Goal: Information Seeking & Learning: Learn about a topic

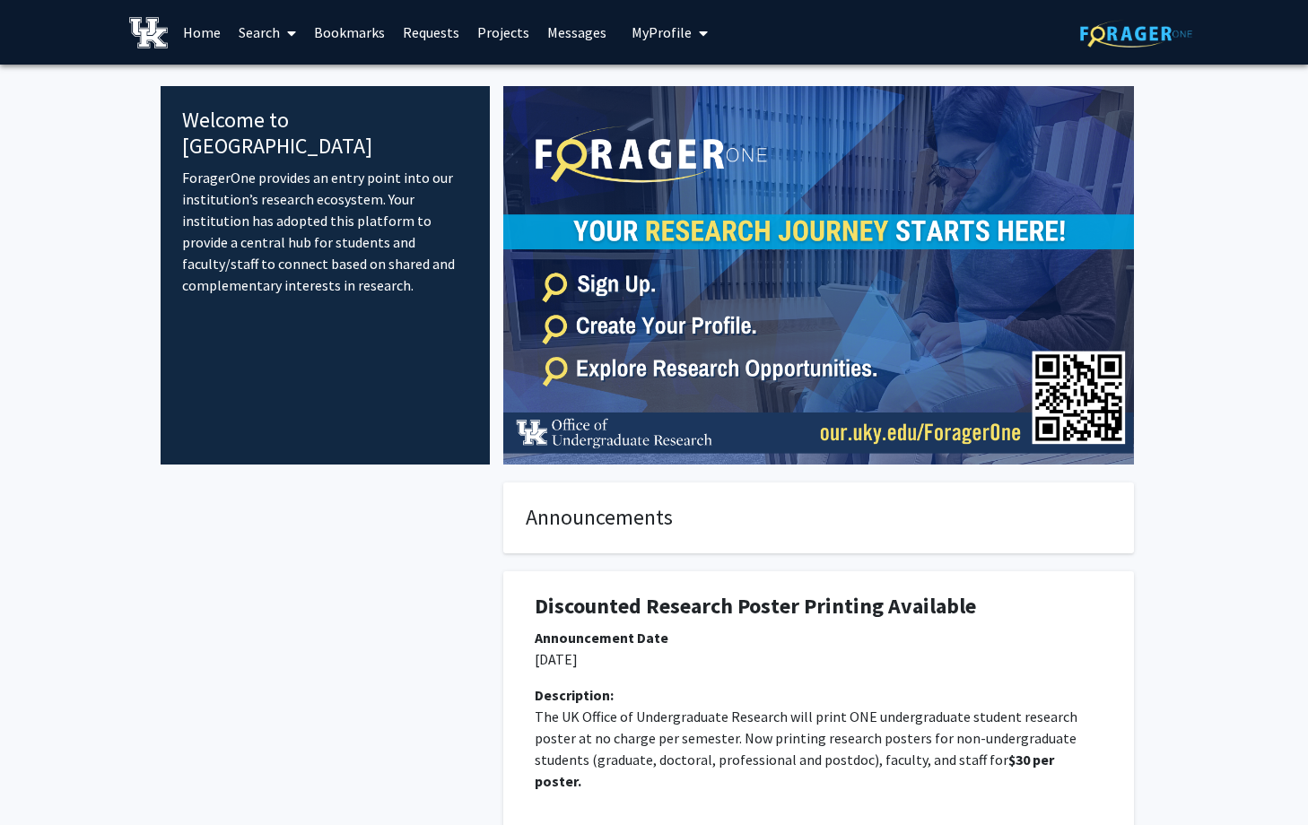
click at [499, 42] on link "Projects" at bounding box center [503, 32] width 70 height 63
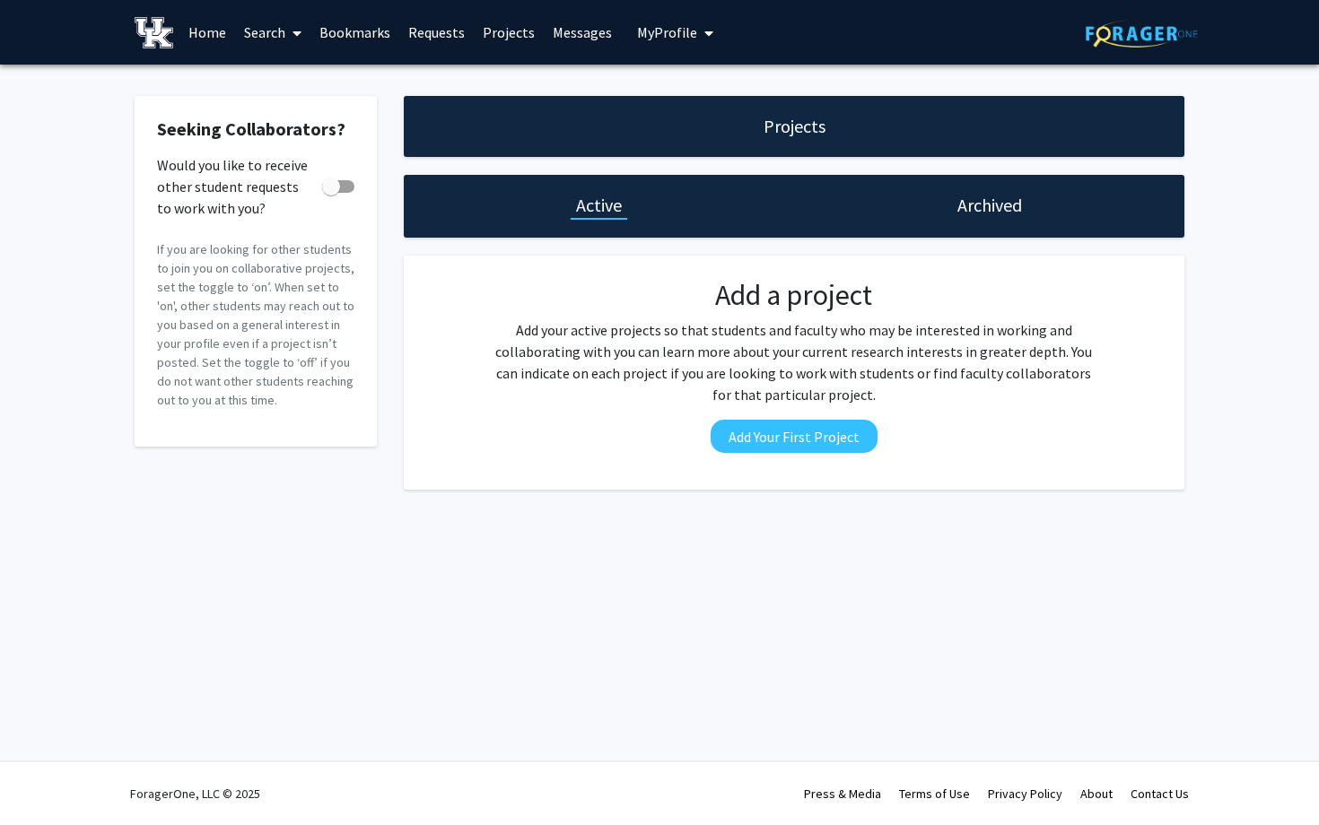
click at [431, 37] on link "Requests" at bounding box center [436, 32] width 74 height 63
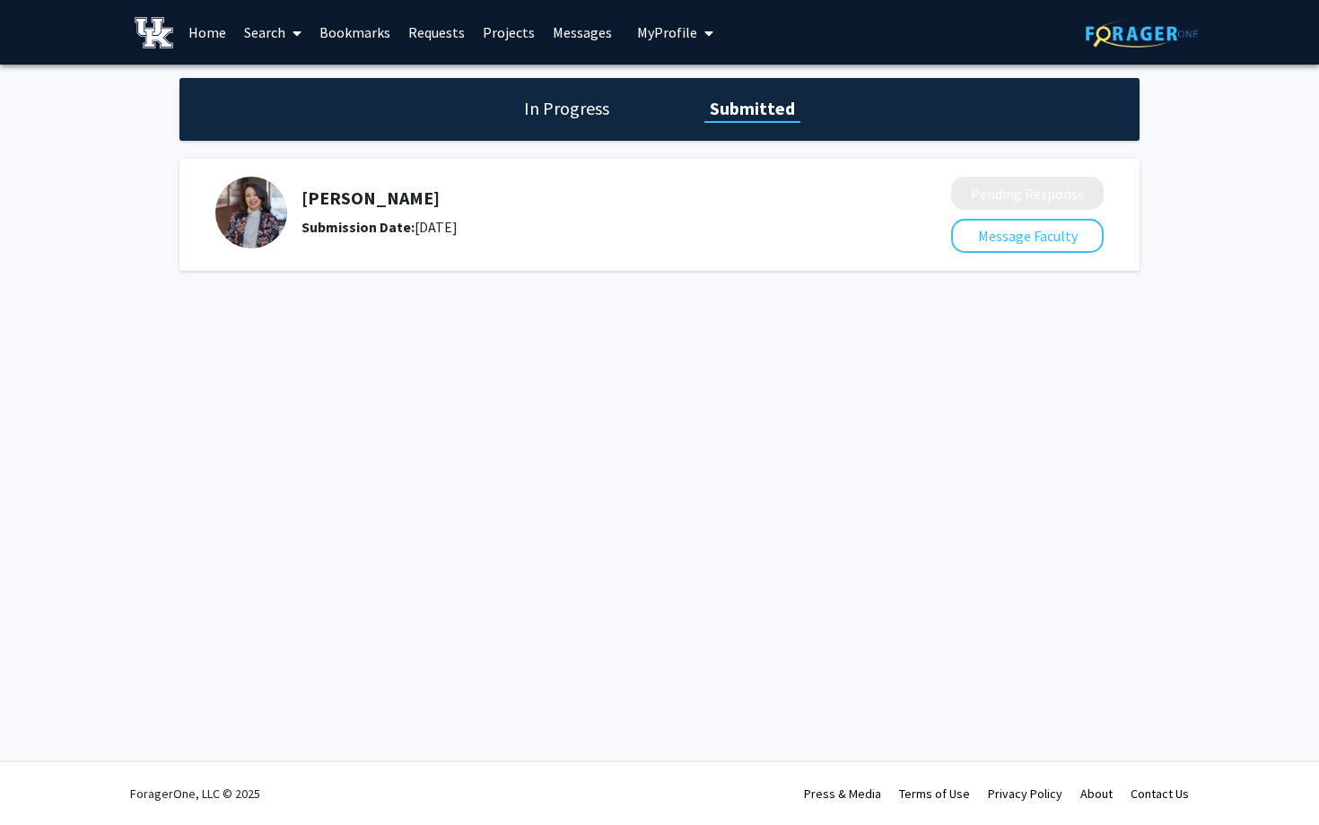
click at [283, 39] on link "Search" at bounding box center [272, 32] width 75 height 63
click at [302, 78] on span "Faculty/Staff" at bounding box center [301, 83] width 132 height 36
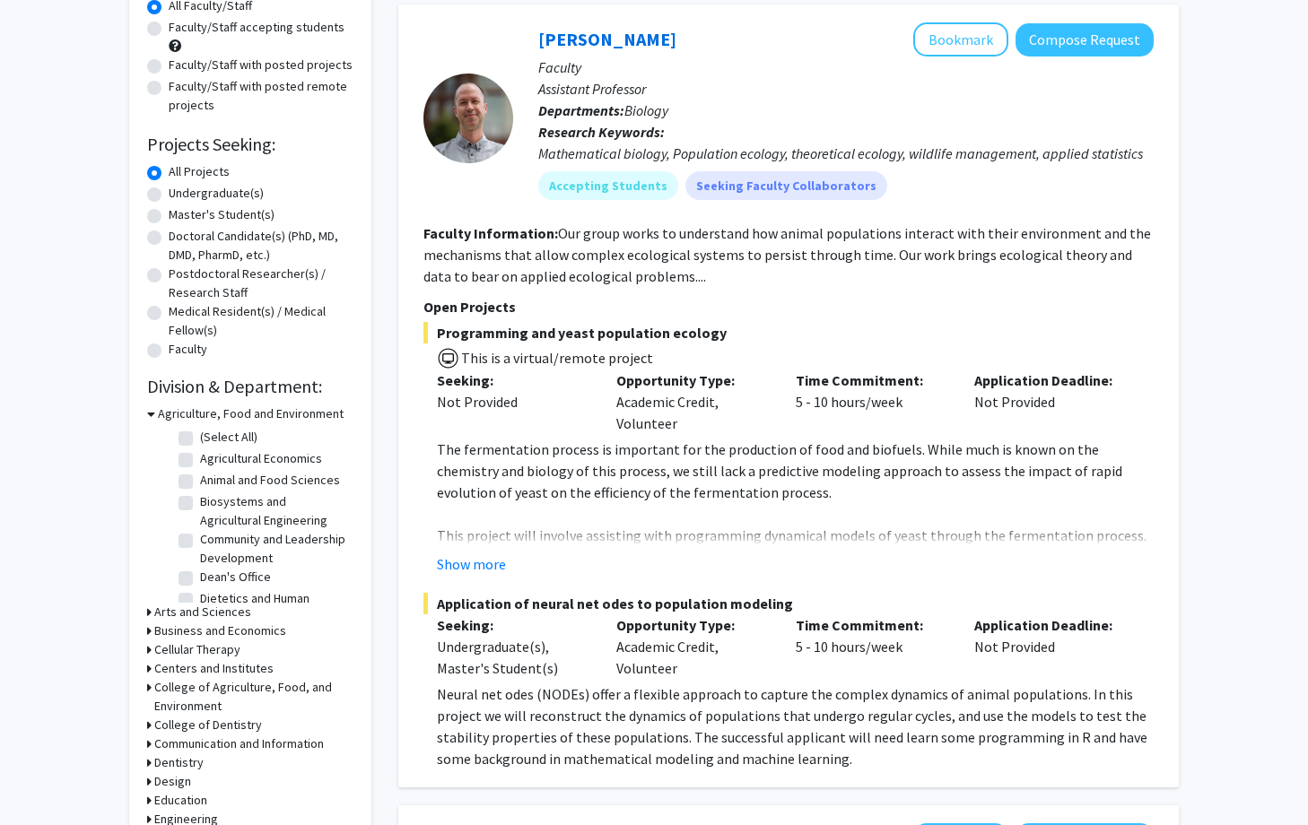
scroll to position [179, 0]
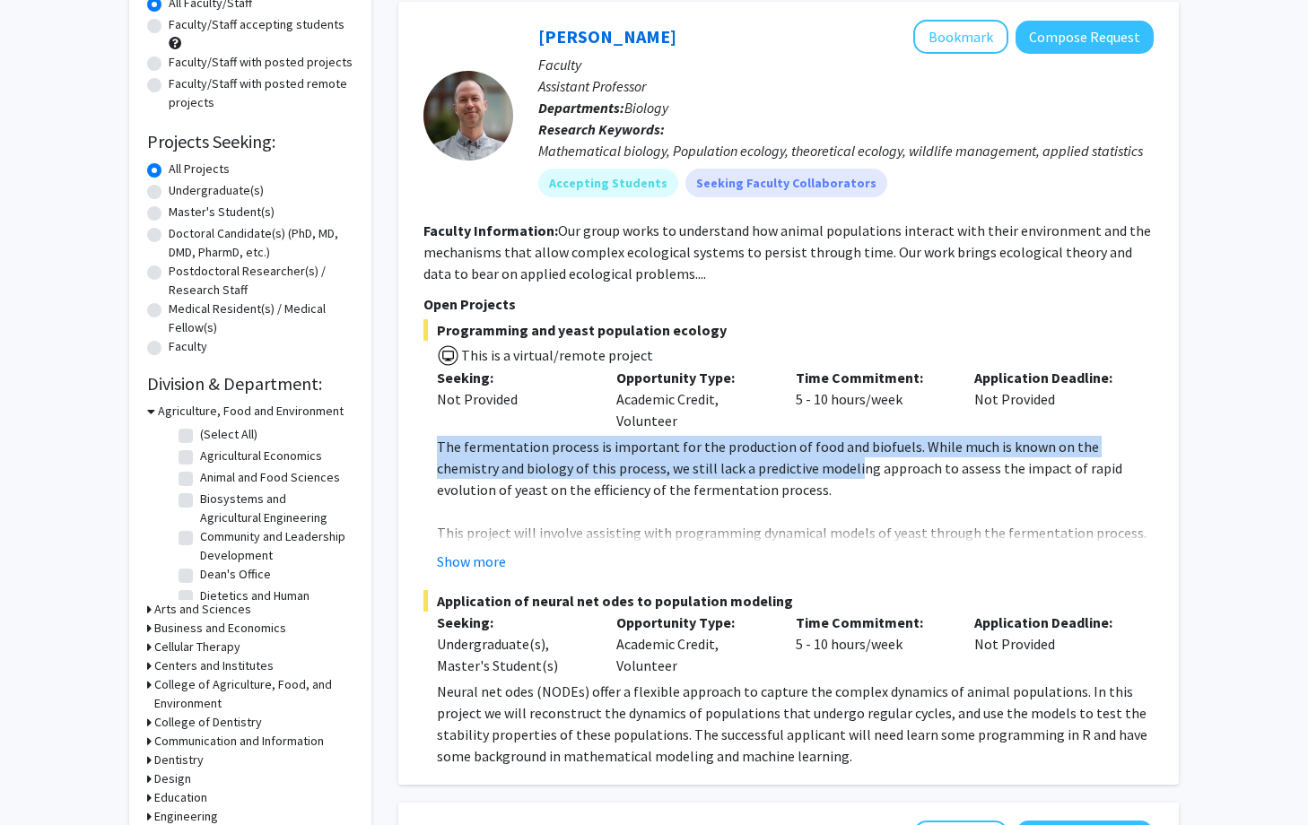
drag, startPoint x: 438, startPoint y: 450, endPoint x: 790, endPoint y: 477, distance: 353.6
click at [790, 476] on p "The fermentation process is important for the production of food and biofuels. …" at bounding box center [795, 468] width 717 height 65
click at [790, 477] on p "The fermentation process is important for the production of food and biofuels. …" at bounding box center [795, 468] width 717 height 65
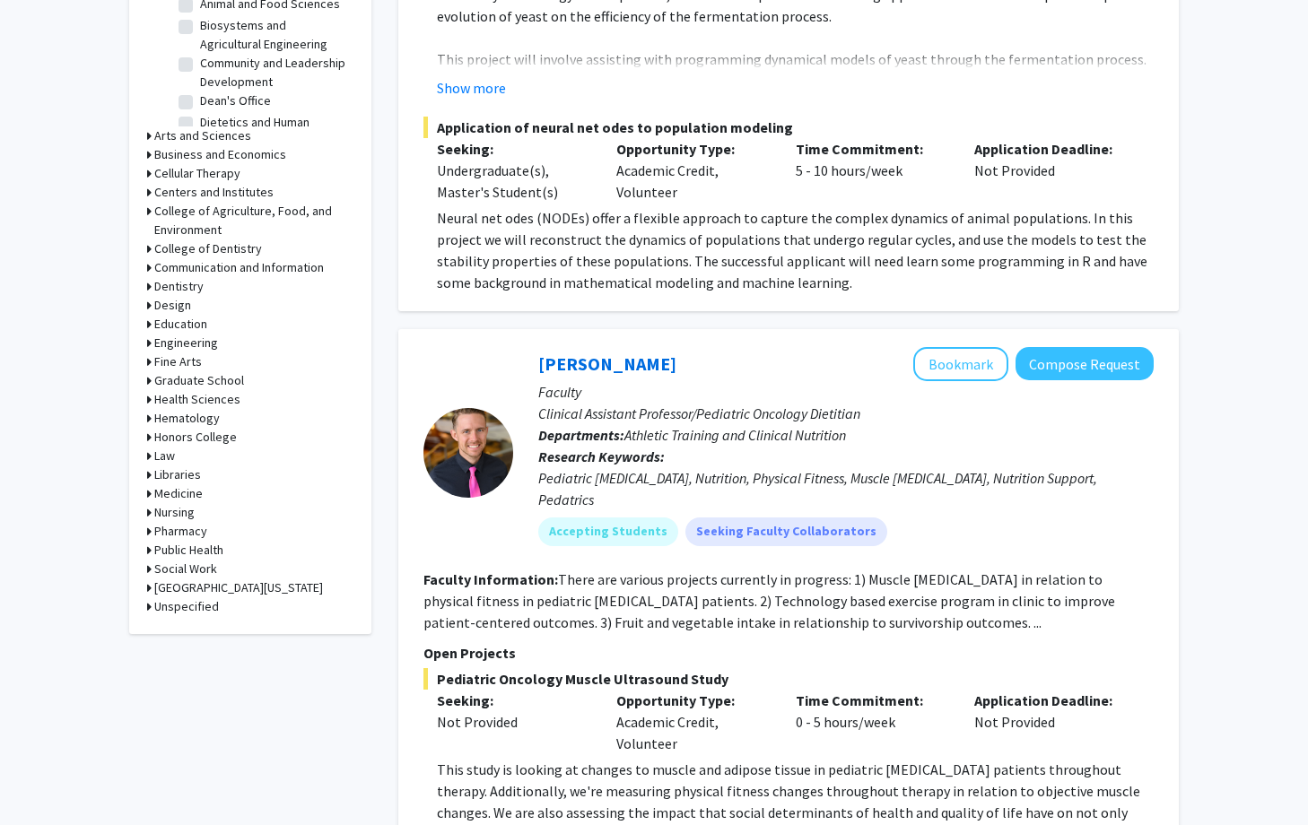
scroll to position [680, 0]
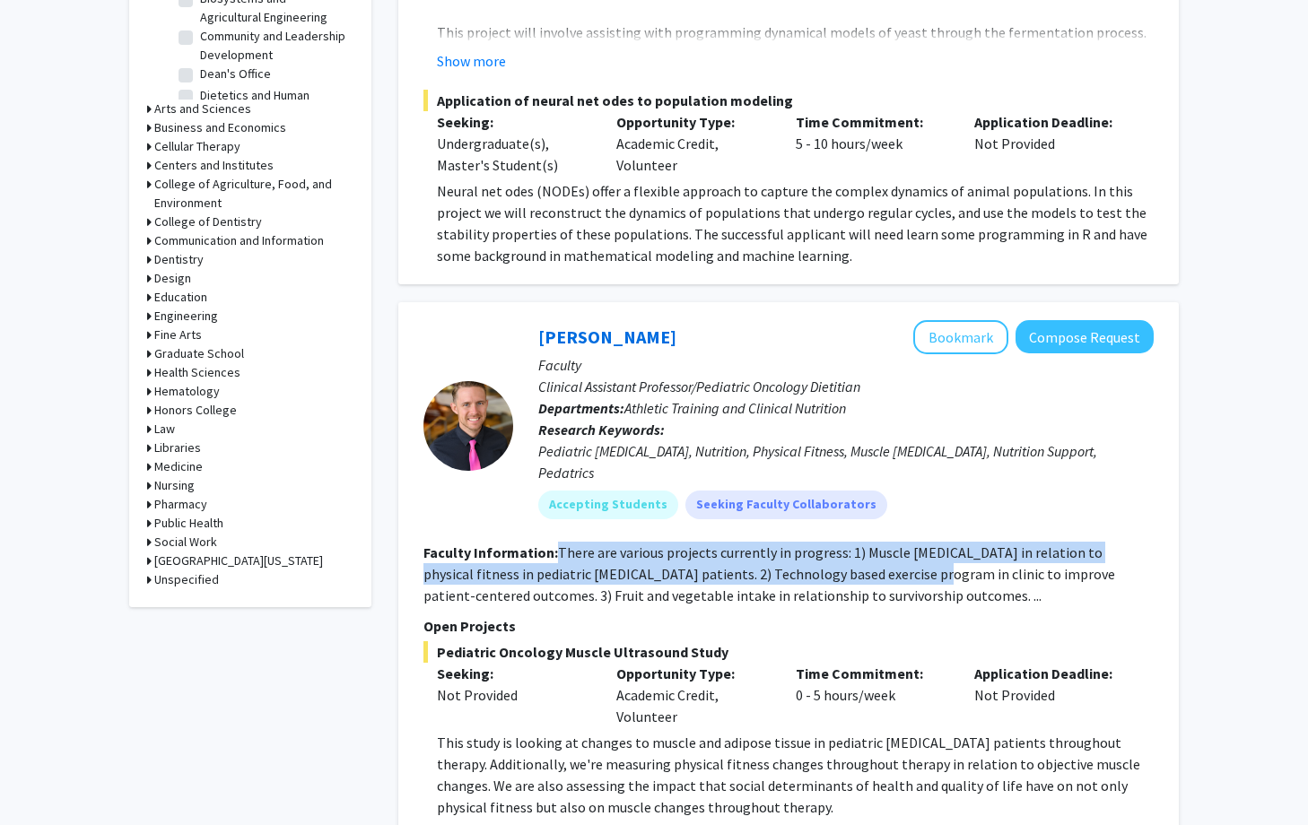
drag, startPoint x: 556, startPoint y: 527, endPoint x: 872, endPoint y: 544, distance: 316.2
click at [872, 544] on fg-read-more "There are various projects currently in progress: 1) Muscle [MEDICAL_DATA] in r…" at bounding box center [769, 574] width 692 height 61
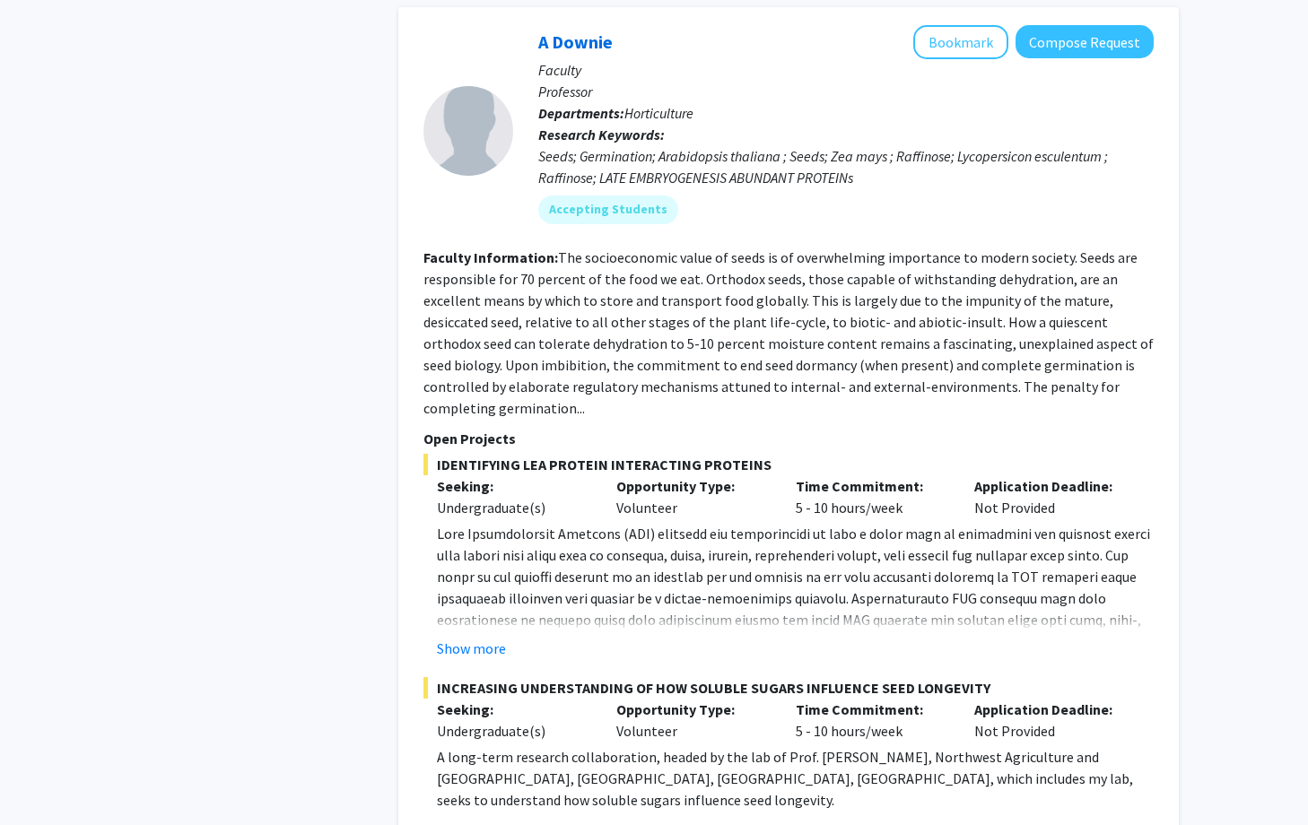
scroll to position [3069, 0]
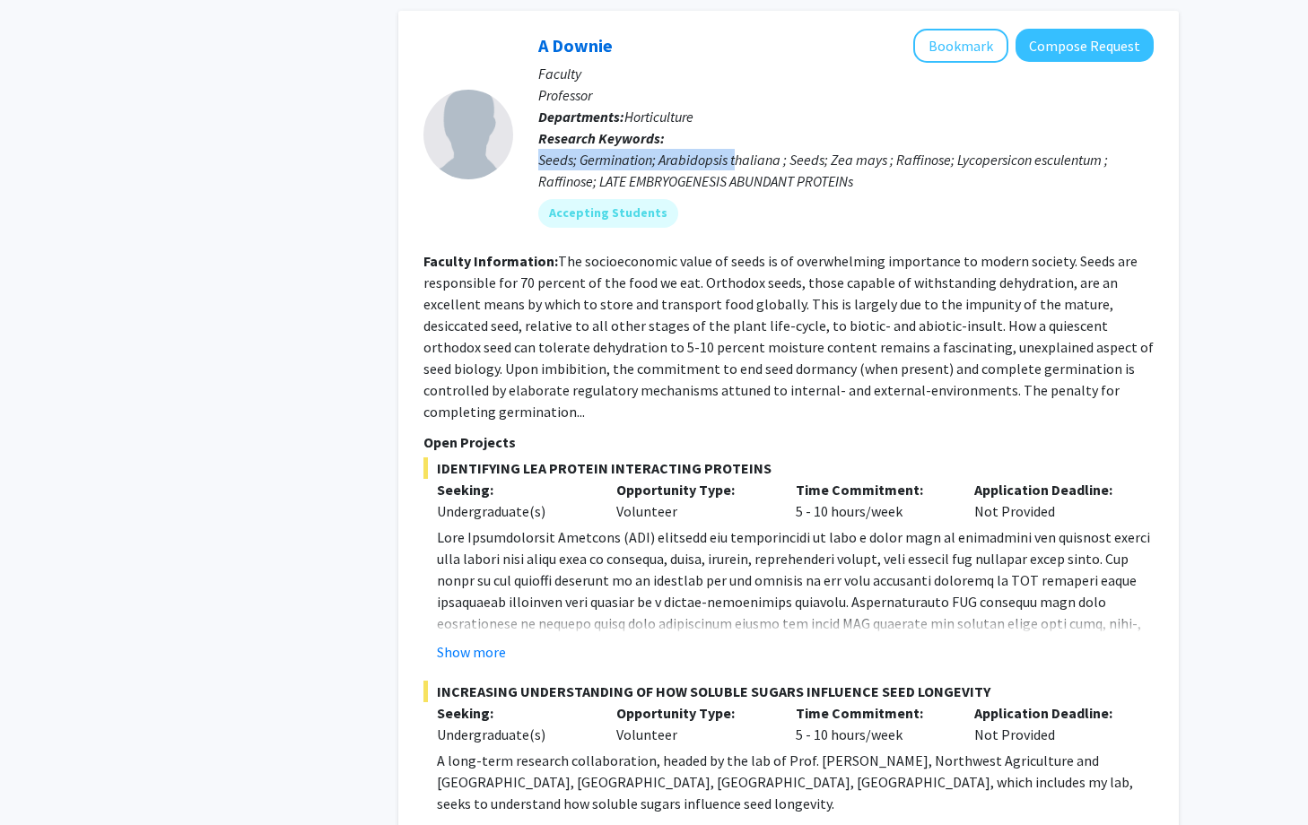
drag, startPoint x: 660, startPoint y: 100, endPoint x: 746, endPoint y: 124, distance: 89.5
click at [745, 127] on p "Research Keywords: Seeds; Germination; Arabidopsis thaliana ; Seeds; Zea mays ;…" at bounding box center [845, 159] width 615 height 65
click at [746, 149] on div "Seeds; Germination; Arabidopsis thaliana ; Seeds; Zea mays ; Raffinose; Lycoper…" at bounding box center [845, 170] width 615 height 43
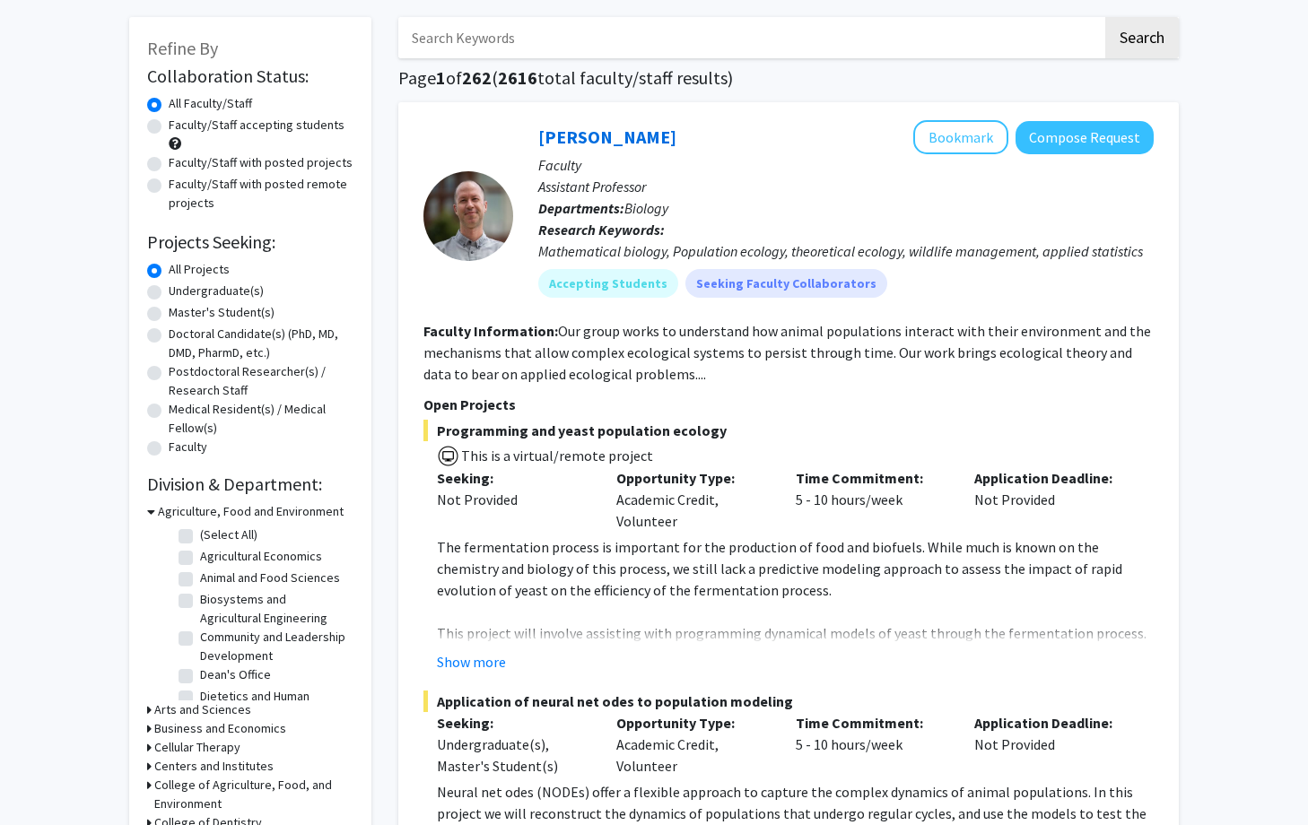
scroll to position [0, 0]
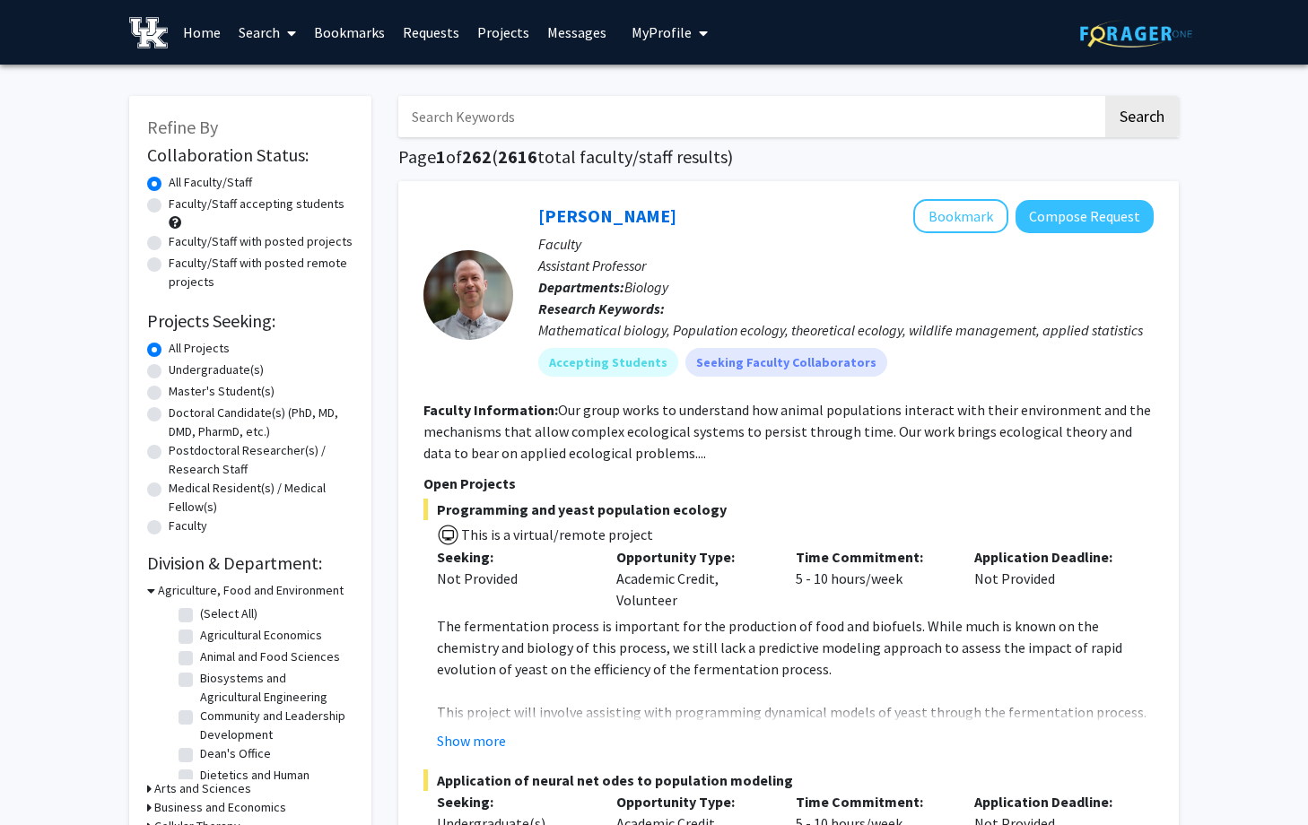
click at [513, 126] on input "Search Keywords" at bounding box center [750, 116] width 704 height 41
type input "hannon"
click at [1105, 96] on button "Search" at bounding box center [1142, 116] width 74 height 41
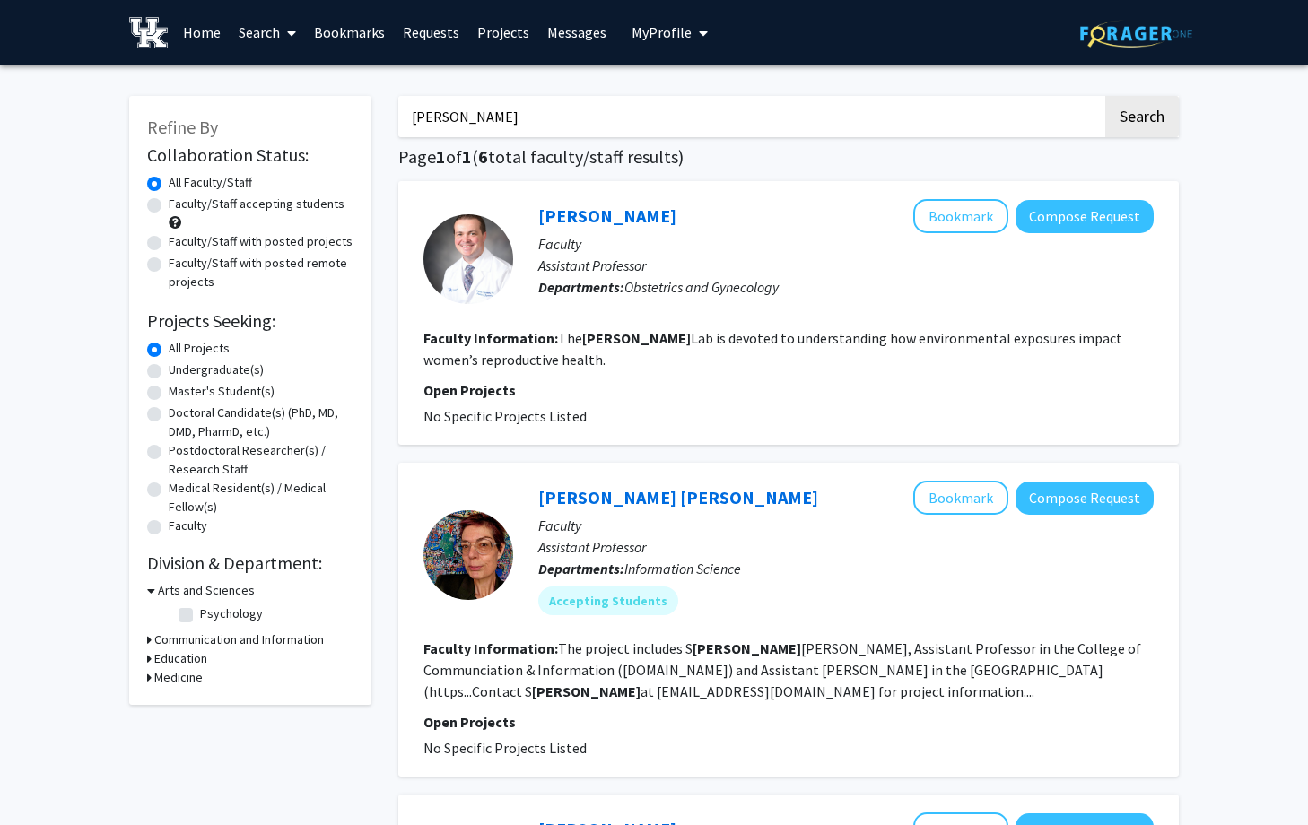
click at [478, 398] on p "Open Projects" at bounding box center [788, 390] width 730 height 22
click at [613, 213] on link "Patrick Hannon" at bounding box center [607, 216] width 138 height 22
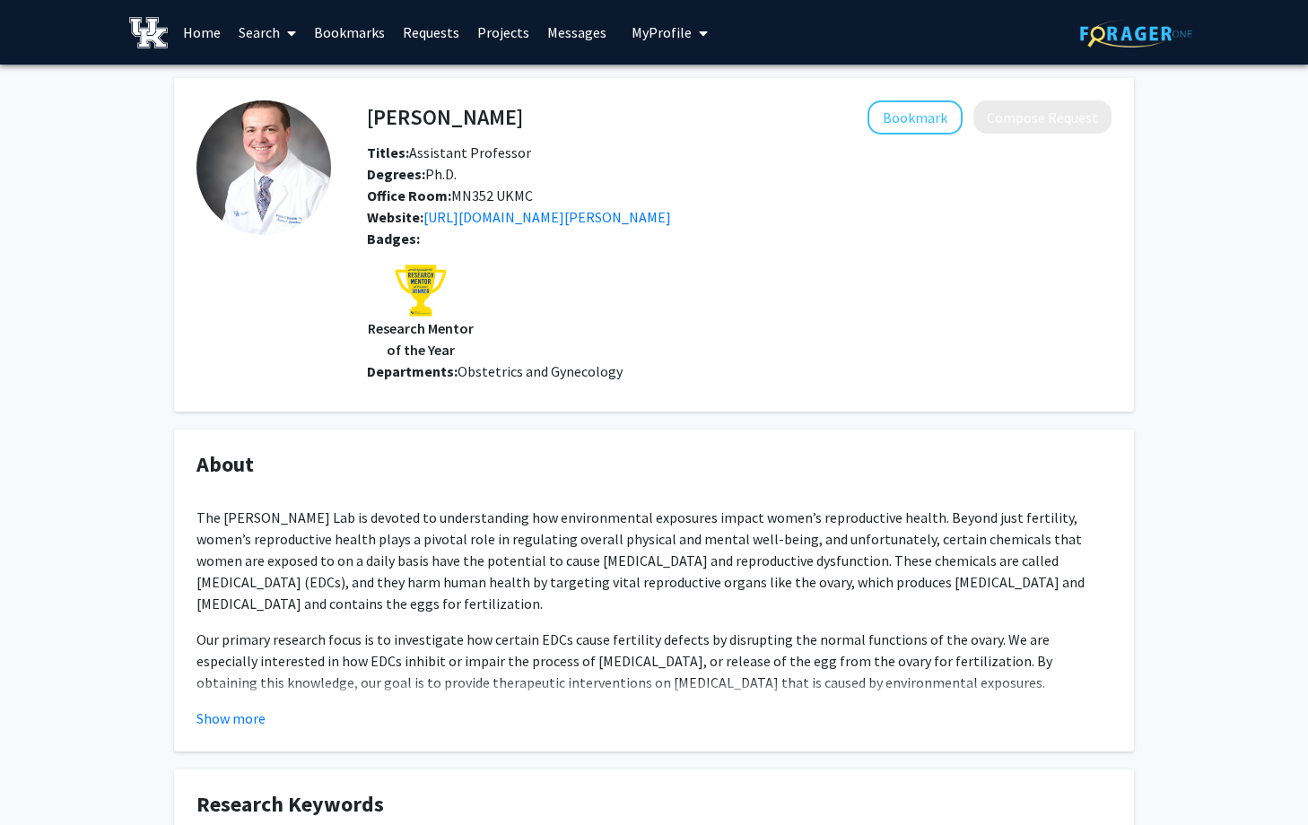
scroll to position [531, 0]
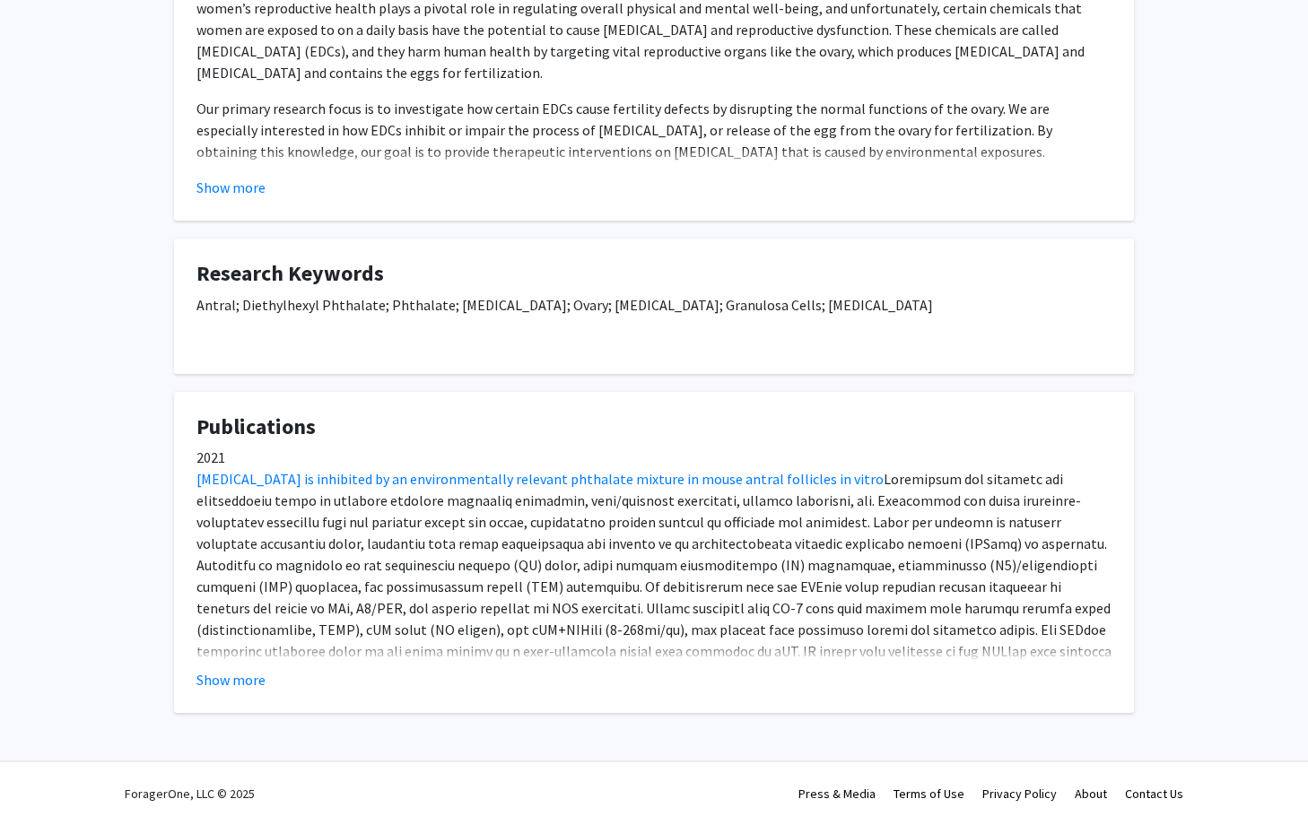
drag, startPoint x: 198, startPoint y: 318, endPoint x: 513, endPoint y: 323, distance: 314.9
click at [513, 323] on div "Antral; Diethylhexyl Phthalate; Phthalate; Ovarian Follicle; Ovary; Methoxychlo…" at bounding box center [653, 322] width 915 height 57
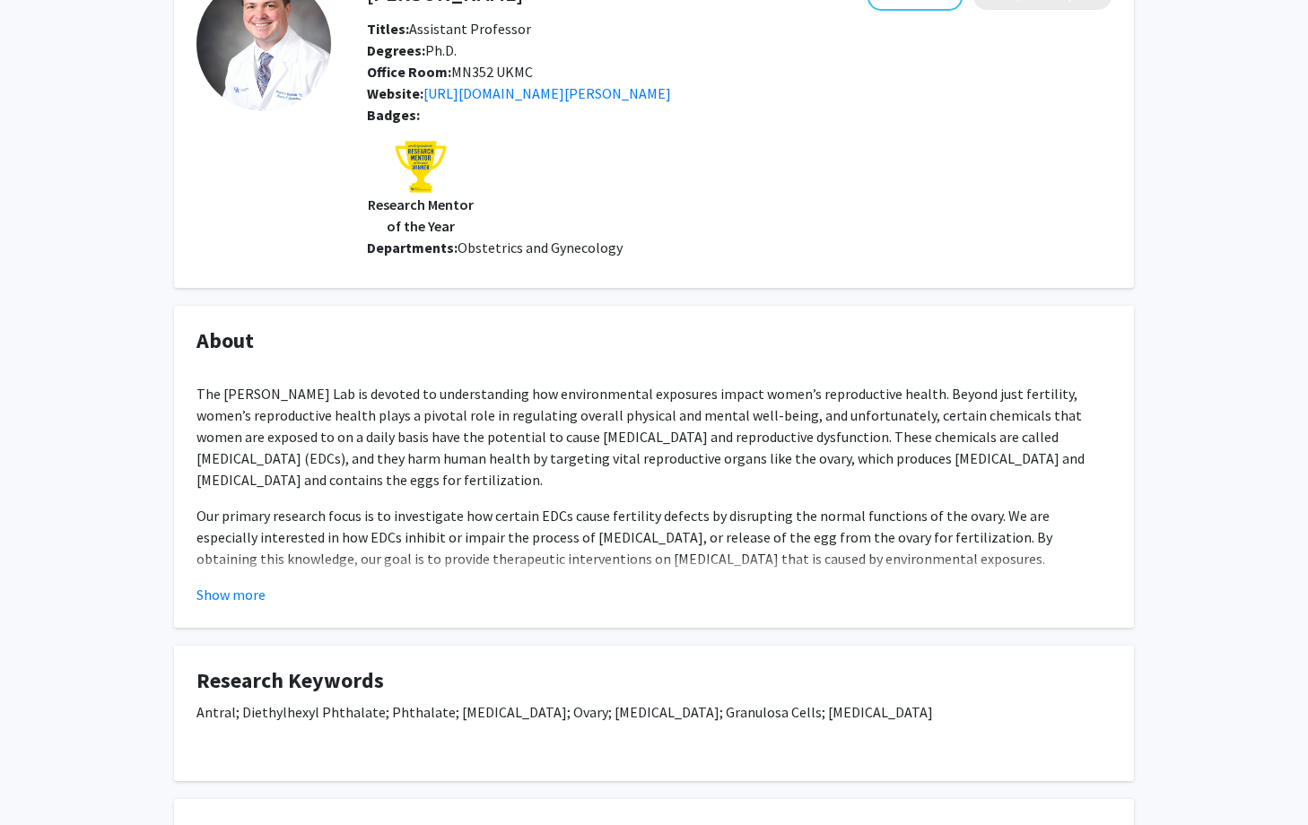
scroll to position [0, 0]
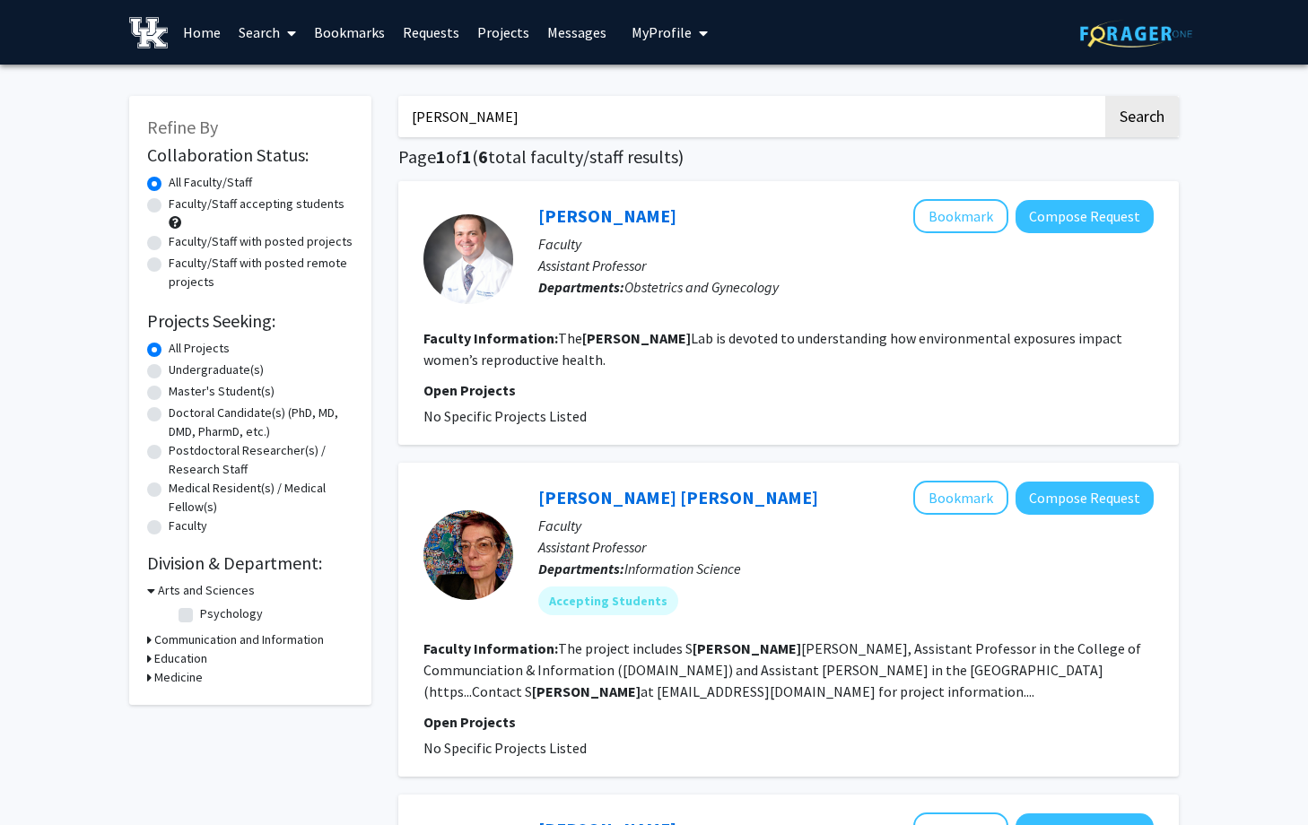
click at [475, 235] on div at bounding box center [468, 259] width 90 height 90
click at [586, 213] on link "Patrick Hannon" at bounding box center [607, 216] width 138 height 22
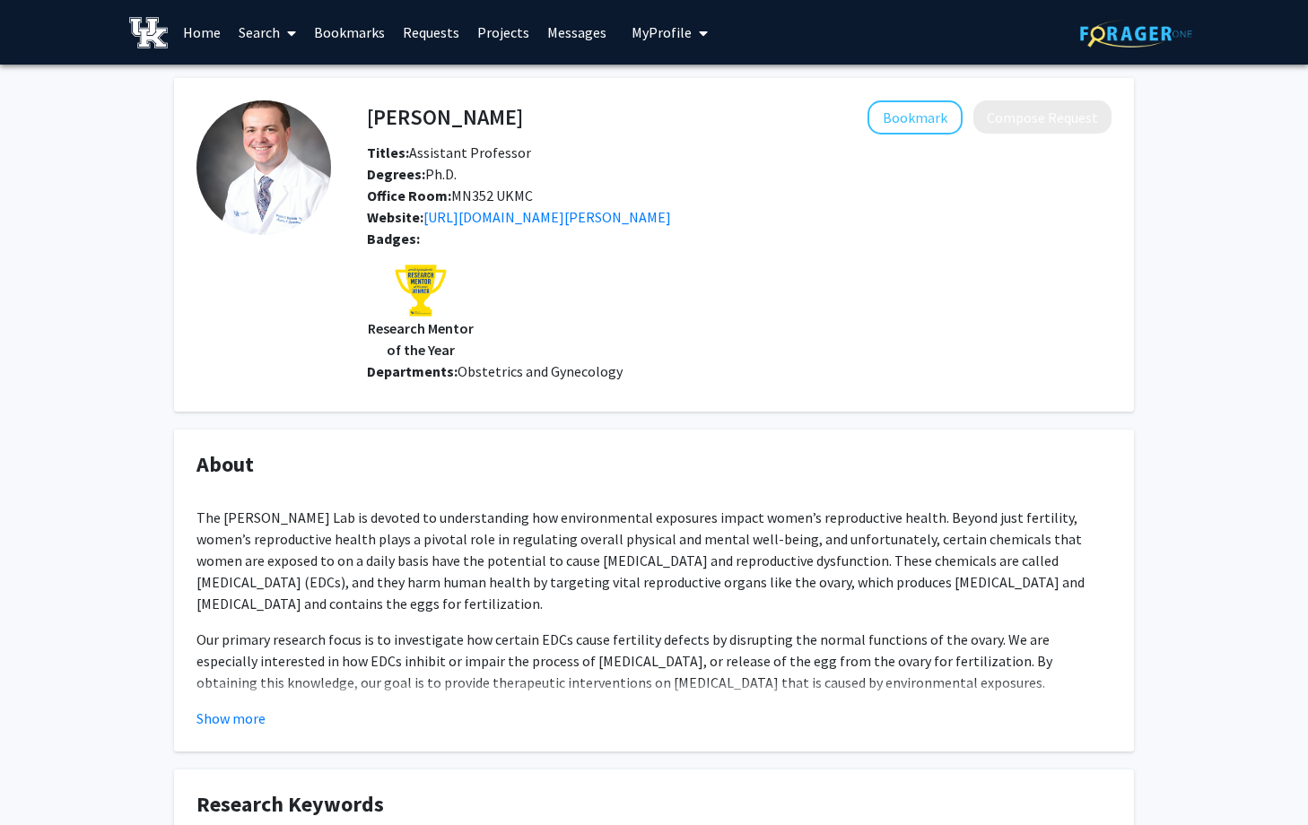
drag, startPoint x: 364, startPoint y: 117, endPoint x: 538, endPoint y: 117, distance: 174.0
click at [538, 117] on div "Patrick Hannon Bookmark Compose Request" at bounding box center [738, 117] width 771 height 34
click at [538, 117] on div "Bookmark Compose Request" at bounding box center [817, 117] width 588 height 34
drag, startPoint x: 538, startPoint y: 117, endPoint x: 368, endPoint y: 118, distance: 170.4
click at [368, 118] on div "Patrick Hannon Bookmark Compose Request" at bounding box center [738, 117] width 771 height 34
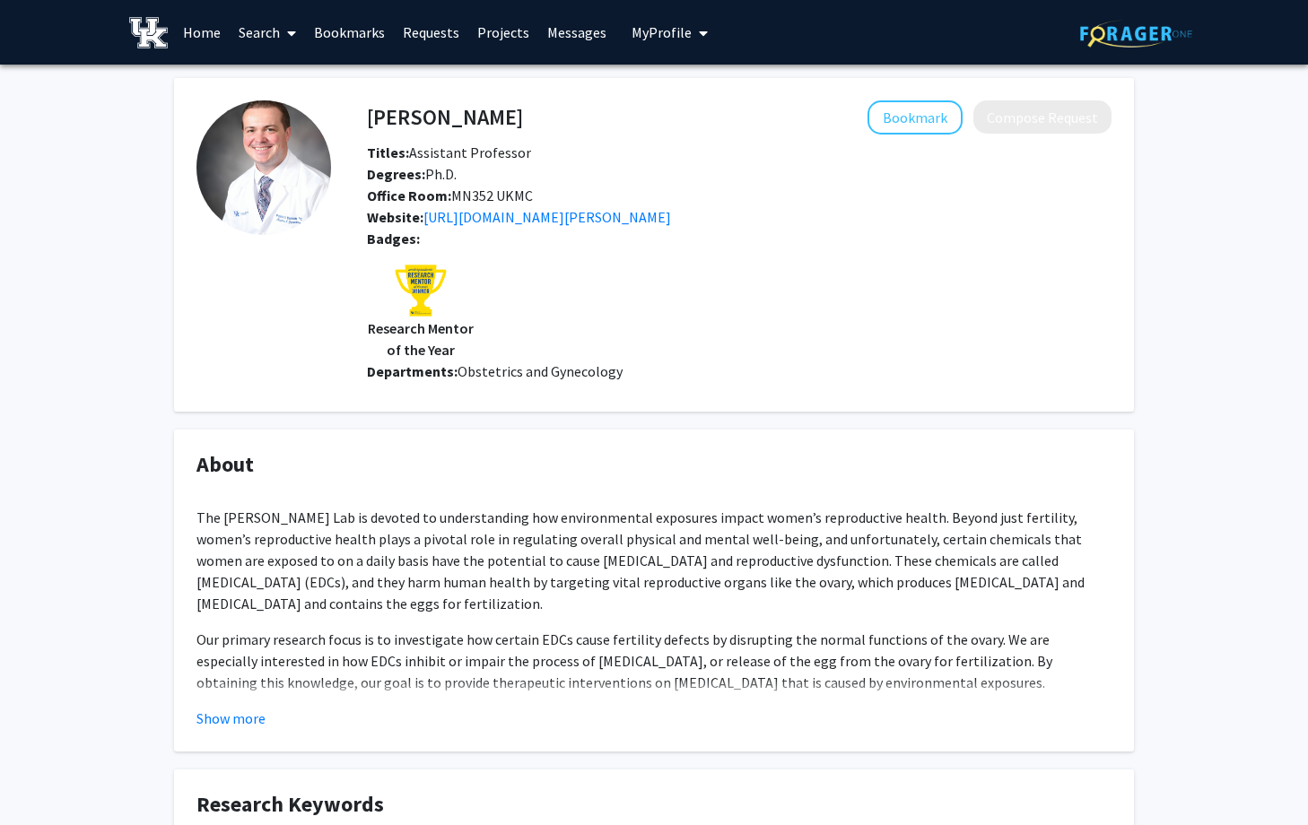
click at [368, 118] on h4 "Patrick Hannon" at bounding box center [445, 116] width 156 height 33
drag, startPoint x: 368, startPoint y: 118, endPoint x: 545, endPoint y: 121, distance: 176.7
click at [545, 121] on div "Patrick Hannon Bookmark Compose Request" at bounding box center [738, 117] width 771 height 34
click at [545, 121] on div "Bookmark Compose Request" at bounding box center [817, 117] width 588 height 34
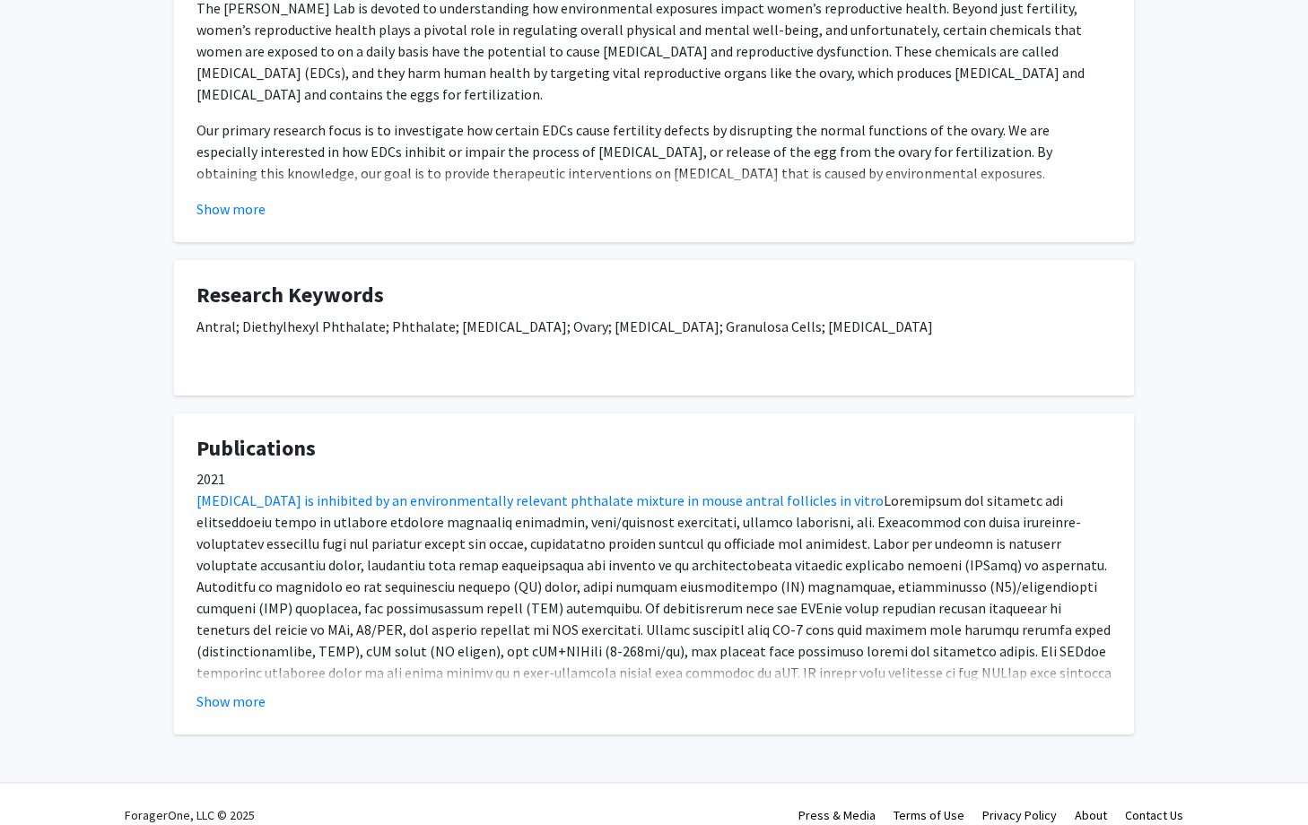
scroll to position [531, 0]
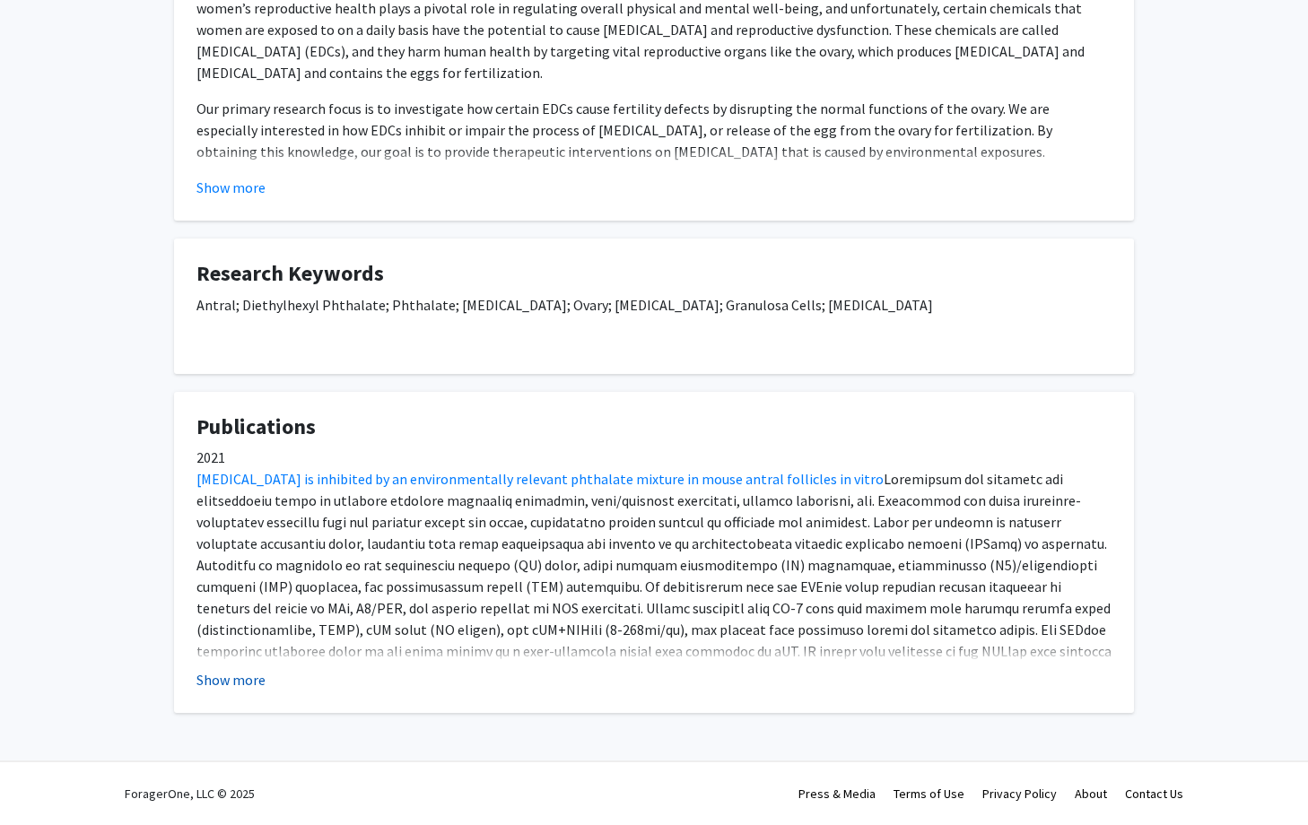
click at [249, 683] on button "Show more" at bounding box center [230, 680] width 69 height 22
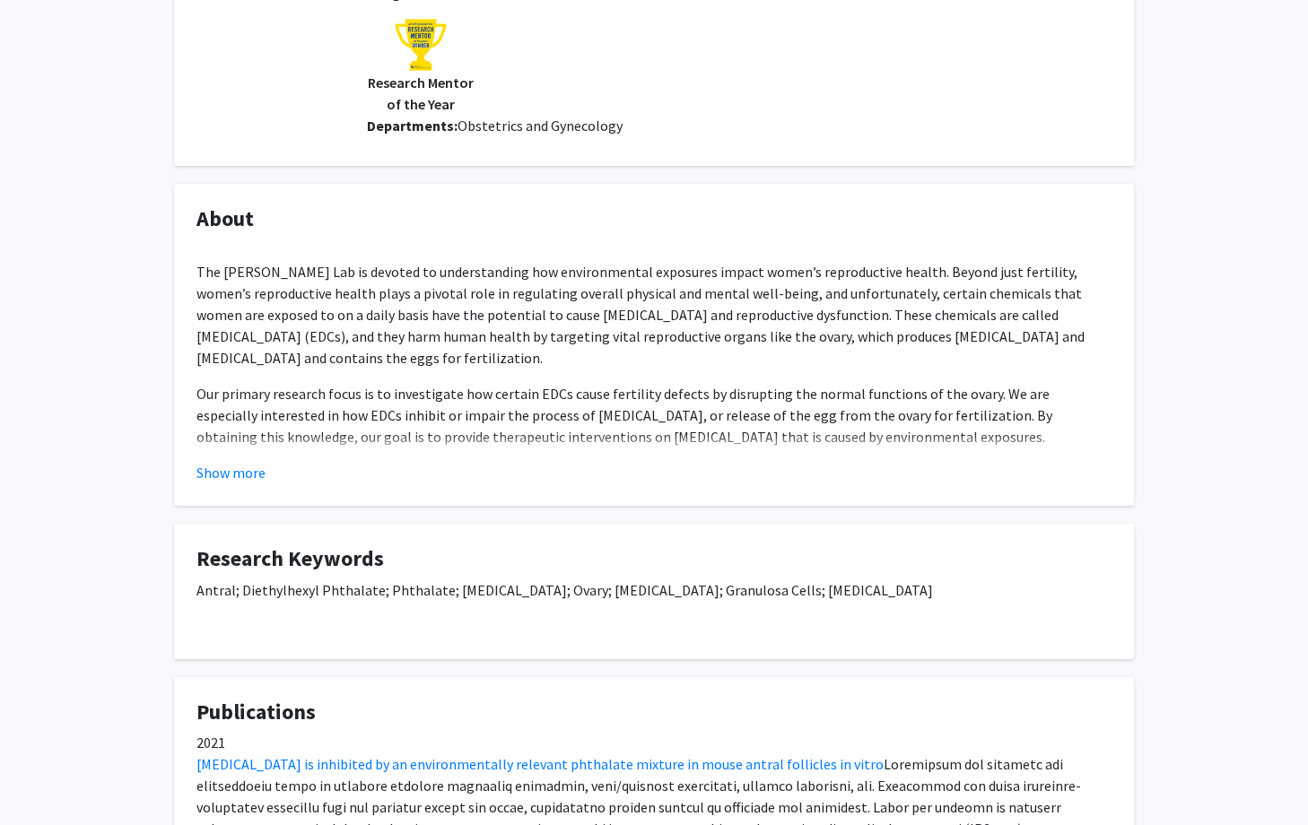
scroll to position [0, 0]
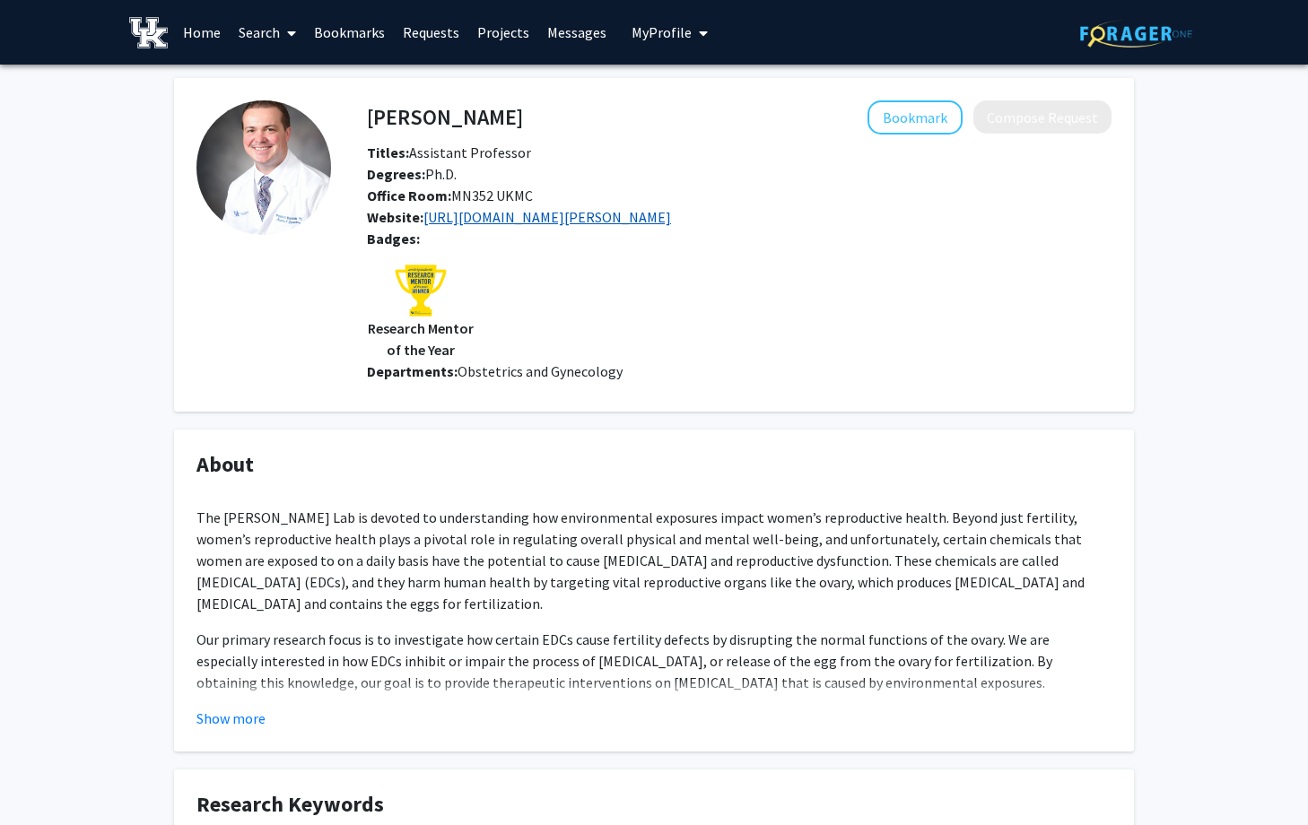
click at [493, 217] on link "https://medicine.uky.edu/departments/obgyn/hannon-lab" at bounding box center [547, 217] width 248 height 18
click at [252, 714] on button "Show more" at bounding box center [230, 719] width 69 height 22
drag, startPoint x: 365, startPoint y: 126, endPoint x: 535, endPoint y: 163, distance: 173.7
click at [535, 163] on div "Patrick Hannon Bookmark Compose Request Titles: Assistant Professor Degrees: Ph…" at bounding box center [738, 230] width 771 height 260
click at [535, 163] on div "Degrees: Ph.D." at bounding box center [738, 174] width 771 height 22
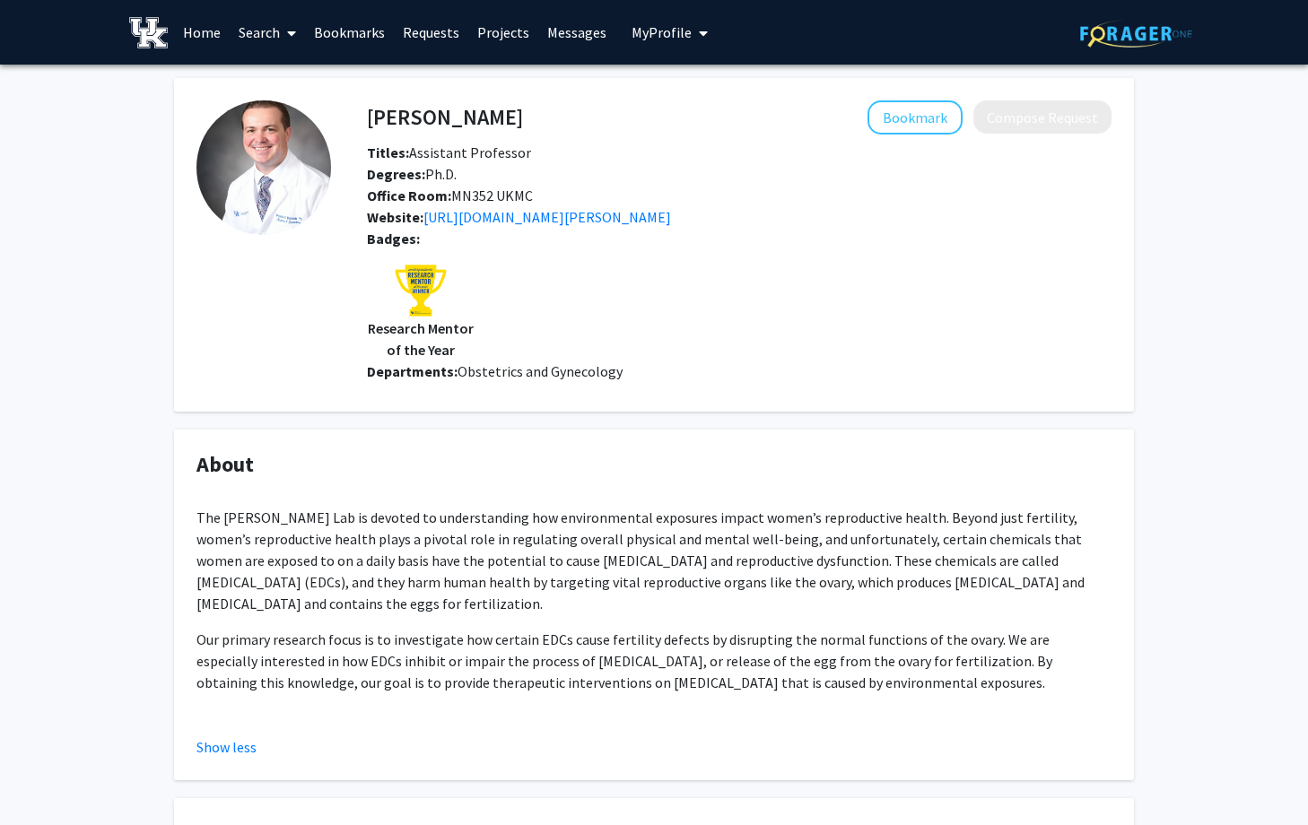
click at [509, 341] on div "Badges: Research Mentor of the Year" at bounding box center [738, 294] width 771 height 133
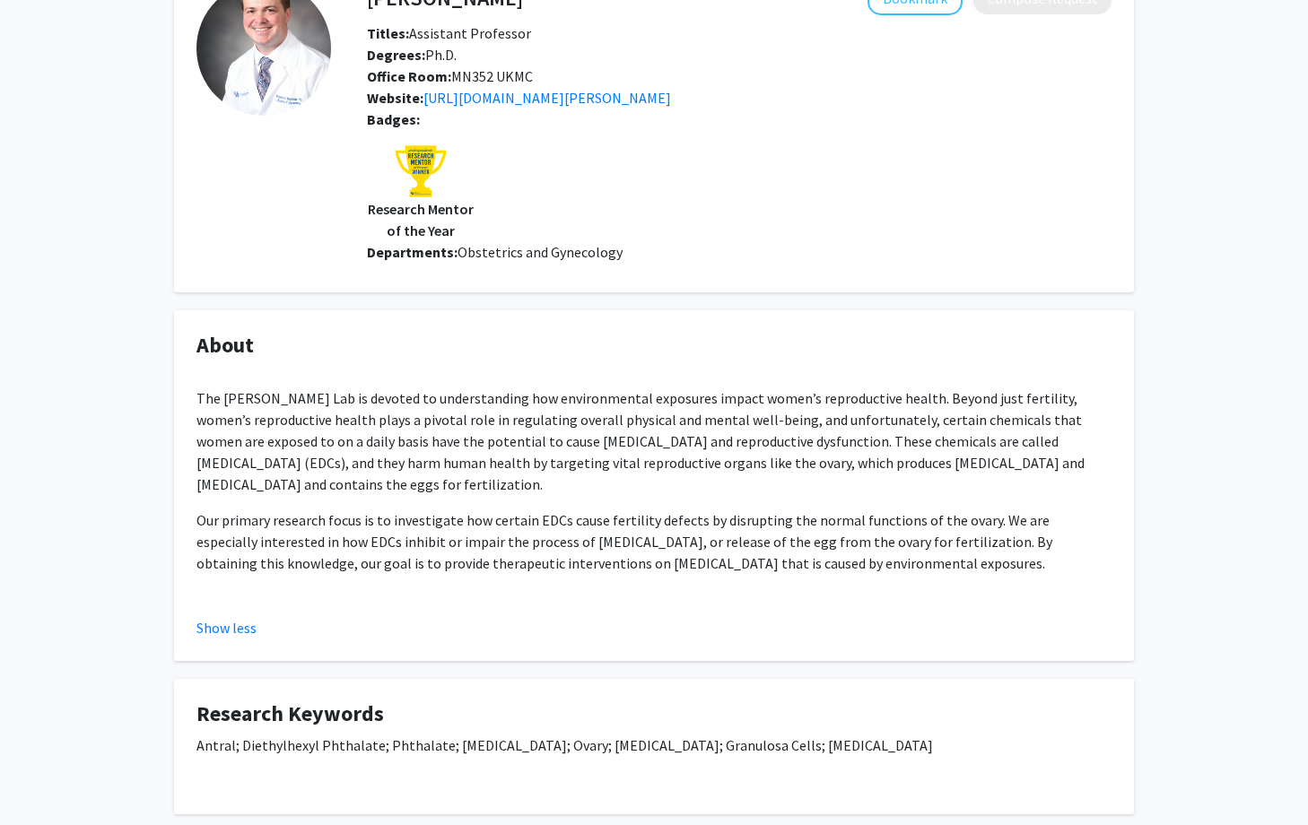
scroll to position [217, 0]
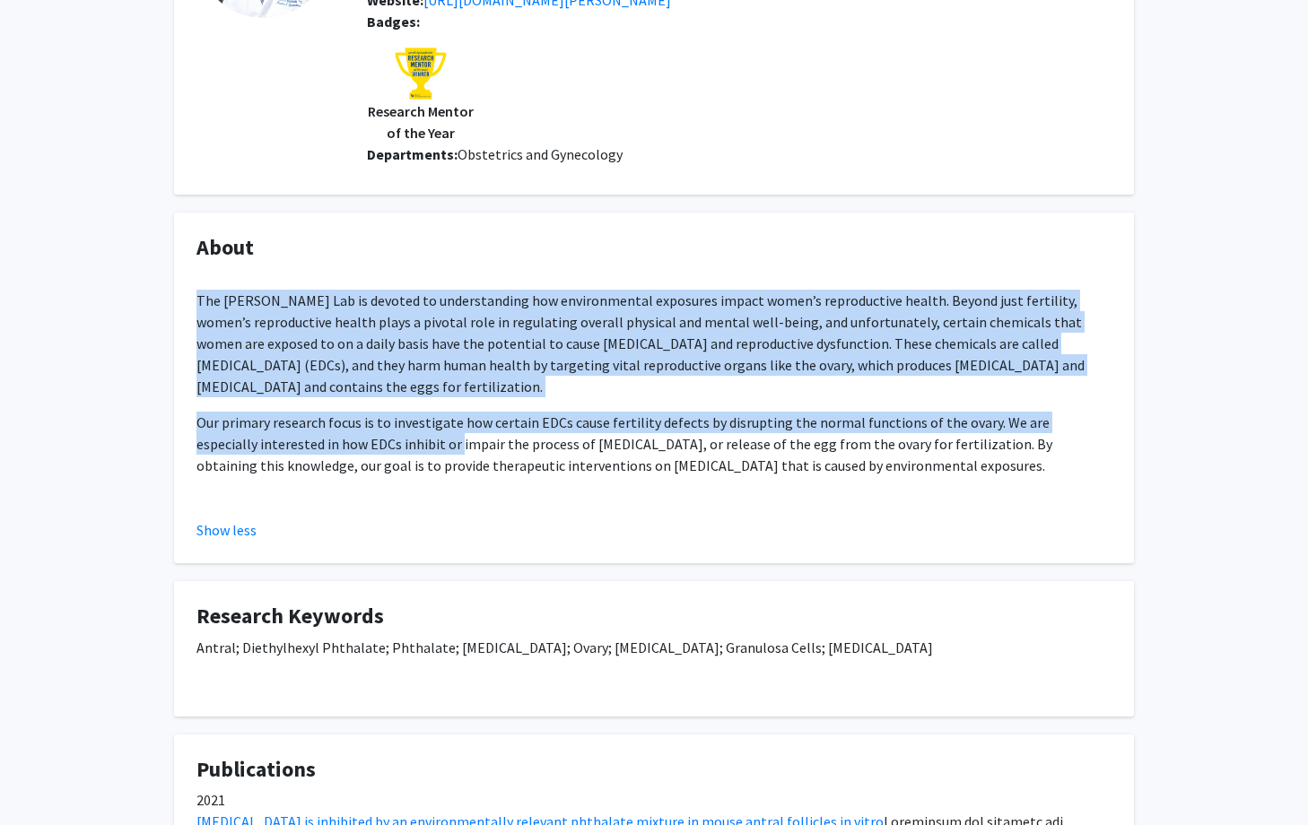
drag, startPoint x: 180, startPoint y: 301, endPoint x: 397, endPoint y: 448, distance: 262.2
click at [397, 448] on fg-card "About The Hannon Lab is devoted to understanding how environmental exposures im…" at bounding box center [654, 388] width 960 height 351
click at [396, 448] on p "Our primary research focus is to investigate how certain EDCs cause fertility d…" at bounding box center [653, 444] width 915 height 65
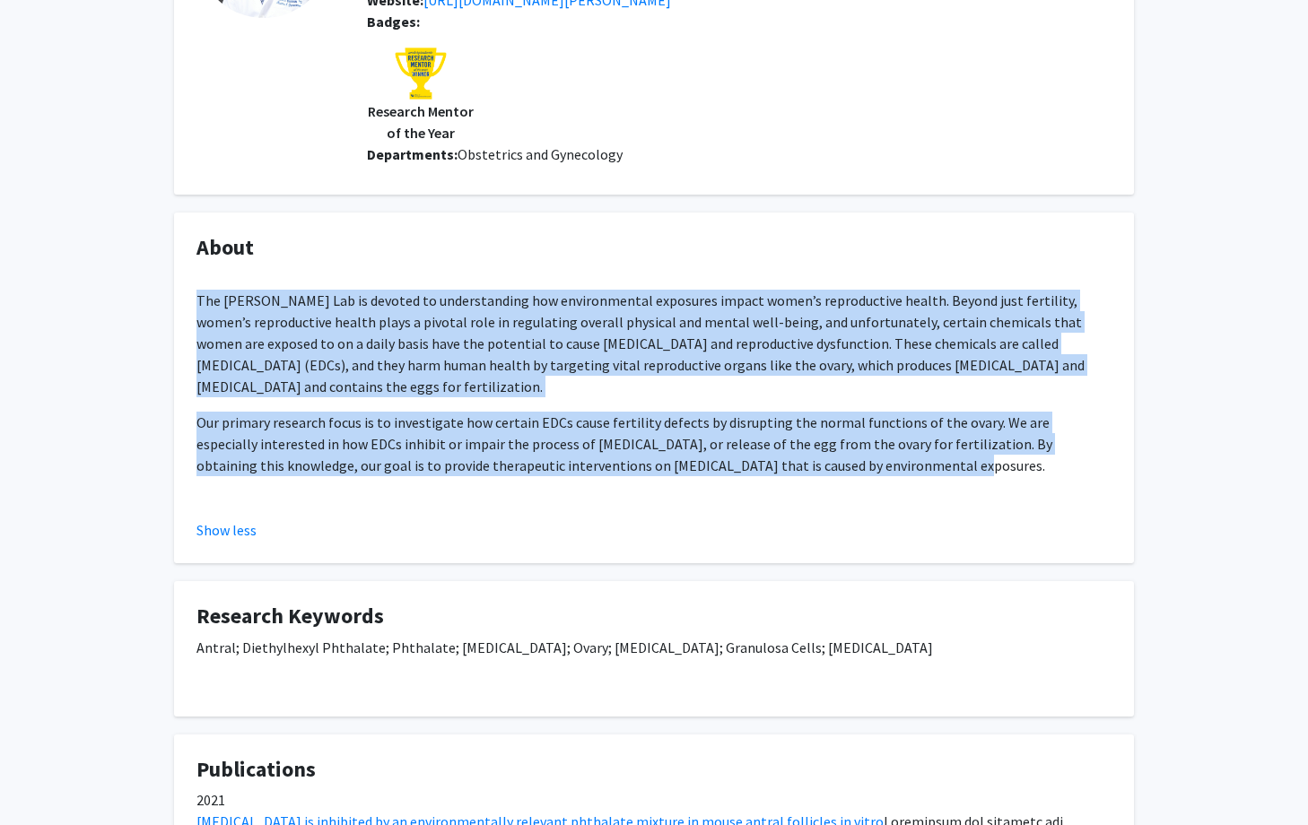
drag, startPoint x: 831, startPoint y: 462, endPoint x: 194, endPoint y: 307, distance: 655.5
click at [194, 307] on fg-card "About The Hannon Lab is devoted to understanding how environmental exposures im…" at bounding box center [654, 388] width 960 height 351
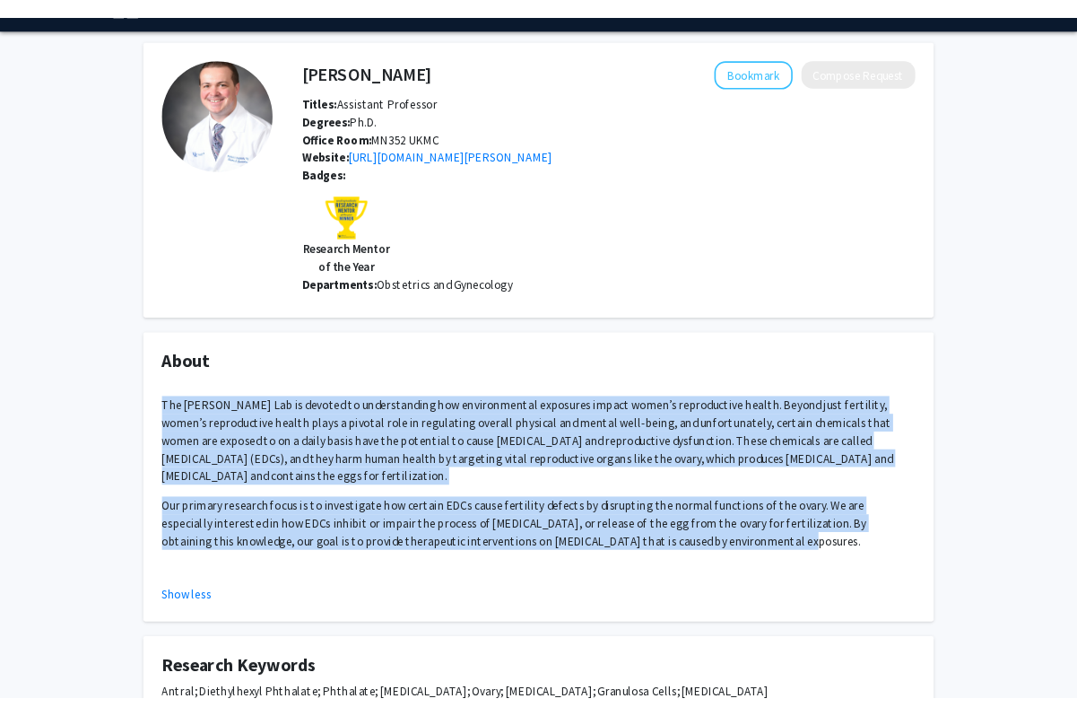
scroll to position [0, 0]
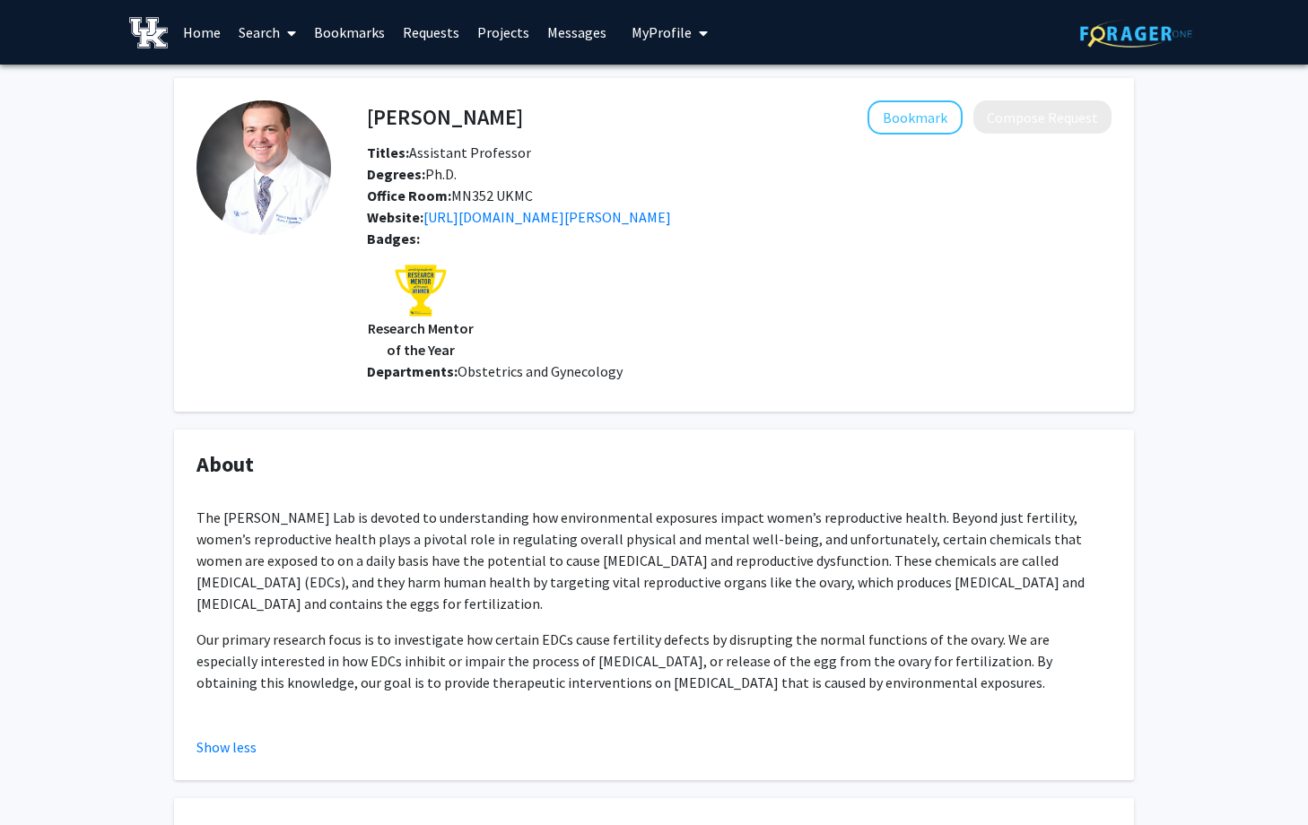
click at [722, 474] on h4 "About" at bounding box center [653, 465] width 915 height 26
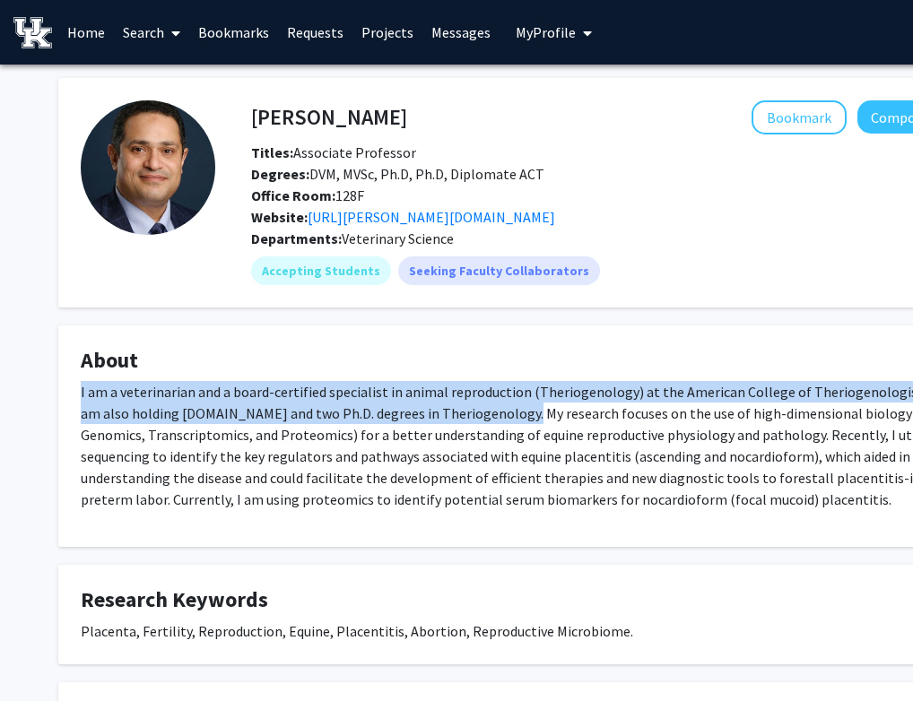
drag, startPoint x: 266, startPoint y: 380, endPoint x: 458, endPoint y: 420, distance: 196.0
click at [460, 420] on p "I am a veterinarian and a board-certified specialist in animal reproduction (Th…" at bounding box center [538, 445] width 915 height 129
click at [458, 420] on p "I am a veterinarian and a board-certified specialist in animal reproduction (Th…" at bounding box center [538, 445] width 915 height 129
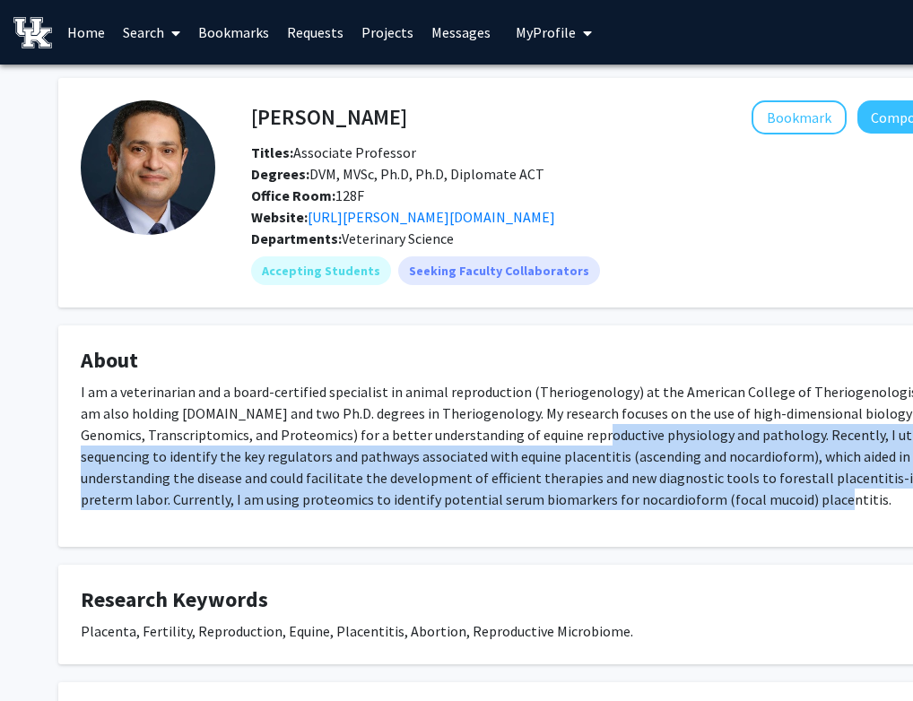
drag, startPoint x: 471, startPoint y: 424, endPoint x: 582, endPoint y: 495, distance: 131.9
click at [585, 495] on p "I am a veterinarian and a board-certified specialist in animal reproduction (Th…" at bounding box center [538, 445] width 915 height 129
click at [582, 495] on p "I am a veterinarian and a board-certified specialist in animal reproduction (Th…" at bounding box center [538, 445] width 915 height 129
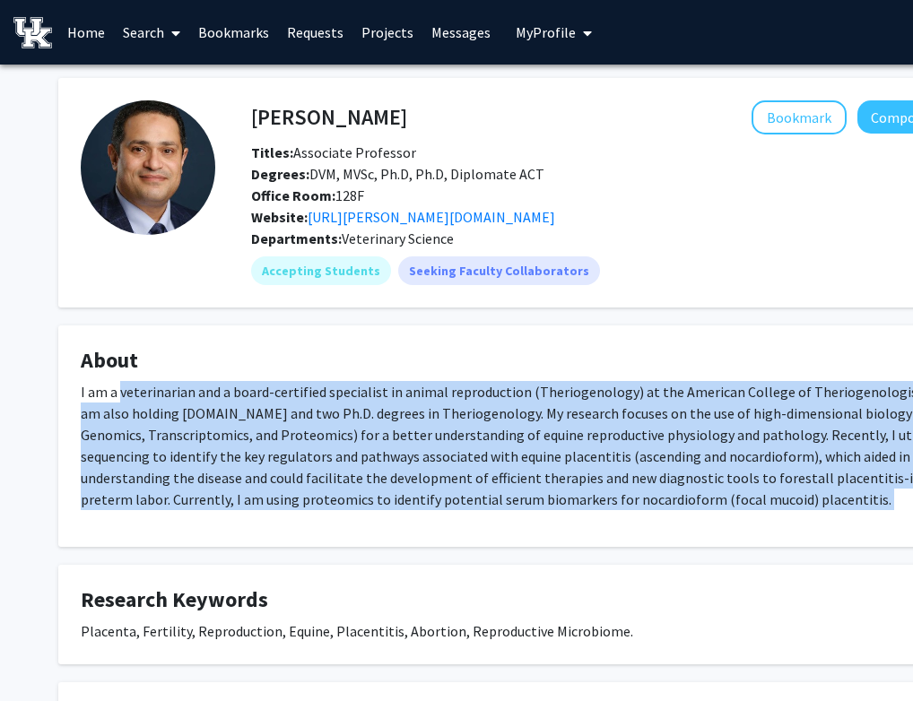
drag, startPoint x: 582, startPoint y: 495, endPoint x: 151, endPoint y: 401, distance: 441.6
click at [151, 401] on p "I am a veterinarian and a board-certified specialist in animal reproduction (Th…" at bounding box center [538, 445] width 915 height 129
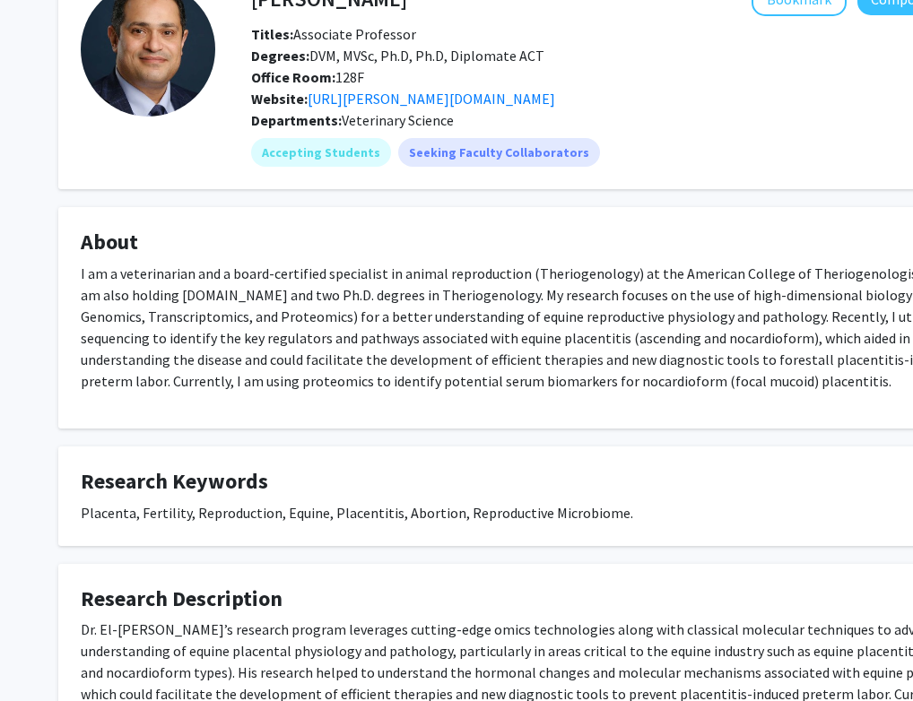
scroll to position [120, 0]
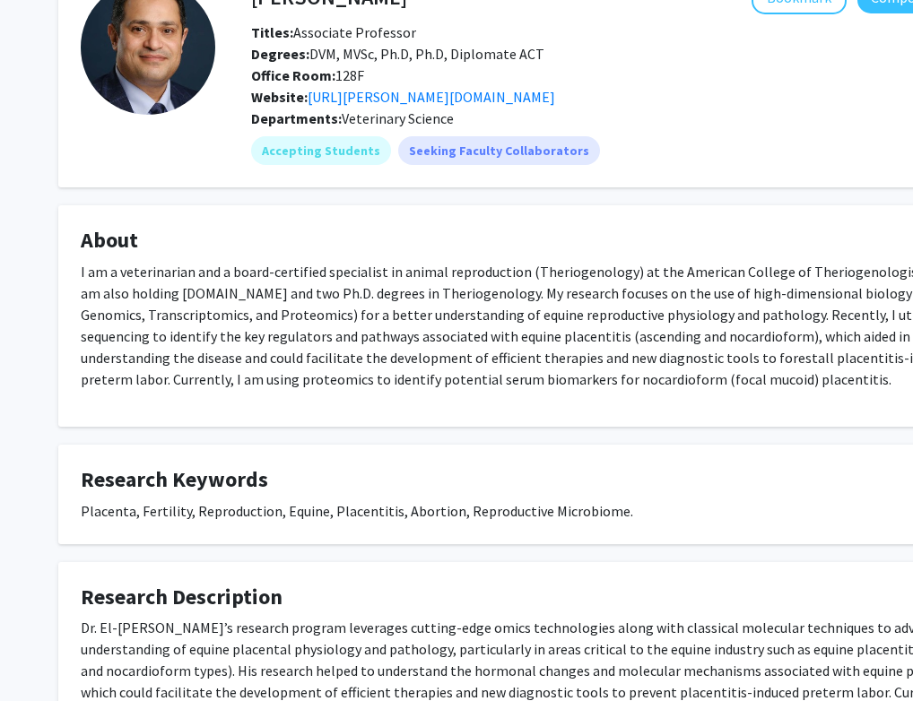
drag, startPoint x: 177, startPoint y: 309, endPoint x: 601, endPoint y: 393, distance: 432.6
click at [601, 393] on div "I am a veterinarian and a board-certified specialist in animal reproduction (Th…" at bounding box center [538, 333] width 915 height 144
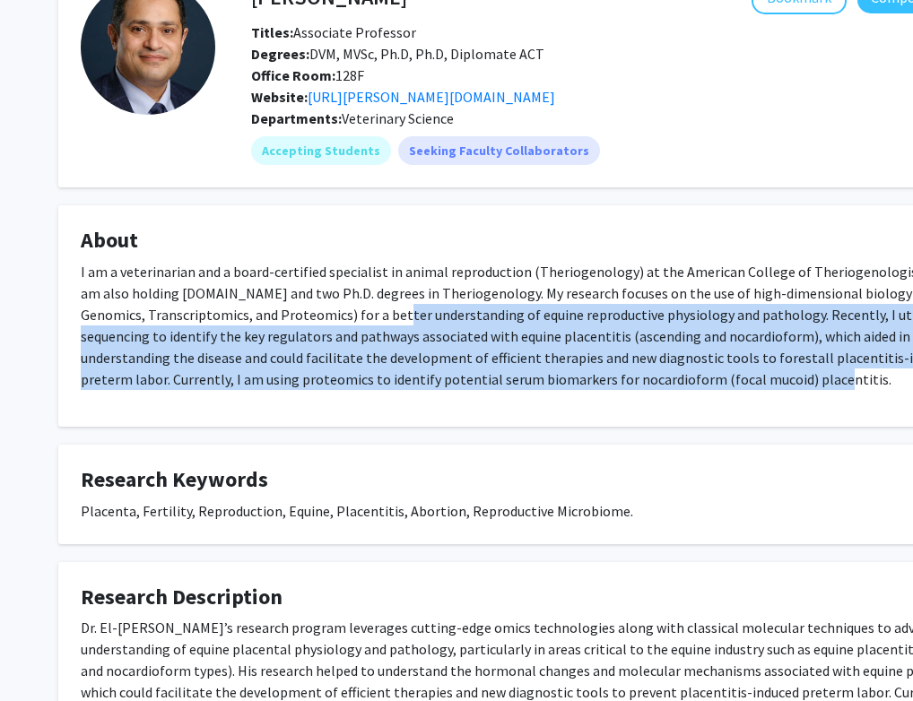
drag, startPoint x: 591, startPoint y: 386, endPoint x: 276, endPoint y: 318, distance: 322.0
click at [276, 318] on p "I am a veterinarian and a board-certified specialist in animal reproduction (Th…" at bounding box center [538, 325] width 915 height 129
drag, startPoint x: 276, startPoint y: 318, endPoint x: 545, endPoint y: 381, distance: 275.5
click at [545, 381] on p "I am a veterinarian and a board-certified specialist in animal reproduction (Th…" at bounding box center [538, 325] width 915 height 129
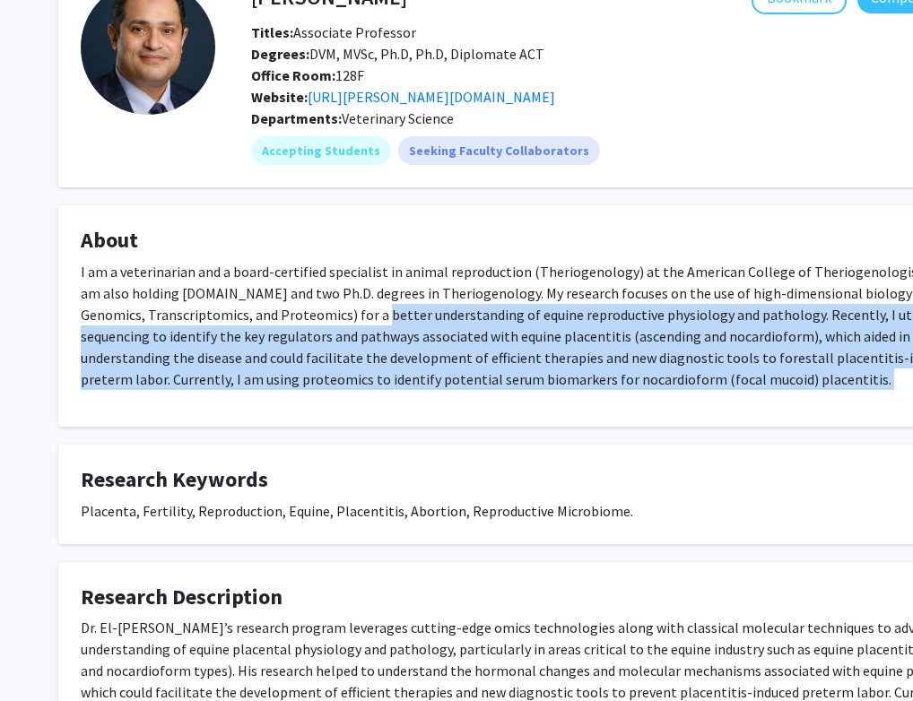
click at [545, 381] on p "I am a veterinarian and a board-certified specialist in animal reproduction (Th…" at bounding box center [538, 325] width 915 height 129
drag, startPoint x: 545, startPoint y: 382, endPoint x: 189, endPoint y: 319, distance: 360.7
click at [189, 319] on p "I am a veterinarian and a board-certified specialist in animal reproduction (Th…" at bounding box center [538, 325] width 915 height 129
drag, startPoint x: 189, startPoint y: 319, endPoint x: 552, endPoint y: 379, distance: 367.2
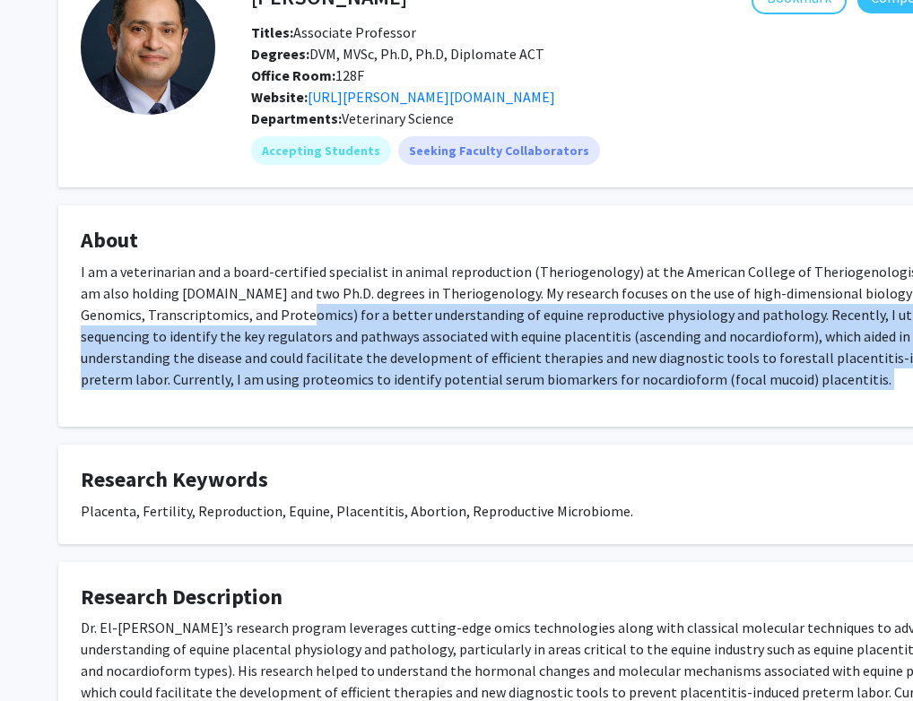
click at [552, 379] on p "I am a veterinarian and a board-certified specialist in animal reproduction (Th…" at bounding box center [538, 325] width 915 height 129
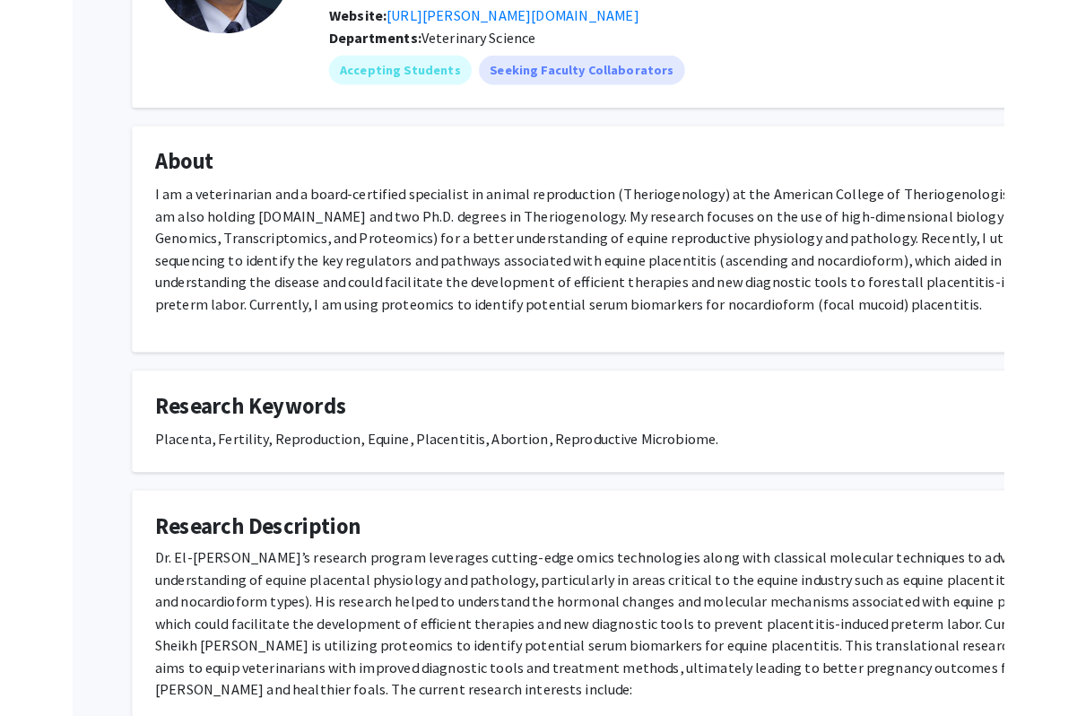
scroll to position [0, 0]
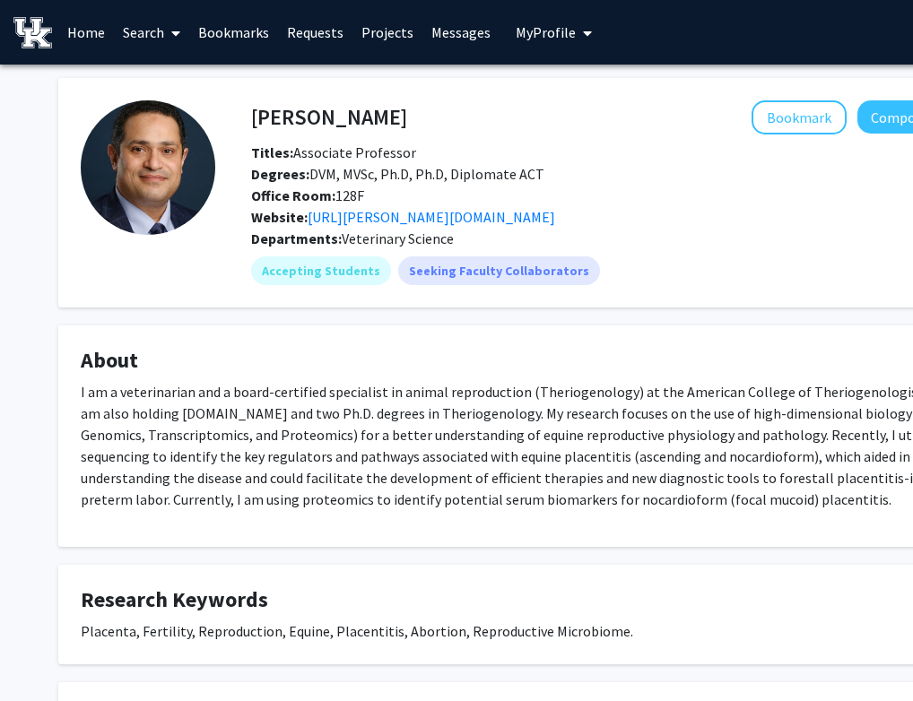
click at [458, 153] on div "Titles: Associate Professor" at bounding box center [623, 153] width 771 height 22
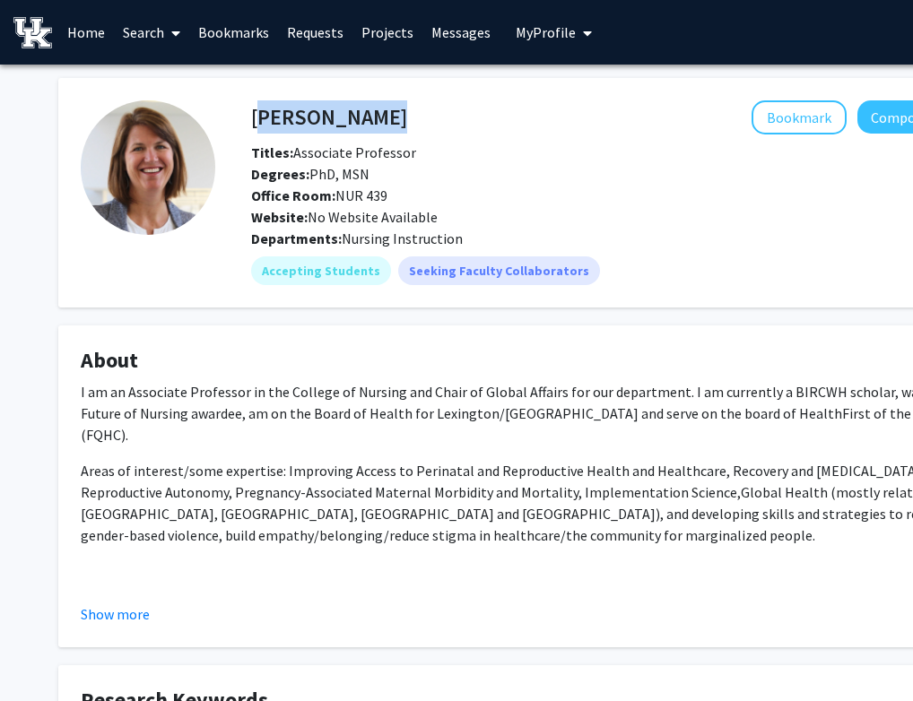
drag, startPoint x: 252, startPoint y: 117, endPoint x: 428, endPoint y: 123, distance: 175.9
click at [428, 123] on div "Hartley Feld Bookmark Compose Request" at bounding box center [623, 117] width 771 height 34
click at [428, 123] on div "Bookmark Compose Request" at bounding box center [701, 117] width 588 height 34
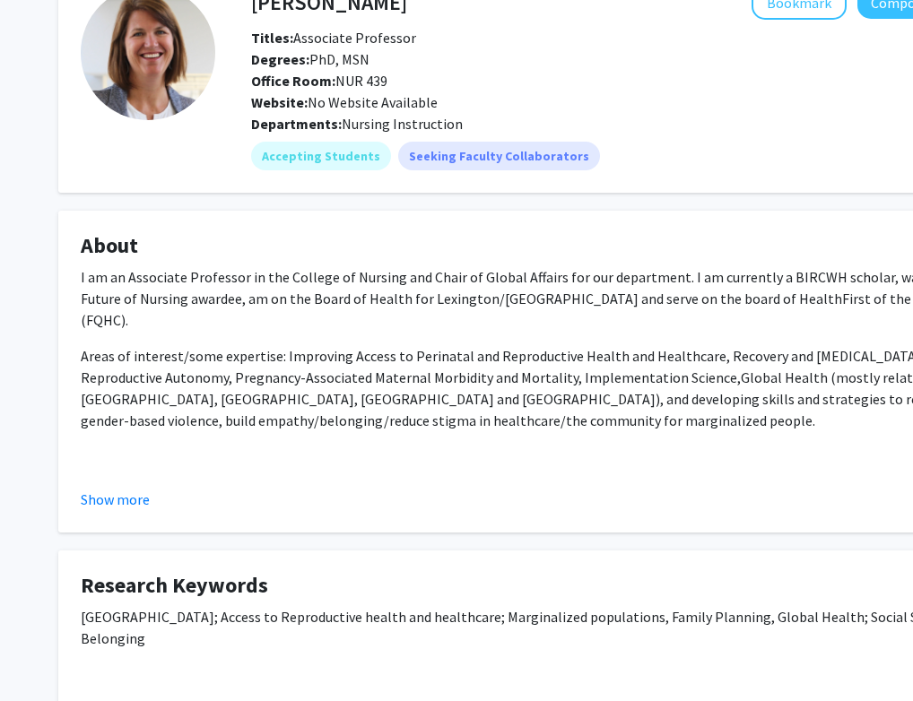
scroll to position [140, 0]
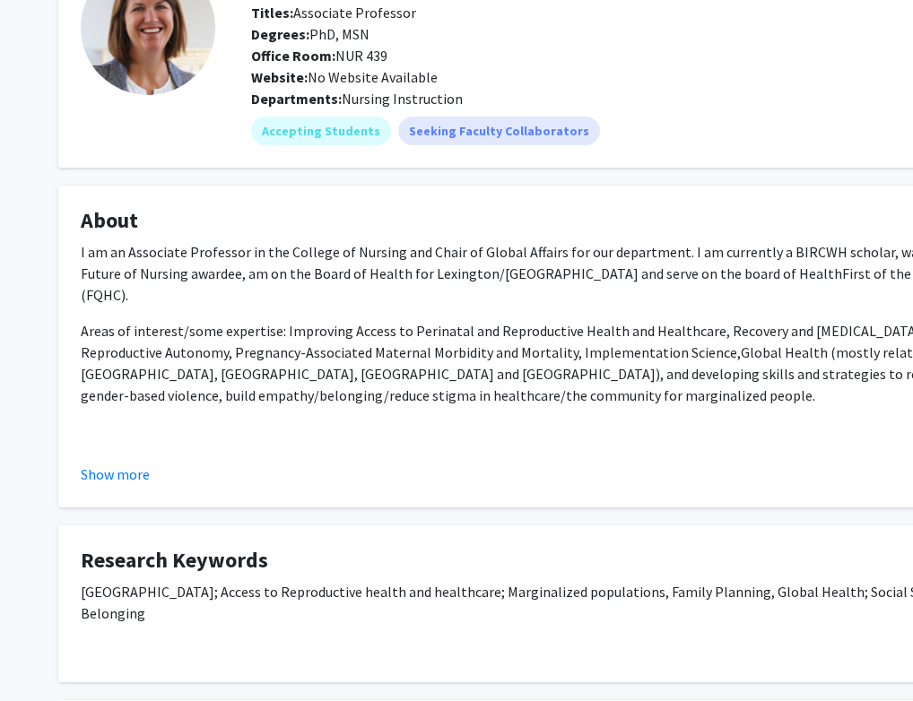
drag, startPoint x: 87, startPoint y: 255, endPoint x: 356, endPoint y: 367, distance: 291.5
click at [356, 367] on div "I am an Associate Professor in the College of Nursing and Chair of Global Affai…" at bounding box center [538, 395] width 915 height 309
click at [356, 367] on p "Areas of interest/some expertise: Improving Access to Perinatal and Reproductiv…" at bounding box center [538, 363] width 915 height 86
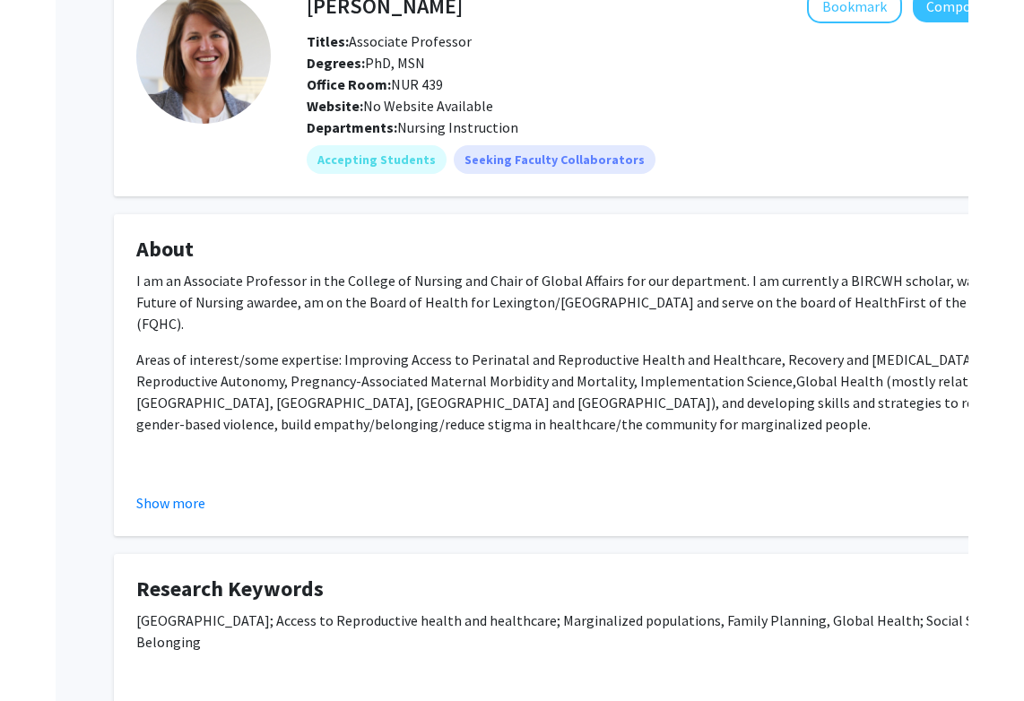
scroll to position [97, 0]
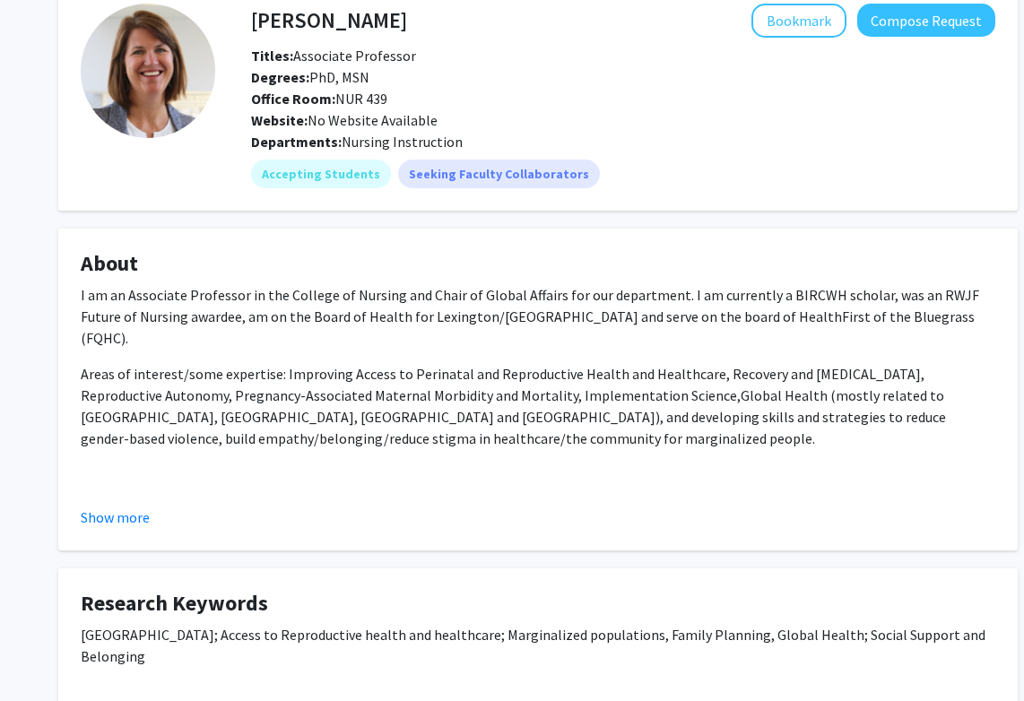
drag, startPoint x: 890, startPoint y: 352, endPoint x: 960, endPoint y: 413, distance: 92.8
click at [923, 413] on p "Areas of interest/some expertise: Improving Access to Perinatal and Reproductiv…" at bounding box center [538, 406] width 915 height 86
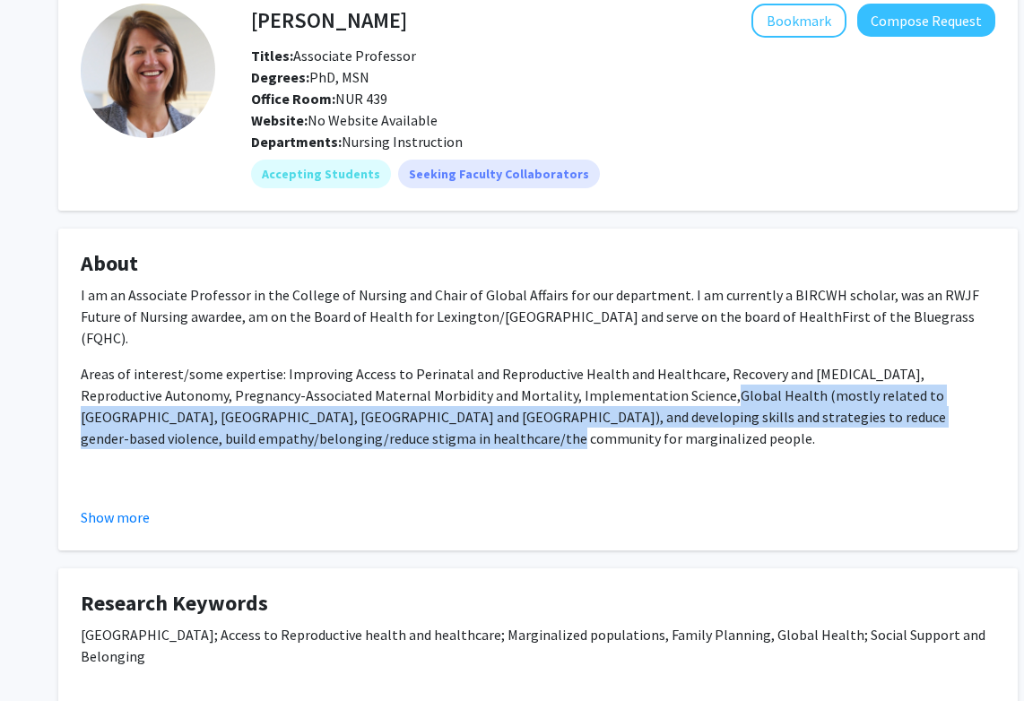
drag, startPoint x: 962, startPoint y: 397, endPoint x: 639, endPoint y: 379, distance: 323.5
click at [639, 379] on p "Areas of interest/some expertise: Improving Access to Perinatal and Reproductiv…" at bounding box center [538, 406] width 915 height 86
click at [639, 387] on span "Global Health (mostly related to Ecuador, Greece, Barbados and Costa Rica)," at bounding box center [513, 406] width 864 height 39
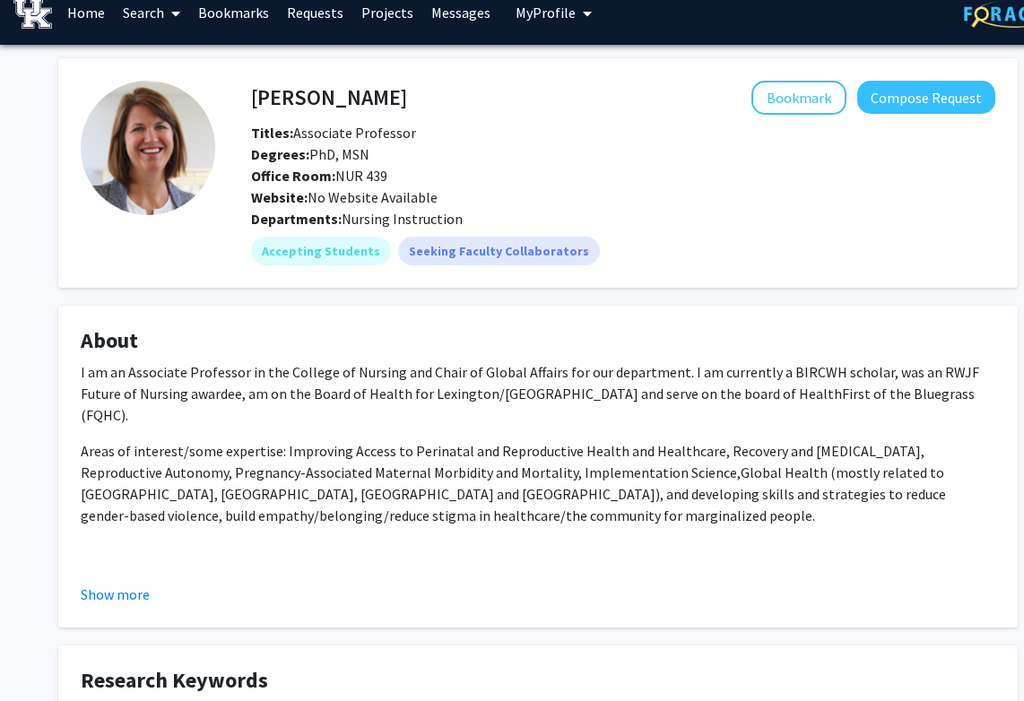
scroll to position [0, 0]
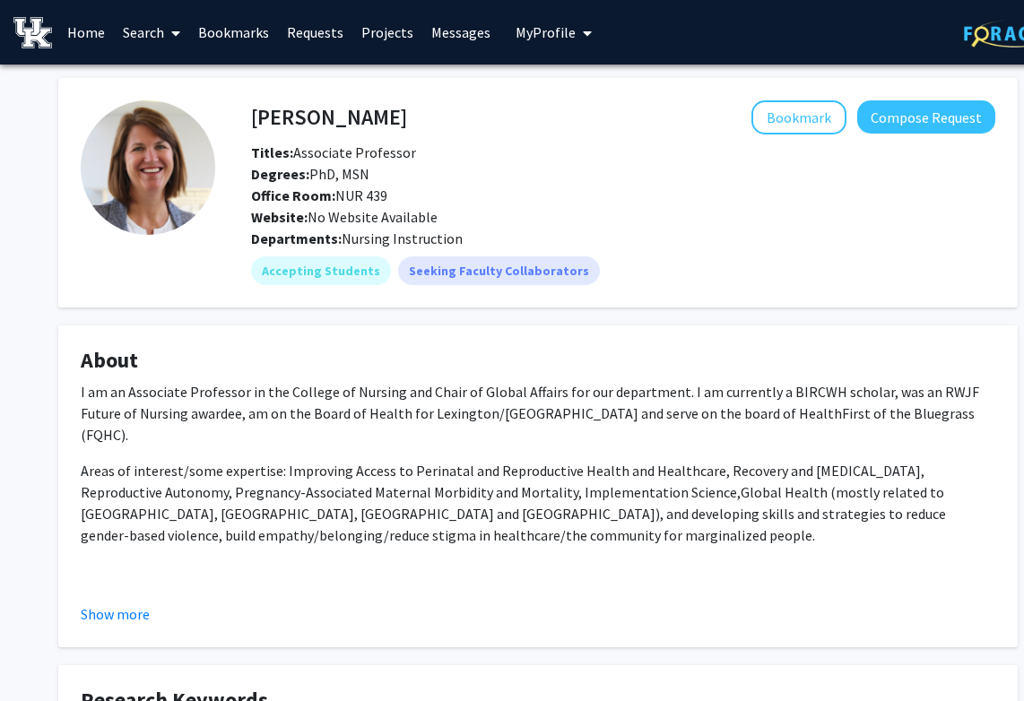
click at [150, 38] on link "Search" at bounding box center [151, 32] width 75 height 63
click at [166, 71] on span "Faculty/Staff" at bounding box center [180, 83] width 132 height 36
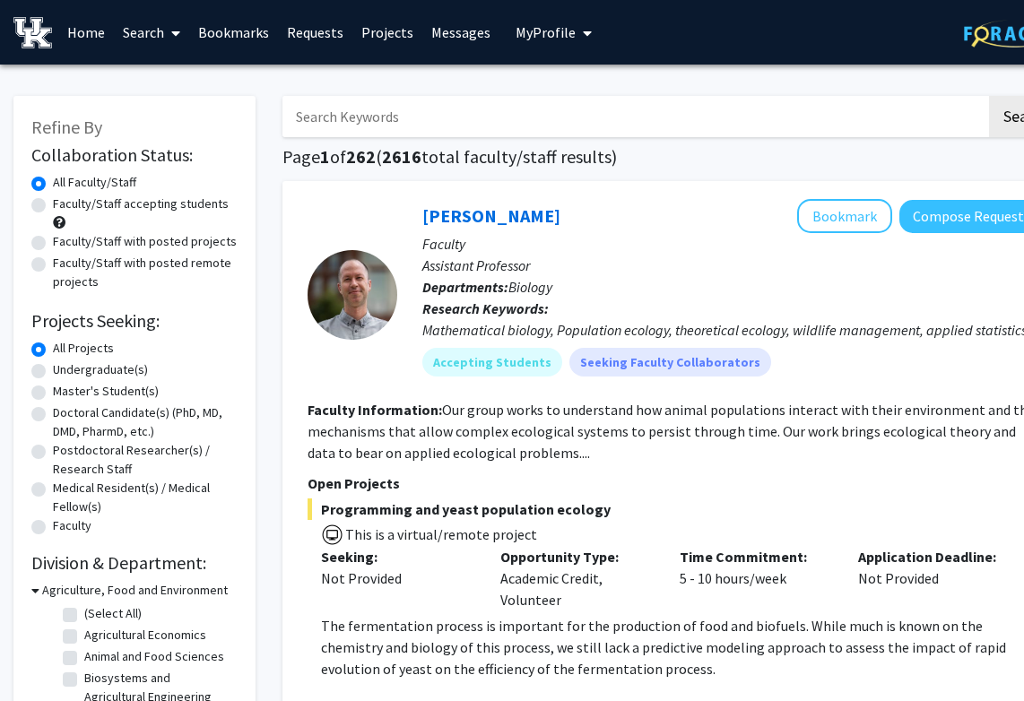
click at [421, 114] on input "Search Keywords" at bounding box center [635, 116] width 704 height 41
click at [923, 96] on button "Search" at bounding box center [1026, 116] width 74 height 41
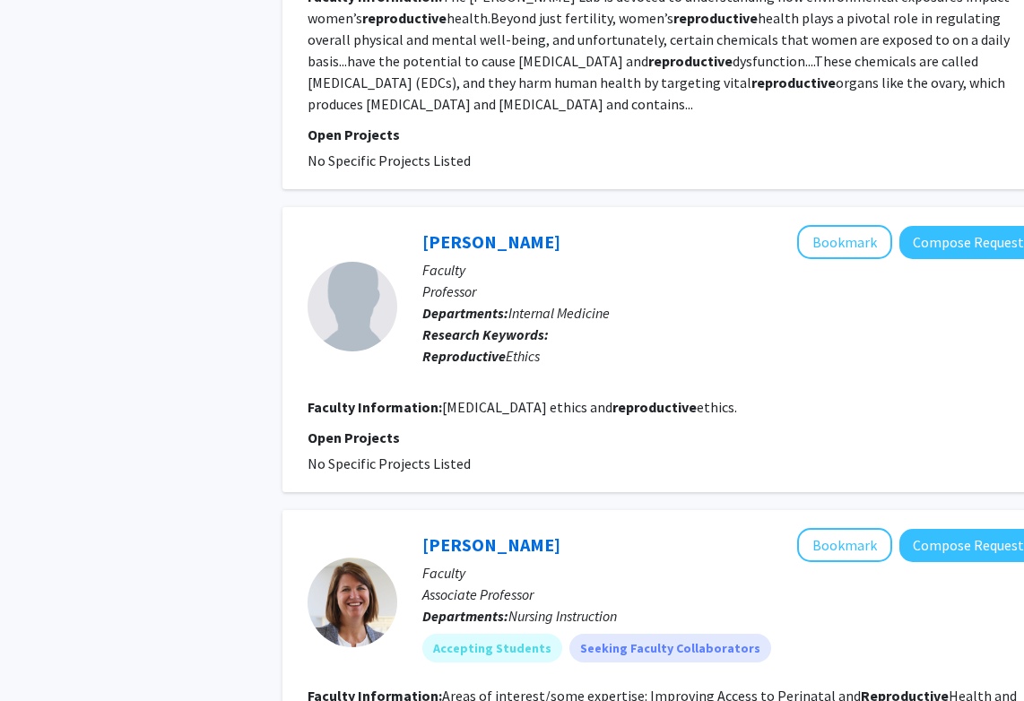
scroll to position [966, 0]
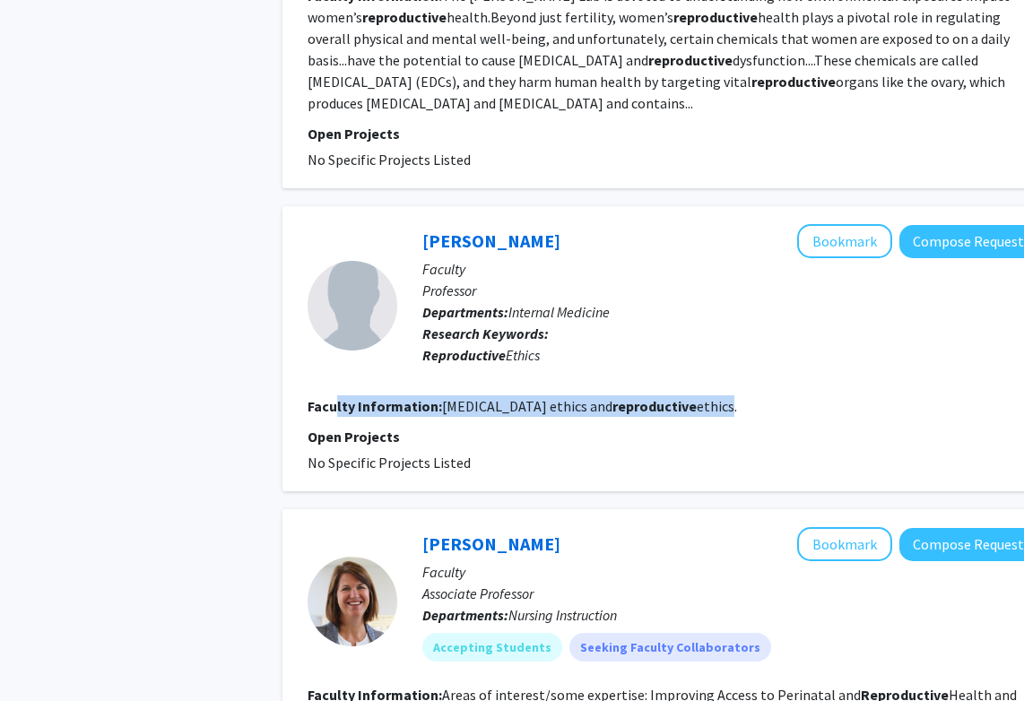
drag, startPoint x: 335, startPoint y: 408, endPoint x: 683, endPoint y: 404, distance: 347.2
click at [683, 404] on section "Faculty Information: Endocrine ethics and reproductive ethics." at bounding box center [673, 407] width 730 height 22
click at [683, 404] on fg-read-more "Endocrine ethics and reproductive ethics." at bounding box center [589, 406] width 295 height 18
drag, startPoint x: 683, startPoint y: 404, endPoint x: 425, endPoint y: 353, distance: 262.5
click at [425, 353] on fg-search-faculty "M Rosenthal Bookmark Compose Request Faculty Professor Departments: Internal Me…" at bounding box center [673, 348] width 730 height 249
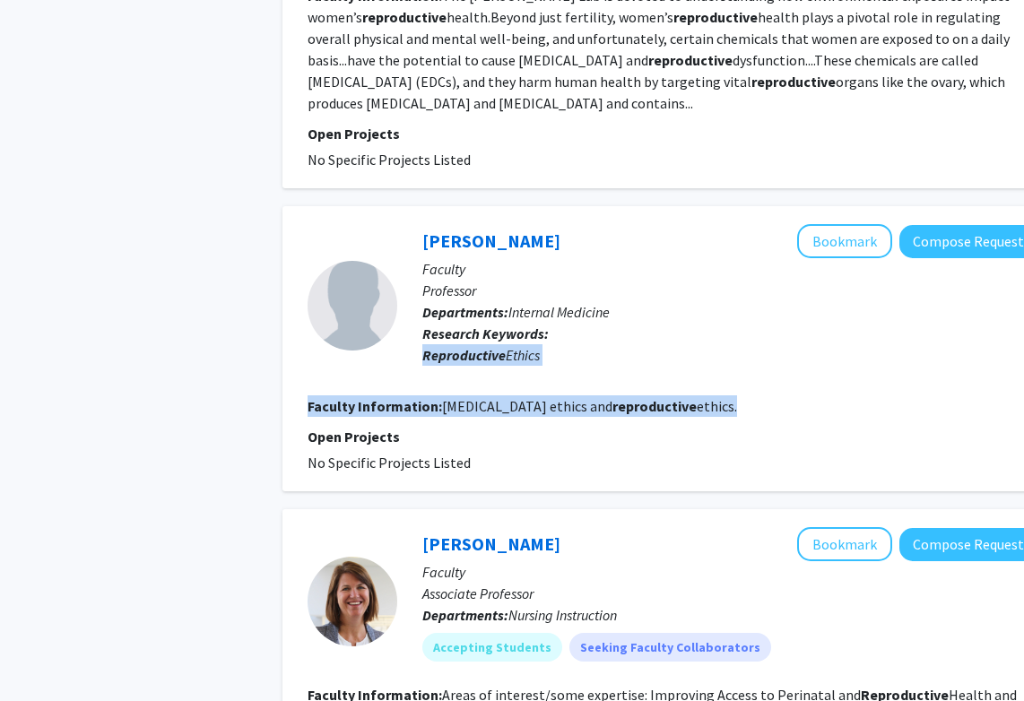
click at [425, 353] on b "Reproductive" at bounding box center [464, 355] width 83 height 18
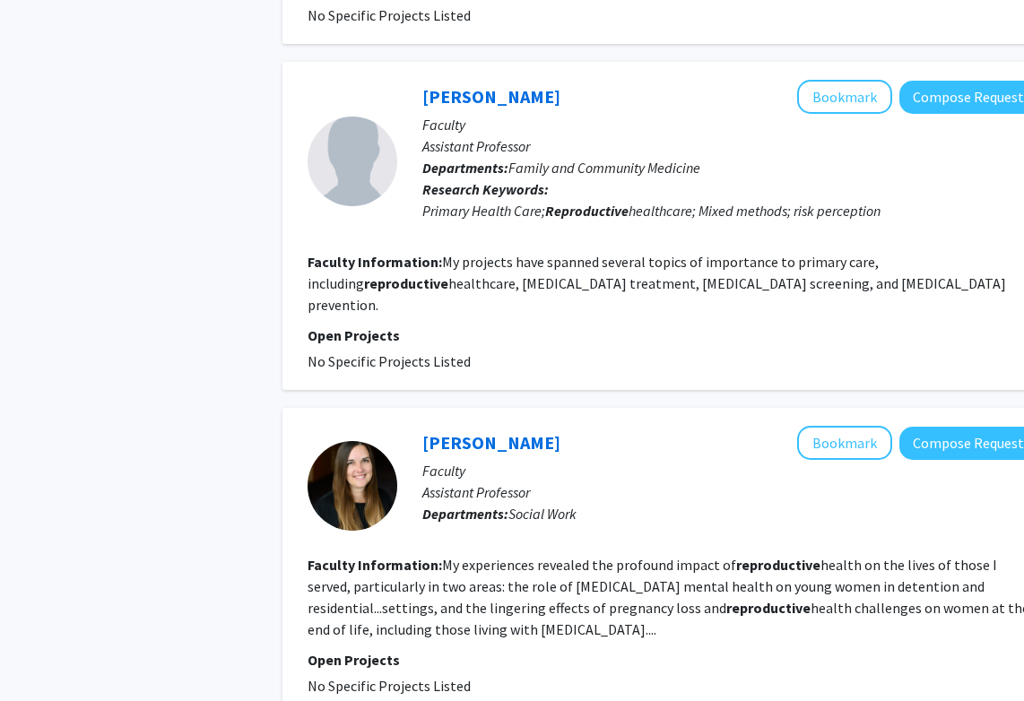
scroll to position [2608, 0]
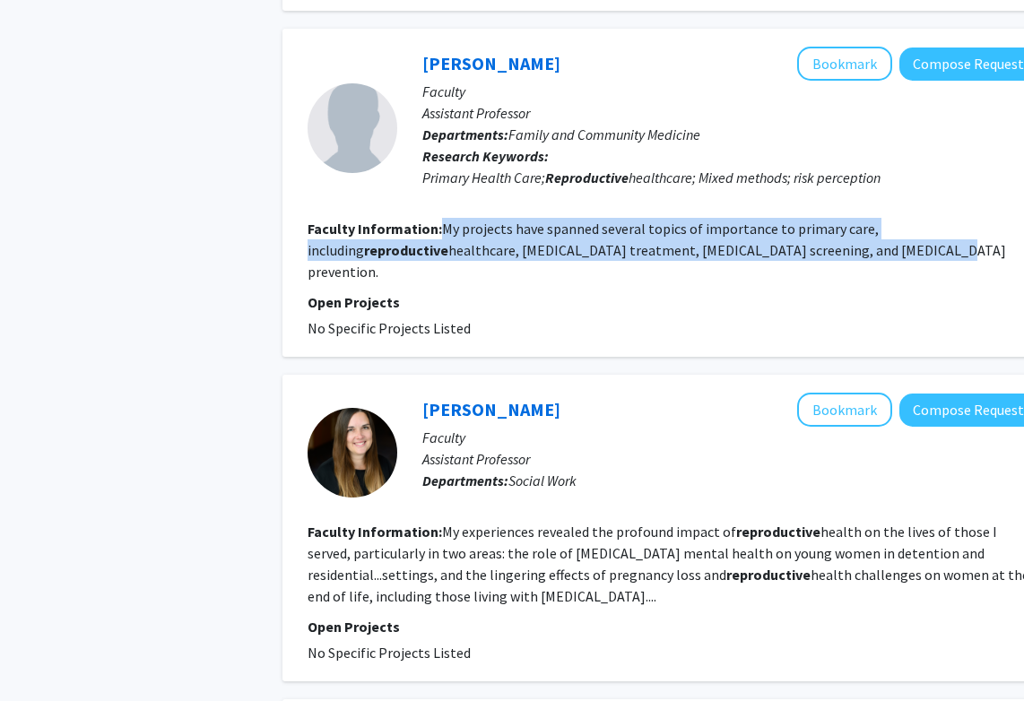
drag, startPoint x: 440, startPoint y: 210, endPoint x: 877, endPoint y: 229, distance: 437.3
click at [878, 229] on section "Faculty Information: My projects have spanned several topics of importance to p…" at bounding box center [673, 250] width 730 height 65
click at [877, 229] on section "Faculty Information: My projects have spanned several topics of importance to p…" at bounding box center [673, 250] width 730 height 65
drag, startPoint x: 877, startPoint y: 229, endPoint x: 324, endPoint y: 215, distance: 553.6
click at [324, 218] on section "Faculty Information: My projects have spanned several topics of importance to p…" at bounding box center [673, 250] width 730 height 65
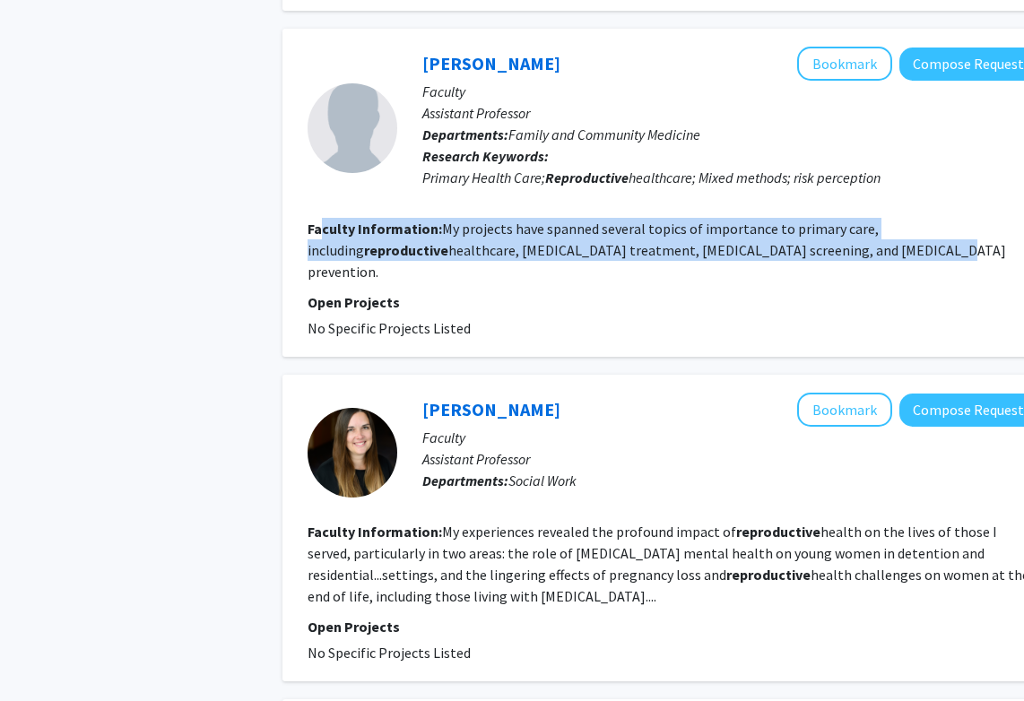
click at [324, 220] on b "Faculty Information:" at bounding box center [375, 229] width 135 height 18
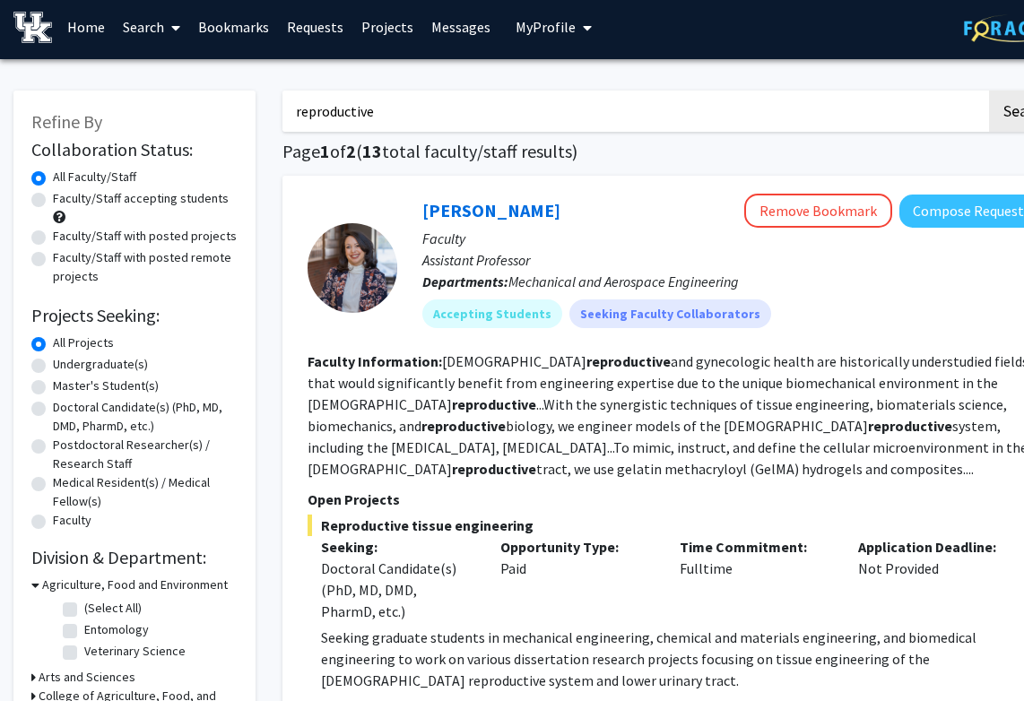
scroll to position [0, 0]
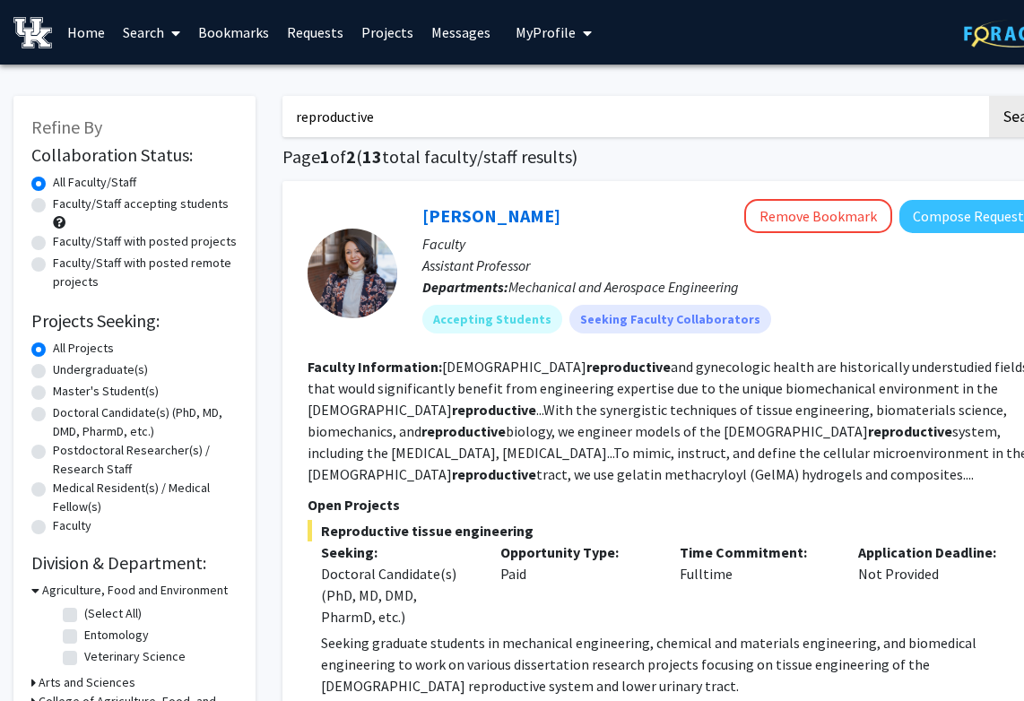
click at [476, 101] on input "reproductive" at bounding box center [635, 116] width 704 height 41
click at [476, 106] on input "reproductive" at bounding box center [635, 116] width 704 height 41
click at [476, 123] on input "reproductive" at bounding box center [635, 116] width 704 height 41
drag, startPoint x: 476, startPoint y: 123, endPoint x: 166, endPoint y: 123, distance: 310.4
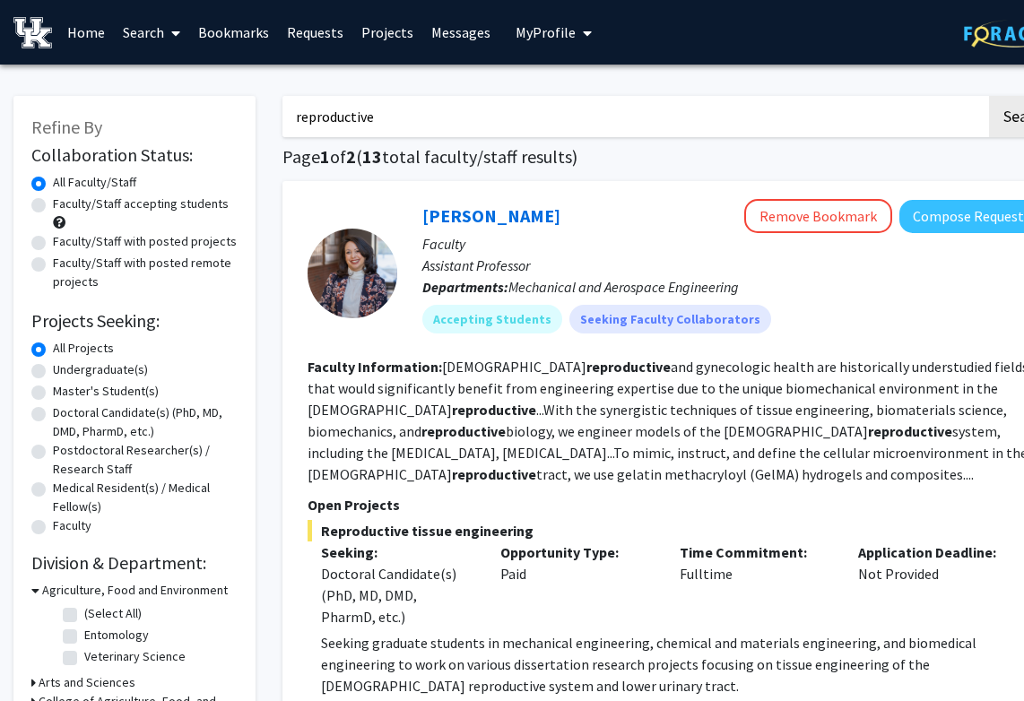
click at [923, 96] on button "Search" at bounding box center [1026, 116] width 74 height 41
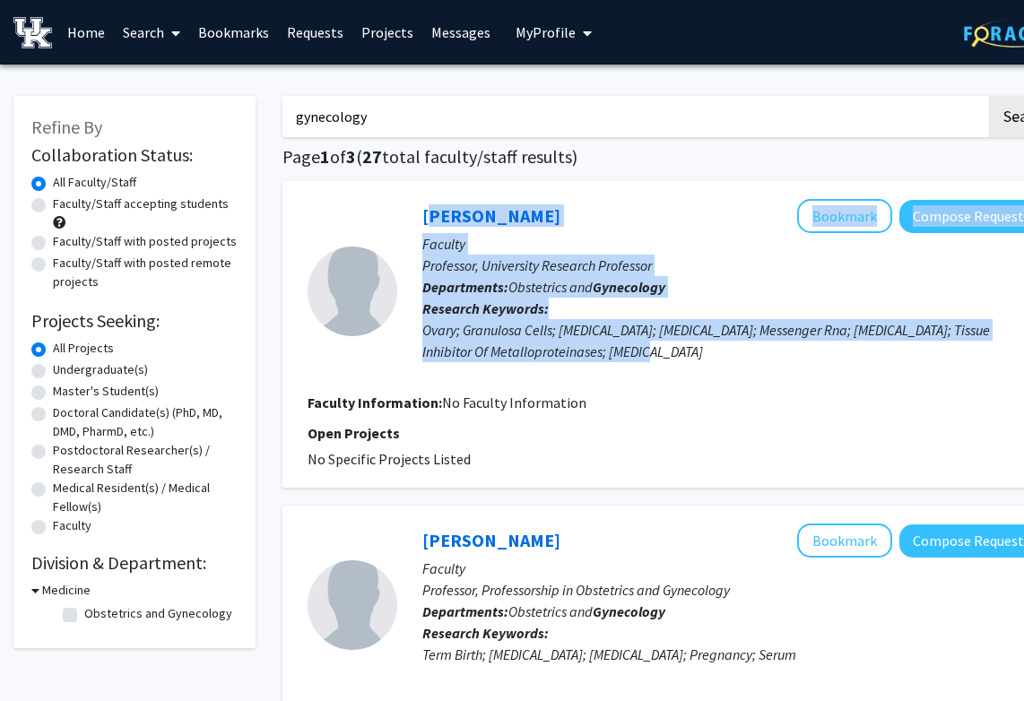
drag, startPoint x: 413, startPoint y: 217, endPoint x: 639, endPoint y: 349, distance: 261.7
click at [639, 349] on div "Thomas Curry Bookmark Compose Request Faculty Professor, University Research Pr…" at bounding box center [717, 291] width 640 height 184
click at [639, 349] on div "Ovary; Granulosa Cells; Ovulation; Chorionic Gonadotropin; Messenger Rna; Corpu…" at bounding box center [730, 340] width 615 height 43
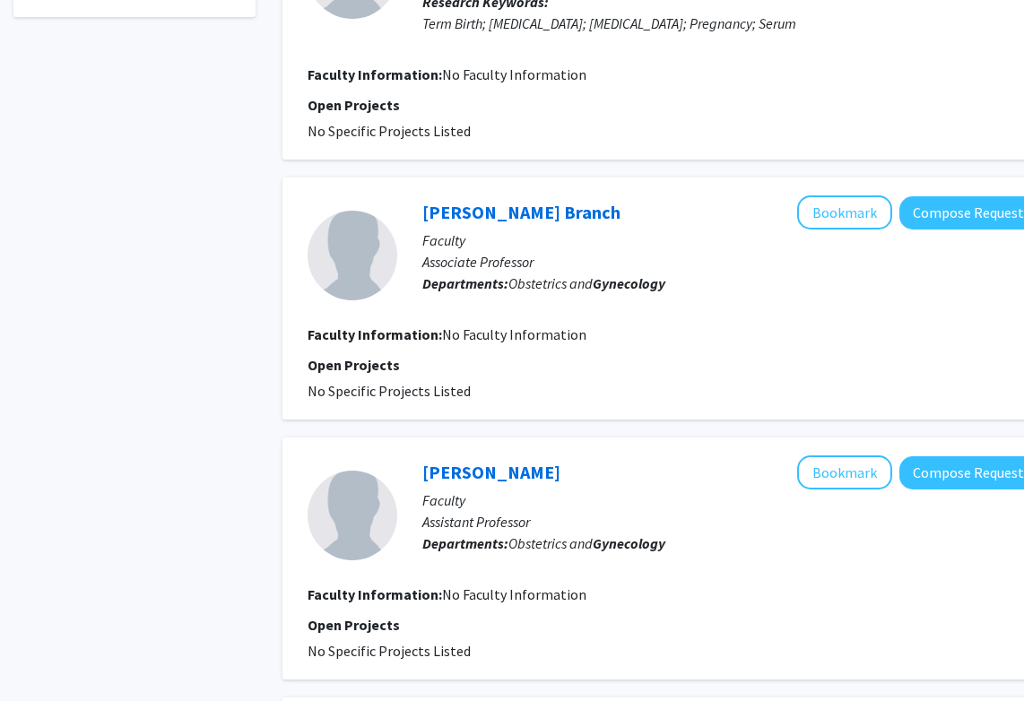
scroll to position [632, 0]
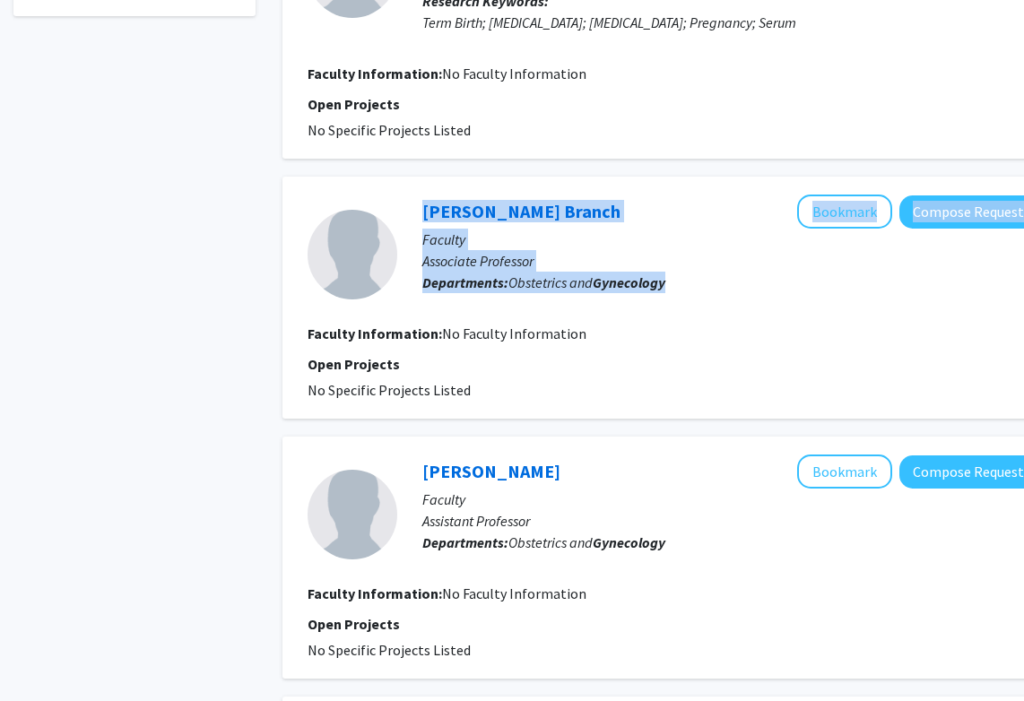
drag, startPoint x: 392, startPoint y: 213, endPoint x: 715, endPoint y: 313, distance: 338.2
click at [716, 313] on section "Lauren Baldwin Branch Bookmark Compose Request Faculty Associate Professor Depa…" at bounding box center [673, 254] width 730 height 119
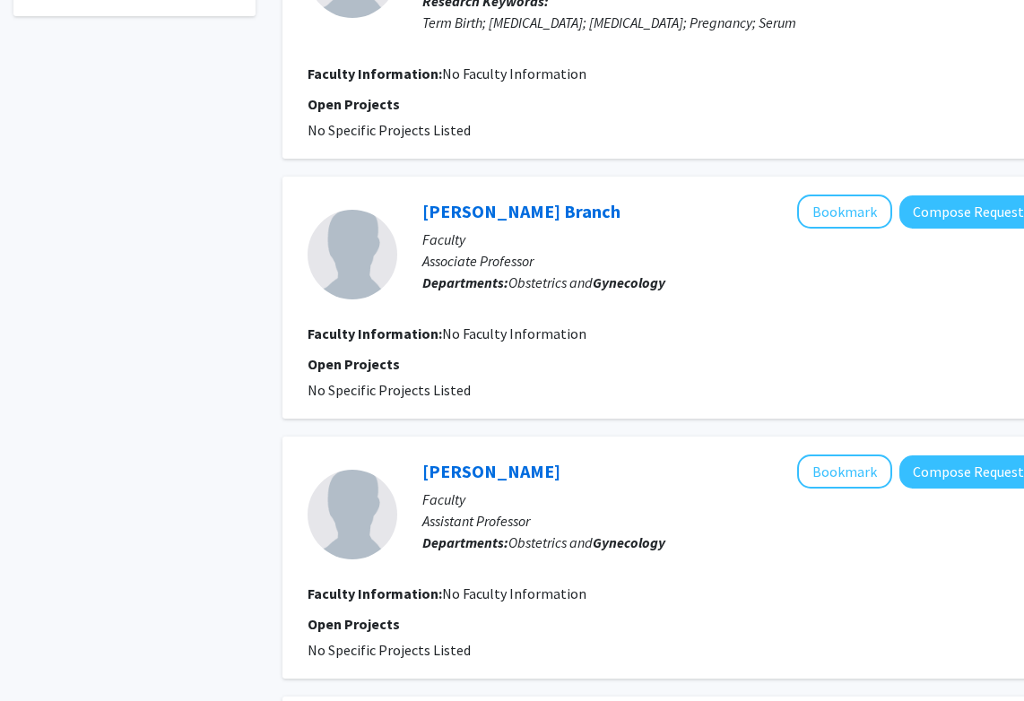
click at [598, 389] on fg-project-list "No Specific Projects Listed" at bounding box center [673, 390] width 730 height 22
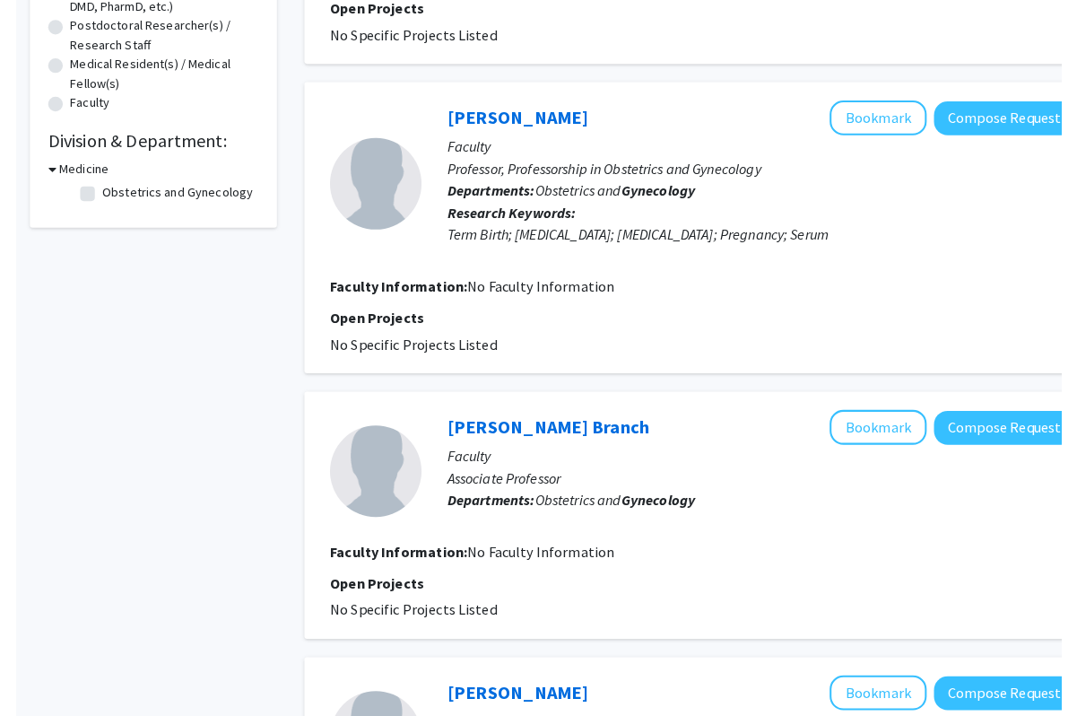
scroll to position [0, 0]
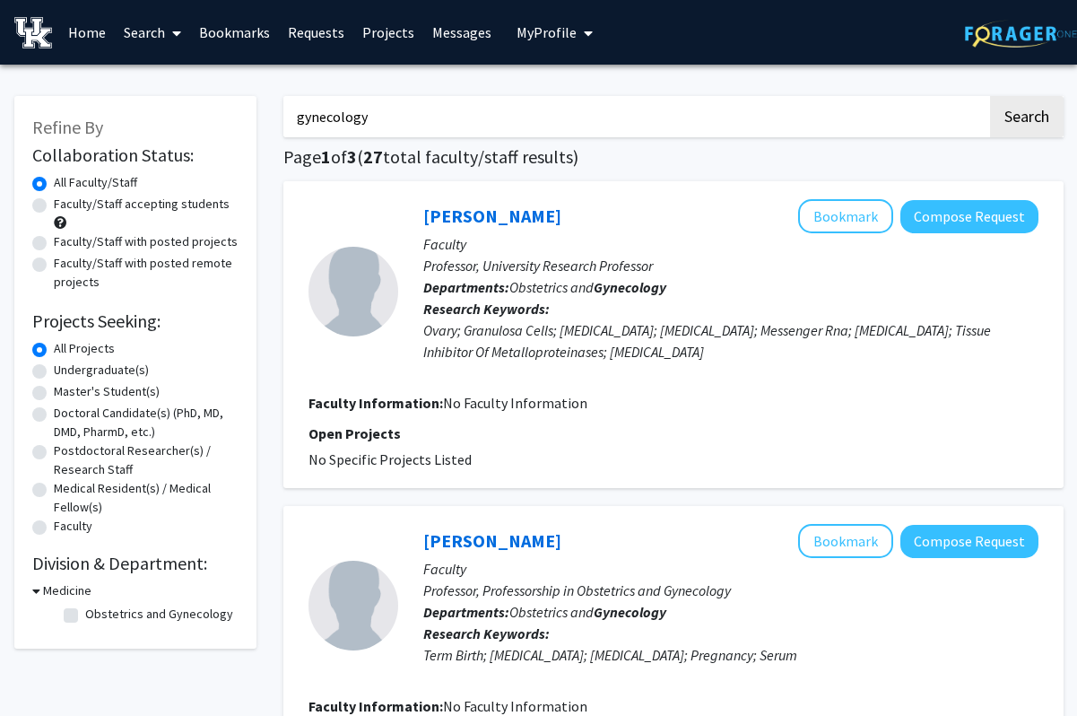
click at [424, 124] on input "gynecology" at bounding box center [635, 116] width 704 height 41
drag, startPoint x: 424, startPoint y: 127, endPoint x: 107, endPoint y: 127, distance: 317.6
click at [375, 135] on input "gynecology" at bounding box center [635, 116] width 704 height 41
drag, startPoint x: 379, startPoint y: 135, endPoint x: 259, endPoint y: 117, distance: 120.6
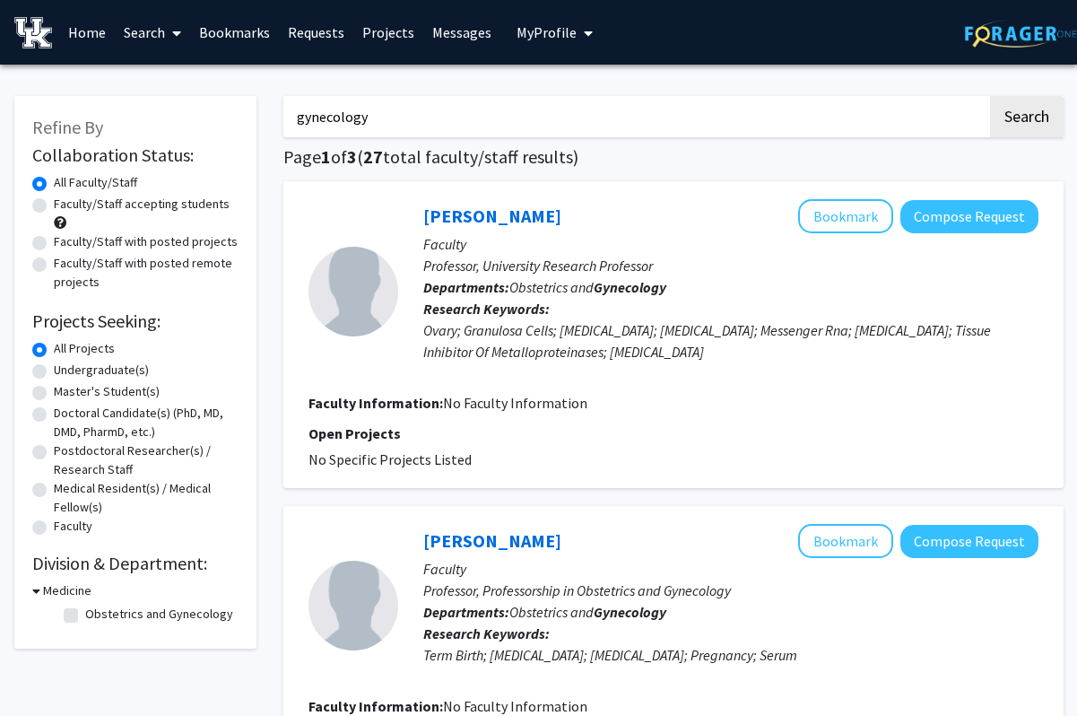
type input "reproductive"
click at [923, 96] on button "Search" at bounding box center [1027, 116] width 74 height 41
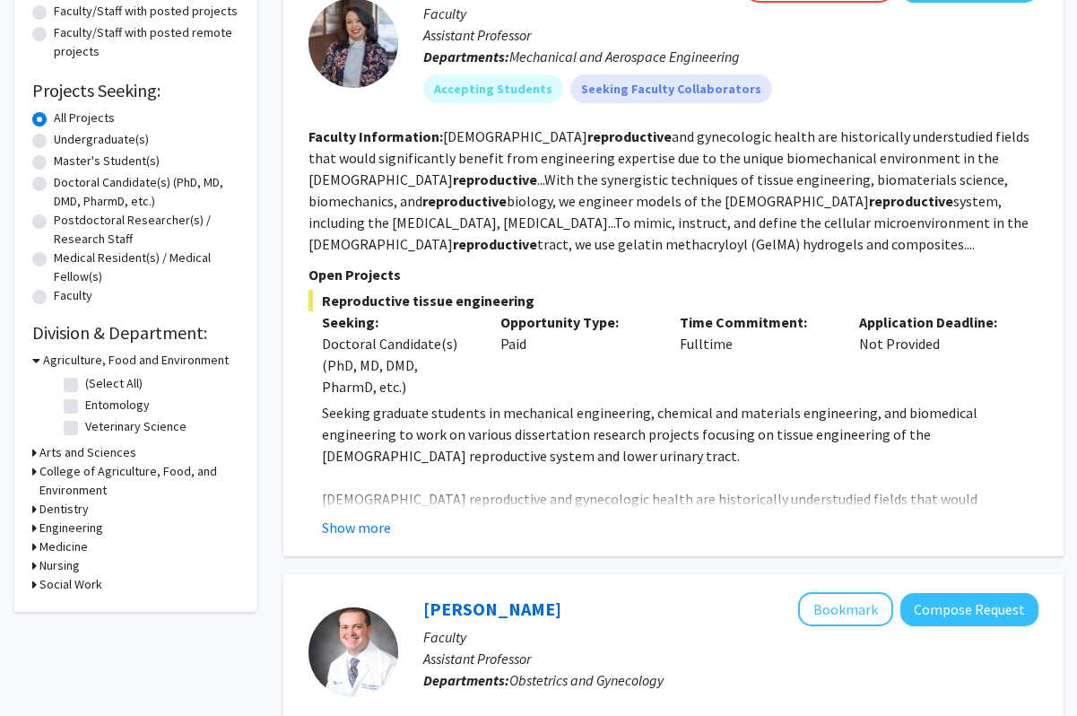
scroll to position [231, 0]
click at [364, 529] on button "Show more" at bounding box center [356, 527] width 69 height 22
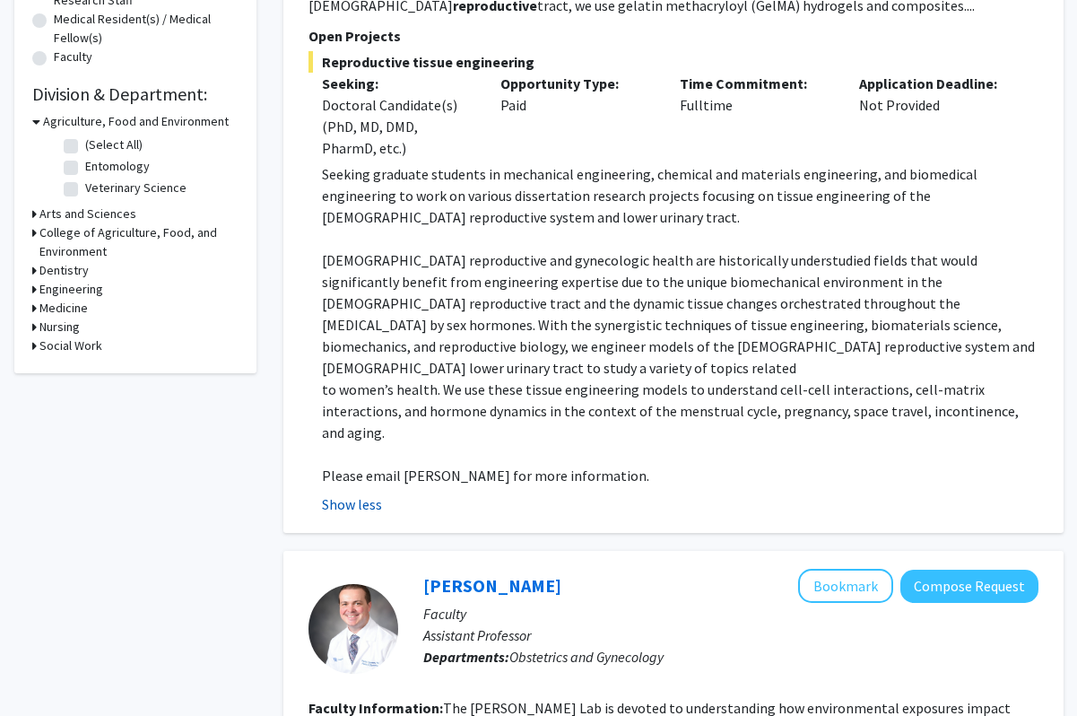
scroll to position [473, 0]
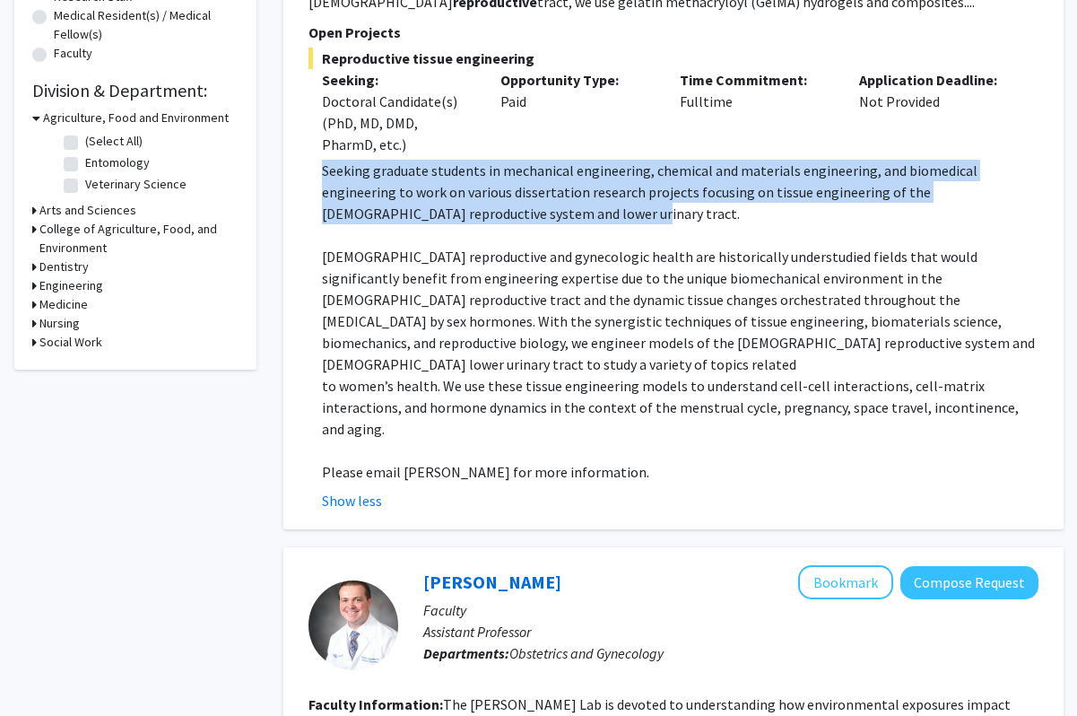
drag, startPoint x: 316, startPoint y: 172, endPoint x: 484, endPoint y: 222, distance: 175.7
click at [484, 222] on fg-read-more "Seeking graduate students in mechanical engineering, chemical and materials eng…" at bounding box center [674, 336] width 730 height 352
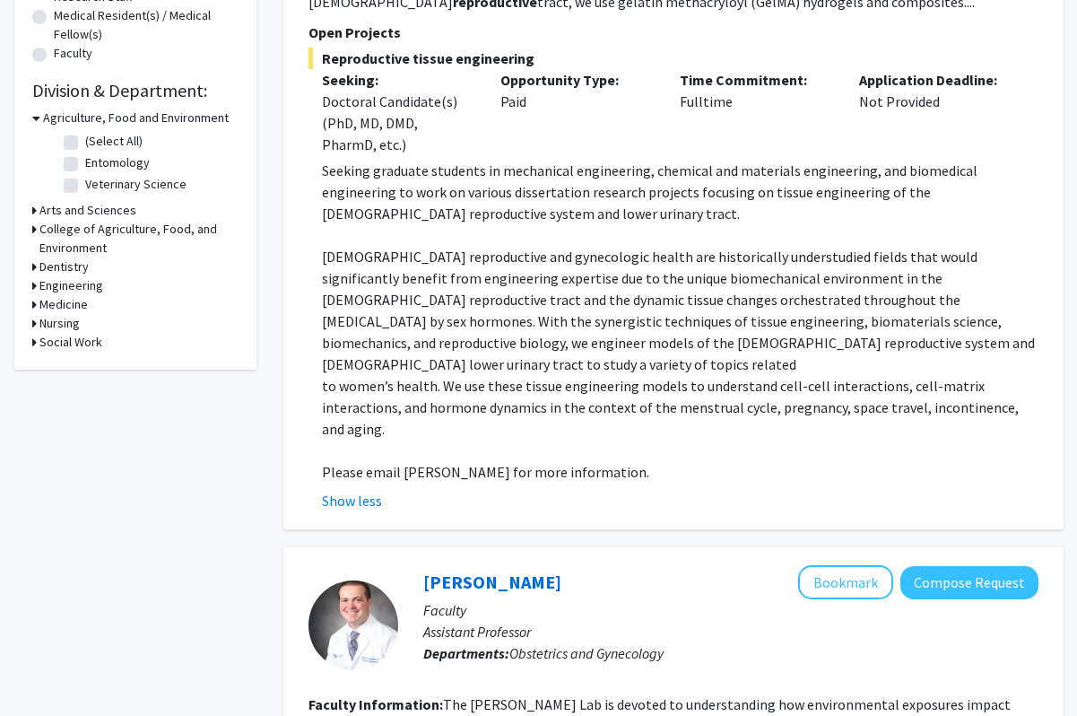
click at [487, 236] on p at bounding box center [680, 235] width 717 height 22
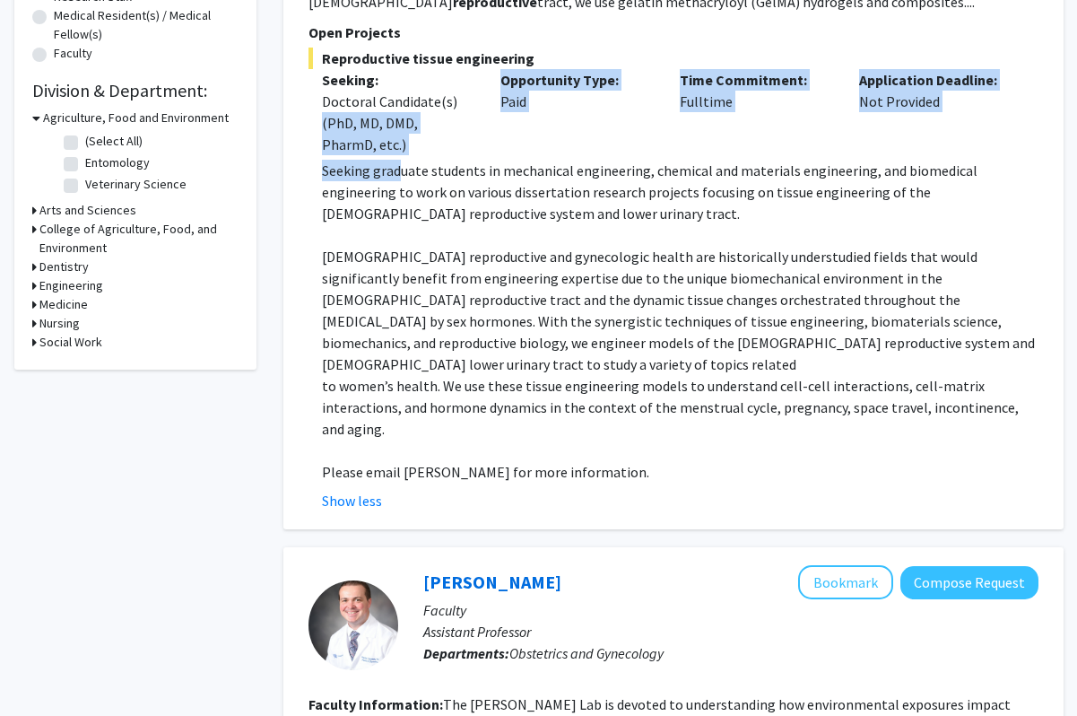
drag, startPoint x: 321, startPoint y: 116, endPoint x: 400, endPoint y: 164, distance: 92.6
click at [400, 164] on div "Reproductive tissue engineering Seeking: Doctoral Candidate(s) (PhD, MD, DMD, P…" at bounding box center [674, 280] width 730 height 464
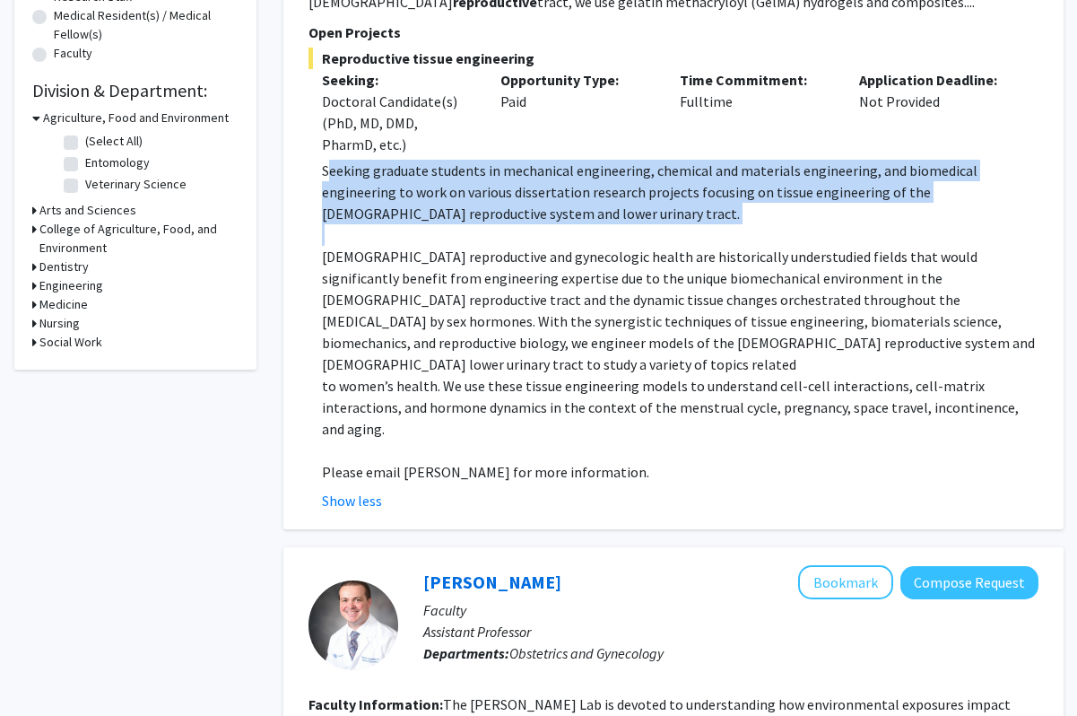
drag, startPoint x: 326, startPoint y: 172, endPoint x: 514, endPoint y: 232, distance: 197.7
click at [515, 233] on div "Seeking graduate students in mechanical engineering, chemical and materials eng…" at bounding box center [680, 321] width 717 height 323
click at [514, 232] on p at bounding box center [680, 235] width 717 height 22
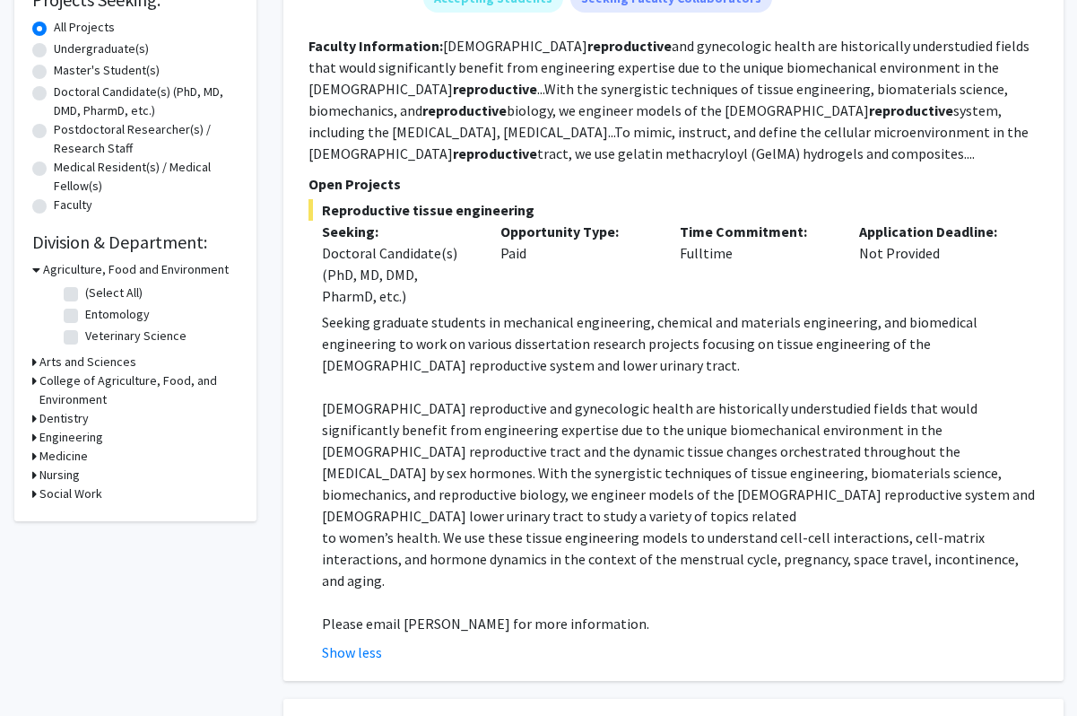
scroll to position [301, 0]
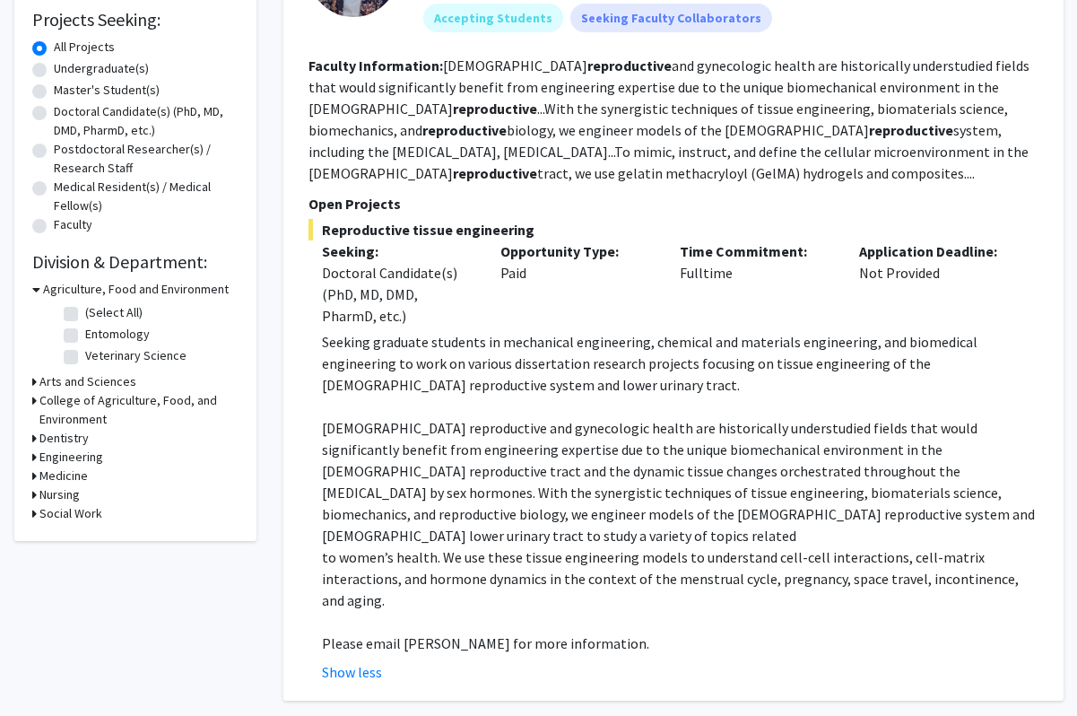
drag, startPoint x: 468, startPoint y: 175, endPoint x: 553, endPoint y: 174, distance: 85.2
click at [553, 174] on section "Faculty Information: Female reproductive and gynecologic health are historicall…" at bounding box center [674, 119] width 730 height 129
drag, startPoint x: 301, startPoint y: 57, endPoint x: 558, endPoint y: 179, distance: 284.1
click at [558, 180] on div "Samantha Zambuto Remove Bookmark Compose Request Faculty Assistant Professor De…" at bounding box center [673, 290] width 780 height 821
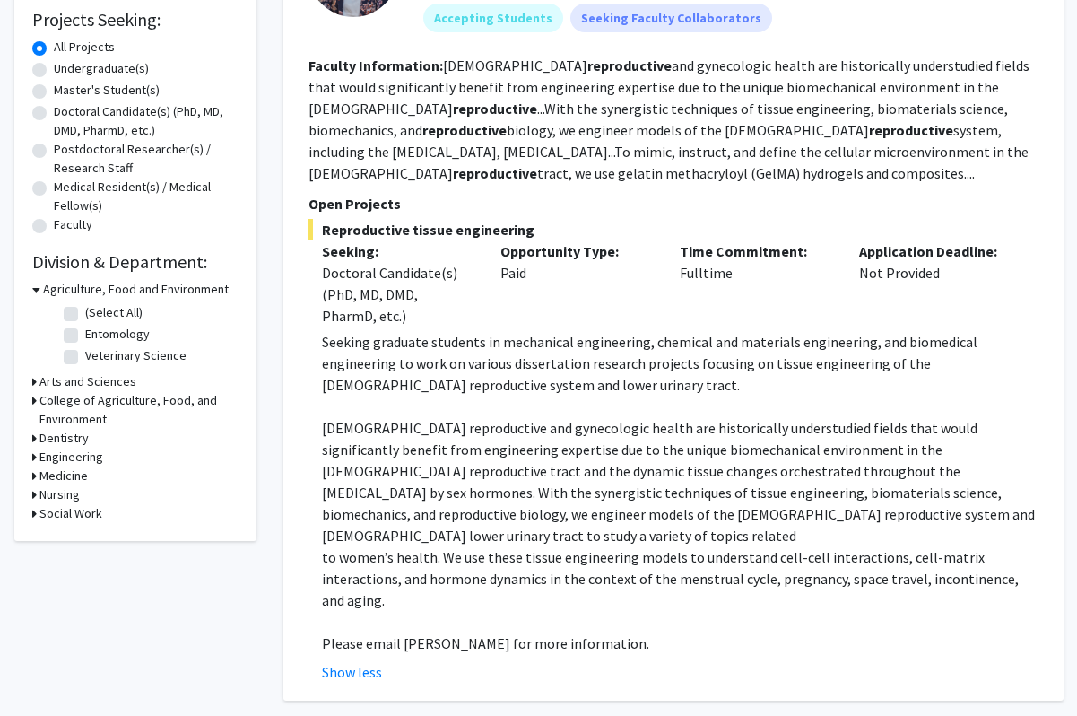
click at [558, 179] on section "Faculty Information: Female reproductive and gynecologic health are historicall…" at bounding box center [674, 119] width 730 height 129
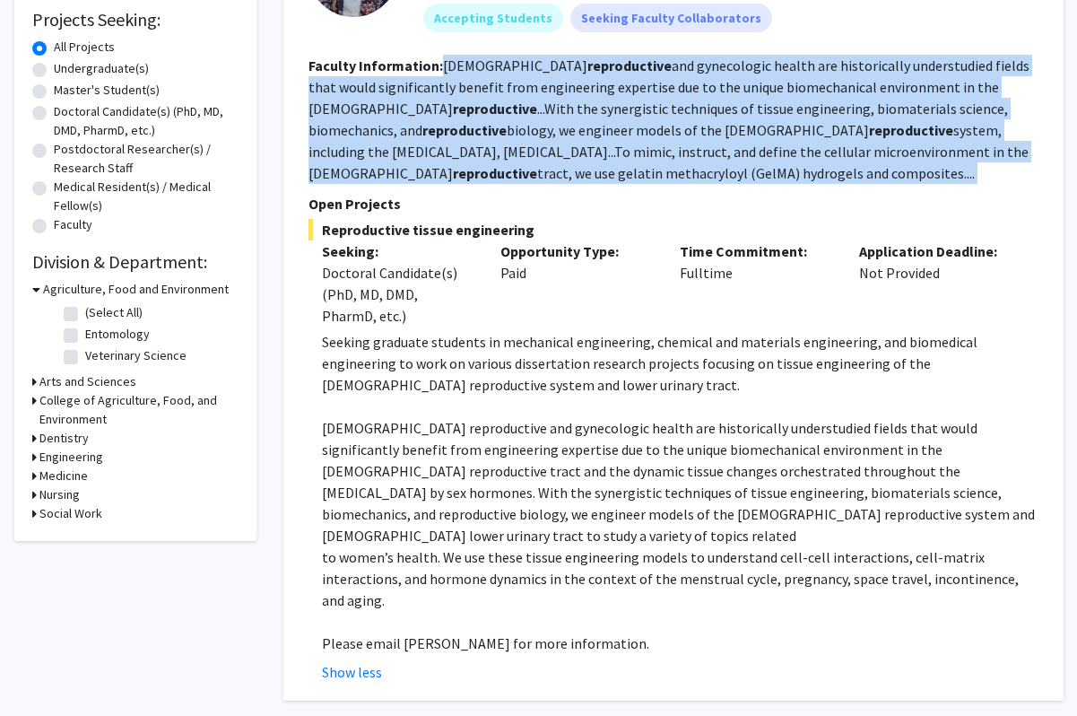
drag, startPoint x: 558, startPoint y: 179, endPoint x: 443, endPoint y: 74, distance: 155.6
click at [443, 74] on section "Faculty Information: Female reproductive and gynecologic health are historicall…" at bounding box center [674, 119] width 730 height 129
drag, startPoint x: 443, startPoint y: 61, endPoint x: 577, endPoint y: 169, distance: 171.6
click at [577, 169] on section "Faculty Information: Female reproductive and gynecologic health are historicall…" at bounding box center [674, 119] width 730 height 129
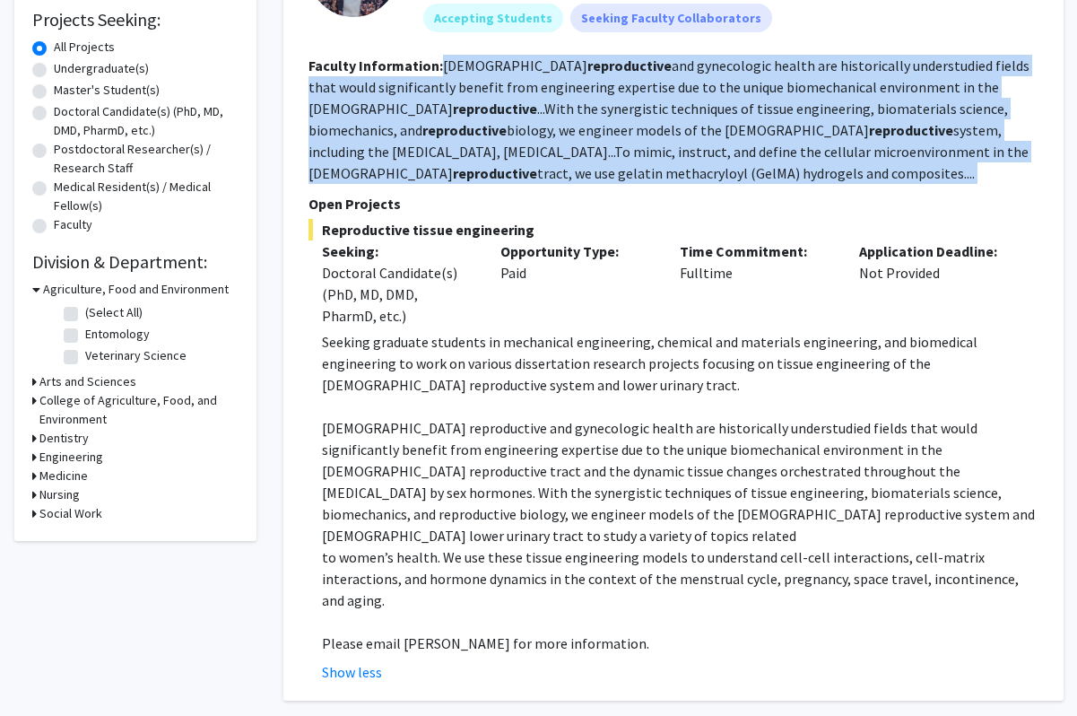
click at [577, 169] on section "Faculty Information: Female reproductive and gynecologic health are historicall…" at bounding box center [674, 119] width 730 height 129
drag, startPoint x: 577, startPoint y: 169, endPoint x: 449, endPoint y: 66, distance: 163.4
click at [449, 66] on section "Faculty Information: Female reproductive and gynecologic health are historicall…" at bounding box center [674, 119] width 730 height 129
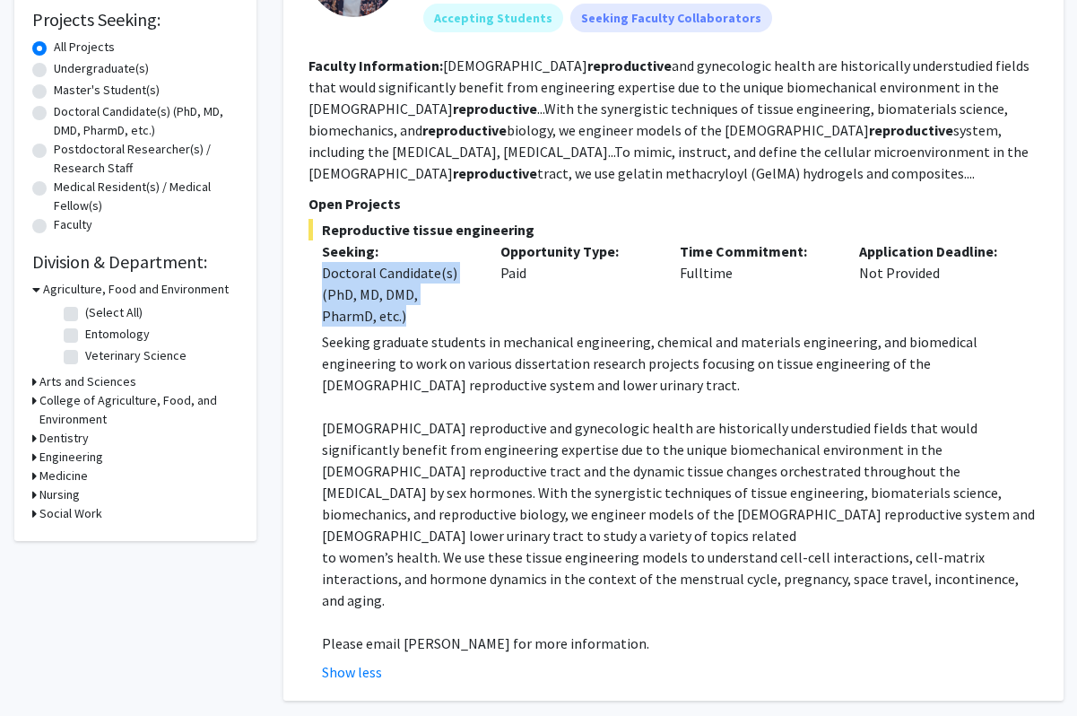
drag, startPoint x: 318, startPoint y: 268, endPoint x: 423, endPoint y: 321, distance: 116.7
click at [423, 321] on div "Seeking: Doctoral Candidate(s) (PhD, MD, DMD, PharmD, etc.)" at bounding box center [398, 283] width 179 height 86
click at [423, 321] on div "Doctoral Candidate(s) (PhD, MD, DMD, PharmD, etc.)" at bounding box center [398, 294] width 152 height 65
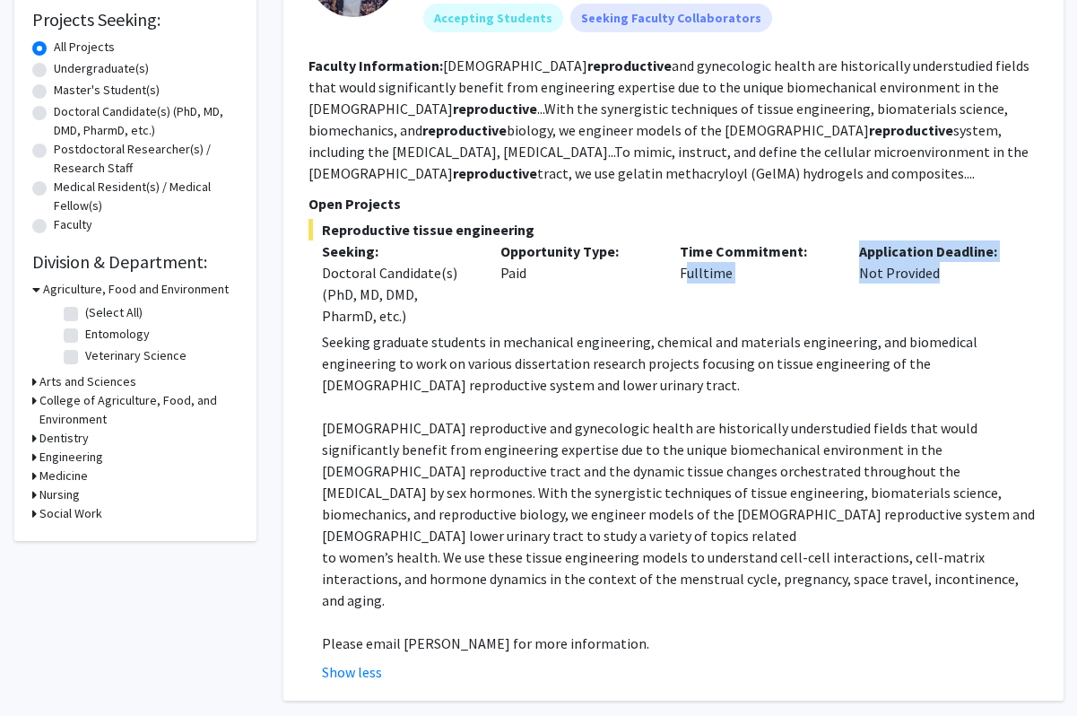
drag, startPoint x: 674, startPoint y: 269, endPoint x: 928, endPoint y: 281, distance: 254.1
click at [923, 281] on div "Seeking: Doctoral Candidate(s) (PhD, MD, DMD, PharmD, etc.) Opportunity Type: P…" at bounding box center [660, 283] width 730 height 86
click at [923, 281] on div "Application Deadline: Not Provided" at bounding box center [935, 283] width 179 height 86
drag, startPoint x: 956, startPoint y: 281, endPoint x: 304, endPoint y: 259, distance: 652.5
click at [304, 259] on div "Seeking: Doctoral Candidate(s) (PhD, MD, DMD, PharmD, etc.) Opportunity Type: P…" at bounding box center [660, 283] width 730 height 86
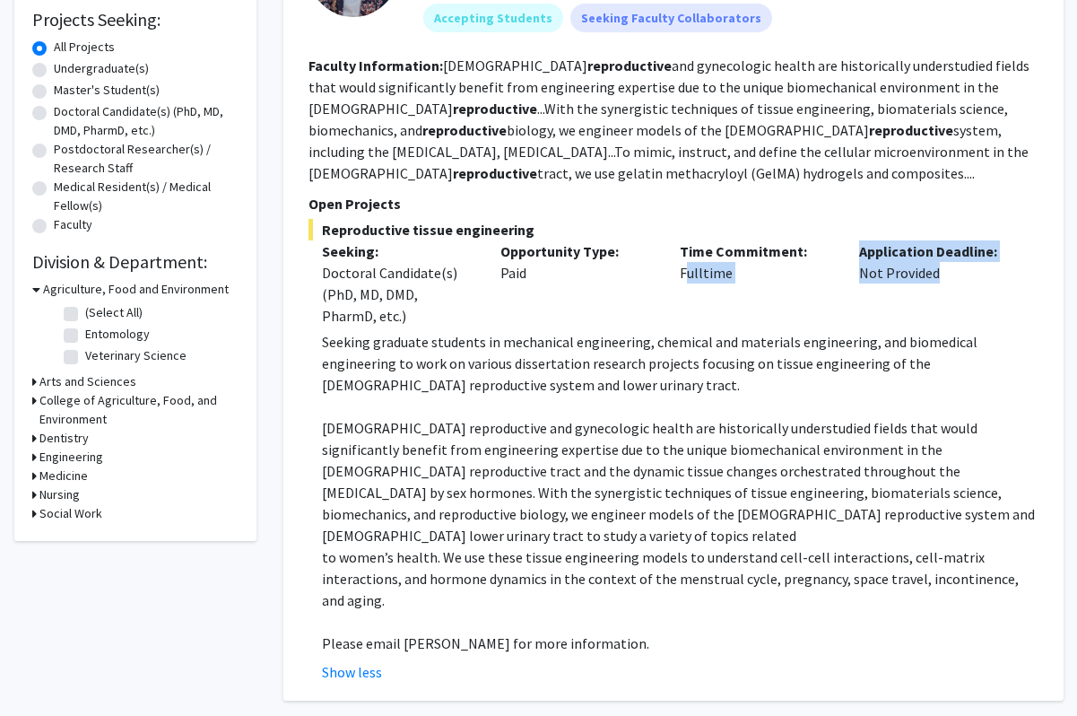
click at [304, 259] on div "Seeking: Doctoral Candidate(s) (PhD, MD, DMD, PharmD, etc.) Opportunity Type: P…" at bounding box center [660, 283] width 730 height 86
drag, startPoint x: 310, startPoint y: 229, endPoint x: 884, endPoint y: 301, distance: 577.7
click at [884, 301] on div "Reproductive tissue engineering Seeking: Doctoral Candidate(s) (PhD, MD, DMD, P…" at bounding box center [674, 451] width 730 height 464
click at [664, 326] on div "Opportunity Type: Paid" at bounding box center [576, 283] width 179 height 86
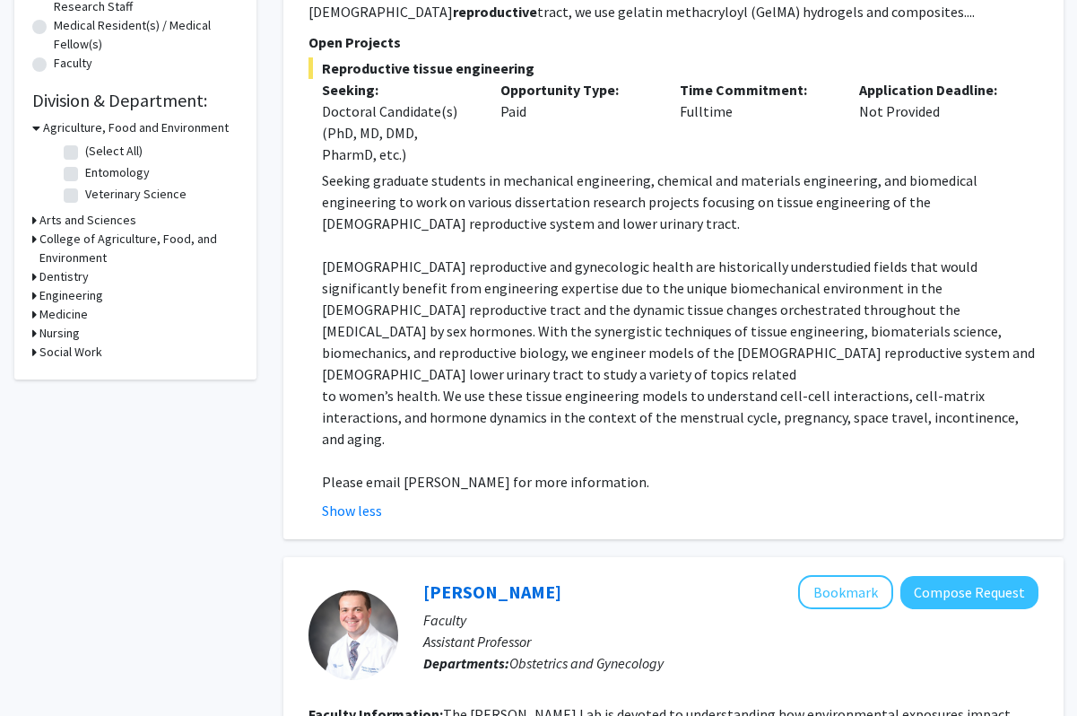
scroll to position [465, 0]
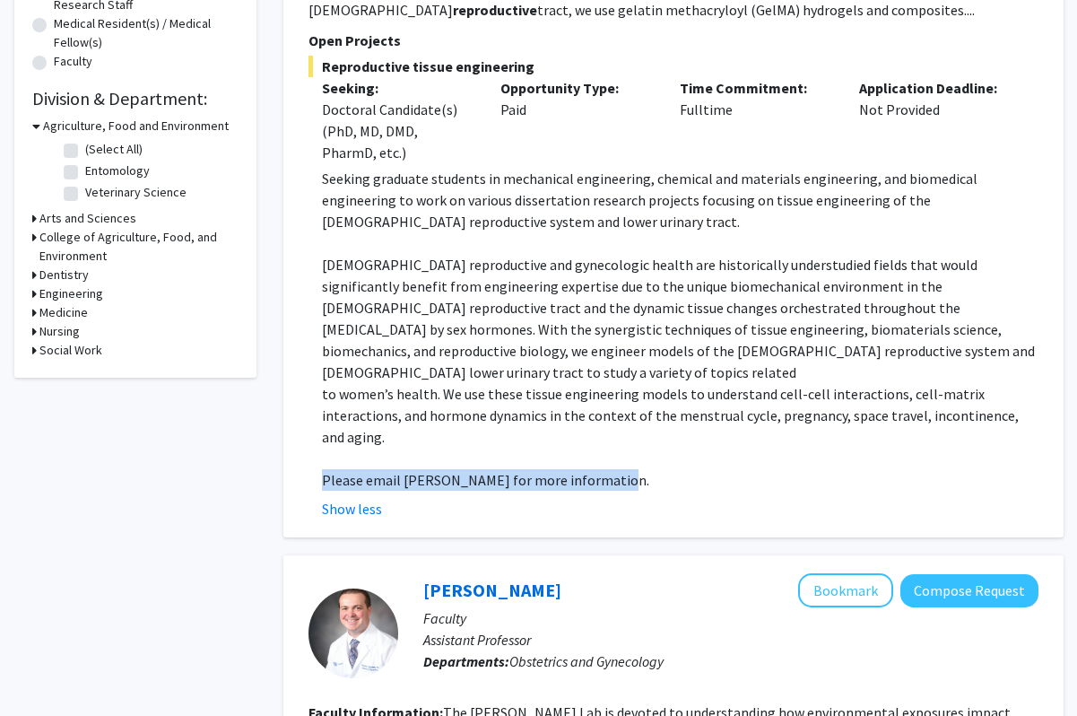
drag, startPoint x: 322, startPoint y: 428, endPoint x: 677, endPoint y: 431, distance: 355.3
click at [677, 431] on fg-read-more "Seeking graduate students in mechanical engineering, chemical and materials eng…" at bounding box center [674, 344] width 730 height 352
click at [677, 469] on p "Please email Dr. Zambuto for more information." at bounding box center [680, 480] width 717 height 22
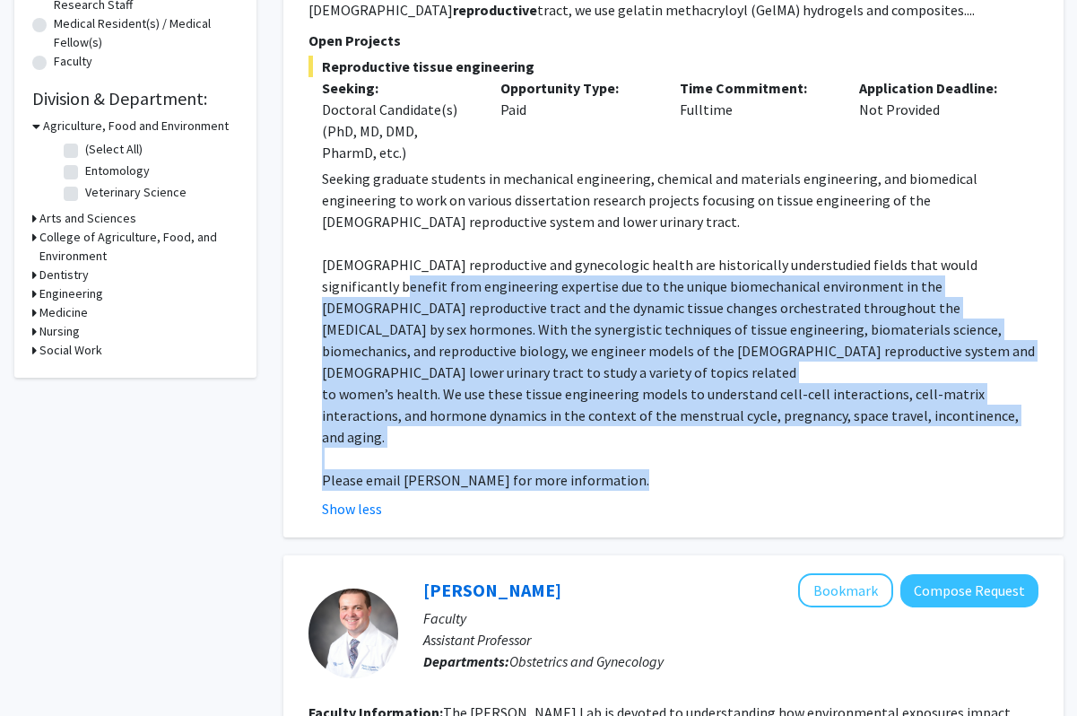
drag, startPoint x: 677, startPoint y: 431, endPoint x: 286, endPoint y: 287, distance: 416.9
click at [286, 287] on div "Samantha Zambuto Remove Bookmark Compose Request Faculty Assistant Professor De…" at bounding box center [673, 127] width 780 height 821
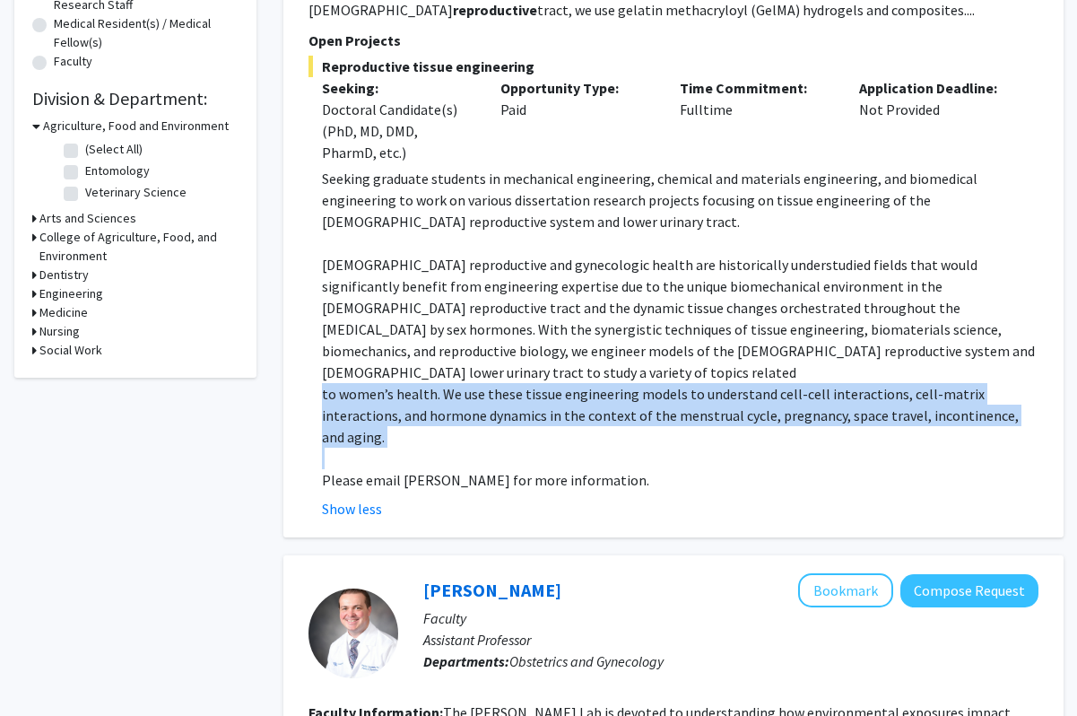
drag, startPoint x: 295, startPoint y: 382, endPoint x: 957, endPoint y: 405, distance: 662.4
click at [923, 405] on div "Samantha Zambuto Remove Bookmark Compose Request Faculty Assistant Professor De…" at bounding box center [673, 127] width 780 height 821
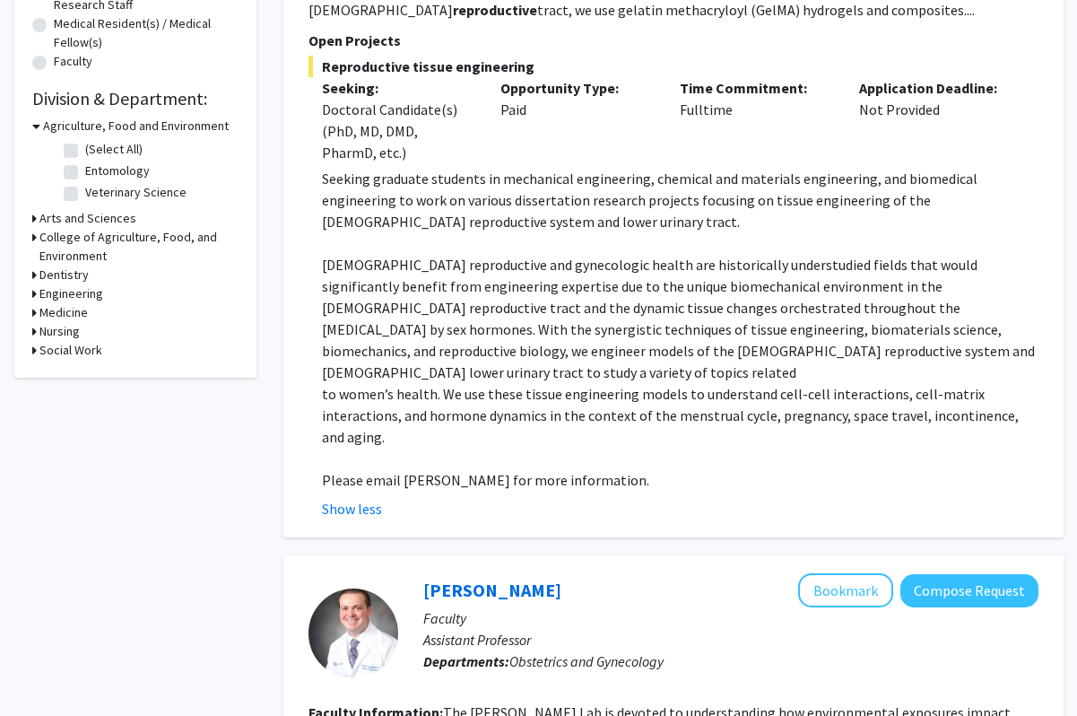
click at [923, 395] on p "to women’s health. We use these tissue engineering models to understand cell-ce…" at bounding box center [680, 415] width 717 height 65
drag, startPoint x: 1009, startPoint y: 395, endPoint x: 710, endPoint y: 402, distance: 298.8
click at [710, 402] on p "to women’s health. We use these tissue engineering models to understand cell-ce…" at bounding box center [680, 415] width 717 height 65
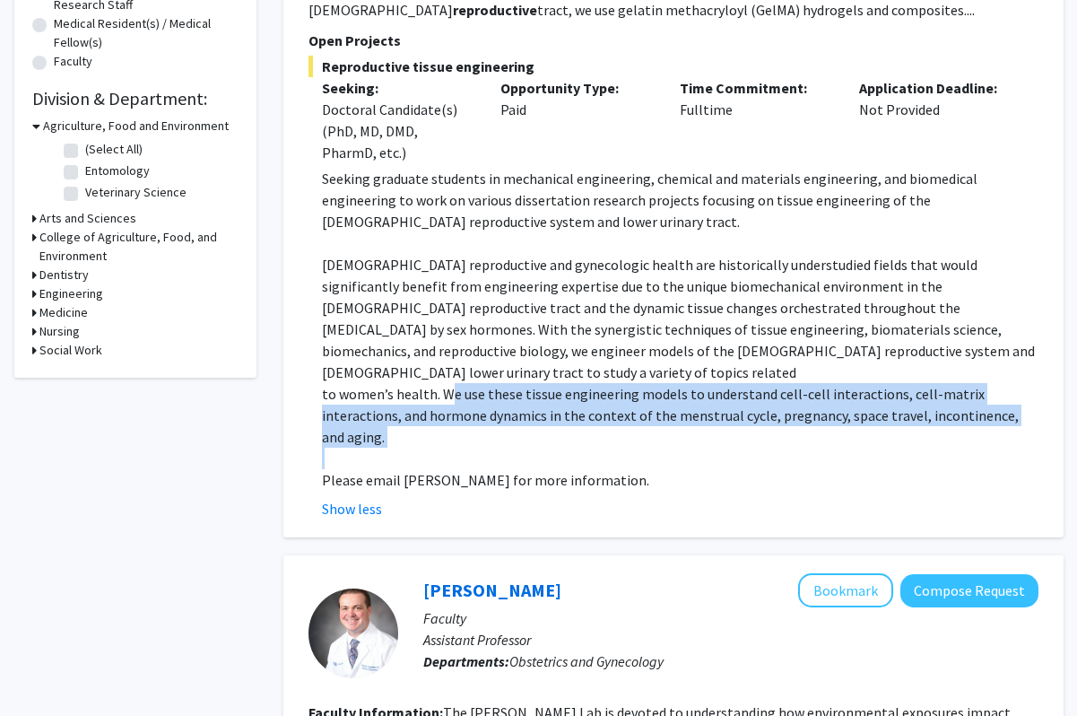
drag, startPoint x: 446, startPoint y: 375, endPoint x: 888, endPoint y: 405, distance: 443.2
click at [888, 405] on div "Seeking graduate students in mechanical engineering, chemical and materials eng…" at bounding box center [680, 329] width 717 height 323
click at [888, 448] on p at bounding box center [680, 459] width 717 height 22
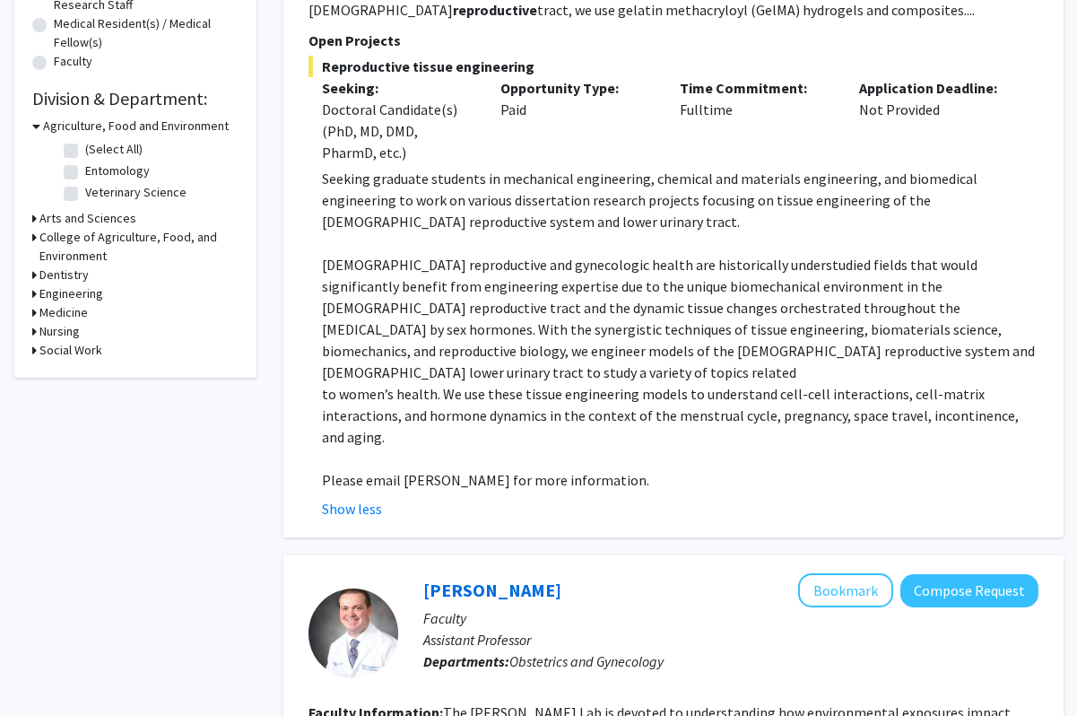
click at [814, 393] on p "to women’s health. We use these tissue engineering models to understand cell-ce…" at bounding box center [680, 415] width 717 height 65
drag, startPoint x: 761, startPoint y: 392, endPoint x: 829, endPoint y: 394, distance: 68.2
click at [829, 394] on p "to women’s health. We use these tissue engineering models to understand cell-ce…" at bounding box center [680, 415] width 717 height 65
click at [923, 391] on p "to women’s health. We use these tissue engineering models to understand cell-ce…" at bounding box center [680, 415] width 717 height 65
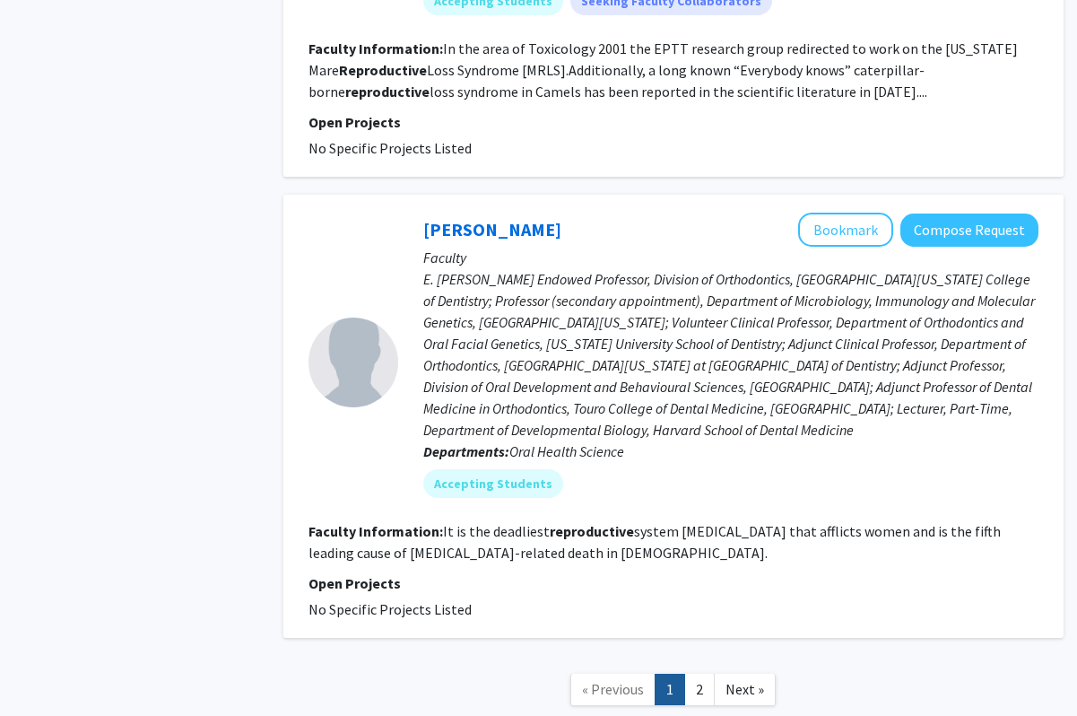
scroll to position [3659, 0]
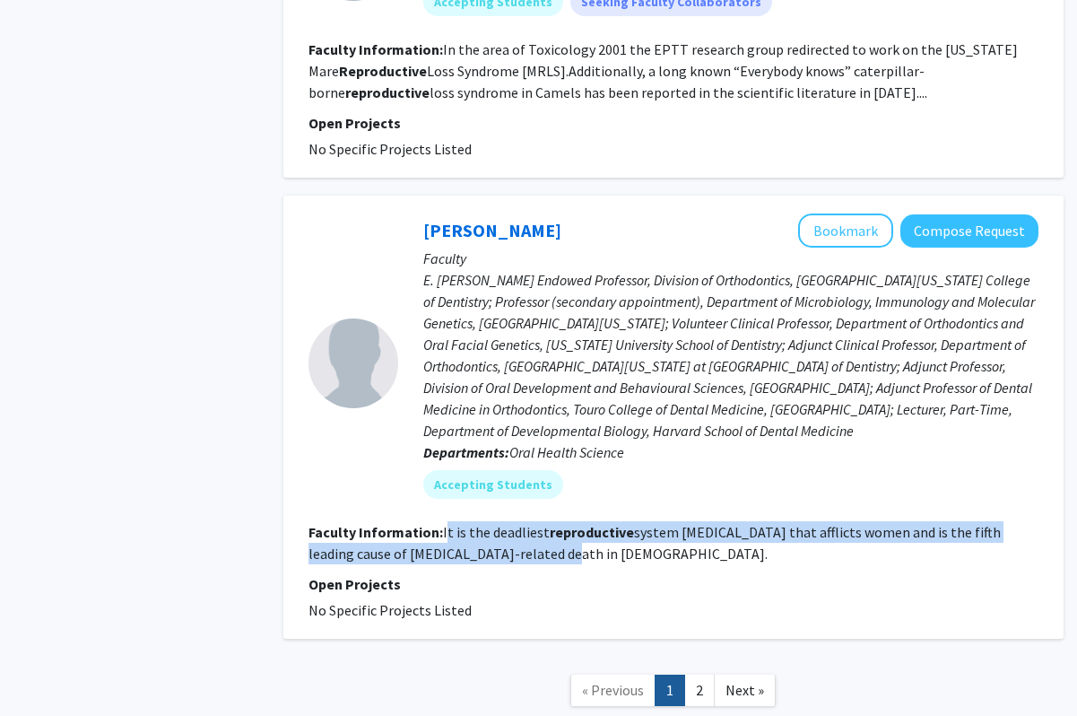
drag, startPoint x: 444, startPoint y: 442, endPoint x: 517, endPoint y: 460, distance: 74.8
click at [517, 521] on section "Faculty Information: It is the deadliest reproductive system cancer that afflic…" at bounding box center [674, 542] width 730 height 43
drag, startPoint x: 527, startPoint y: 460, endPoint x: 443, endPoint y: 446, distance: 84.7
click at [443, 521] on section "Faculty Information: It is the deadliest reproductive system cancer that afflic…" at bounding box center [674, 542] width 730 height 43
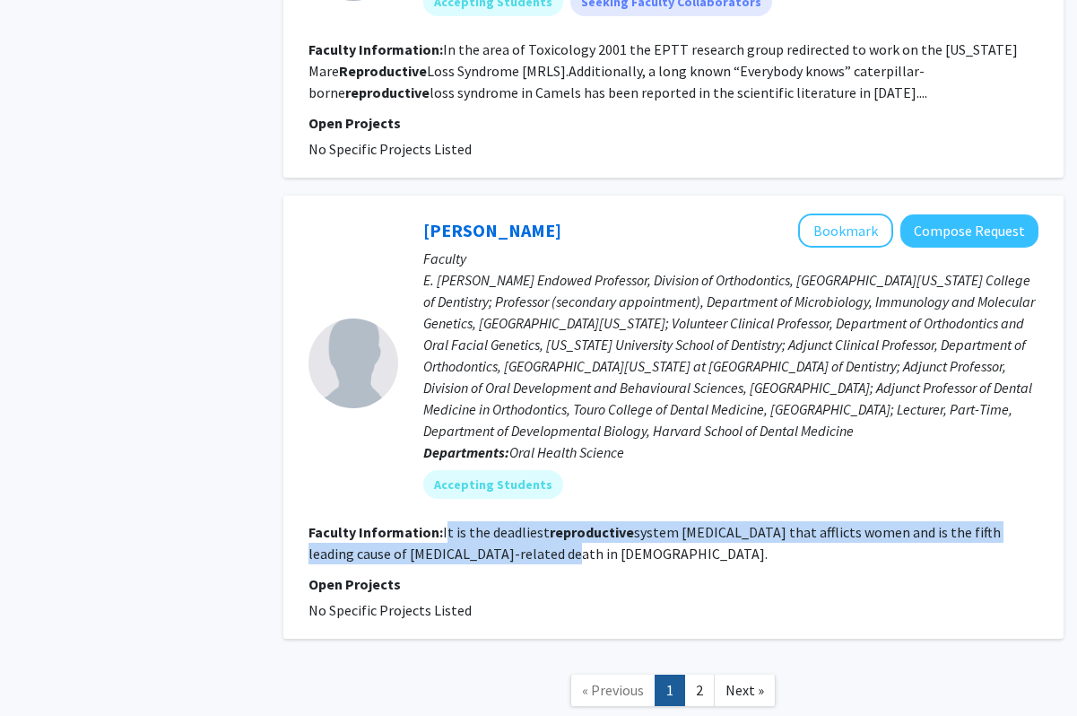
click at [443, 523] on fg-read-more "It is the deadliest reproductive system cancer that afflicts women and is the f…" at bounding box center [655, 542] width 693 height 39
drag, startPoint x: 443, startPoint y: 446, endPoint x: 532, endPoint y: 462, distance: 90.3
click at [532, 521] on section "Faculty Information: It is the deadliest reproductive system cancer that afflic…" at bounding box center [674, 542] width 730 height 43
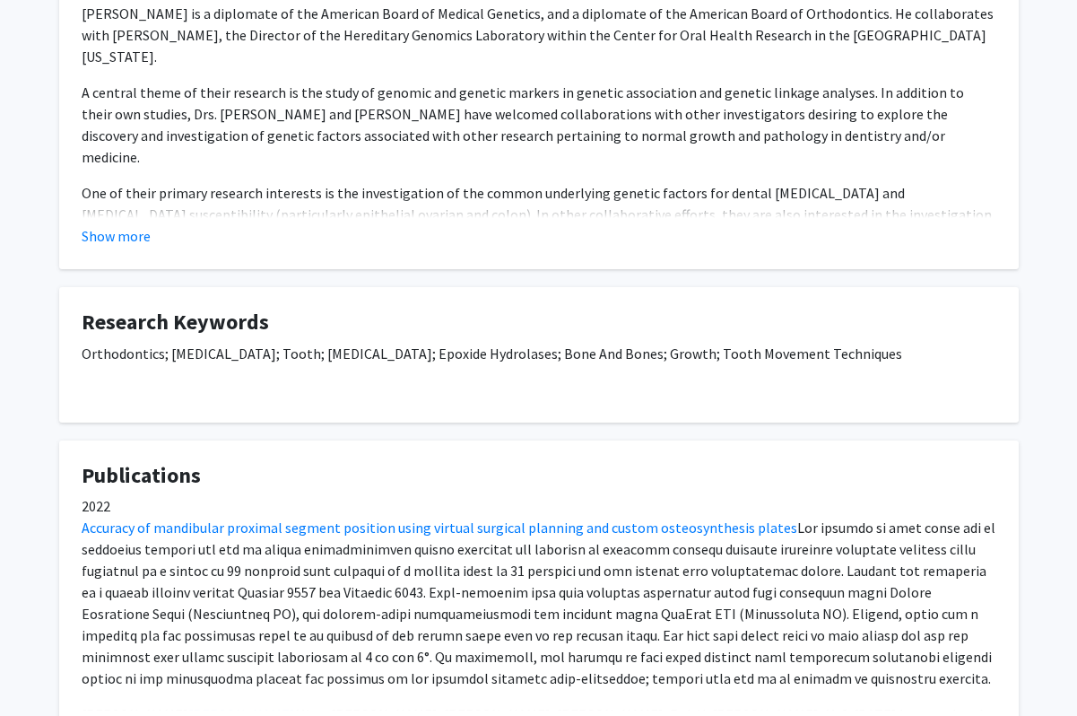
scroll to position [666, 0]
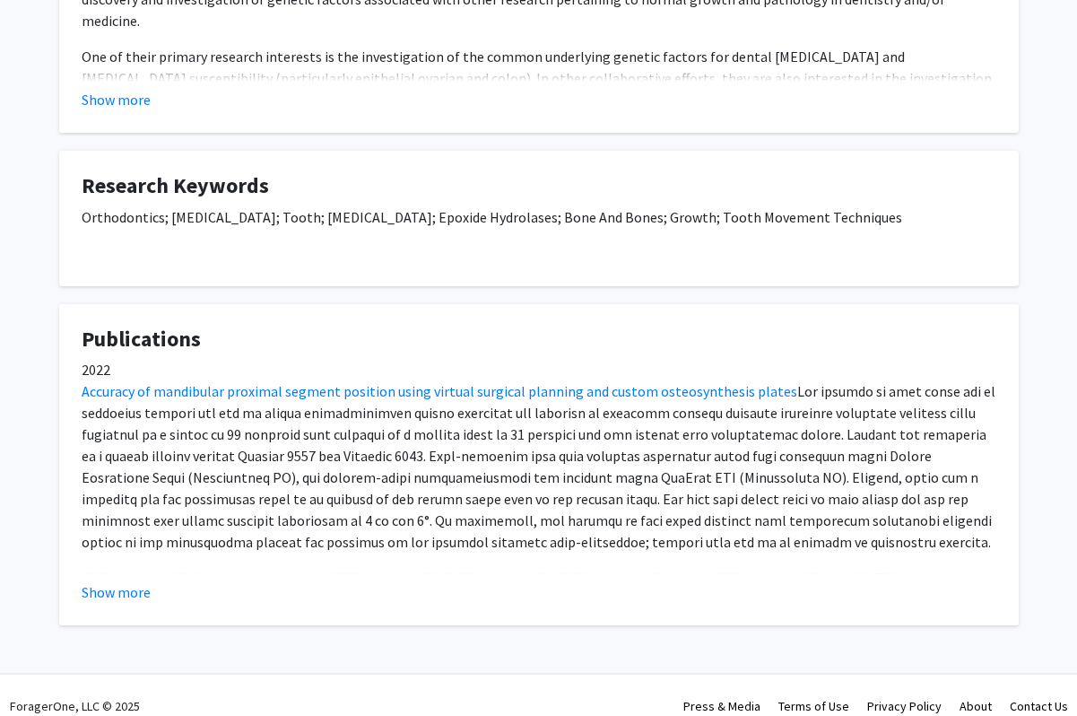
drag, startPoint x: 78, startPoint y: 199, endPoint x: 888, endPoint y: 189, distance: 810.1
click at [893, 192] on fg-card "Research Keywords Orthodontics; [MEDICAL_DATA]; Tooth; [MEDICAL_DATA]; Epoxide …" at bounding box center [539, 218] width 960 height 135
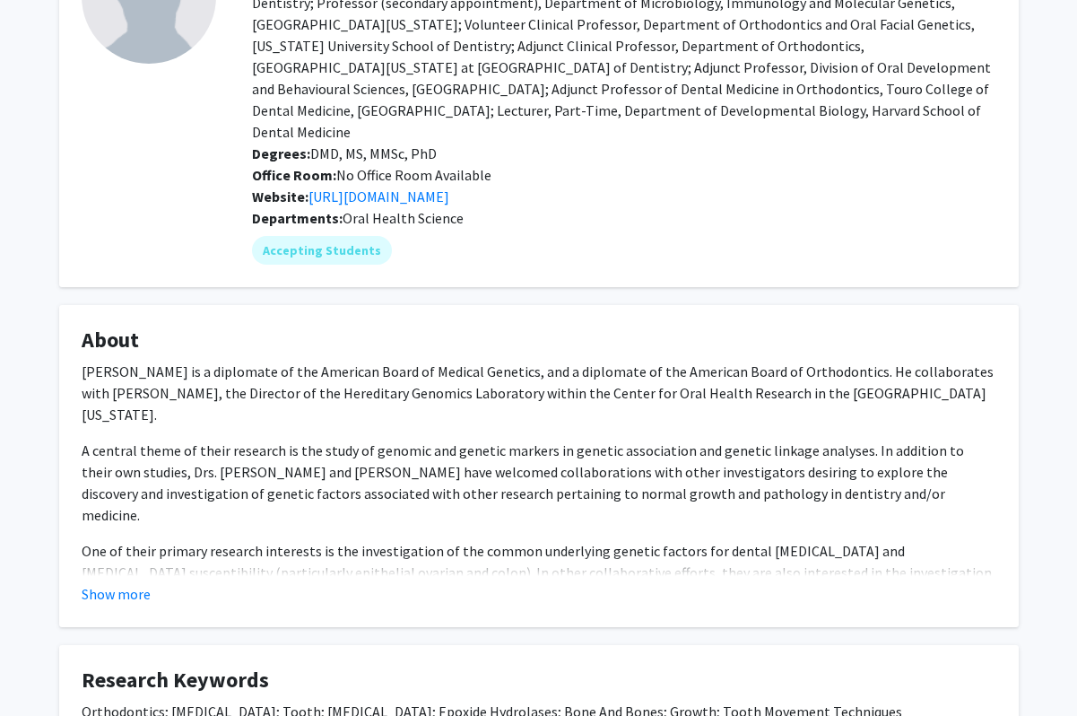
scroll to position [74, 0]
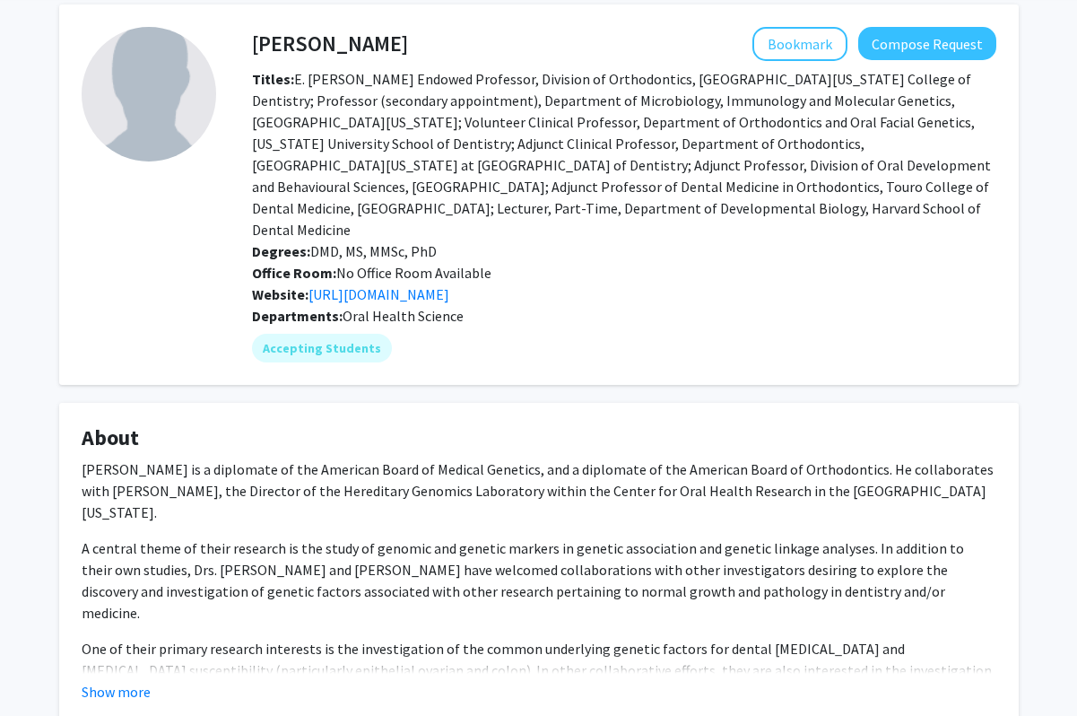
click at [524, 150] on span "Titles: E. [PERSON_NAME] Endowed Professor, Division of Orthodontics, [GEOGRAPH…" at bounding box center [621, 154] width 739 height 169
drag, startPoint x: 524, startPoint y: 150, endPoint x: 831, endPoint y: 207, distance: 312.1
click at [831, 207] on div "Titles: E. [PERSON_NAME] Endowed Professor, Division of Orthodontics, [GEOGRAPH…" at bounding box center [624, 154] width 771 height 172
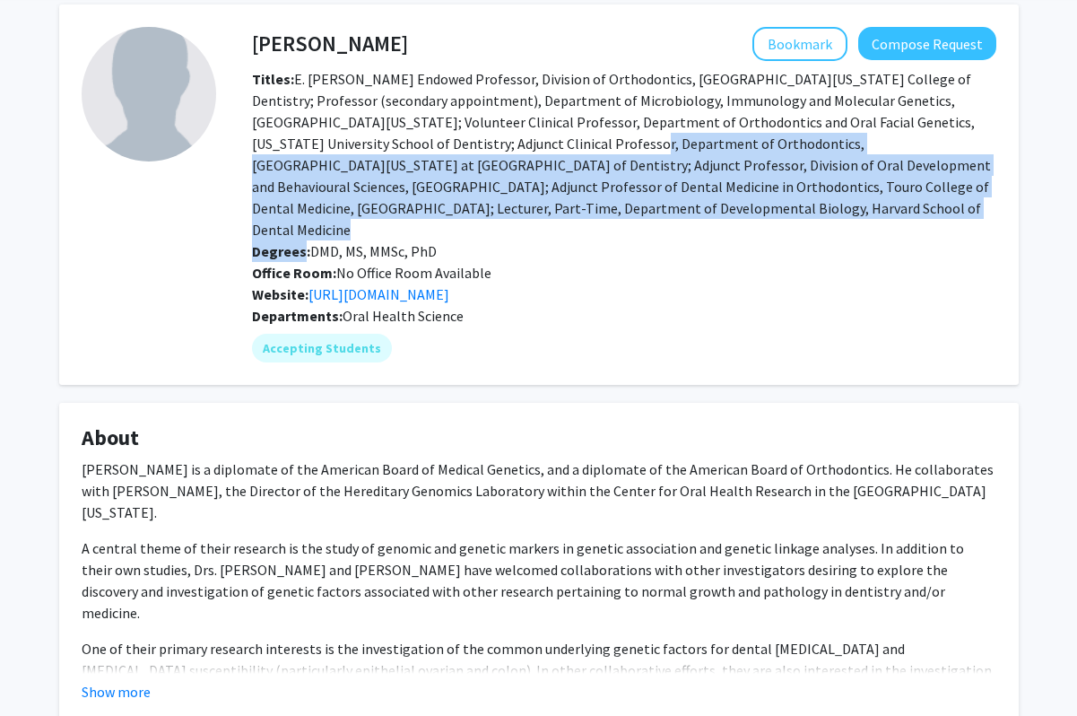
drag, startPoint x: 831, startPoint y: 207, endPoint x: 409, endPoint y: 149, distance: 425.6
click at [409, 148] on div "Titles: E. [PERSON_NAME] Endowed Professor, Division of Orthodontics, [GEOGRAPH…" at bounding box center [624, 154] width 771 height 172
click at [409, 149] on span "Titles: E. [PERSON_NAME] Endowed Professor, Division of Orthodontics, [GEOGRAPH…" at bounding box center [621, 154] width 739 height 169
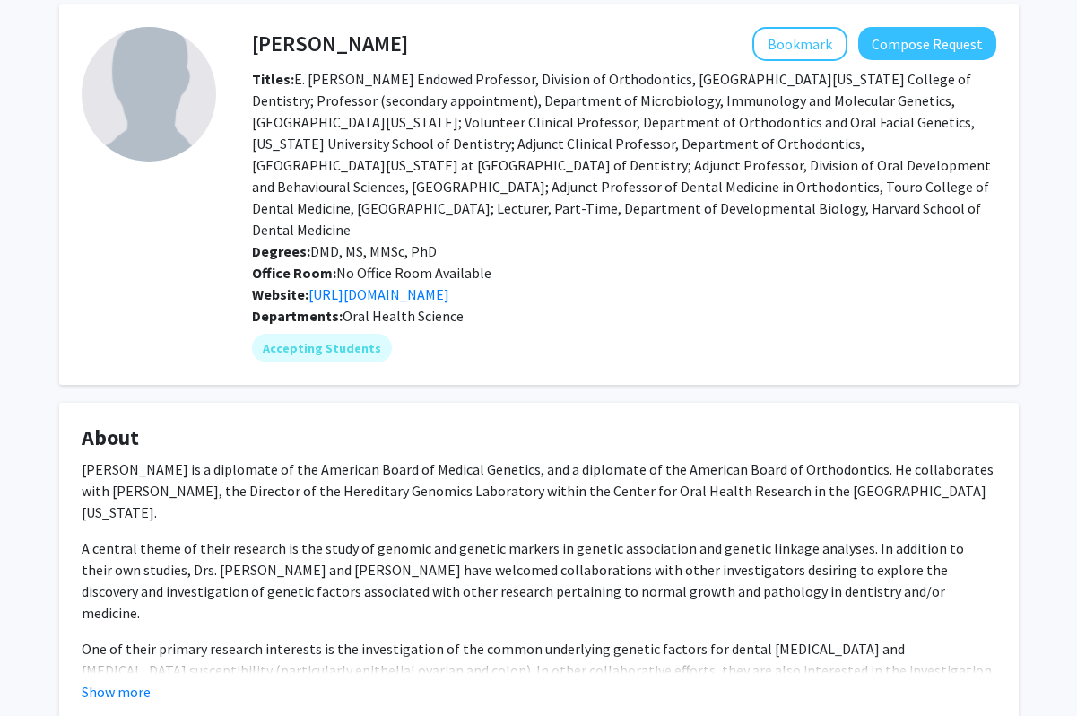
drag, startPoint x: 405, startPoint y: 146, endPoint x: 787, endPoint y: 202, distance: 385.3
click at [787, 202] on div "Titles: E. [PERSON_NAME] Endowed Professor, Division of Orthodontics, [GEOGRAPH…" at bounding box center [624, 154] width 771 height 172
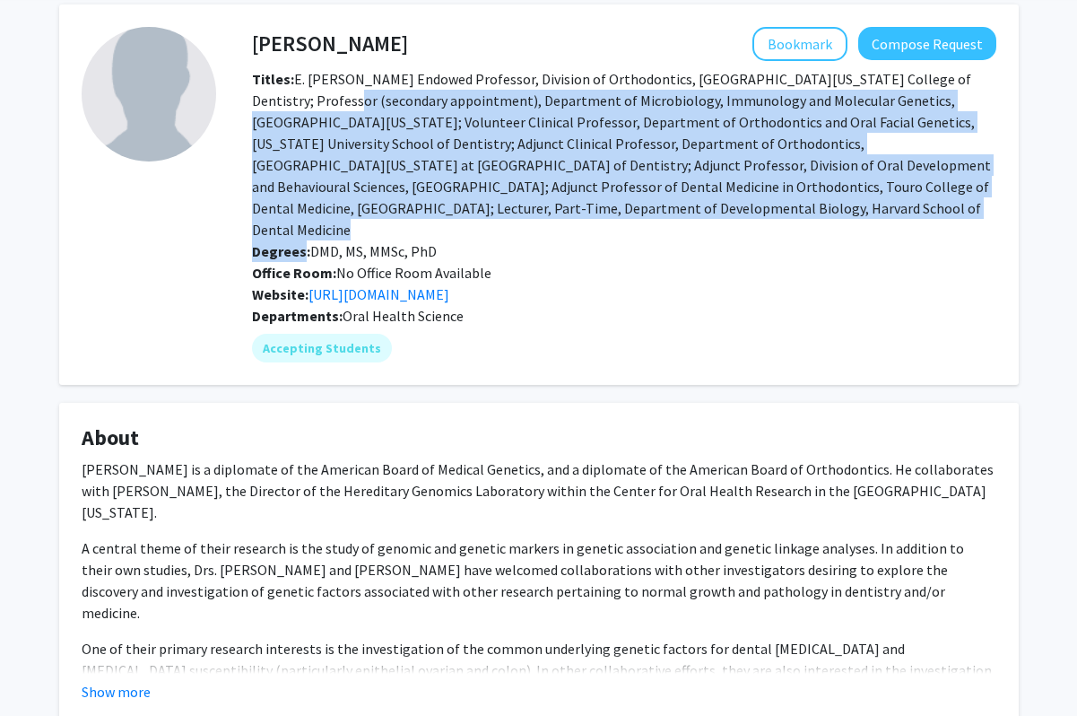
drag, startPoint x: 787, startPoint y: 202, endPoint x: 284, endPoint y: 95, distance: 513.6
click at [284, 95] on div "Titles: E. [PERSON_NAME] Endowed Professor, Division of Orthodontics, [GEOGRAPH…" at bounding box center [624, 154] width 771 height 172
click at [284, 95] on span "Titles: E. [PERSON_NAME] Endowed Professor, Division of Orthodontics, [GEOGRAPH…" at bounding box center [621, 154] width 739 height 169
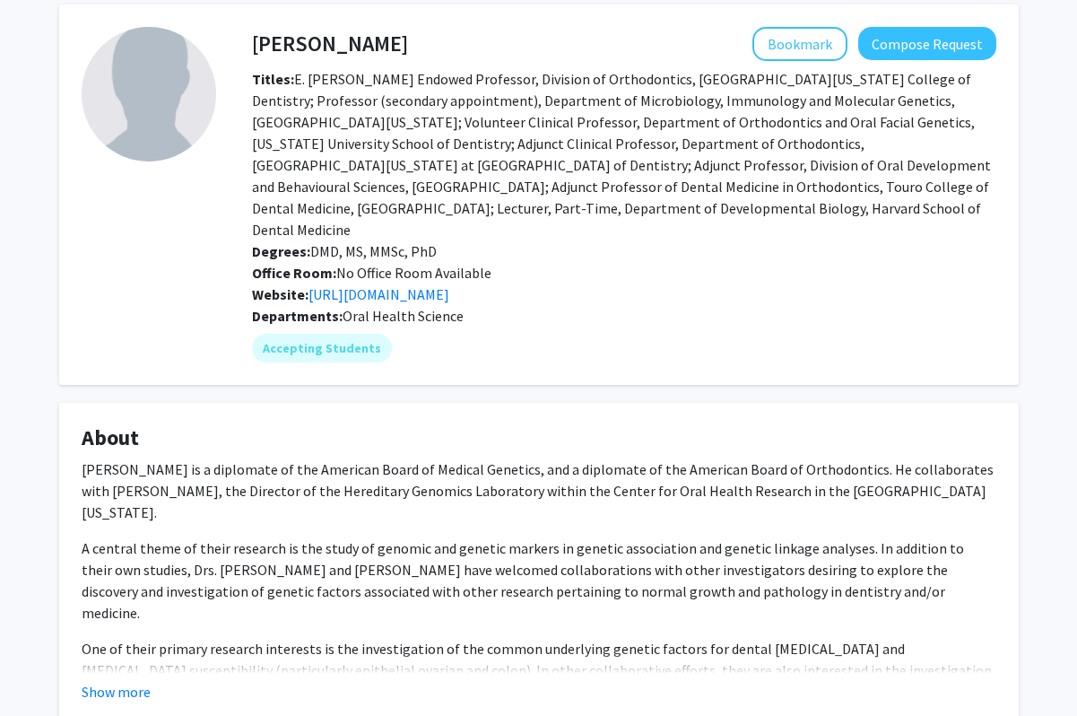
drag, startPoint x: 291, startPoint y: 80, endPoint x: 762, endPoint y: 207, distance: 488.7
click at [762, 207] on div "Titles: E. [PERSON_NAME] Endowed Professor, Division of Orthodontics, [GEOGRAPH…" at bounding box center [624, 154] width 771 height 172
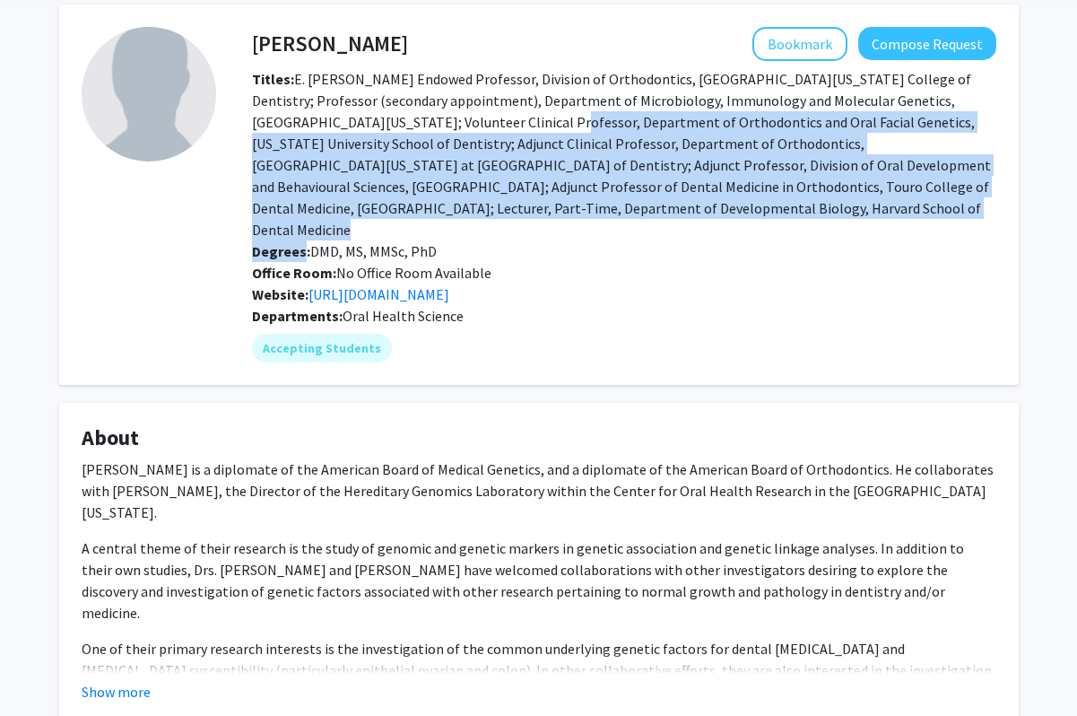
drag, startPoint x: 762, startPoint y: 207, endPoint x: 388, endPoint y: 118, distance: 384.5
click at [388, 118] on div "Titles: E. [PERSON_NAME] Endowed Professor, Division of Orthodontics, [GEOGRAPH…" at bounding box center [624, 154] width 771 height 172
click at [388, 118] on span "Titles: E. [PERSON_NAME] Endowed Professor, Division of Orthodontics, [GEOGRAPH…" at bounding box center [621, 154] width 739 height 169
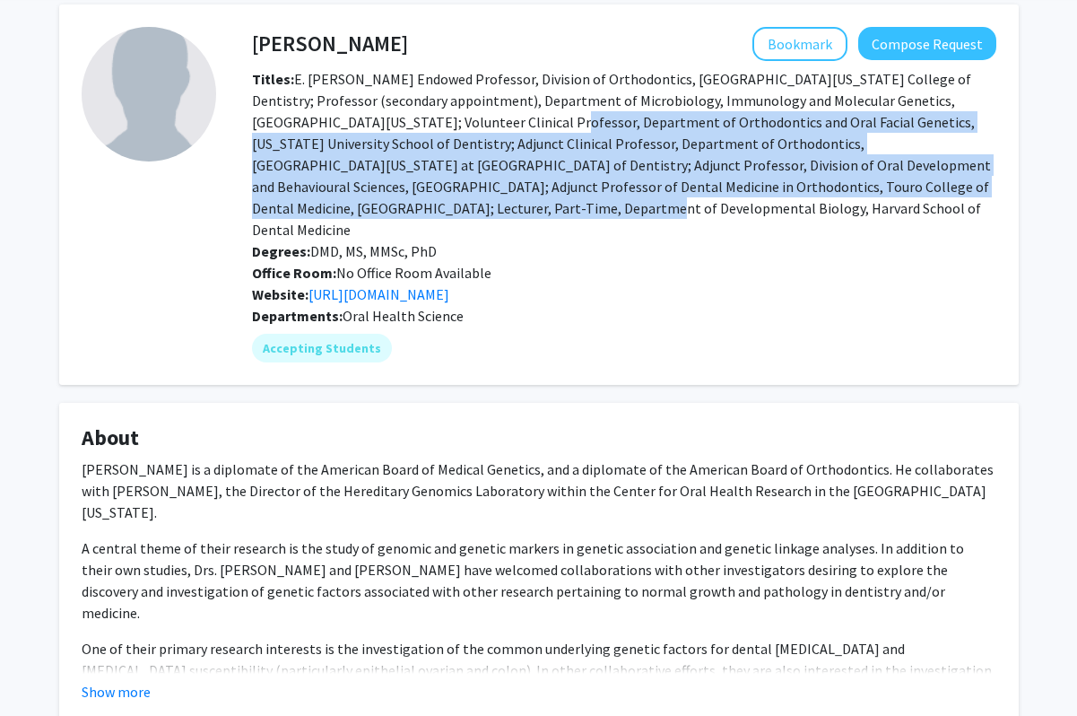
drag, startPoint x: 388, startPoint y: 118, endPoint x: 890, endPoint y: 195, distance: 507.2
click at [890, 195] on div "Titles: E. [PERSON_NAME] Endowed Professor, Division of Orthodontics, [GEOGRAPH…" at bounding box center [624, 154] width 771 height 172
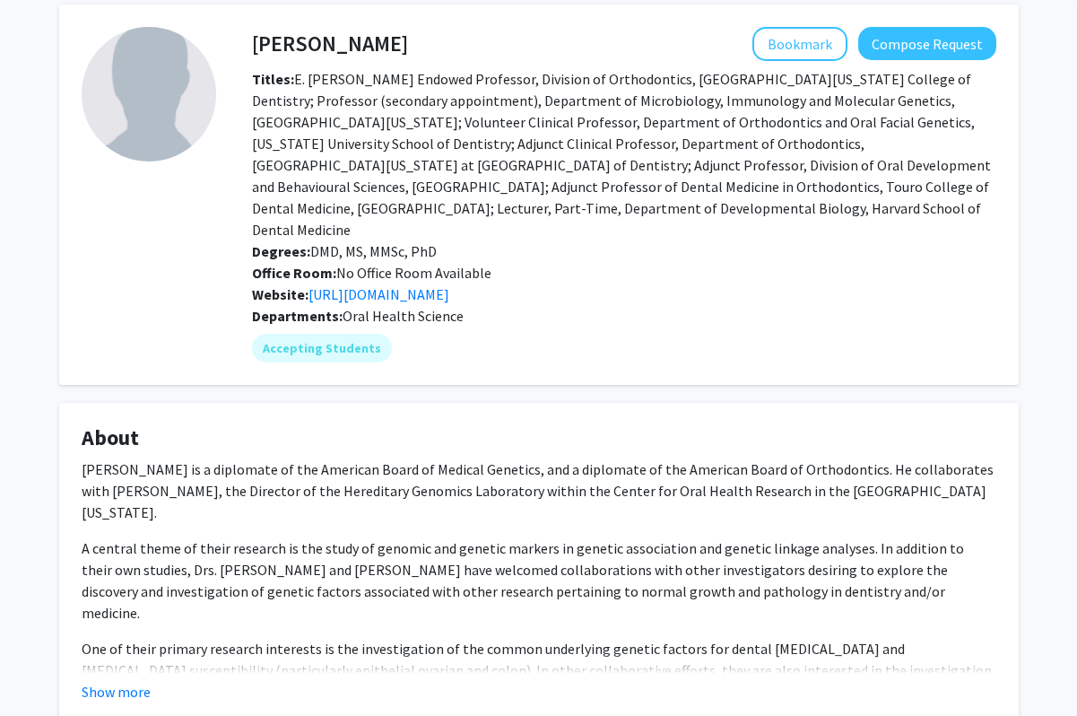
click at [874, 203] on div "Titles: E. [PERSON_NAME] Endowed Professor, Division of Orthodontics, [GEOGRAPH…" at bounding box center [624, 154] width 771 height 172
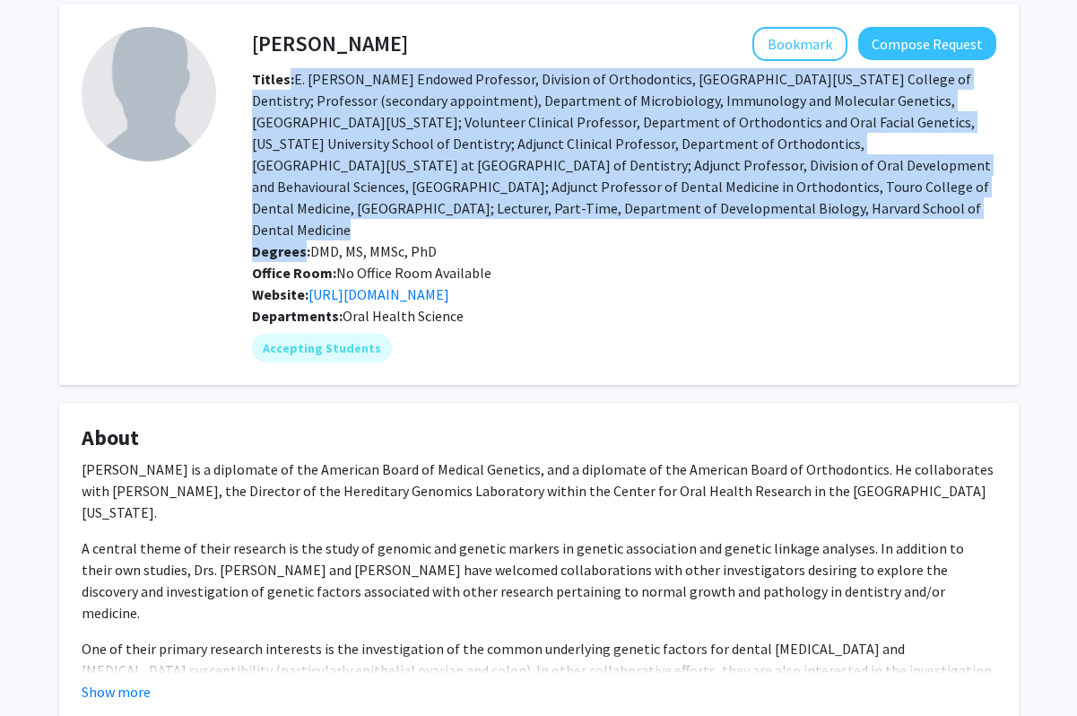
drag, startPoint x: 874, startPoint y: 203, endPoint x: 288, endPoint y: 78, distance: 598.9
click at [288, 78] on div "Titles: E. [PERSON_NAME] Endowed Professor, Division of Orthodontics, [GEOGRAPH…" at bounding box center [624, 154] width 771 height 172
click at [288, 78] on b "Titles:" at bounding box center [273, 79] width 42 height 18
drag, startPoint x: 254, startPoint y: 78, endPoint x: 858, endPoint y: 203, distance: 616.5
click at [858, 203] on div "Titles: E. [PERSON_NAME] Endowed Professor, Division of Orthodontics, [GEOGRAPH…" at bounding box center [624, 154] width 771 height 172
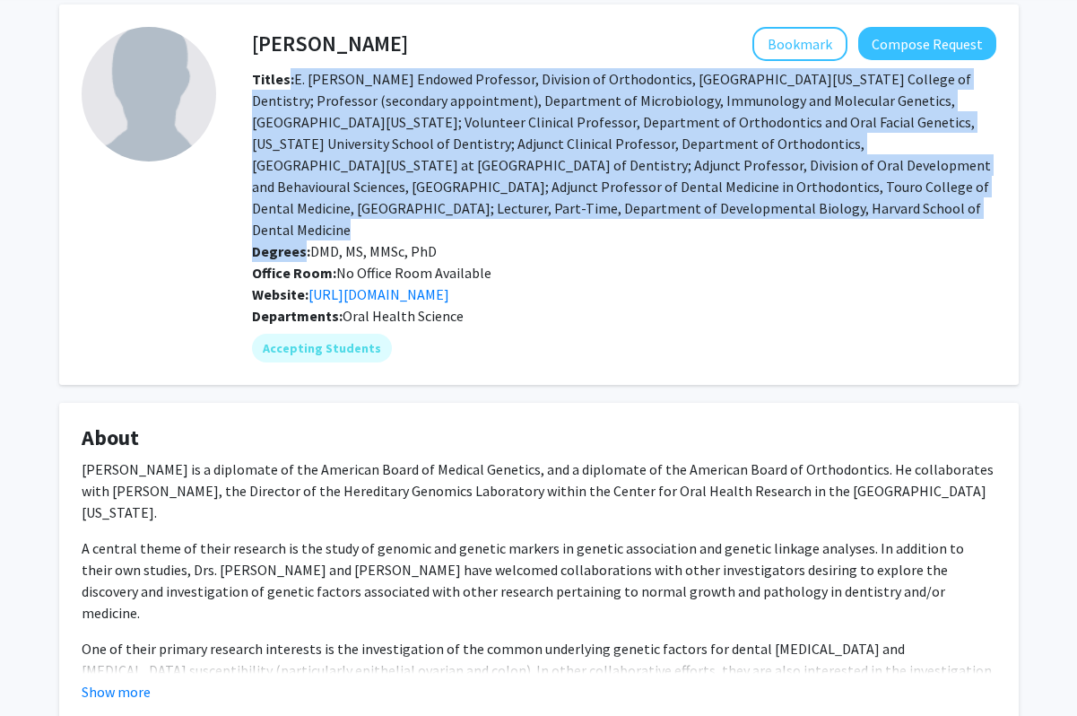
click at [858, 203] on div "Titles: E. [PERSON_NAME] Endowed Professor, Division of Orthodontics, [GEOGRAPH…" at bounding box center [624, 154] width 771 height 172
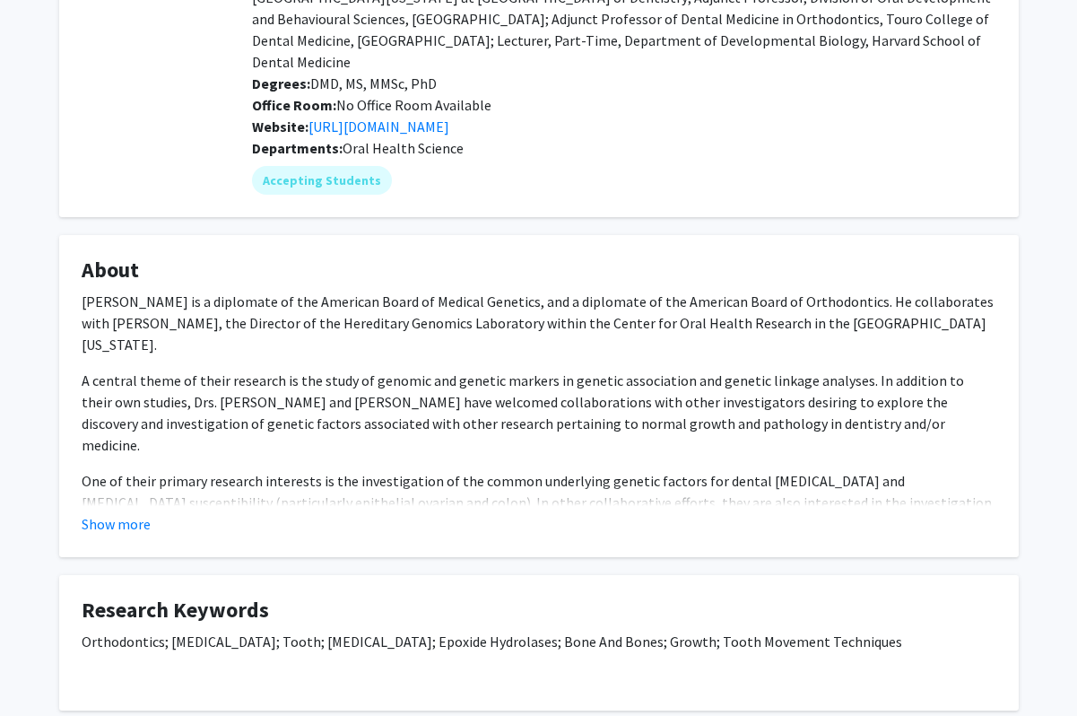
scroll to position [243, 0]
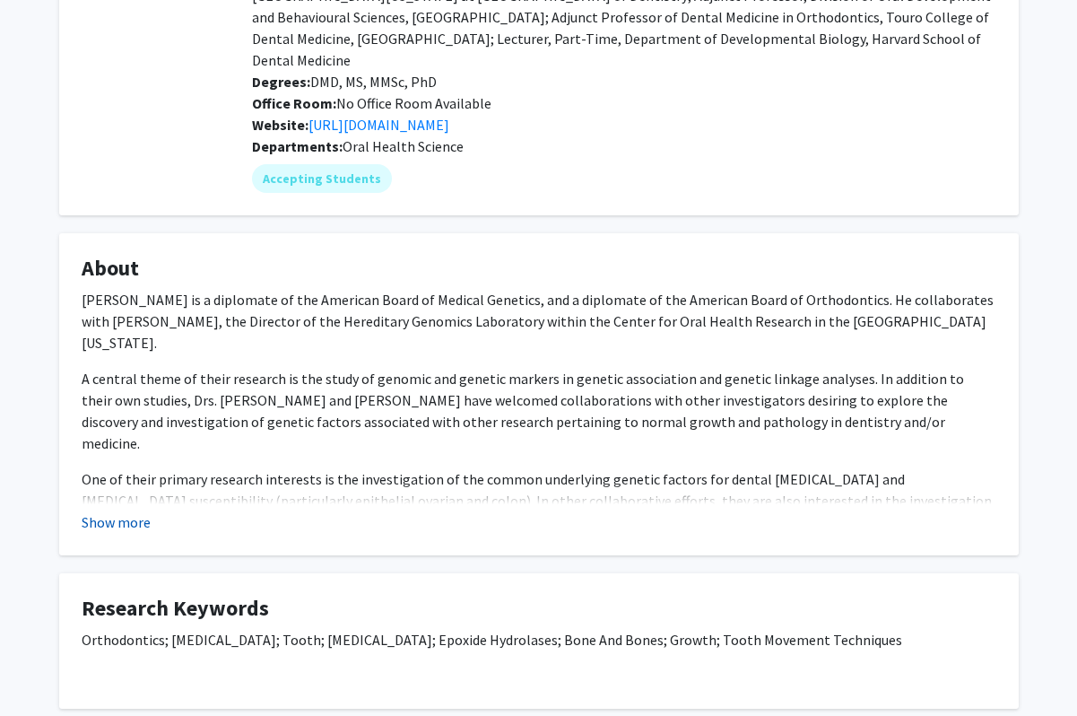
click at [126, 511] on button "Show more" at bounding box center [116, 522] width 69 height 22
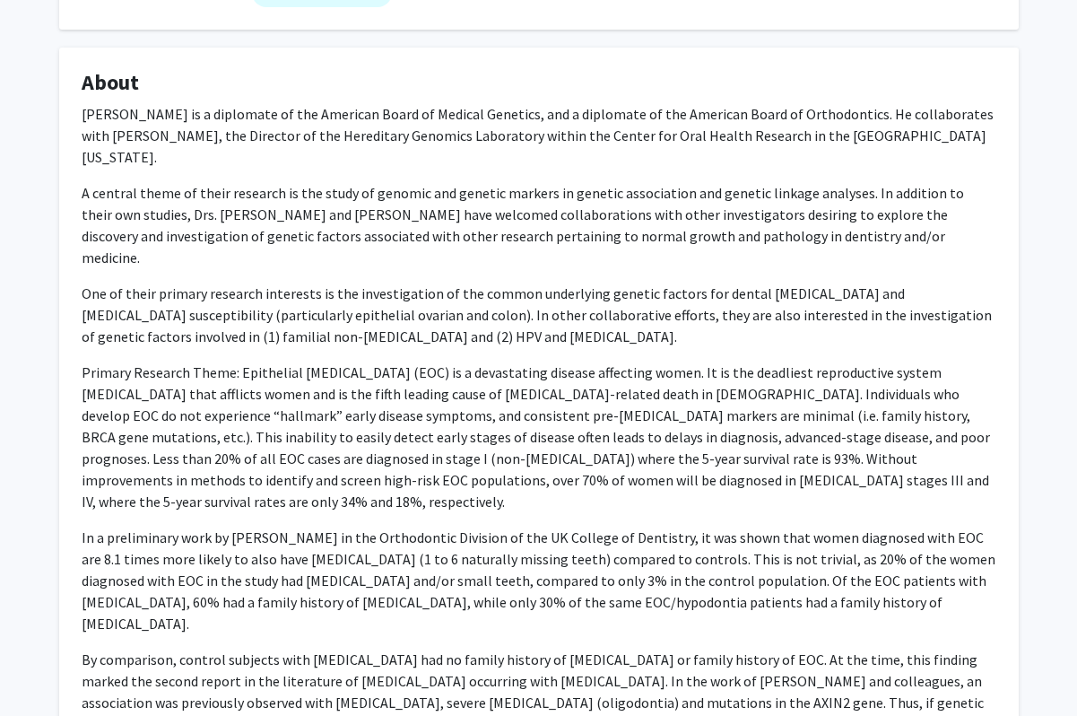
scroll to position [431, 0]
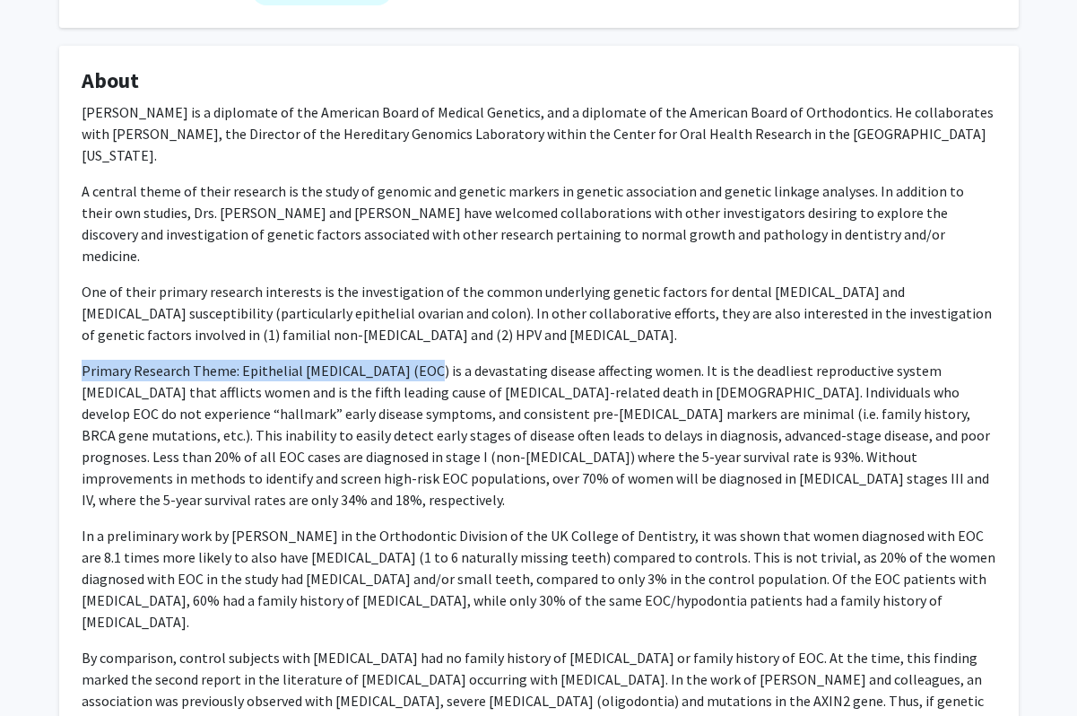
drag, startPoint x: 82, startPoint y: 330, endPoint x: 419, endPoint y: 318, distance: 337.5
click at [419, 319] on div "[PERSON_NAME] is a diplomate of the American Board of Medical Genetics, and a d…" at bounding box center [539, 499] width 915 height 797
click at [419, 318] on div "[PERSON_NAME] is a diplomate of the American Board of Medical Genetics, and a d…" at bounding box center [539, 499] width 915 height 797
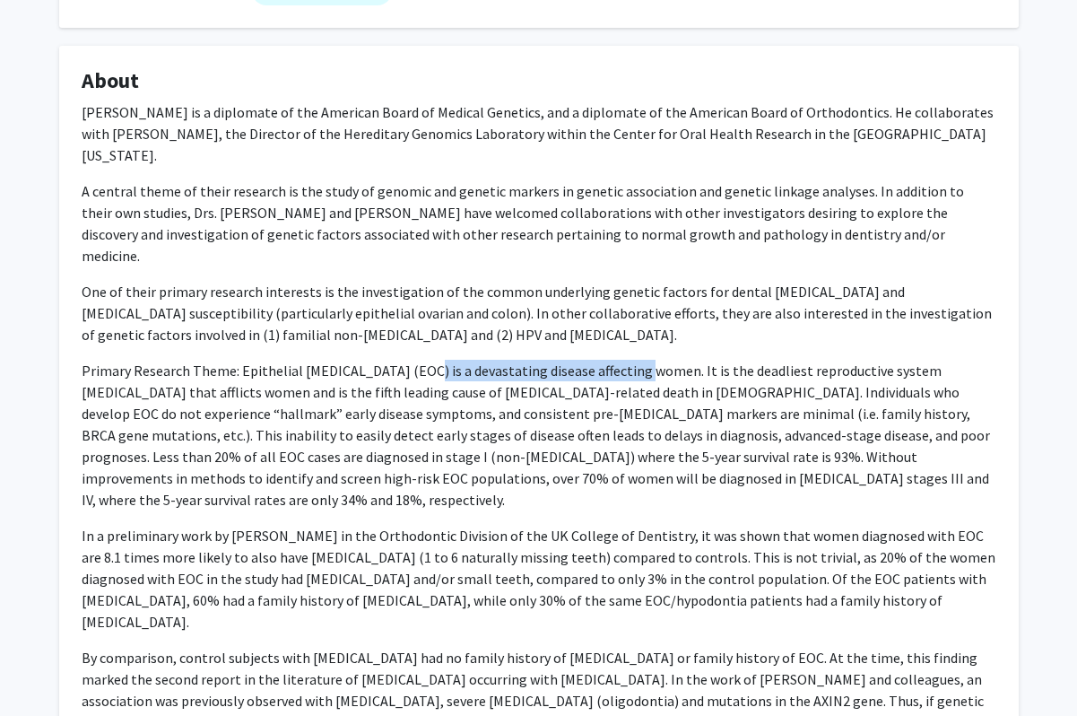
drag, startPoint x: 419, startPoint y: 318, endPoint x: 629, endPoint y: 317, distance: 209.9
click at [630, 318] on div "[PERSON_NAME] is a diplomate of the American Board of Medical Genetics, and a d…" at bounding box center [539, 499] width 915 height 797
click at [629, 317] on div "[PERSON_NAME] is a diplomate of the American Board of Medical Genetics, and a d…" at bounding box center [539, 499] width 915 height 797
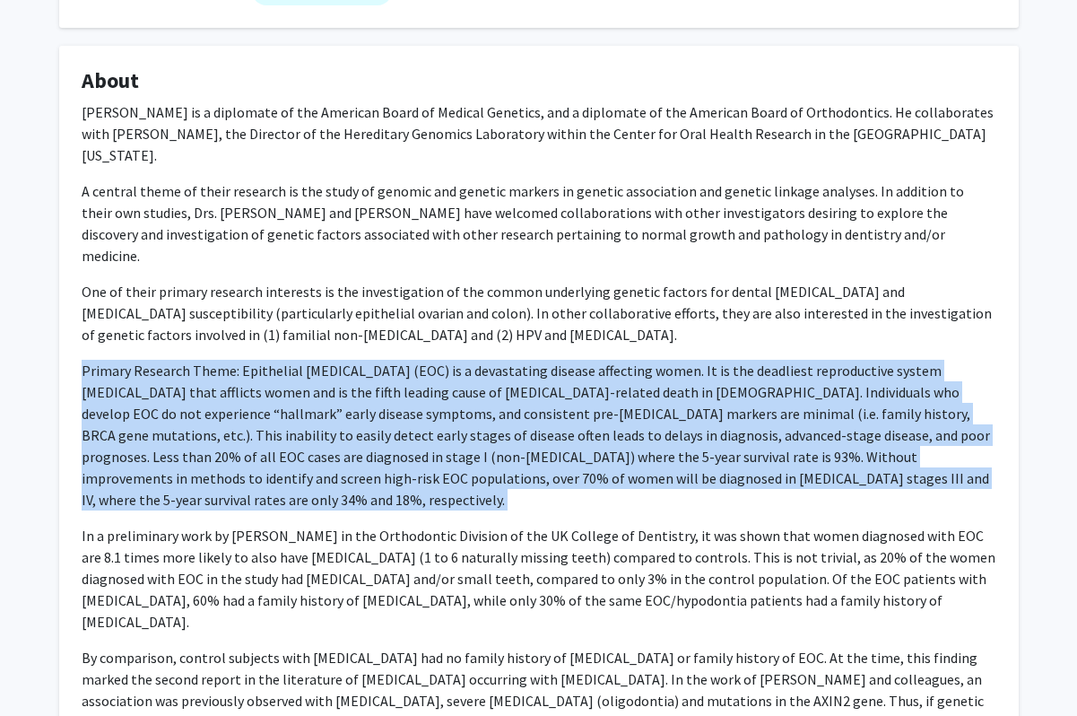
drag, startPoint x: 80, startPoint y: 322, endPoint x: 824, endPoint y: 446, distance: 754.8
click at [824, 446] on fg-card "About [PERSON_NAME] is a diplomate of the American Board of Medical Genetics, a…" at bounding box center [539, 497] width 960 height 903
click at [824, 446] on div "[PERSON_NAME] is a diplomate of the American Board of Medical Genetics, and a d…" at bounding box center [539, 499] width 915 height 797
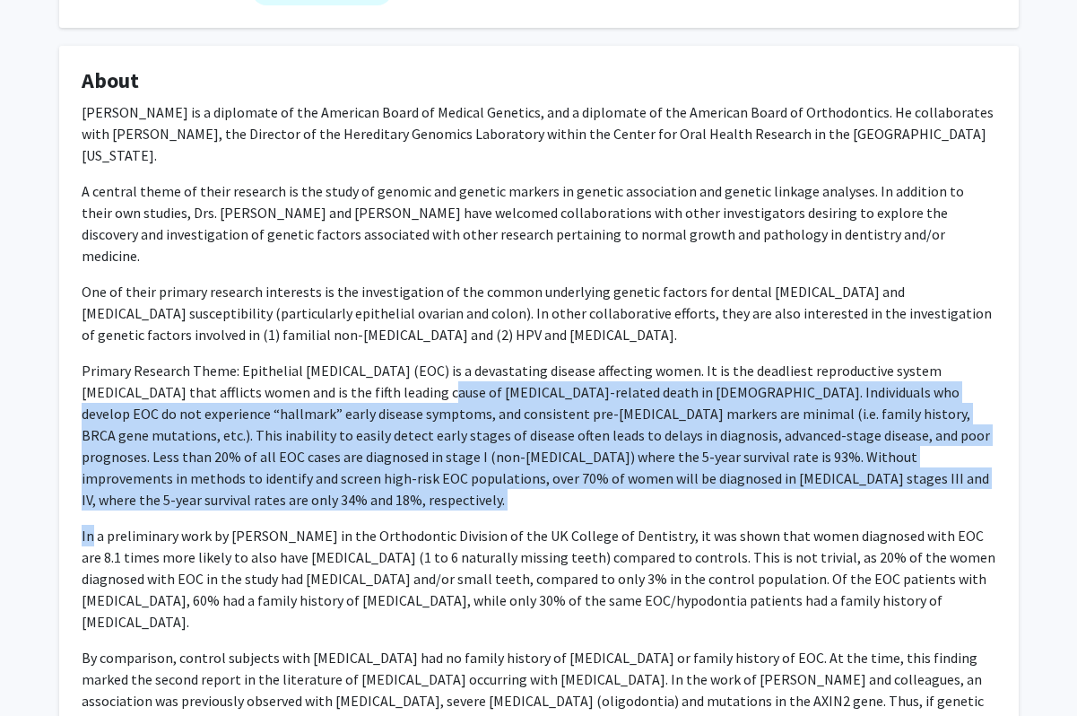
drag, startPoint x: 824, startPoint y: 446, endPoint x: 359, endPoint y: 343, distance: 476.9
click at [359, 343] on div "[PERSON_NAME] is a diplomate of the American Board of Medical Genetics, and a d…" at bounding box center [539, 499] width 915 height 797
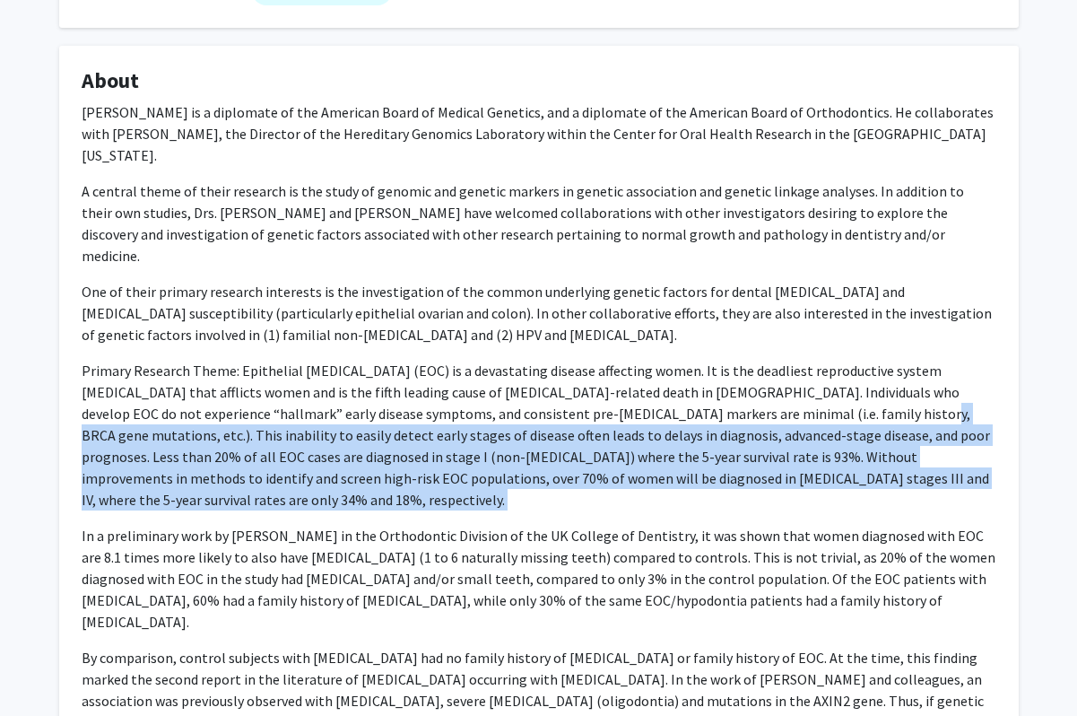
drag, startPoint x: 743, startPoint y: 368, endPoint x: 832, endPoint y: 449, distance: 120.7
click at [832, 449] on div "[PERSON_NAME] is a diplomate of the American Board of Medical Genetics, and a d…" at bounding box center [539, 499] width 915 height 797
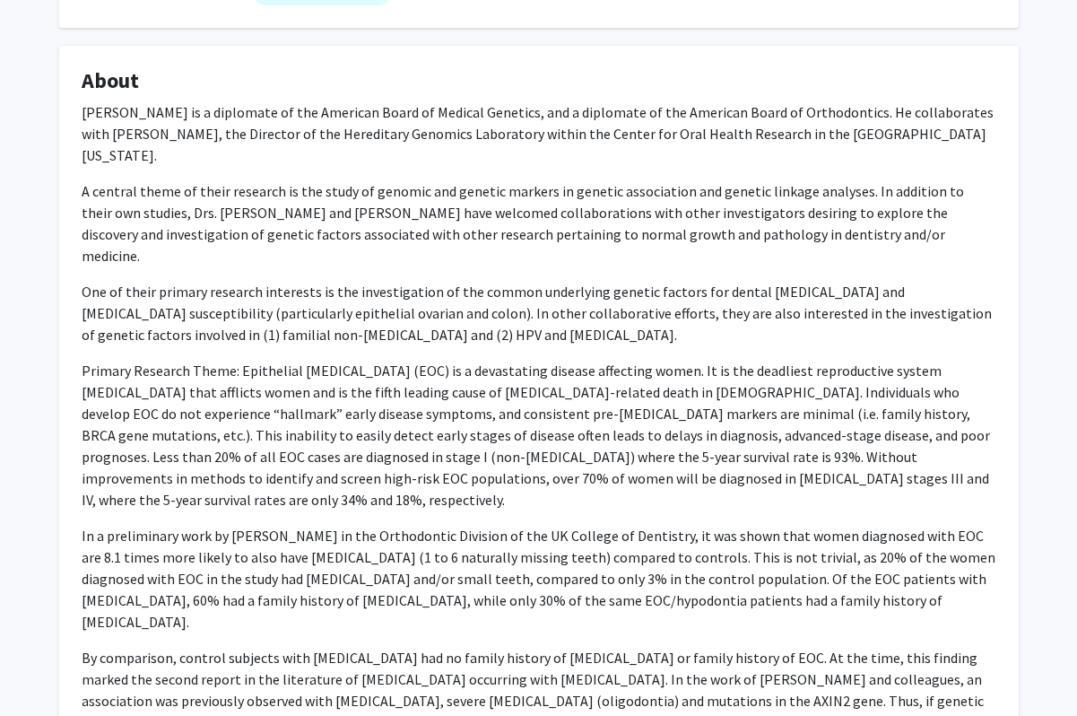
click at [827, 433] on div "[PERSON_NAME] is a diplomate of the American Board of Medical Genetics, and a d…" at bounding box center [539, 499] width 915 height 797
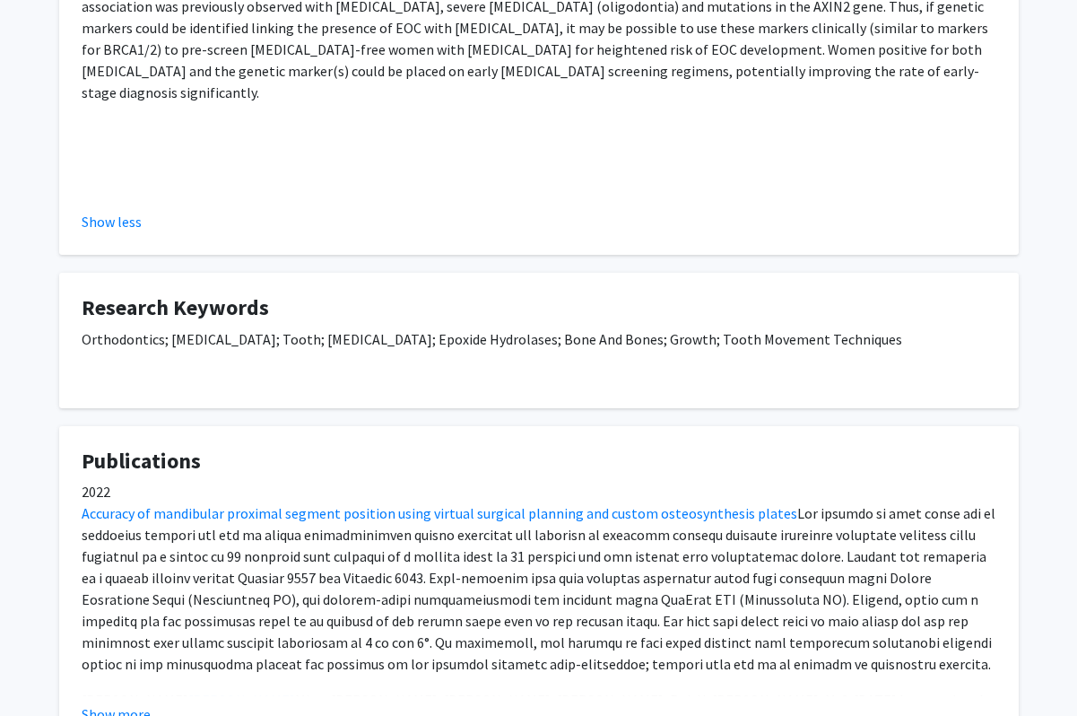
scroll to position [1161, 0]
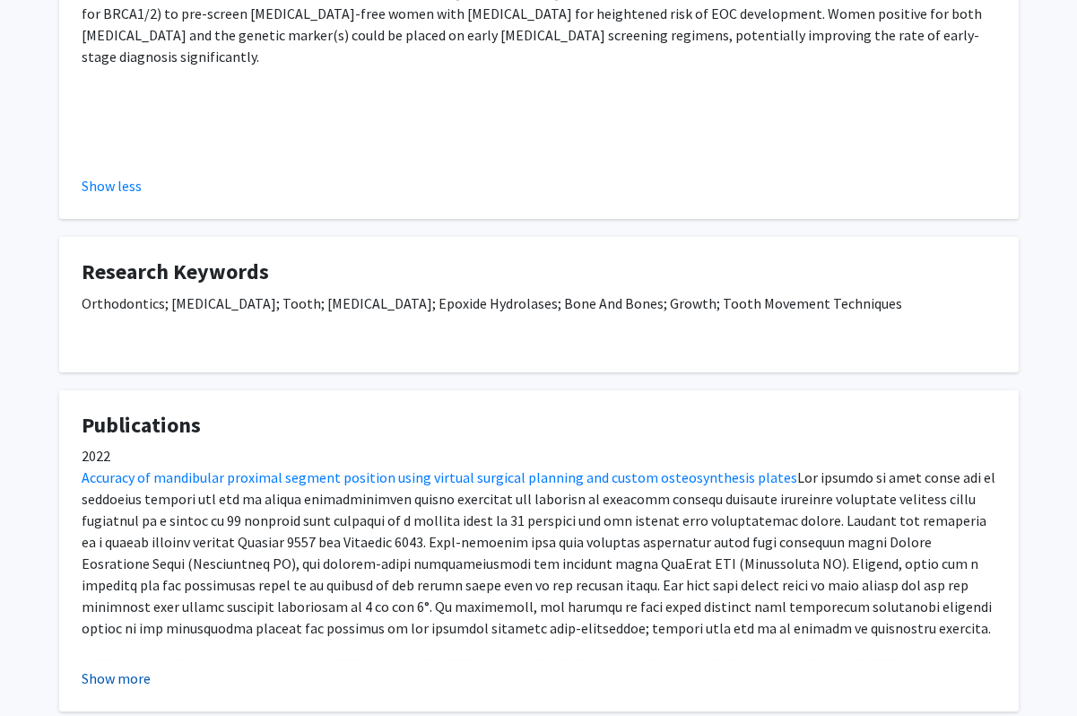
click at [145, 667] on button "Show more" at bounding box center [116, 678] width 69 height 22
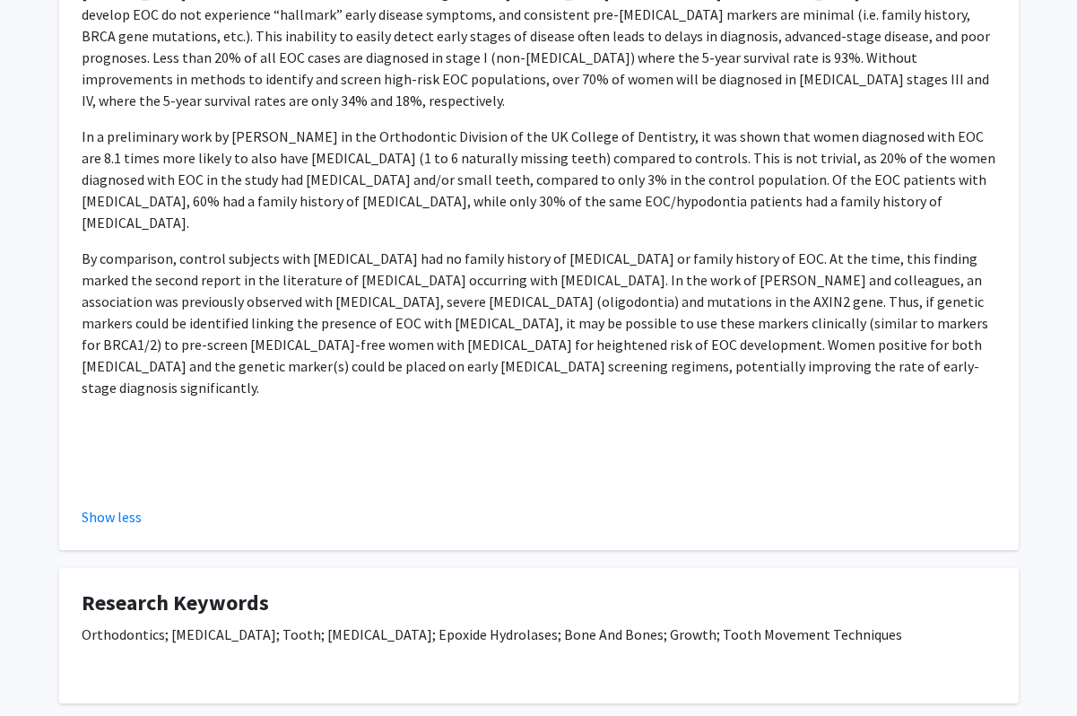
scroll to position [760, 0]
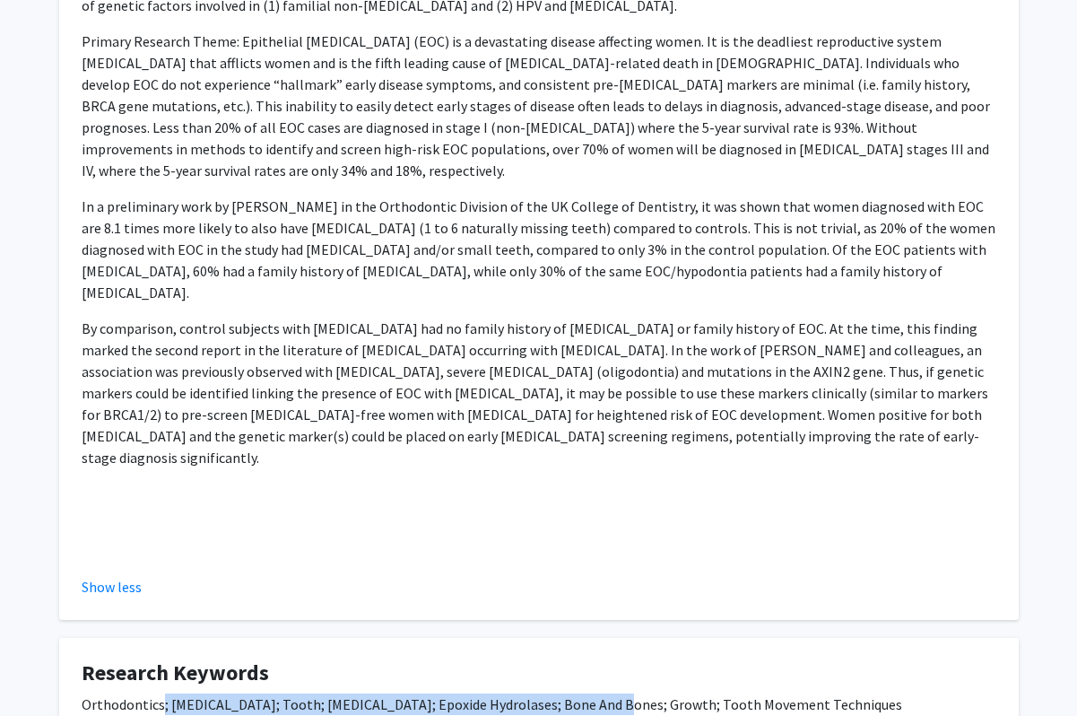
drag, startPoint x: 158, startPoint y: 597, endPoint x: 603, endPoint y: 604, distance: 445.0
click at [603, 693] on div "Orthodontics; [MEDICAL_DATA]; Tooth; [MEDICAL_DATA]; Epoxide Hydrolases; Bone A…" at bounding box center [539, 721] width 915 height 57
click at [602, 693] on div "Orthodontics; [MEDICAL_DATA]; Tooth; [MEDICAL_DATA]; Epoxide Hydrolases; Bone A…" at bounding box center [539, 721] width 915 height 57
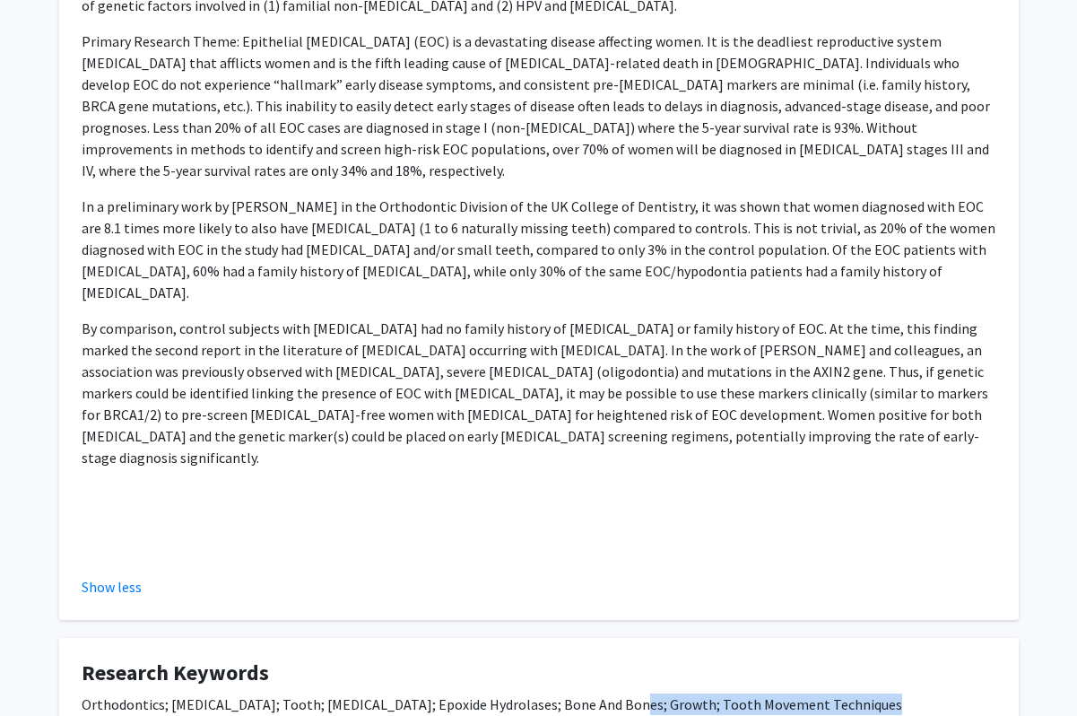
drag, startPoint x: 613, startPoint y: 604, endPoint x: 933, endPoint y: 623, distance: 320.9
click at [933, 693] on div "Orthodontics; [MEDICAL_DATA]; Tooth; [MEDICAL_DATA]; Epoxide Hydrolases; Bone A…" at bounding box center [539, 721] width 915 height 57
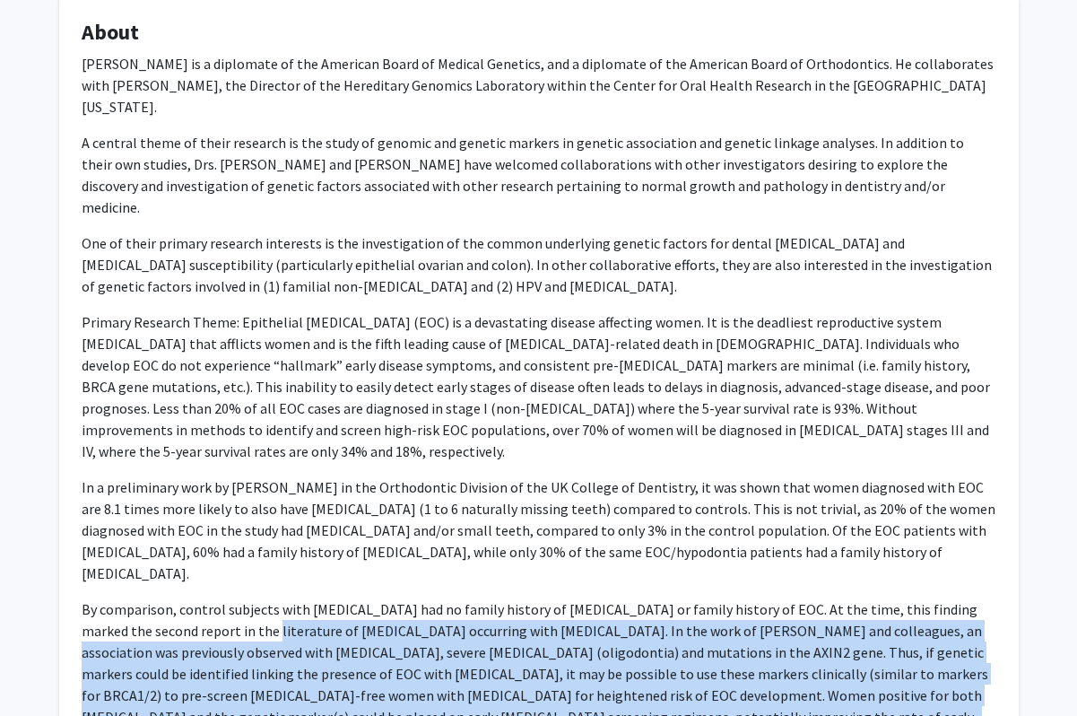
drag, startPoint x: 646, startPoint y: 642, endPoint x: 202, endPoint y: 540, distance: 455.7
click at [202, 542] on div "[PERSON_NAME] is a diplomate of the American Board of Medical Genetics, and a d…" at bounding box center [539, 451] width 915 height 797
click at [202, 540] on div "[PERSON_NAME] is a diplomate of the American Board of Medical Genetics, and a d…" at bounding box center [539, 451] width 915 height 797
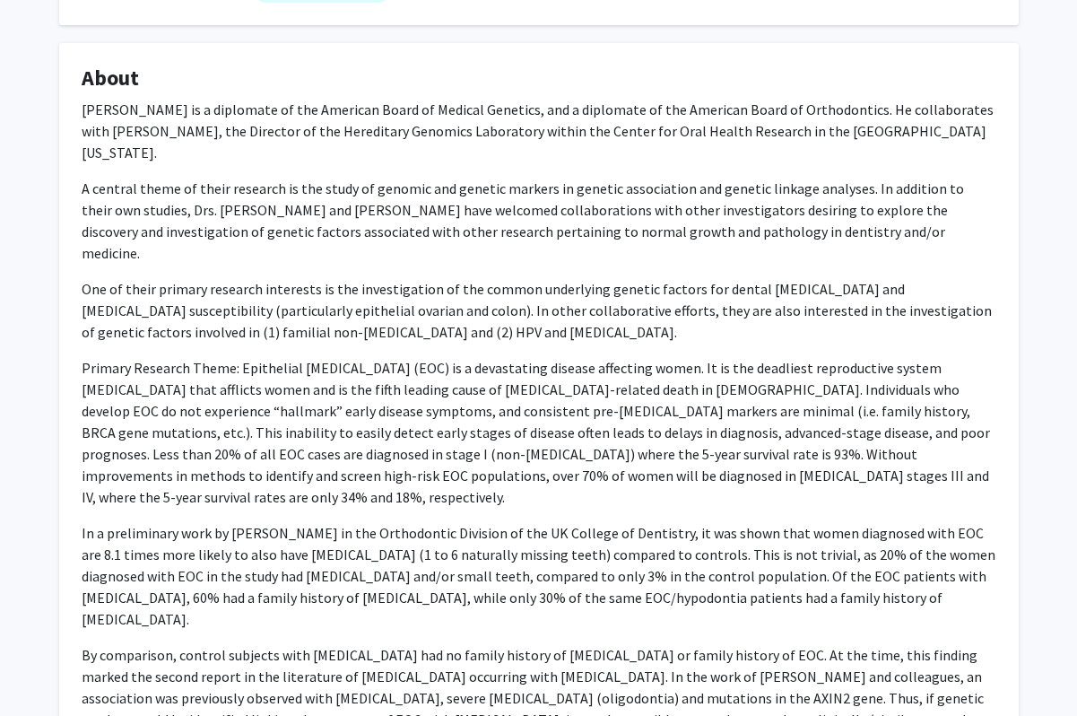
scroll to position [432, 0]
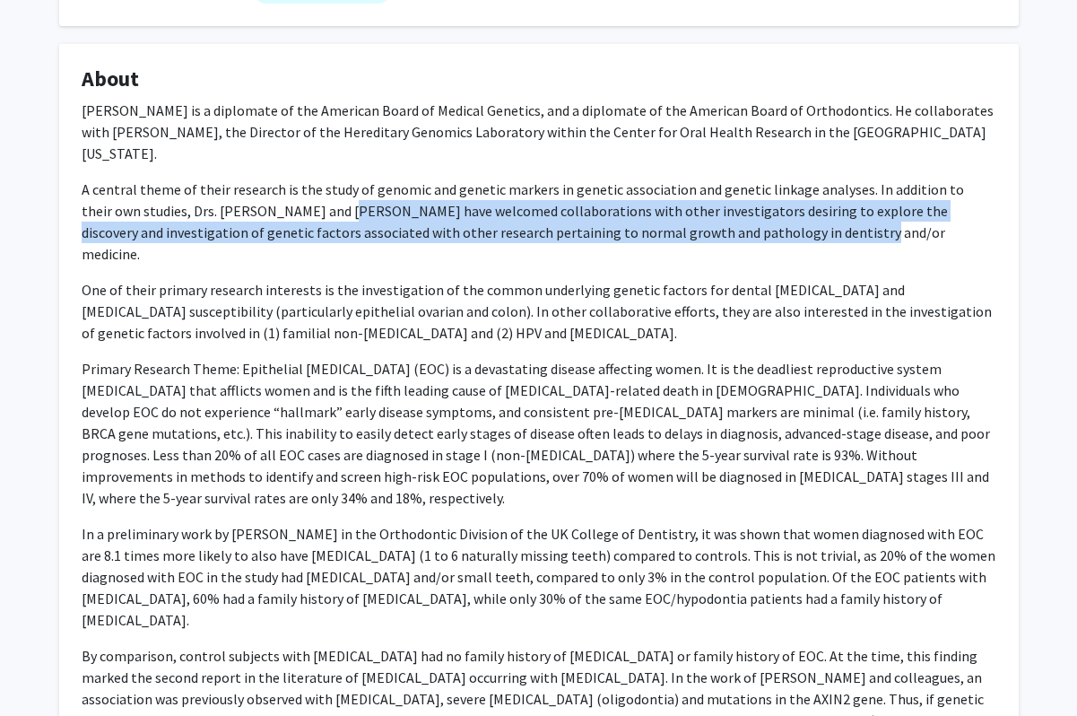
drag, startPoint x: 274, startPoint y: 179, endPoint x: 705, endPoint y: 215, distance: 432.2
click at [702, 215] on div "[PERSON_NAME] is a diplomate of the American Board of Medical Genetics, and a d…" at bounding box center [539, 498] width 915 height 797
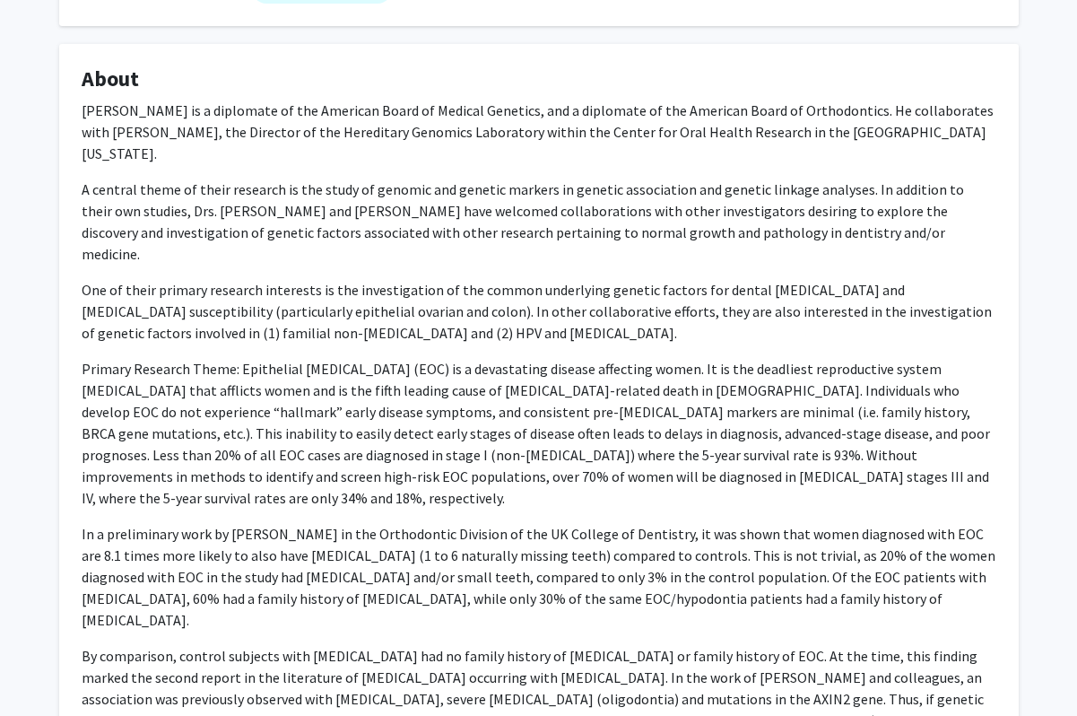
click at [799, 232] on div "[PERSON_NAME] is a diplomate of the American Board of Medical Genetics, and a d…" at bounding box center [539, 498] width 915 height 797
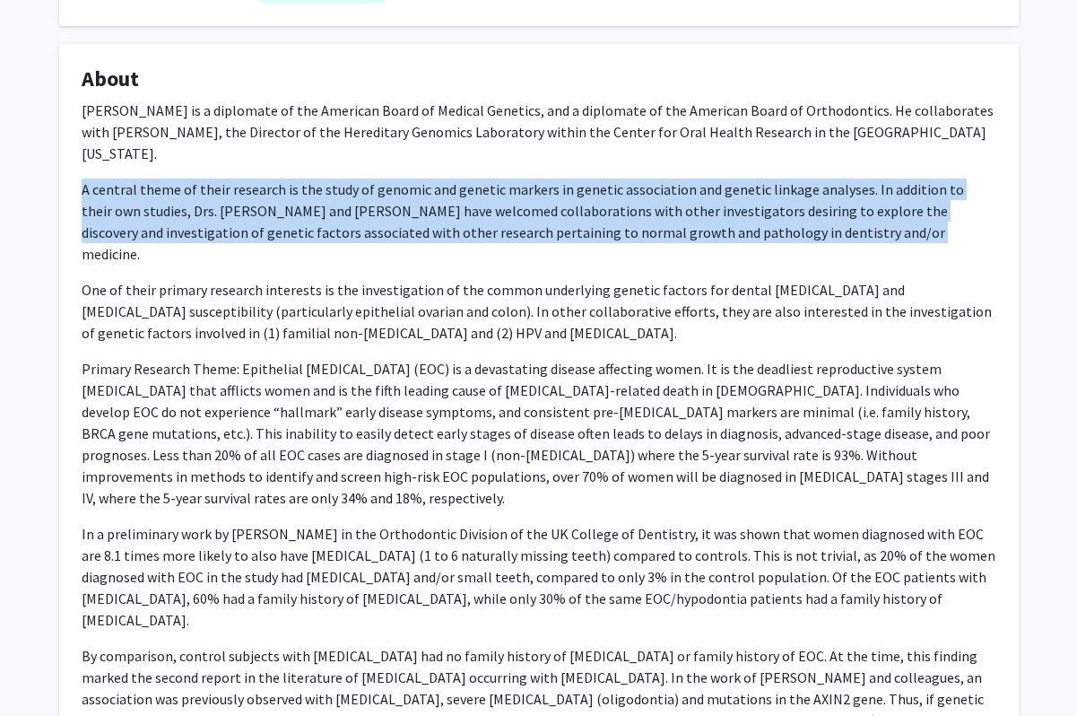
drag, startPoint x: 797, startPoint y: 218, endPoint x: 83, endPoint y: 175, distance: 714.5
click at [83, 175] on div "[PERSON_NAME] is a diplomate of the American Board of Medical Genetics, and a d…" at bounding box center [539, 498] width 915 height 797
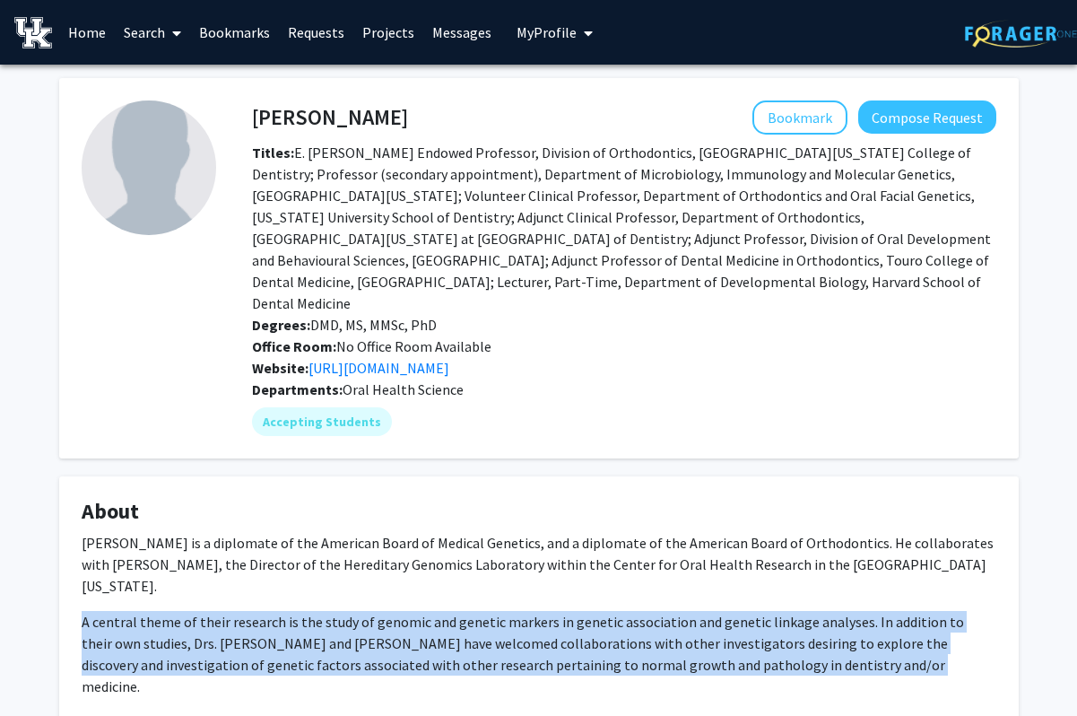
click at [313, 32] on link "Requests" at bounding box center [316, 32] width 74 height 63
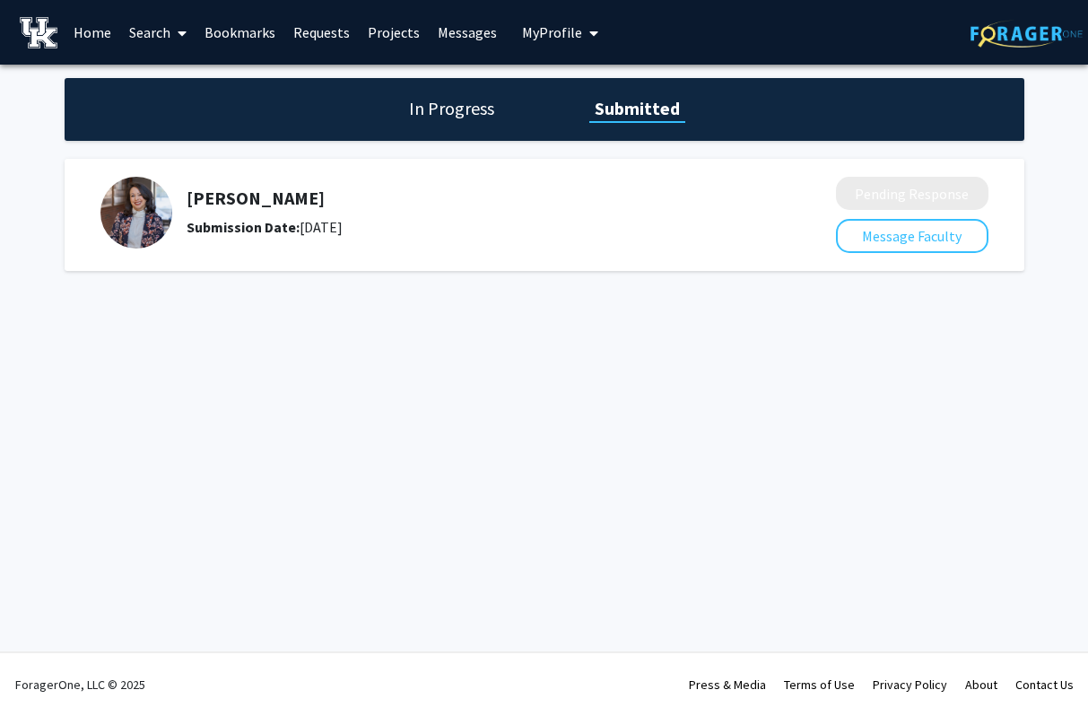
click at [244, 34] on link "Bookmarks" at bounding box center [240, 32] width 89 height 63
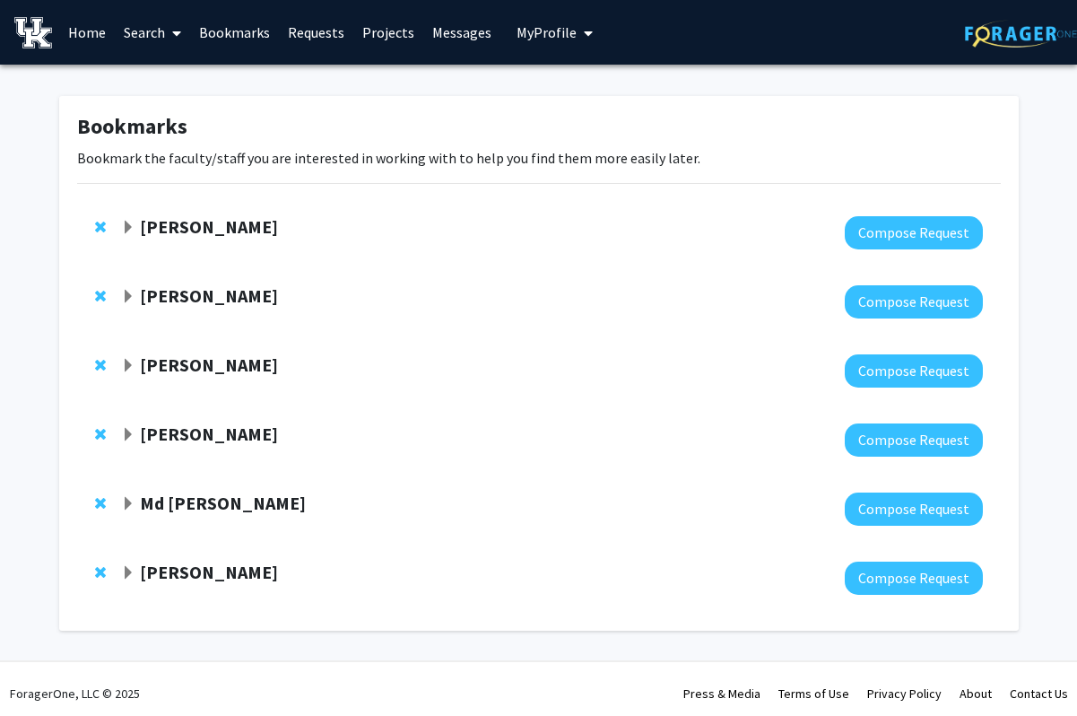
click at [165, 33] on span at bounding box center [173, 33] width 16 height 63
click at [163, 79] on span "Faculty/Staff" at bounding box center [181, 83] width 132 height 36
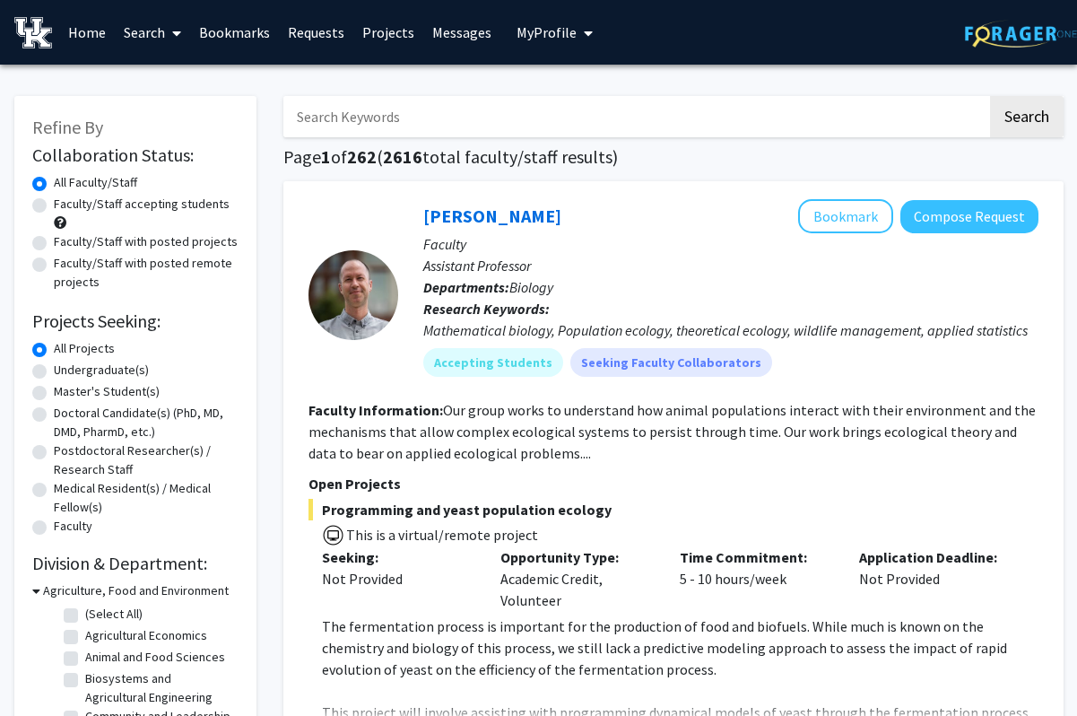
click at [379, 111] on input "Search Keywords" at bounding box center [635, 116] width 704 height 41
click at [295, 411] on div "[PERSON_NAME] Bookmark Compose Request Faculty Assistant Professor Departments:…" at bounding box center [673, 572] width 780 height 783
click at [131, 370] on label "Undergraduate(s)" at bounding box center [101, 370] width 95 height 19
click at [65, 370] on input "Undergraduate(s)" at bounding box center [60, 367] width 12 height 12
radio input "true"
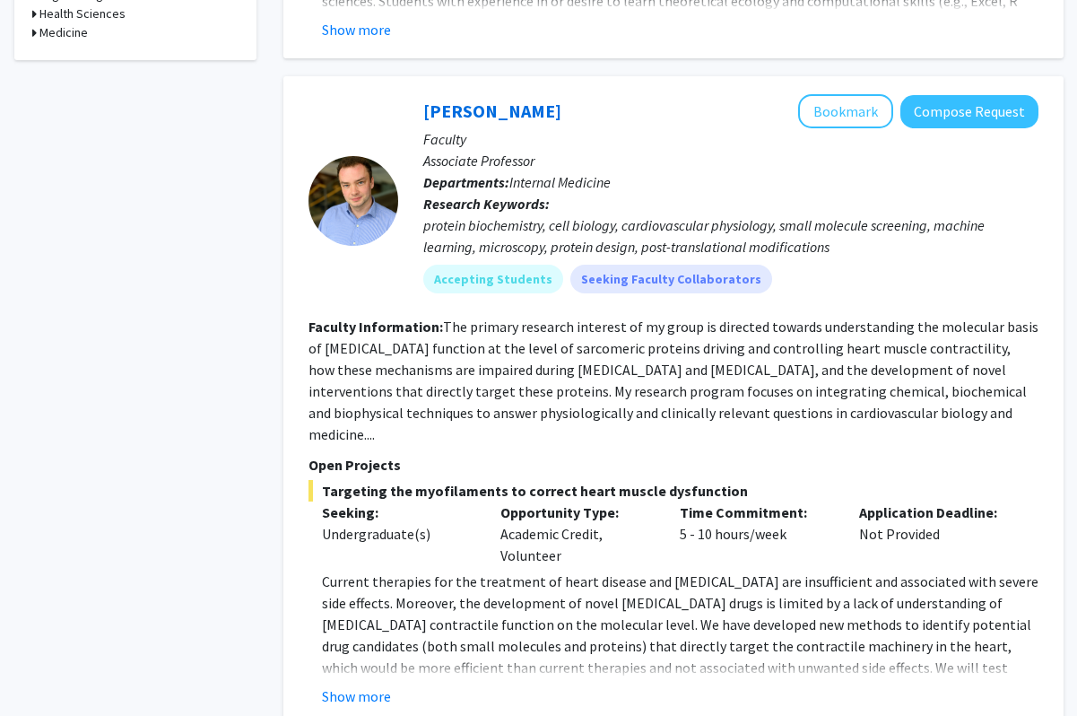
scroll to position [729, 0]
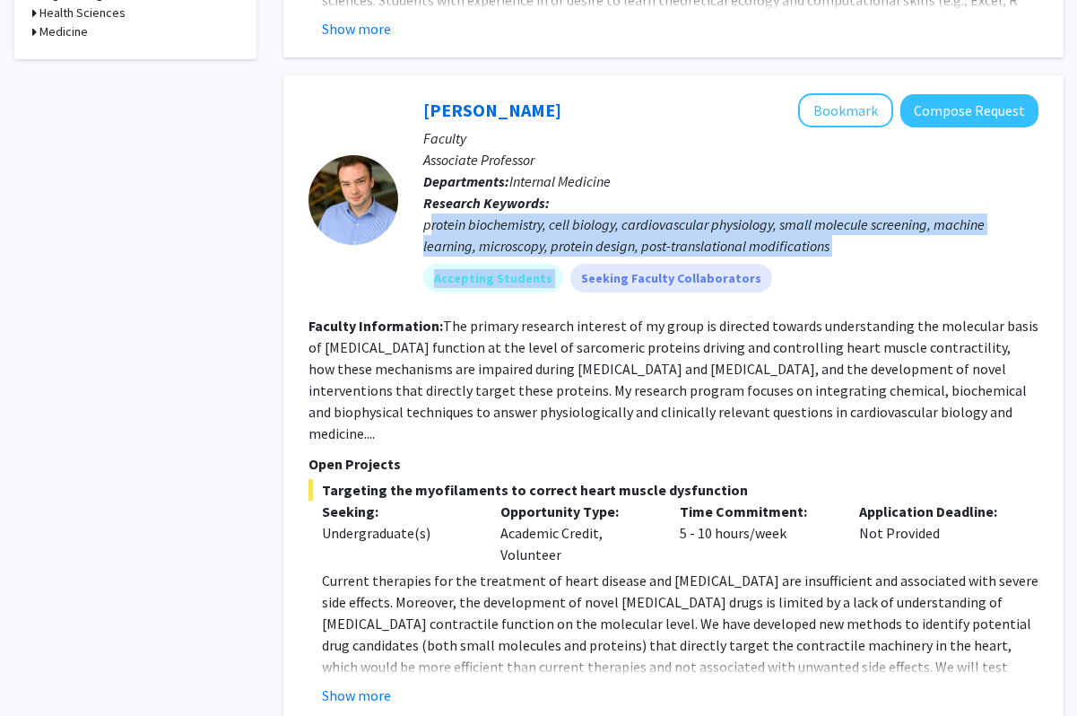
drag, startPoint x: 428, startPoint y: 221, endPoint x: 885, endPoint y: 262, distance: 459.4
click at [885, 262] on div "[PERSON_NAME] Bookmark Compose Request Faculty Associate Professor Departments:…" at bounding box center [718, 199] width 640 height 213
click at [884, 256] on div "protein biochemistry, cell biology, cardiovascular physiology, small molecule s…" at bounding box center [730, 234] width 615 height 43
drag, startPoint x: 884, startPoint y: 256, endPoint x: 424, endPoint y: 230, distance: 460.9
click at [424, 230] on div "protein biochemistry, cell biology, cardiovascular physiology, small molecule s…" at bounding box center [730, 234] width 615 height 43
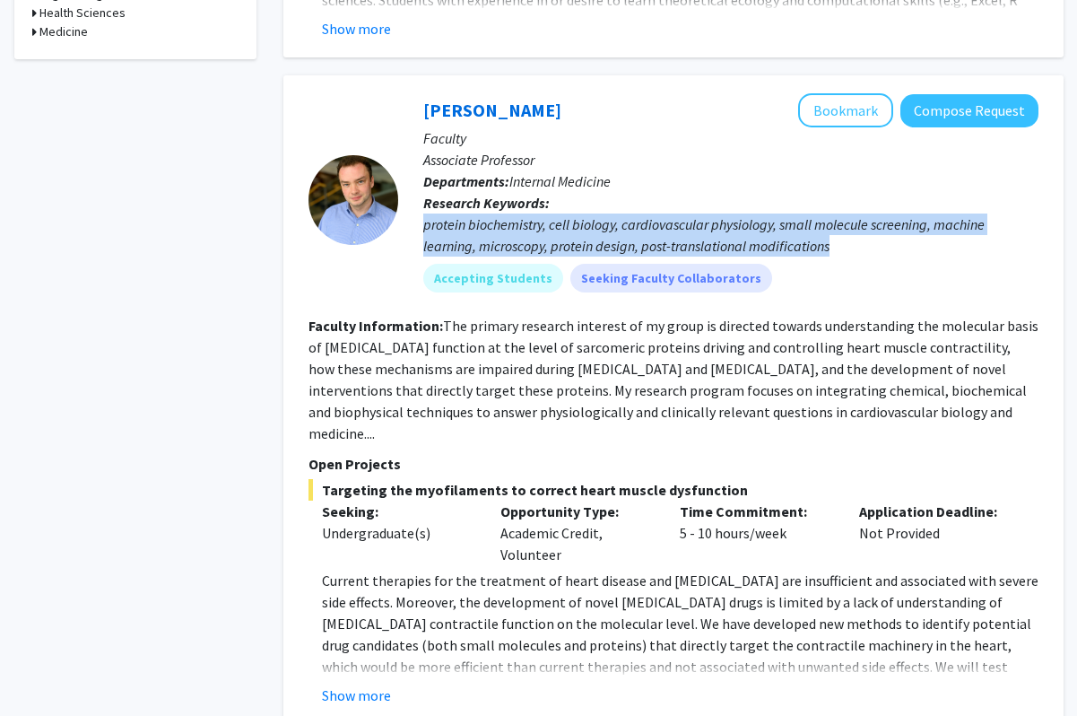
click at [424, 230] on div "protein biochemistry, cell biology, cardiovascular physiology, small molecule s…" at bounding box center [730, 234] width 615 height 43
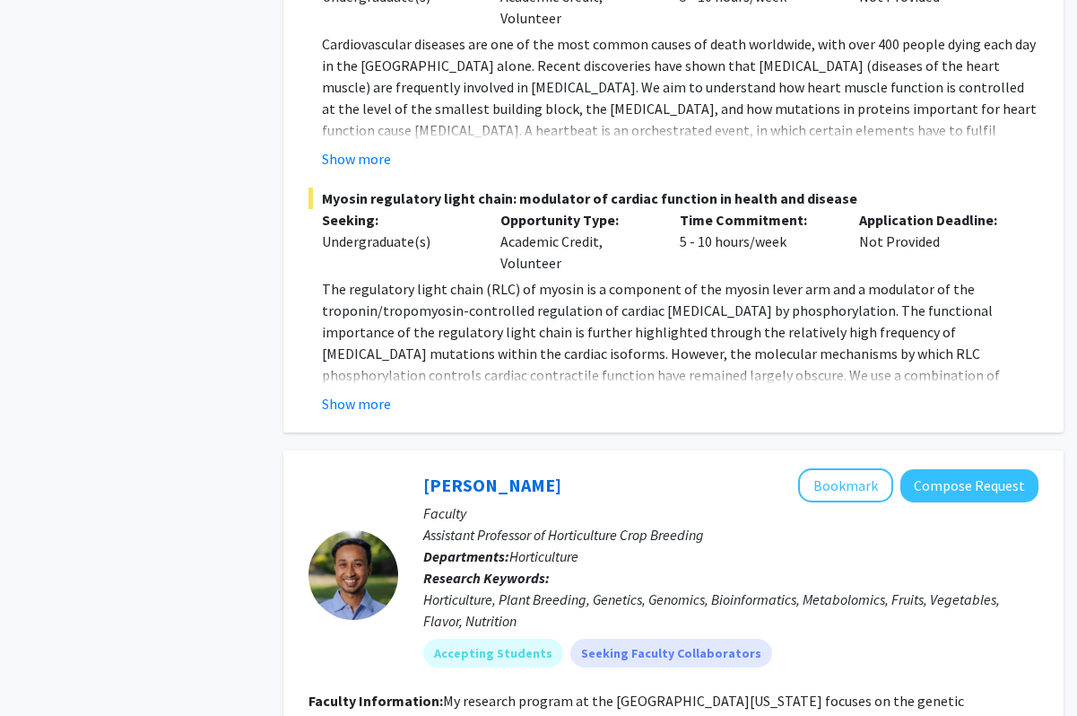
scroll to position [1572, 0]
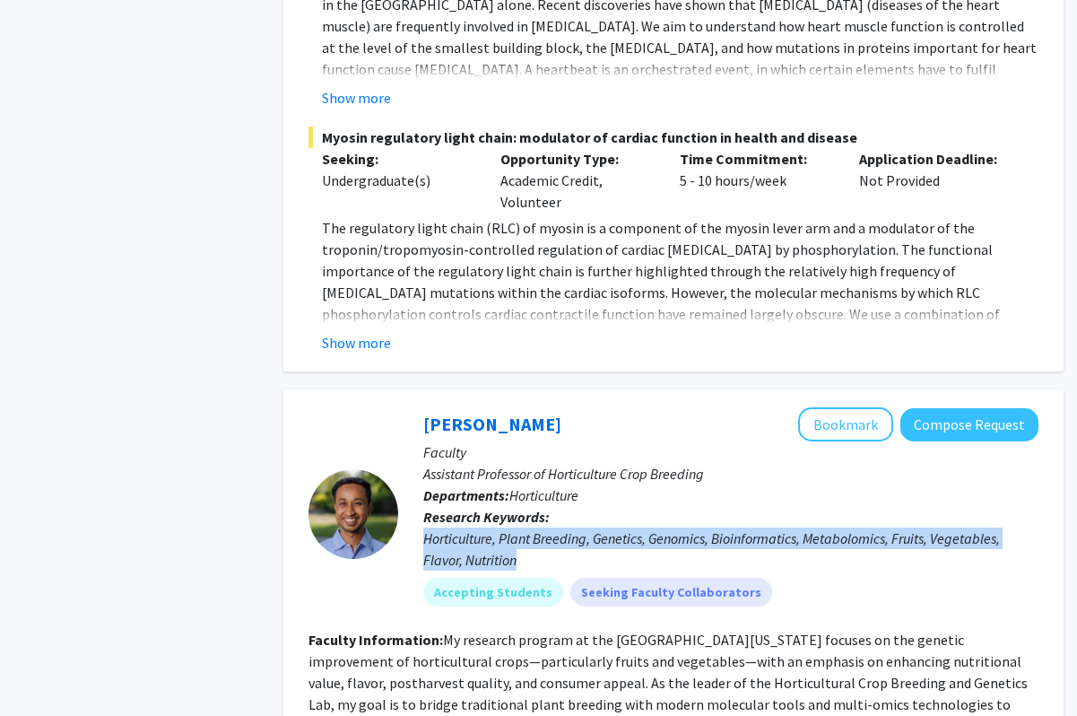
drag, startPoint x: 425, startPoint y: 520, endPoint x: 541, endPoint y: 536, distance: 116.7
click at [541, 536] on div "Horticulture, Plant Breeding, Genetics, Genomics, Bioinformatics, Metabolomics,…" at bounding box center [730, 548] width 615 height 43
click at [540, 536] on div "Horticulture, Plant Breeding, Genetics, Genomics, Bioinformatics, Metabolomics,…" at bounding box center [730, 548] width 615 height 43
drag, startPoint x: 540, startPoint y: 536, endPoint x: 423, endPoint y: 523, distance: 118.2
click at [423, 527] on div "Horticulture, Plant Breeding, Genetics, Genomics, Bioinformatics, Metabolomics,…" at bounding box center [730, 548] width 615 height 43
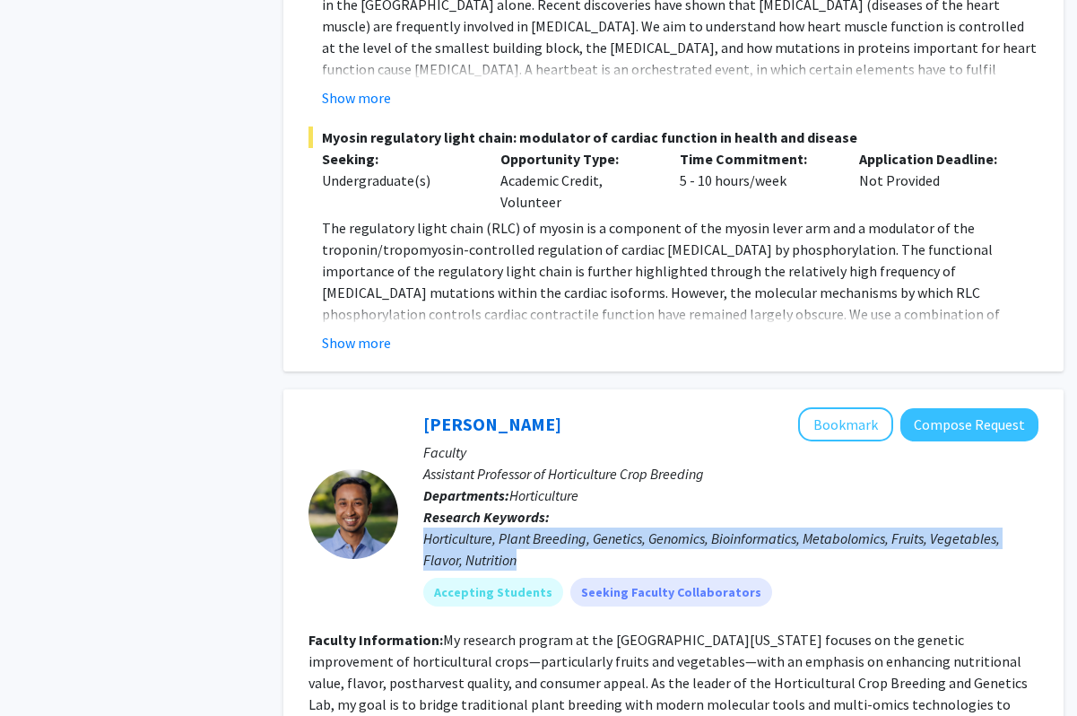
click at [423, 527] on div "Horticulture, Plant Breeding, Genetics, Genomics, Bioinformatics, Metabolomics,…" at bounding box center [730, 548] width 615 height 43
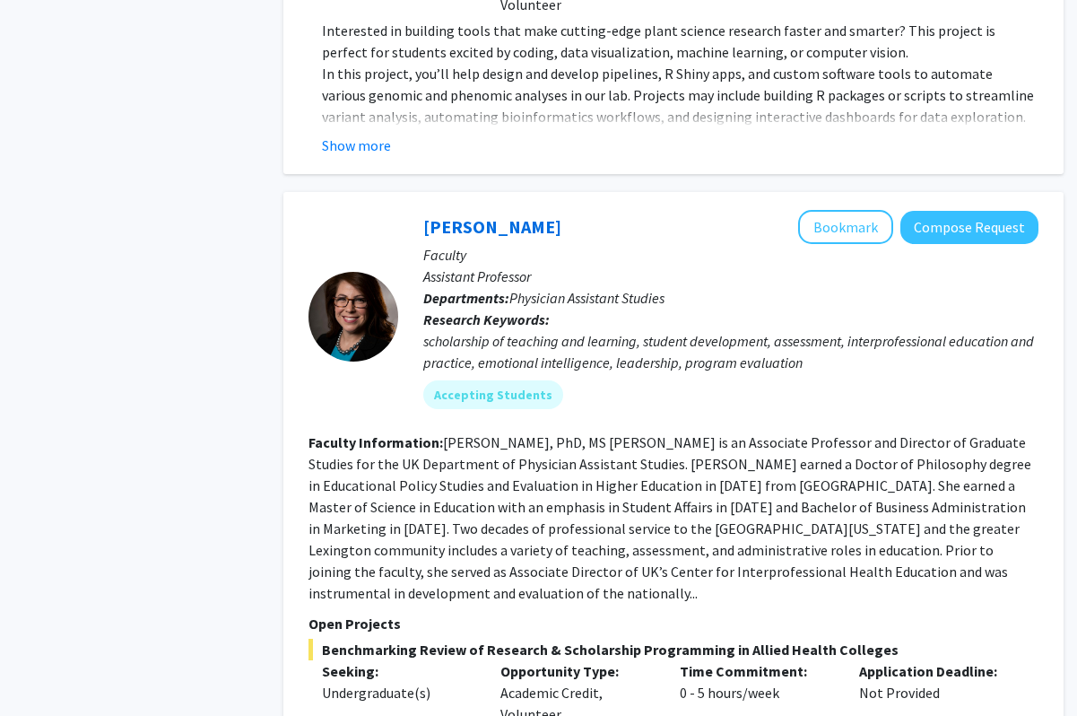
scroll to position [2860, 0]
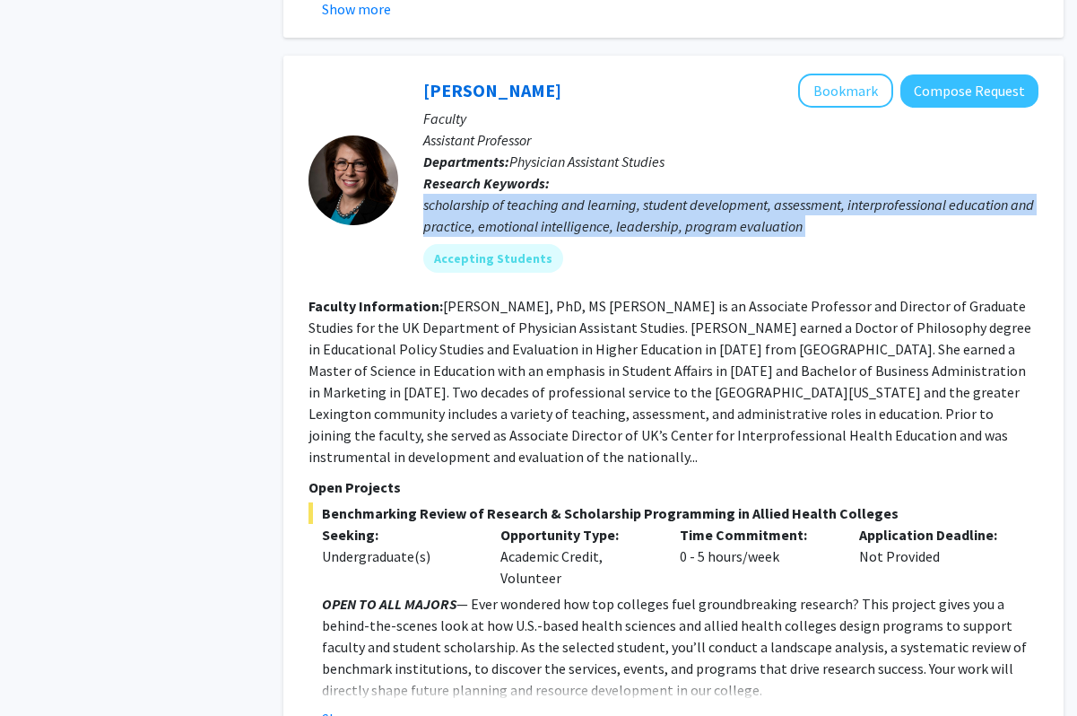
drag, startPoint x: 423, startPoint y: 157, endPoint x: 921, endPoint y: 201, distance: 499.8
click at [922, 202] on div "[PERSON_NAME] Bookmark Compose Request Faculty Assistant Professor Departments:…" at bounding box center [718, 180] width 640 height 213
click at [921, 240] on div "Accepting Students" at bounding box center [731, 258] width 623 height 36
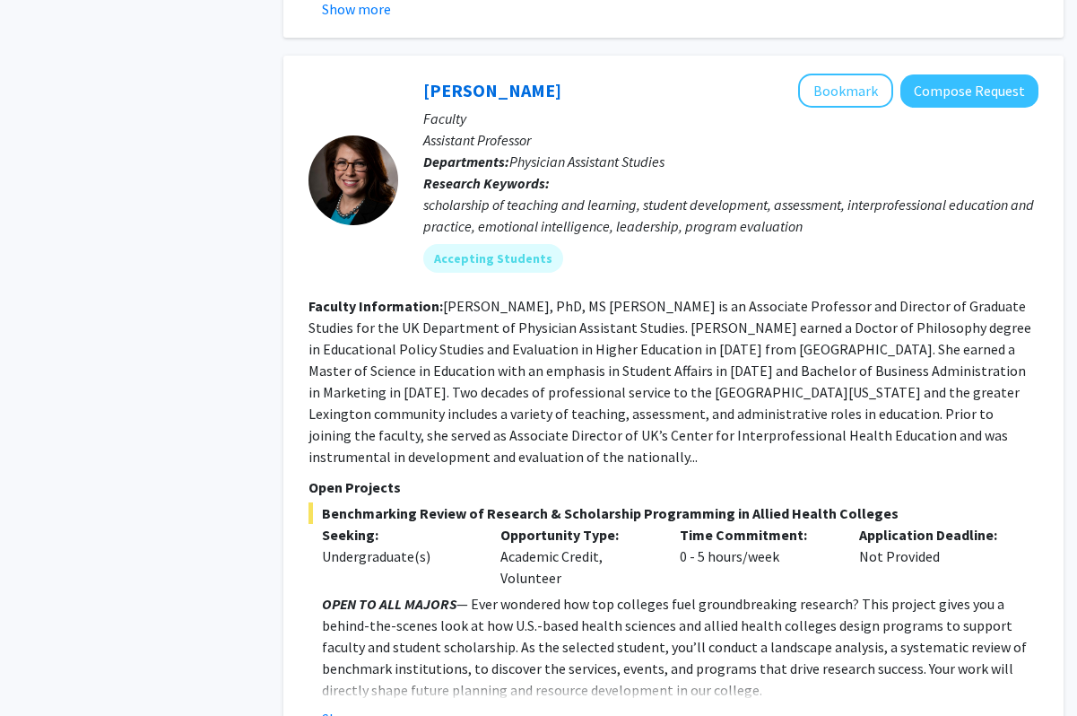
click at [862, 194] on div "scholarship of teaching and learning, student development, assessment, interpro…" at bounding box center [730, 215] width 615 height 43
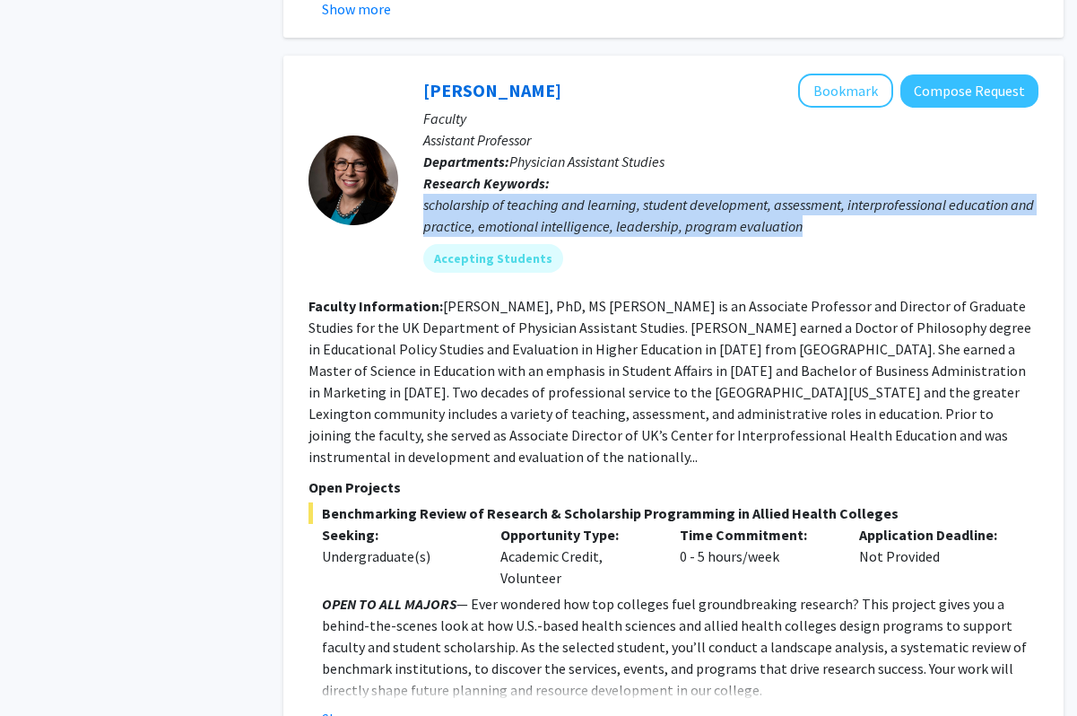
drag, startPoint x: 860, startPoint y: 188, endPoint x: 423, endPoint y: 172, distance: 437.2
click at [423, 194] on div "scholarship of teaching and learning, student development, assessment, interpro…" at bounding box center [730, 215] width 615 height 43
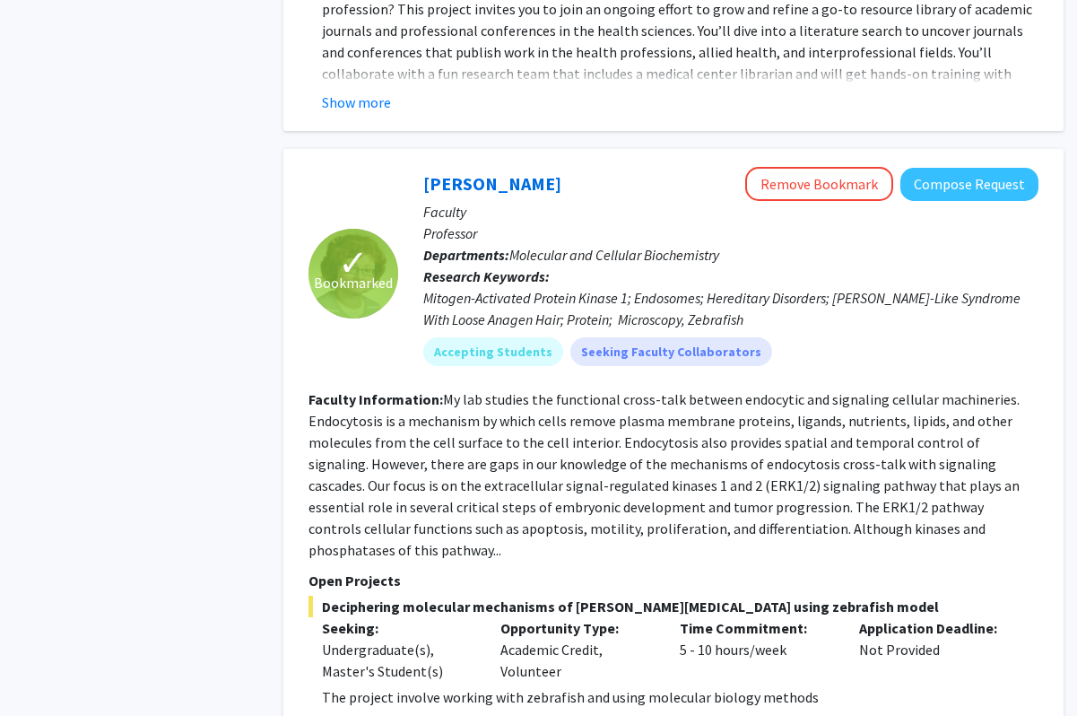
scroll to position [3723, 0]
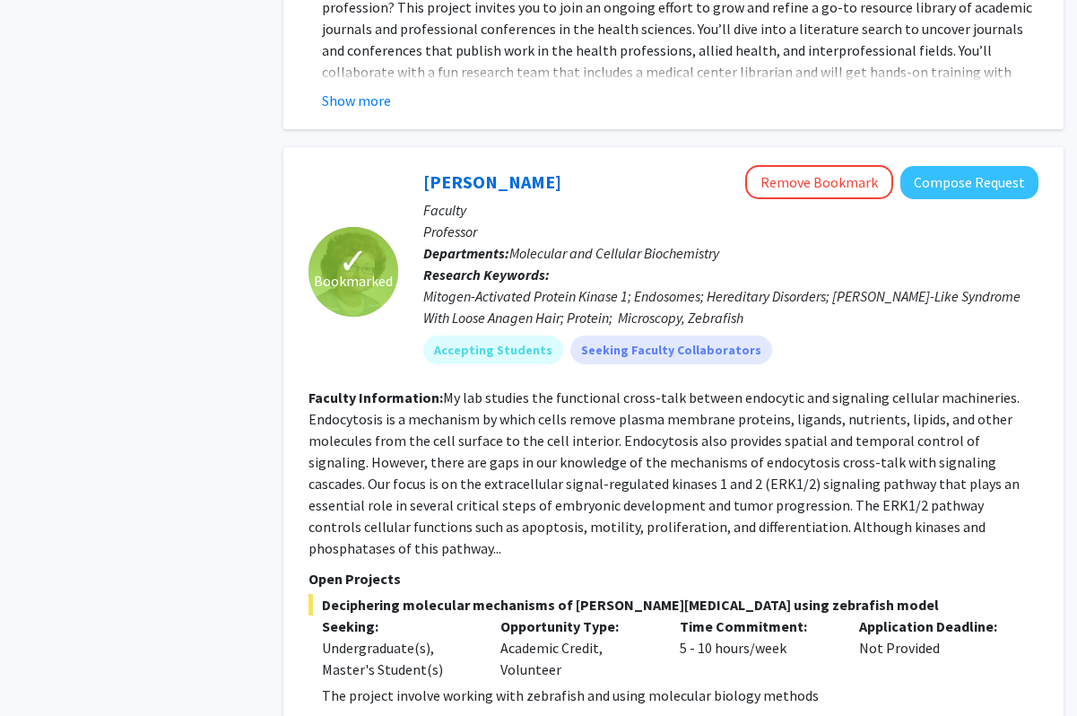
drag, startPoint x: 446, startPoint y: 332, endPoint x: 793, endPoint y: 410, distance: 355.8
click at [793, 410] on fg-read-more "My lab studies the functional cross-talk between endocytic and signaling cellul…" at bounding box center [664, 472] width 711 height 169
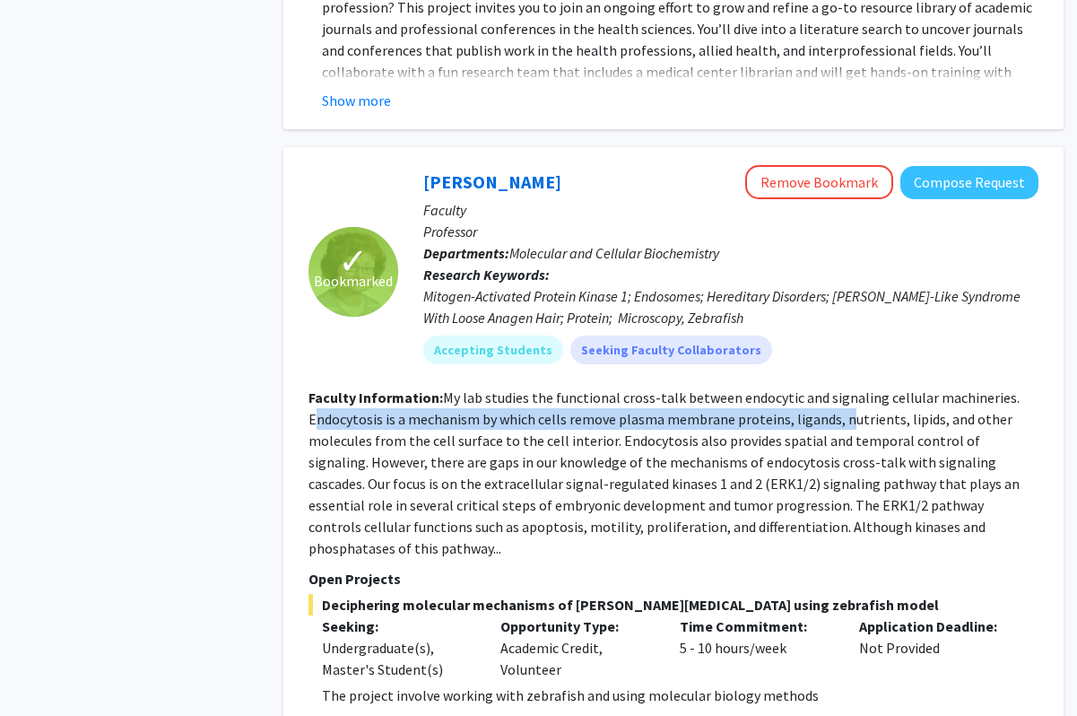
drag, startPoint x: 313, startPoint y: 349, endPoint x: 842, endPoint y: 362, distance: 529.4
click at [842, 388] on fg-read-more "My lab studies the functional cross-talk between endocytic and signaling cellul…" at bounding box center [664, 472] width 711 height 169
drag, startPoint x: 842, startPoint y: 362, endPoint x: 320, endPoint y: 361, distance: 522.1
click at [320, 388] on fg-read-more "My lab studies the functional cross-talk between endocytic and signaling cellul…" at bounding box center [664, 472] width 711 height 169
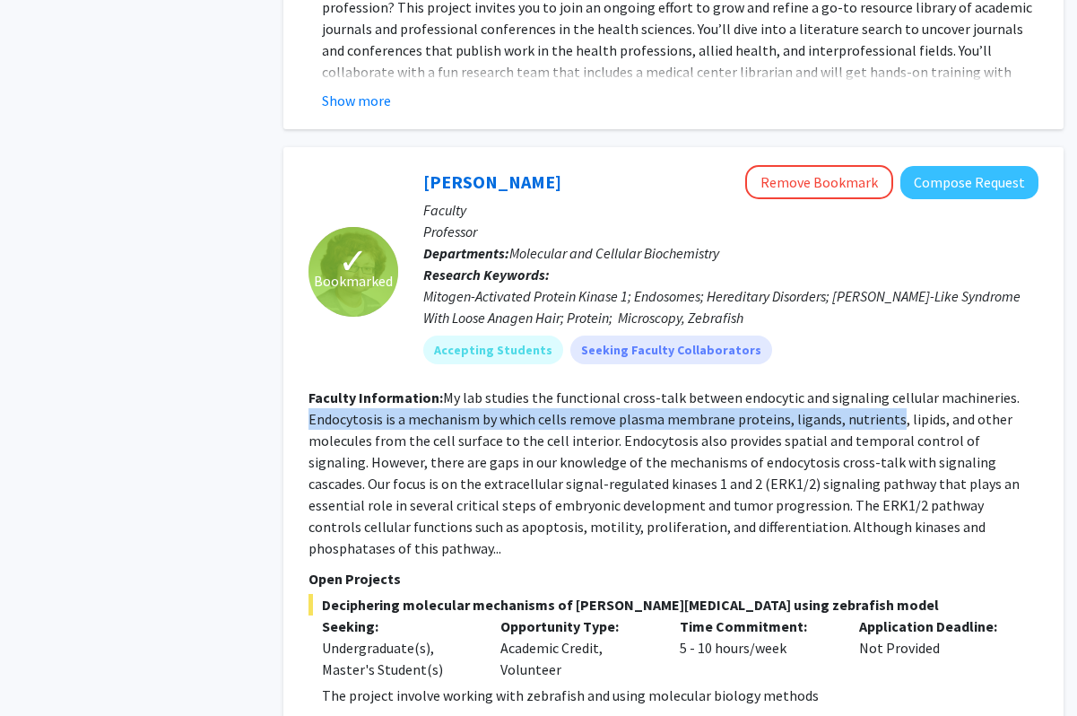
click at [320, 388] on fg-read-more "My lab studies the functional cross-talk between endocytic and signaling cellul…" at bounding box center [664, 472] width 711 height 169
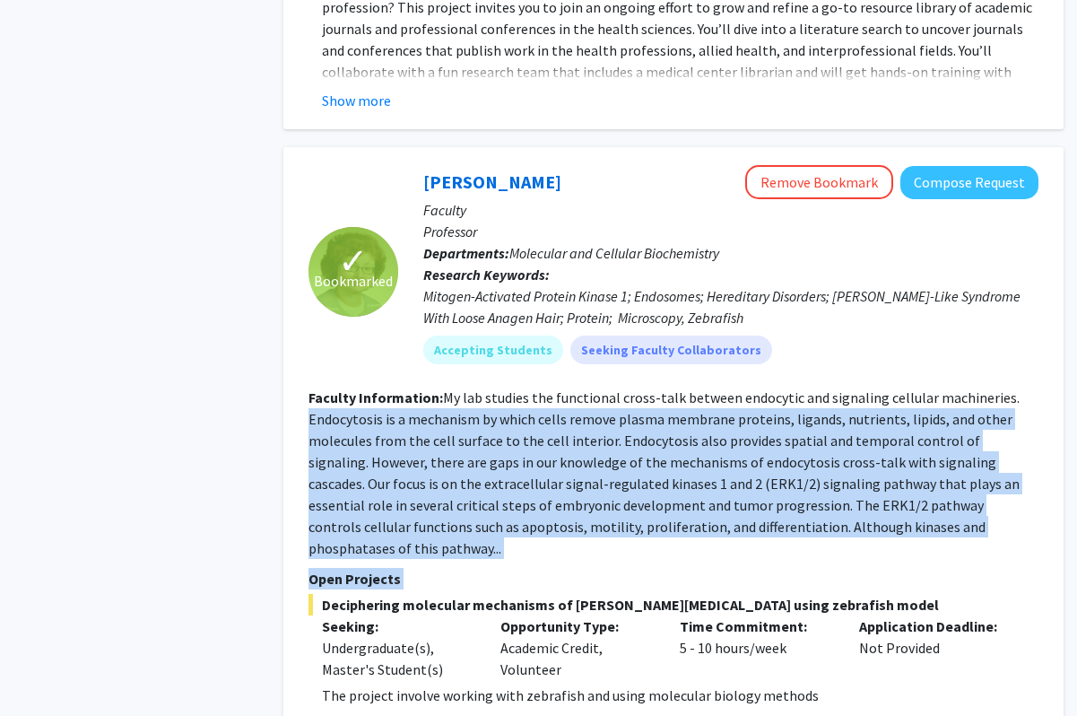
drag, startPoint x: 320, startPoint y: 361, endPoint x: 962, endPoint y: 483, distance: 652.9
click at [964, 485] on fg-search-faculty "✓ Bookmarked [PERSON_NAME] Remove Bookmark Compose Request Faculty Professor De…" at bounding box center [674, 435] width 730 height 541
click at [768, 423] on fg-read-more "My lab studies the functional cross-talk between endocytic and signaling cellul…" at bounding box center [664, 472] width 711 height 169
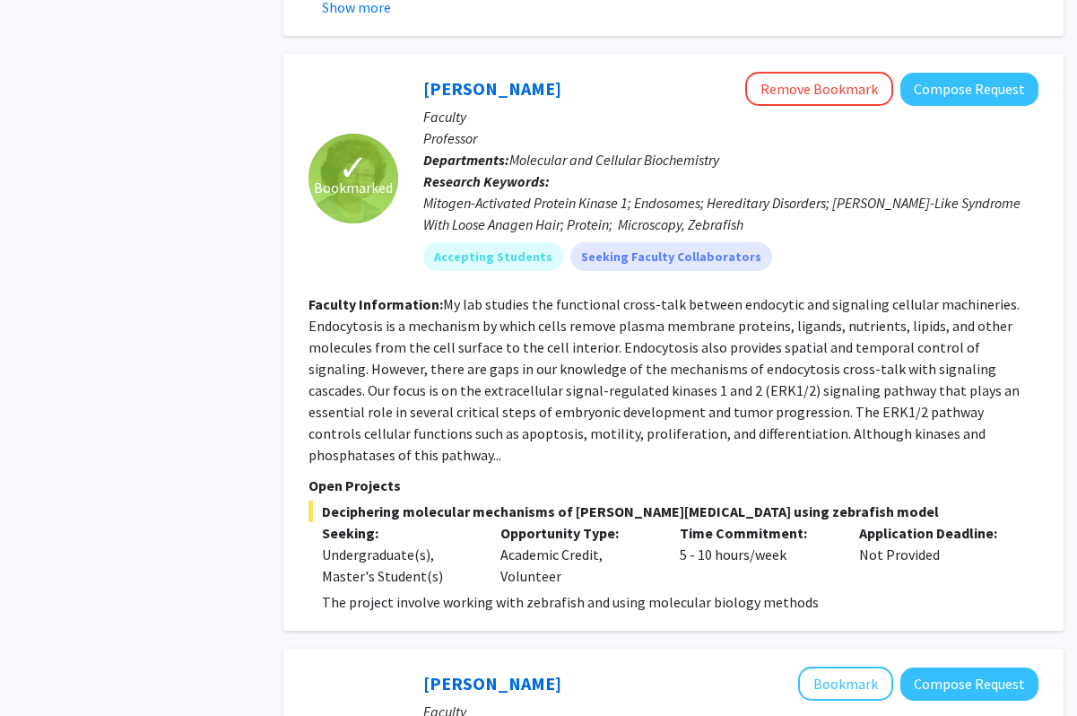
scroll to position [4062, 0]
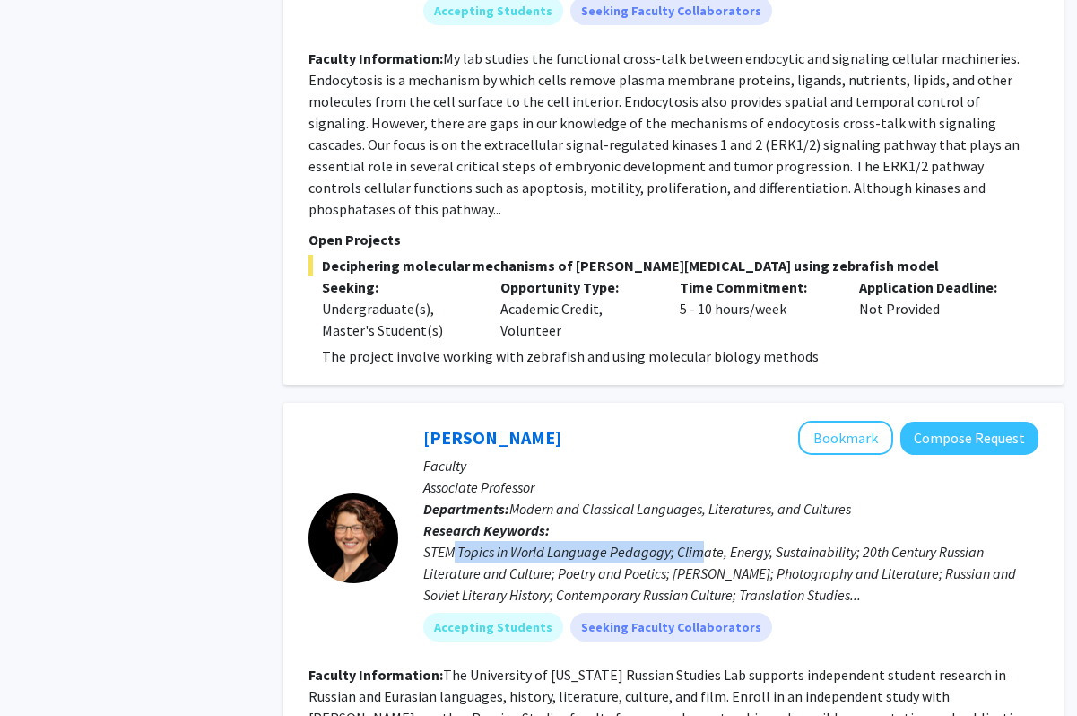
drag, startPoint x: 449, startPoint y: 457, endPoint x: 734, endPoint y: 456, distance: 284.4
click at [734, 541] on div "STEM Topics in World Language Pedagogy; Climate, Energy, Sustainability; 20th C…" at bounding box center [730, 573] width 615 height 65
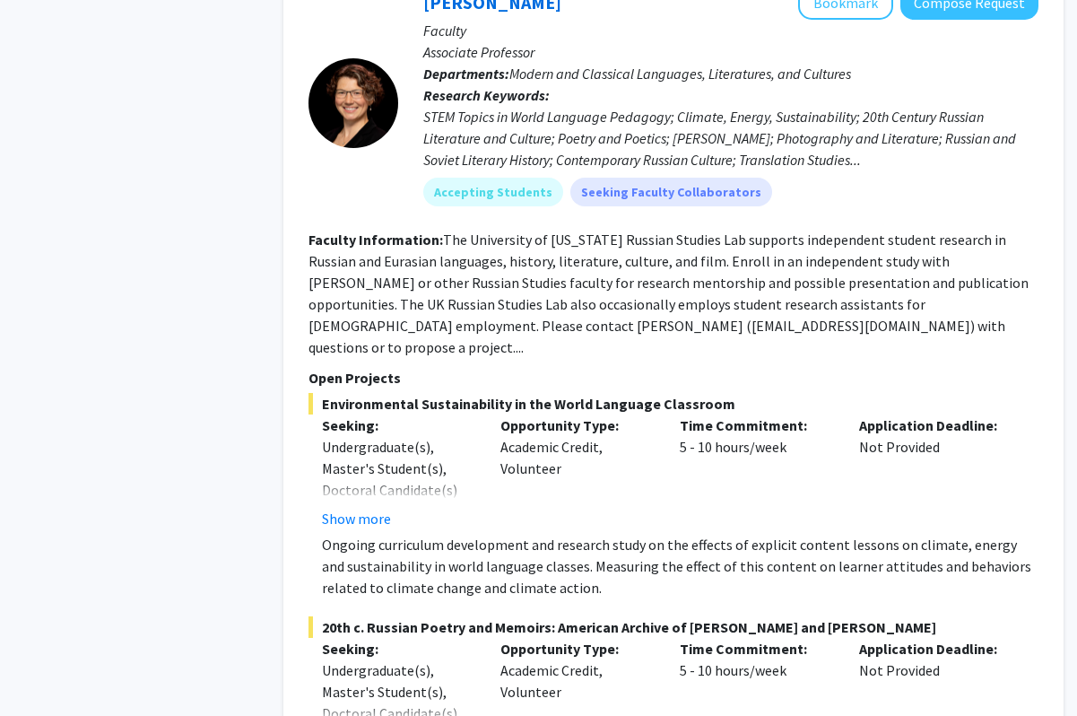
scroll to position [3726, 0]
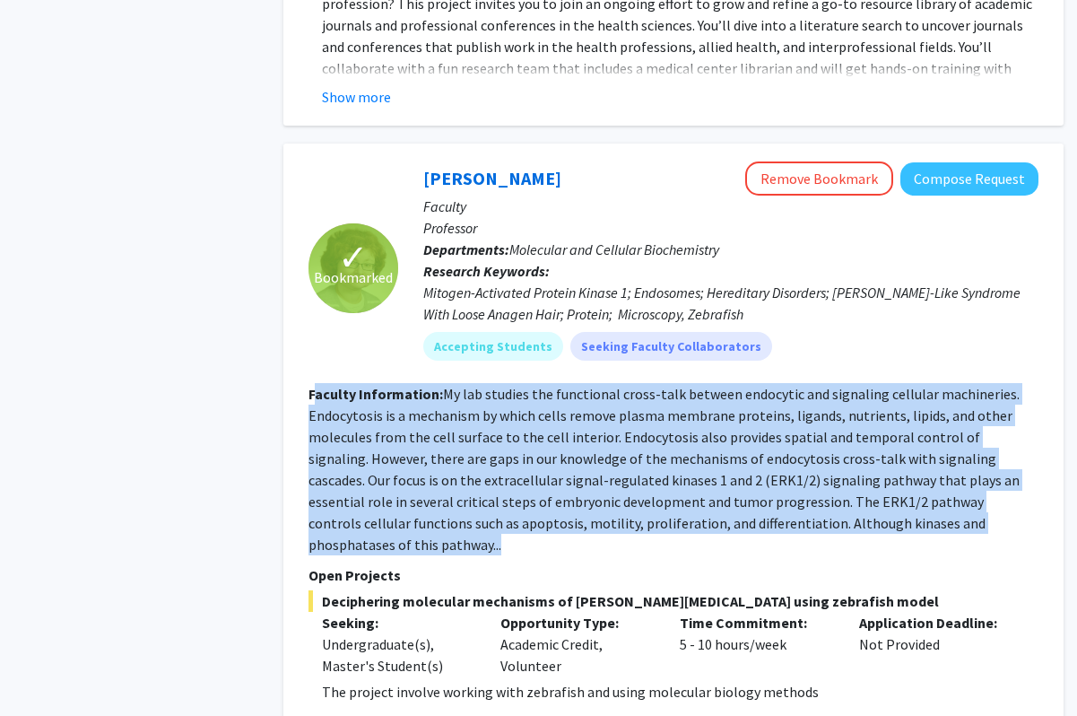
drag, startPoint x: 314, startPoint y: 328, endPoint x: 985, endPoint y: 472, distance: 686.2
click at [985, 472] on fg-search-faculty "✓ Bookmarked [PERSON_NAME] Remove Bookmark Compose Request Faculty Professor De…" at bounding box center [674, 431] width 730 height 541
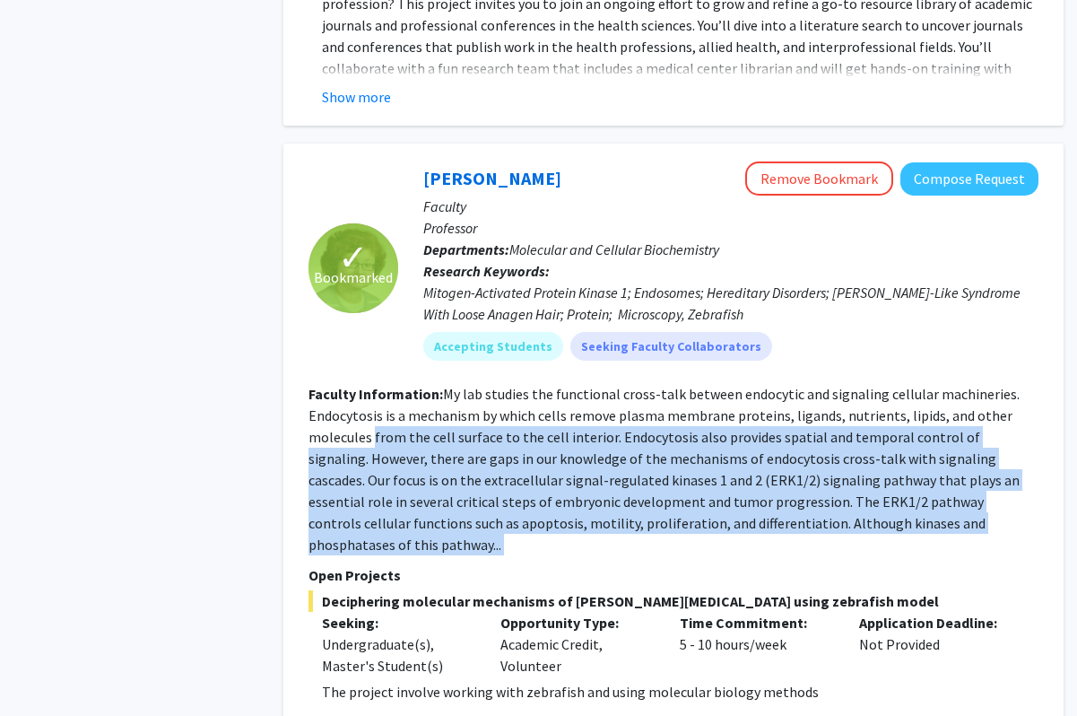
drag, startPoint x: 985, startPoint y: 472, endPoint x: 380, endPoint y: 370, distance: 613.2
click at [380, 369] on fg-search-faculty "✓ Bookmarked [PERSON_NAME] Remove Bookmark Compose Request Faculty Professor De…" at bounding box center [674, 431] width 730 height 541
click at [380, 385] on fg-read-more "My lab studies the functional cross-talk between endocytic and signaling cellul…" at bounding box center [664, 469] width 711 height 169
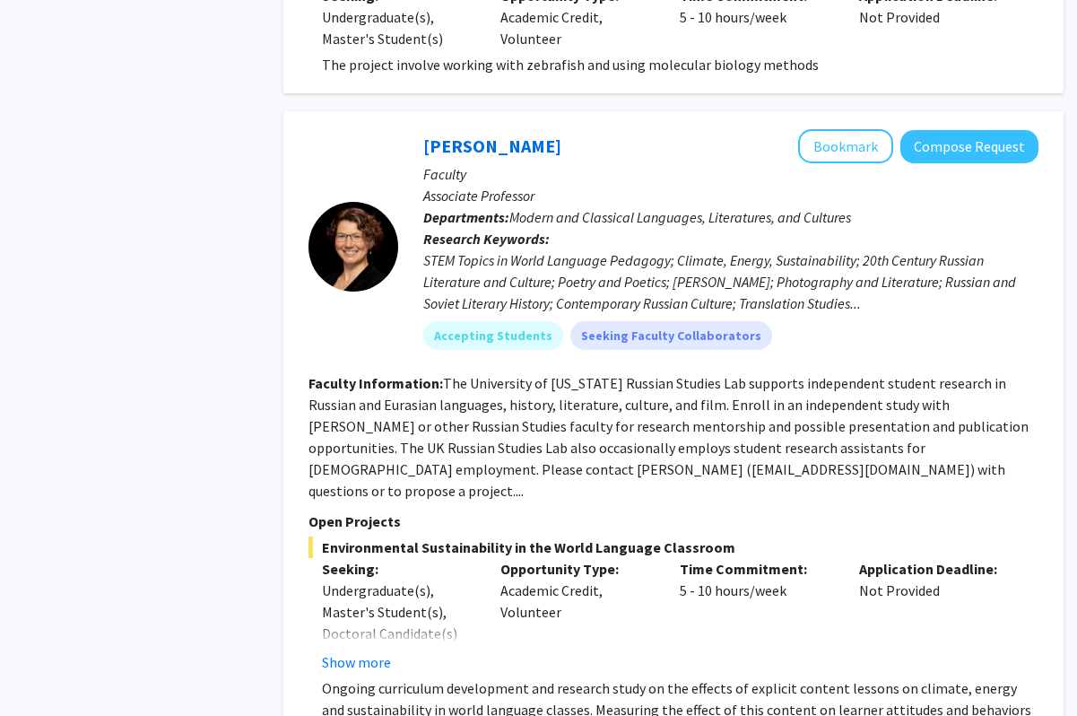
scroll to position [3765, 0]
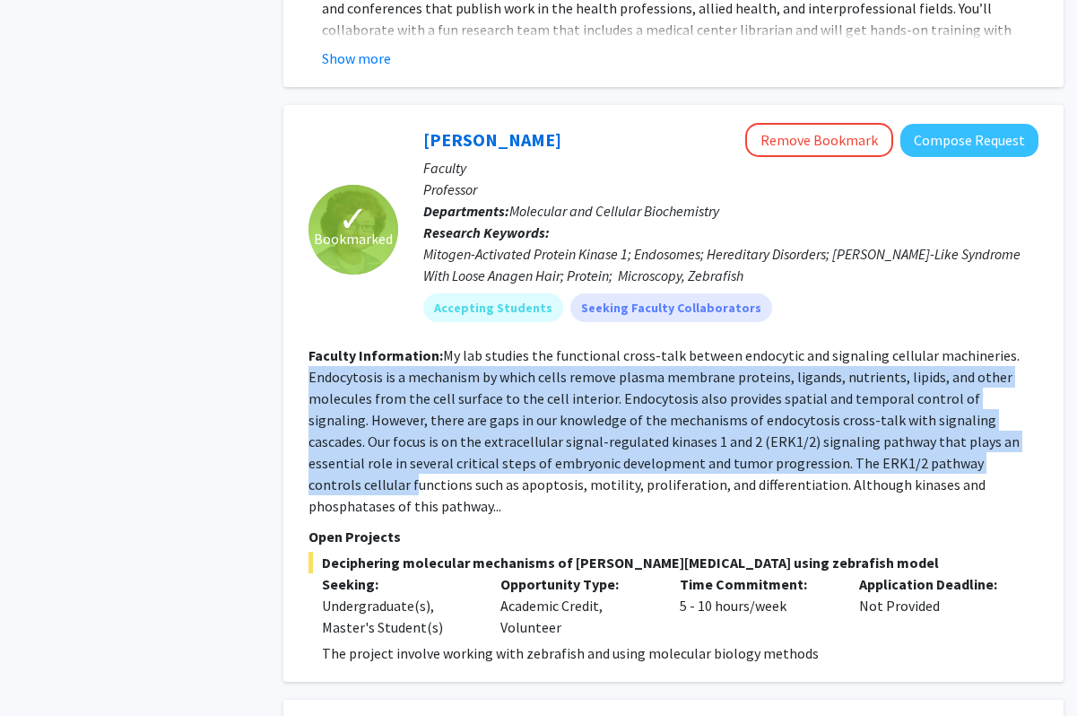
drag, startPoint x: 307, startPoint y: 310, endPoint x: 928, endPoint y: 405, distance: 628.0
click at [928, 405] on div "✓ Bookmarked [PERSON_NAME] Remove Bookmark Compose Request Faculty Professor De…" at bounding box center [673, 393] width 780 height 577
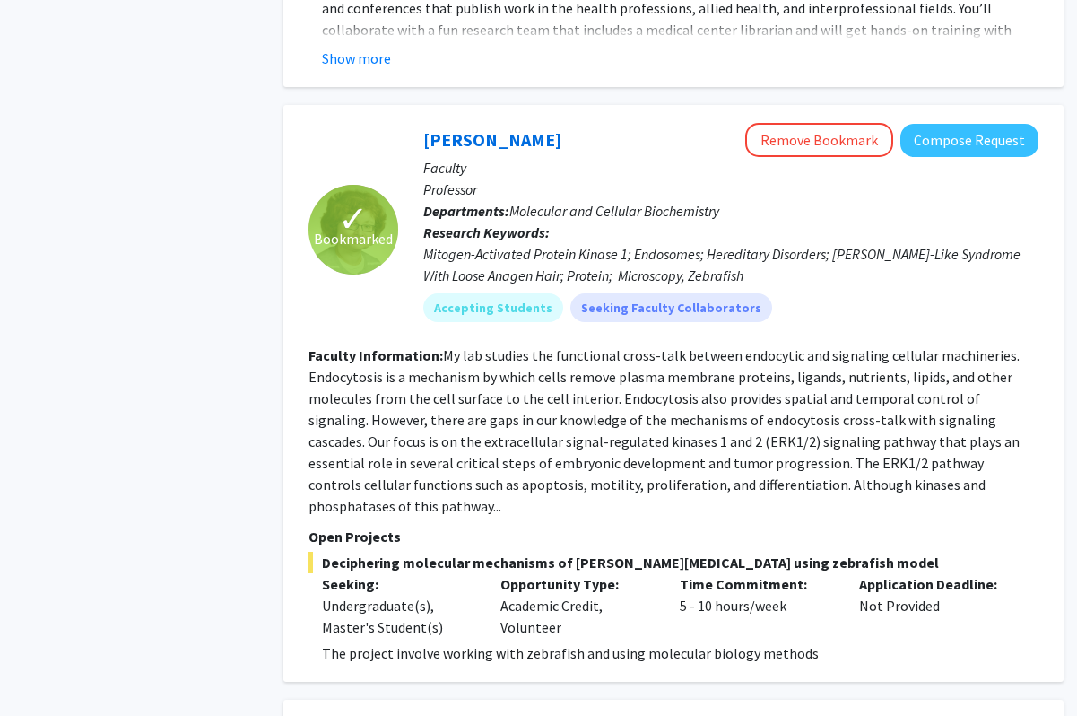
click at [960, 422] on section "Faculty Information: My lab studies the functional cross-talk between endocytic…" at bounding box center [674, 430] width 730 height 172
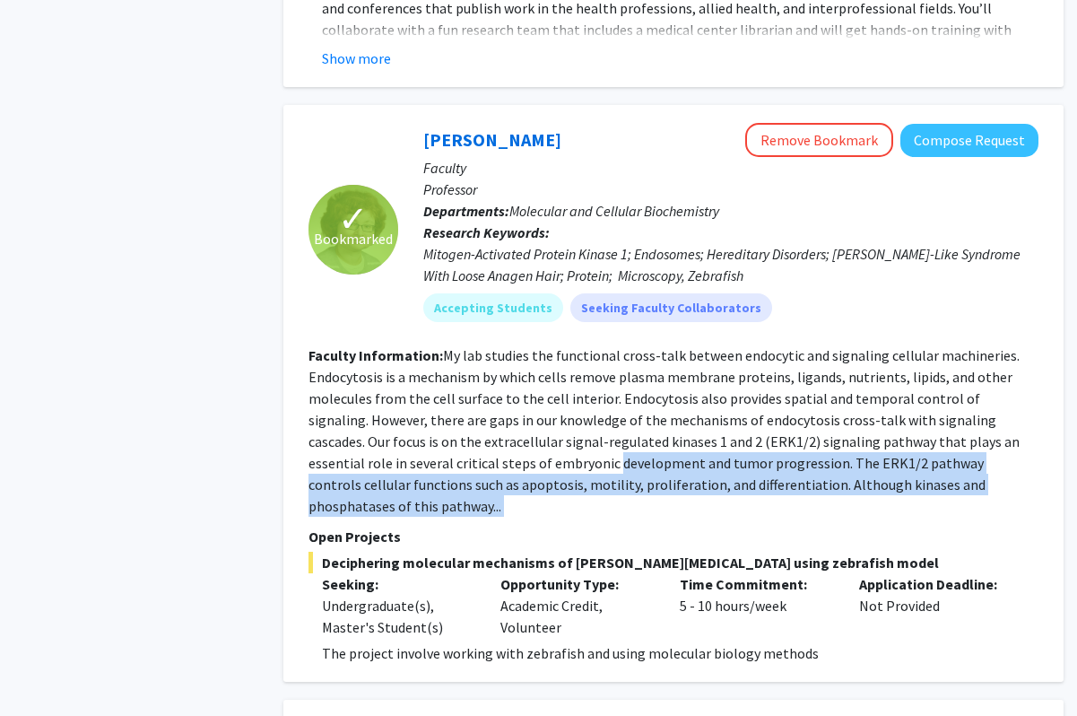
drag, startPoint x: 960, startPoint y: 422, endPoint x: 512, endPoint y: 394, distance: 448.5
click at [512, 395] on section "Faculty Information: My lab studies the functional cross-talk between endocytic…" at bounding box center [674, 430] width 730 height 172
click at [512, 394] on fg-read-more "My lab studies the functional cross-talk between endocytic and signaling cellul…" at bounding box center [664, 430] width 711 height 169
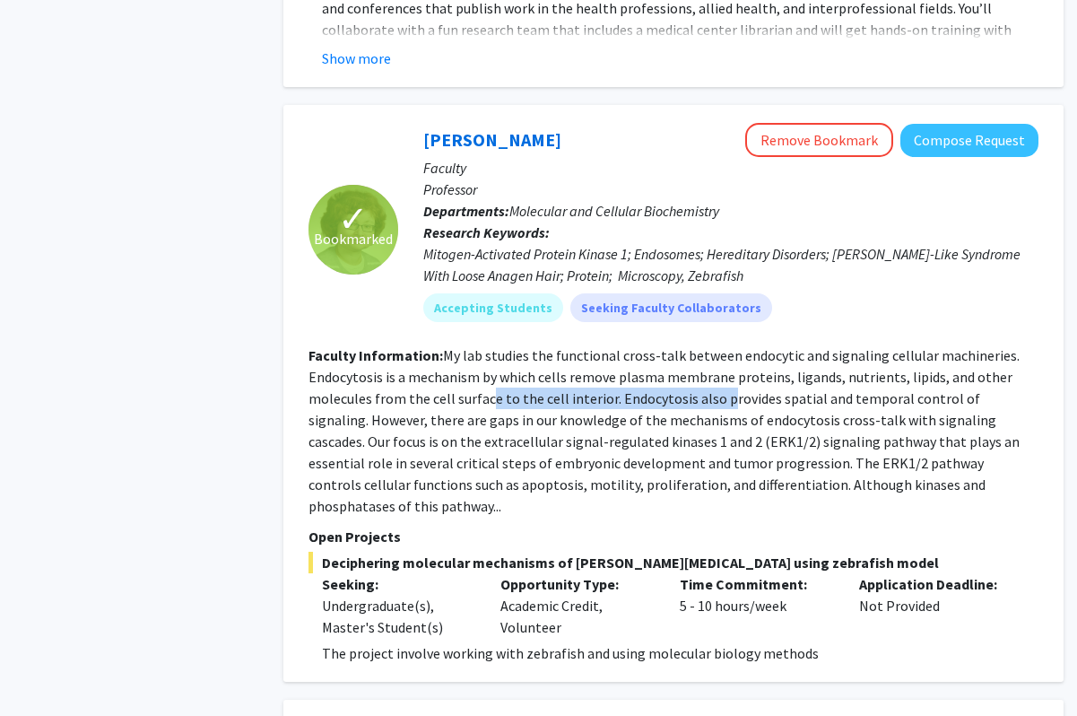
drag, startPoint x: 485, startPoint y: 339, endPoint x: 720, endPoint y: 340, distance: 235.0
click at [721, 346] on fg-read-more "My lab studies the functional cross-talk between endocytic and signaling cellul…" at bounding box center [664, 430] width 711 height 169
click at [720, 346] on fg-read-more "My lab studies the functional cross-talk between endocytic and signaling cellul…" at bounding box center [664, 430] width 711 height 169
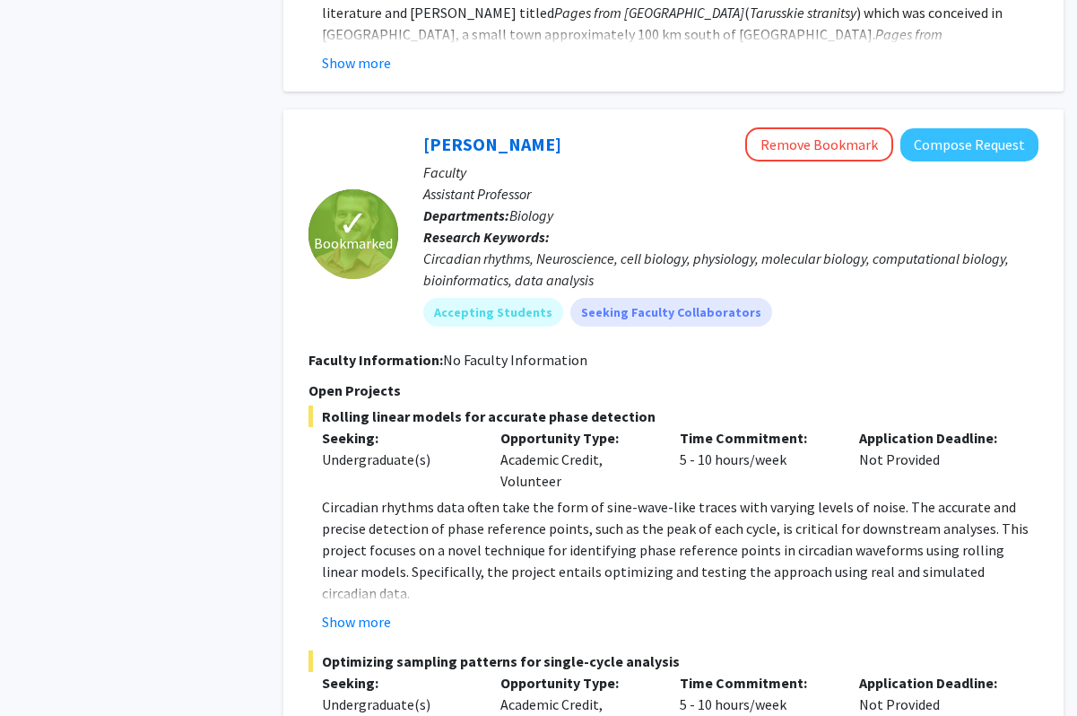
scroll to position [5836, 0]
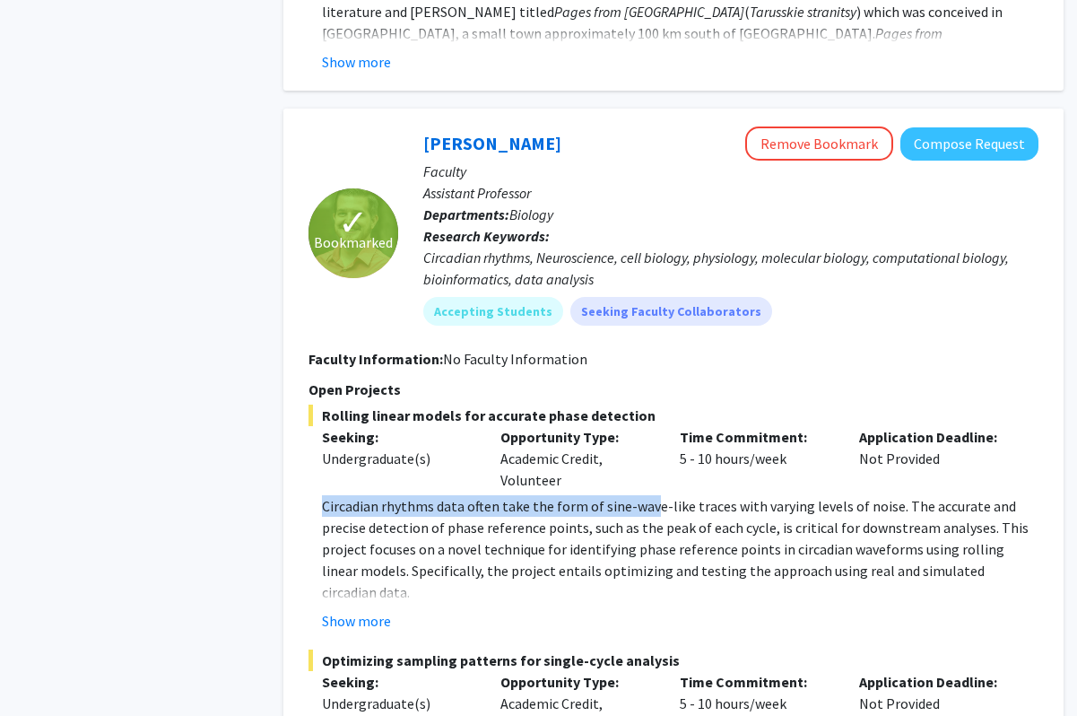
drag, startPoint x: 320, startPoint y: 373, endPoint x: 647, endPoint y: 382, distance: 326.7
click at [647, 495] on fg-read-more "Circadian rhythms data often take the form of sine-wave-like traces with varyin…" at bounding box center [674, 563] width 730 height 136
click at [647, 495] on p "Circadian rhythms data often take the form of sine-wave-like traces with varyin…" at bounding box center [680, 549] width 717 height 108
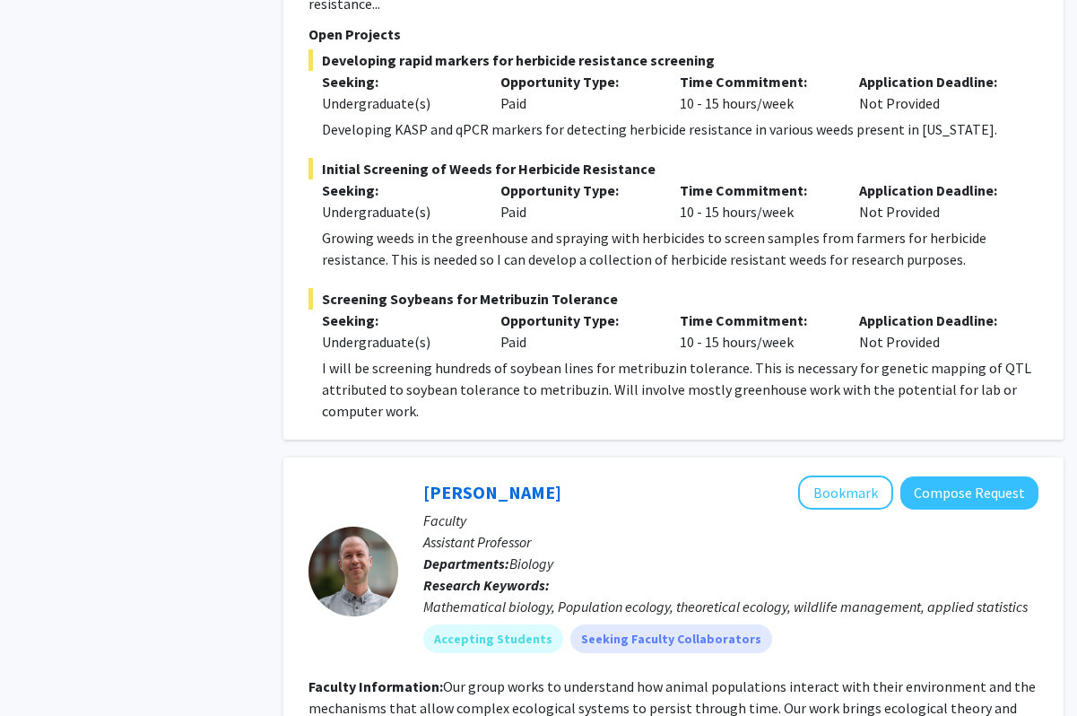
scroll to position [8187, 0]
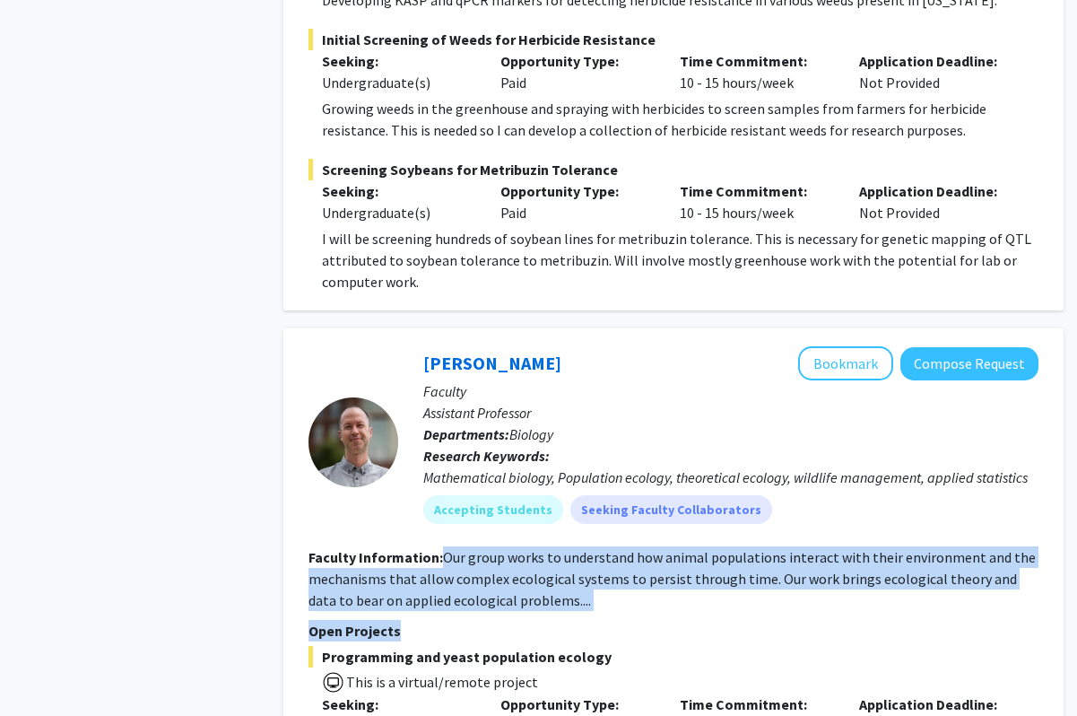
drag, startPoint x: 438, startPoint y: 381, endPoint x: 608, endPoint y: 464, distance: 189.4
click at [608, 463] on fg-search-faculty "[PERSON_NAME] Bookmark Compose Request Faculty Assistant Professor Departments:…" at bounding box center [674, 719] width 730 height 747
click at [591, 546] on section "Faculty Information: Our group works to understand how animal populations inter…" at bounding box center [674, 578] width 730 height 65
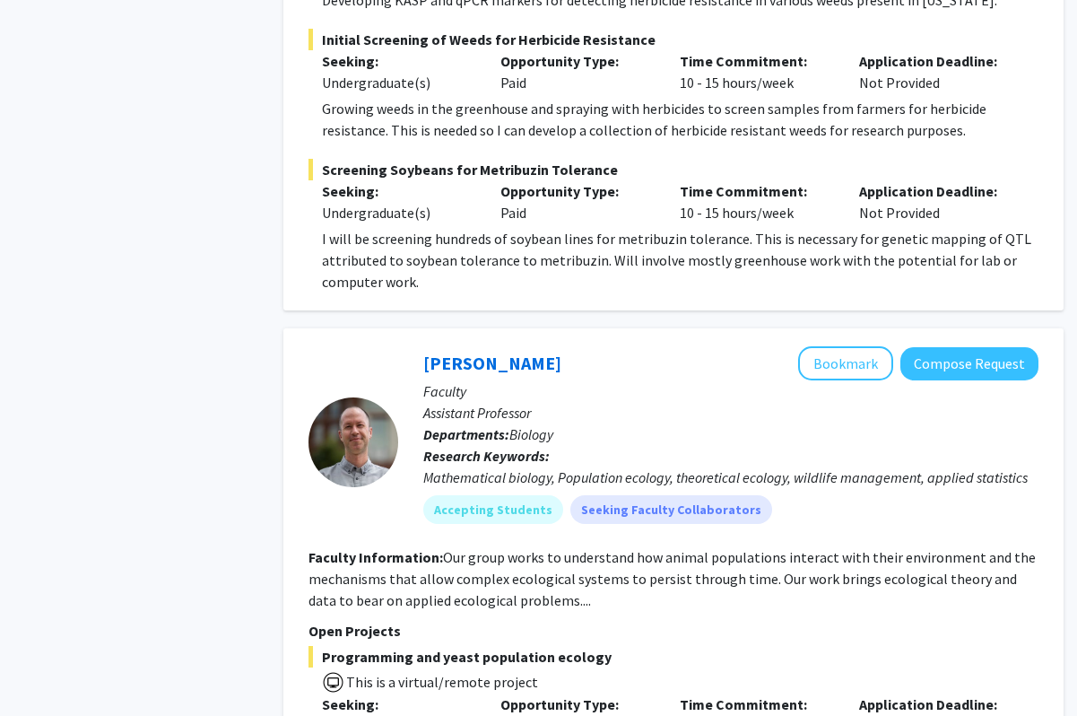
scroll to position [8608, 0]
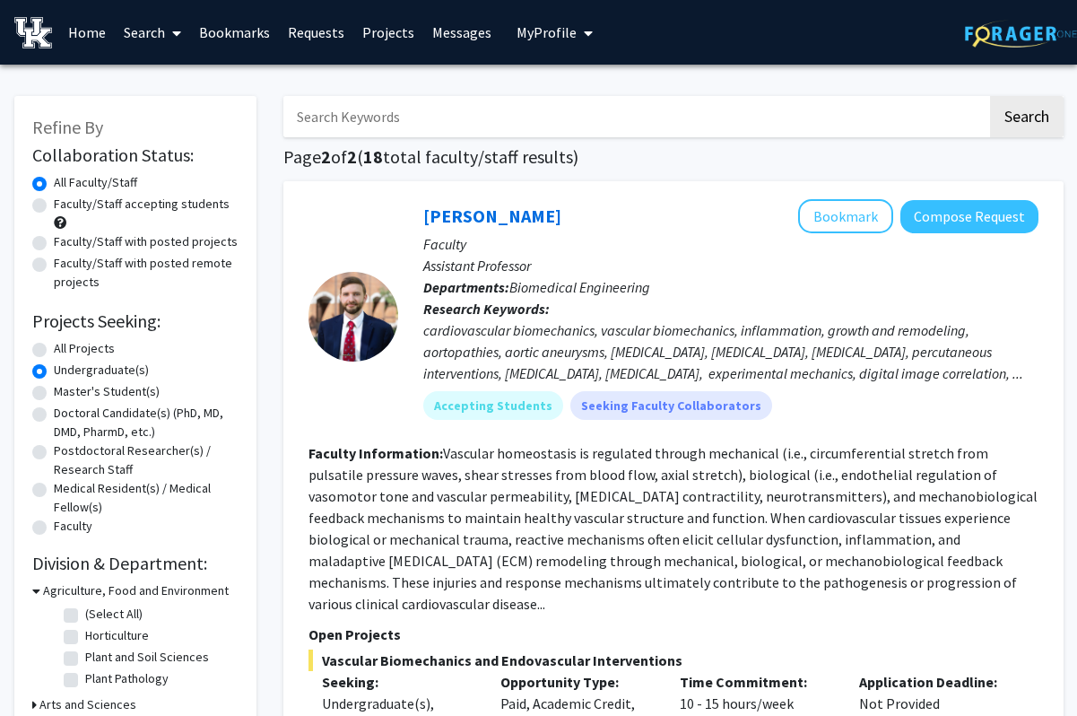
drag, startPoint x: 425, startPoint y: 327, endPoint x: 709, endPoint y: 322, distance: 283.5
click at [709, 322] on div "cardiovascular biomechanics, vascular biomechanics, inflammation, growth and re…" at bounding box center [730, 351] width 615 height 65
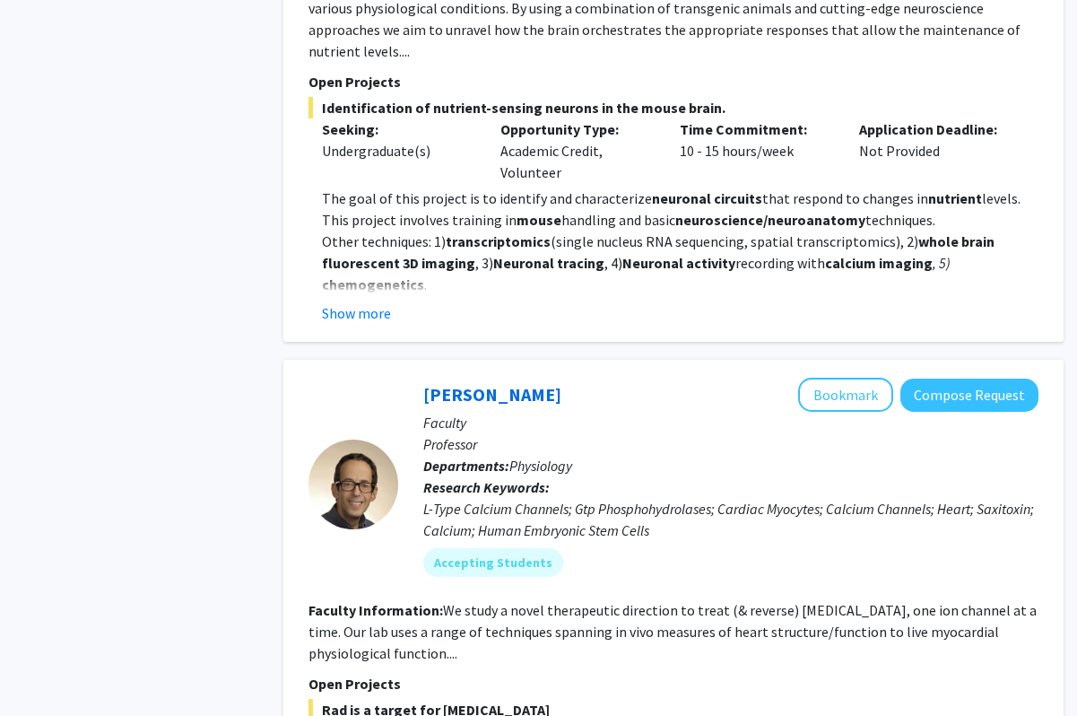
scroll to position [1412, 0]
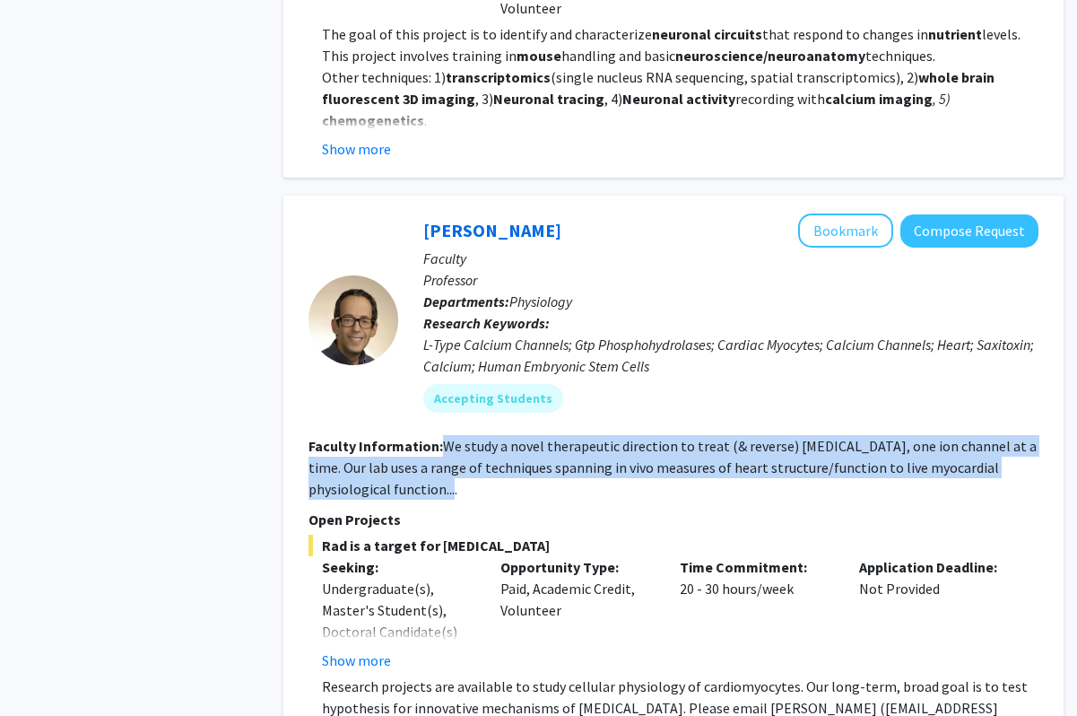
drag, startPoint x: 438, startPoint y: 399, endPoint x: 515, endPoint y: 439, distance: 86.7
click at [515, 439] on section "Faculty Information: We study a novel therapeutic direction to treat (& reverse…" at bounding box center [674, 467] width 730 height 65
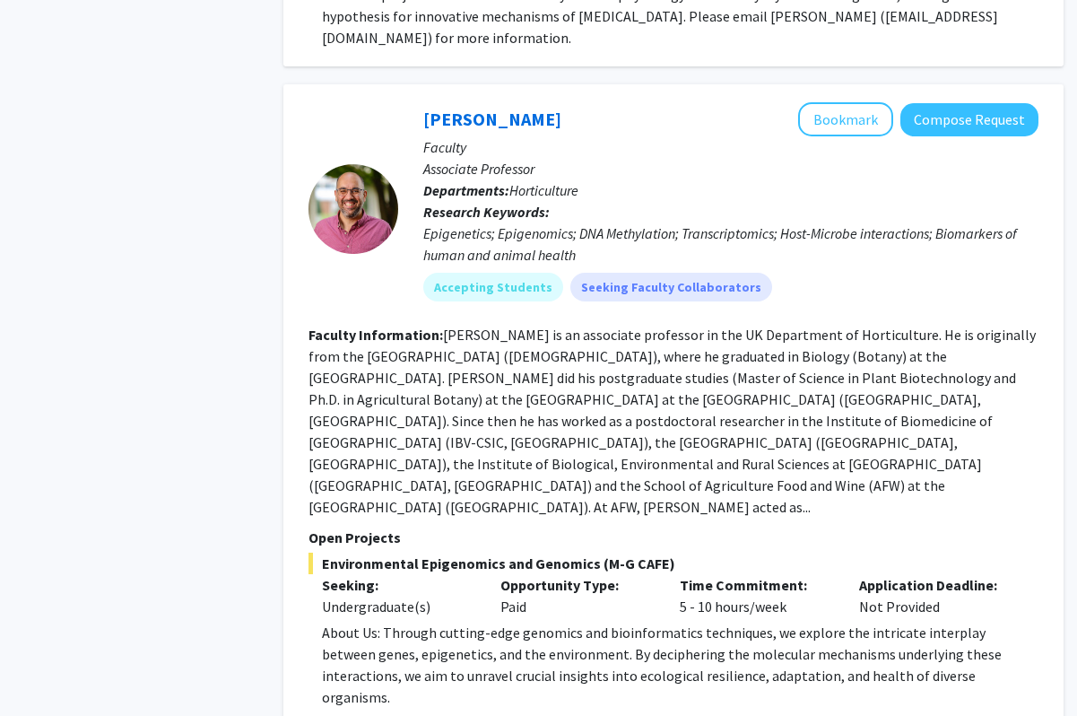
scroll to position [2100, 0]
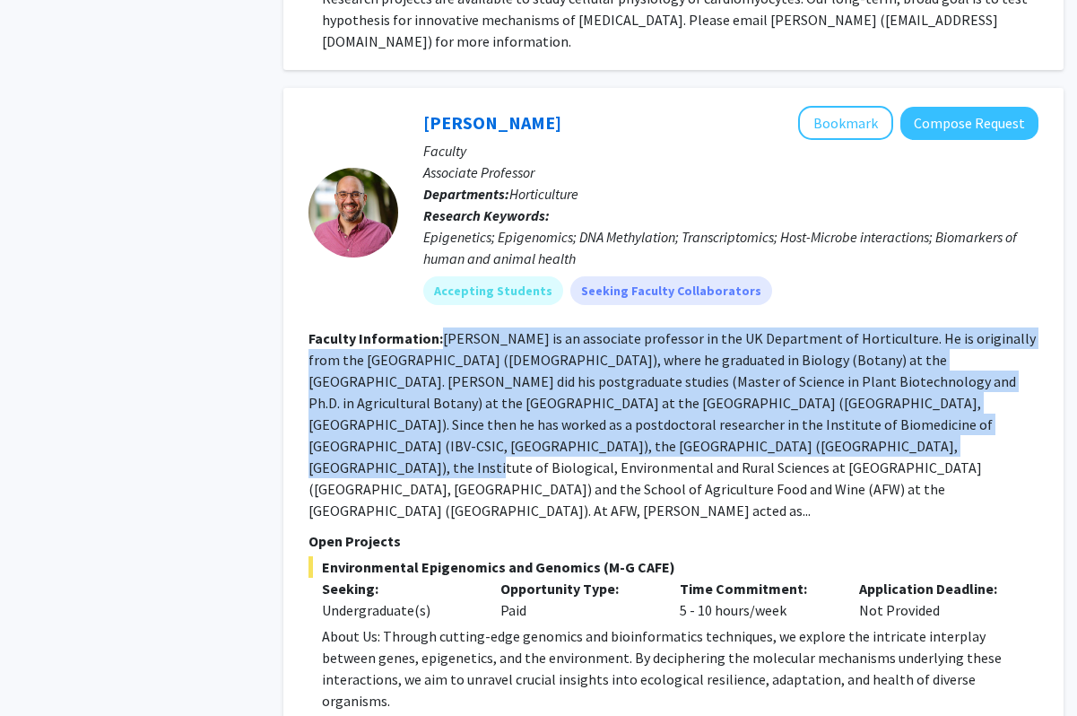
drag, startPoint x: 443, startPoint y: 295, endPoint x: 610, endPoint y: 410, distance: 202.5
click at [610, 410] on fg-read-more "[PERSON_NAME] is an associate professor in the UK Department of Horticulture. H…" at bounding box center [673, 424] width 728 height 190
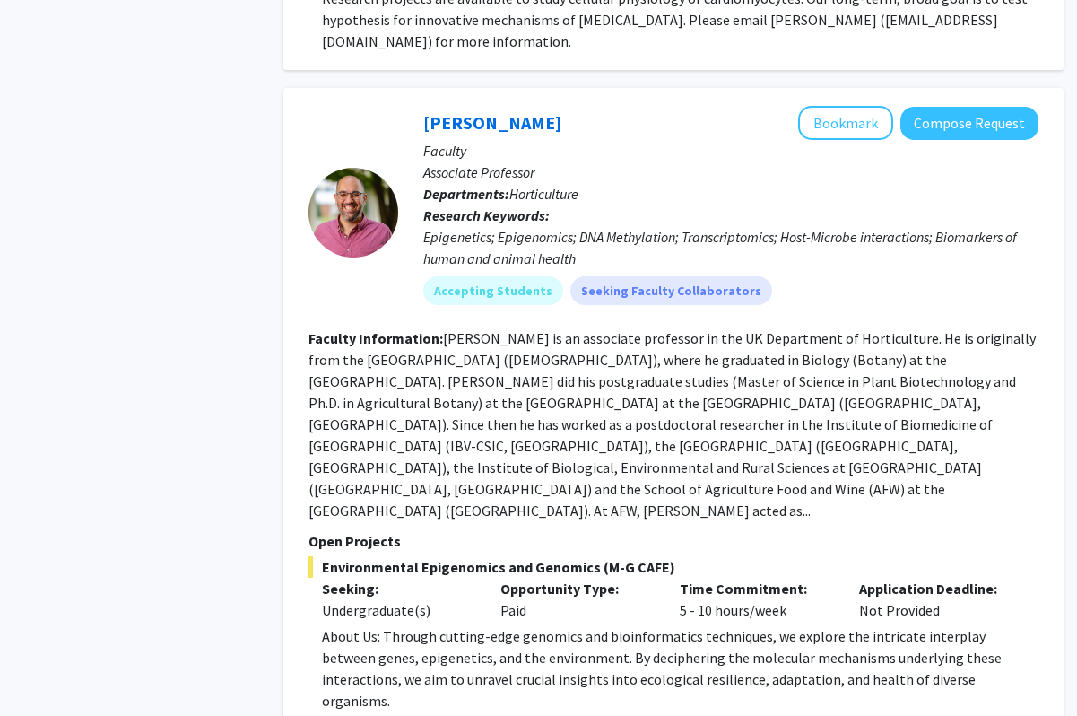
click at [631, 423] on fg-read-more "[PERSON_NAME] is an associate professor in the UK Department of Horticulture. H…" at bounding box center [673, 424] width 728 height 190
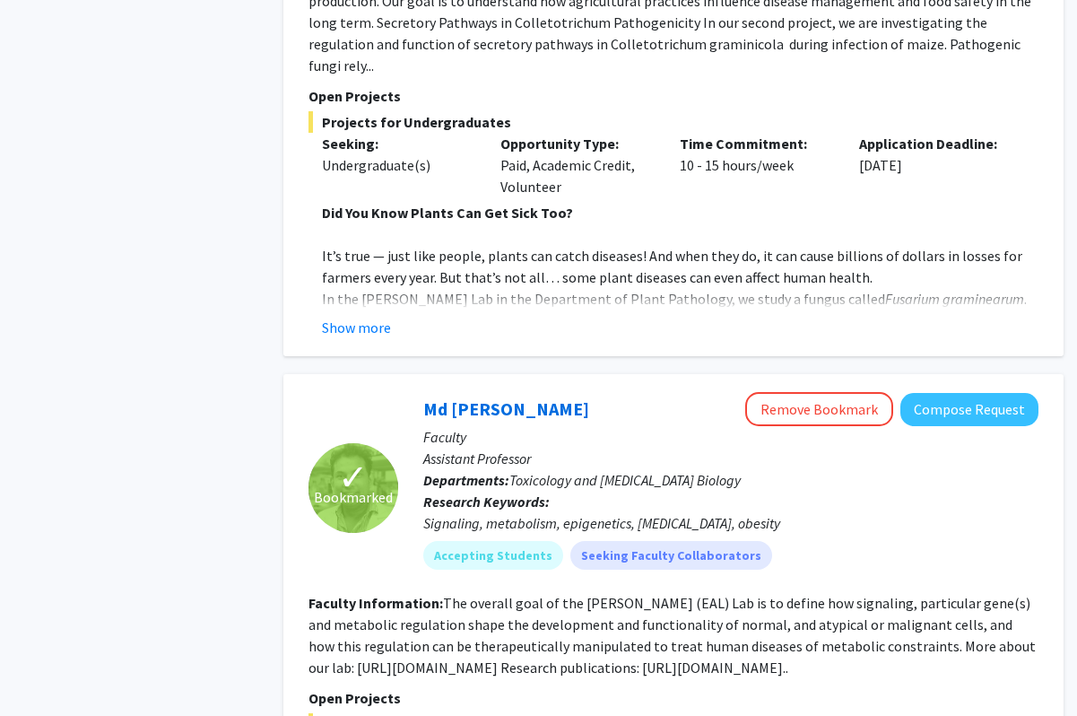
scroll to position [3998, 0]
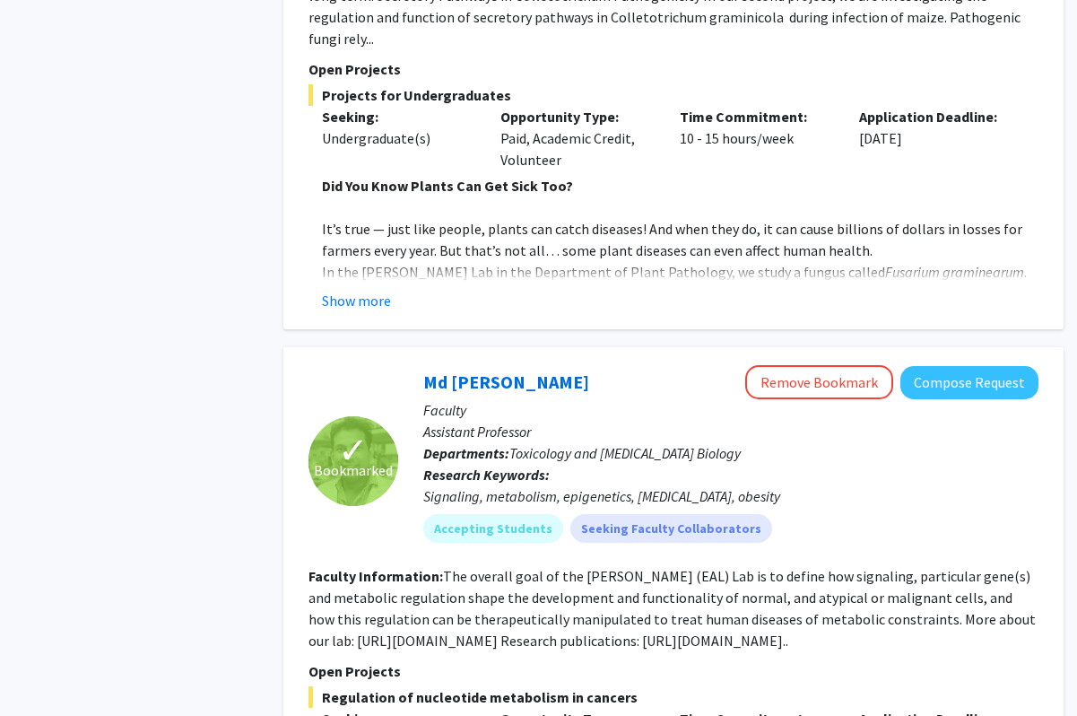
drag, startPoint x: 444, startPoint y: 470, endPoint x: 875, endPoint y: 528, distance: 434.5
click at [875, 565] on section "Faculty Information: The overall goal of the [PERSON_NAME] (EAL) Lab is to defi…" at bounding box center [674, 608] width 730 height 86
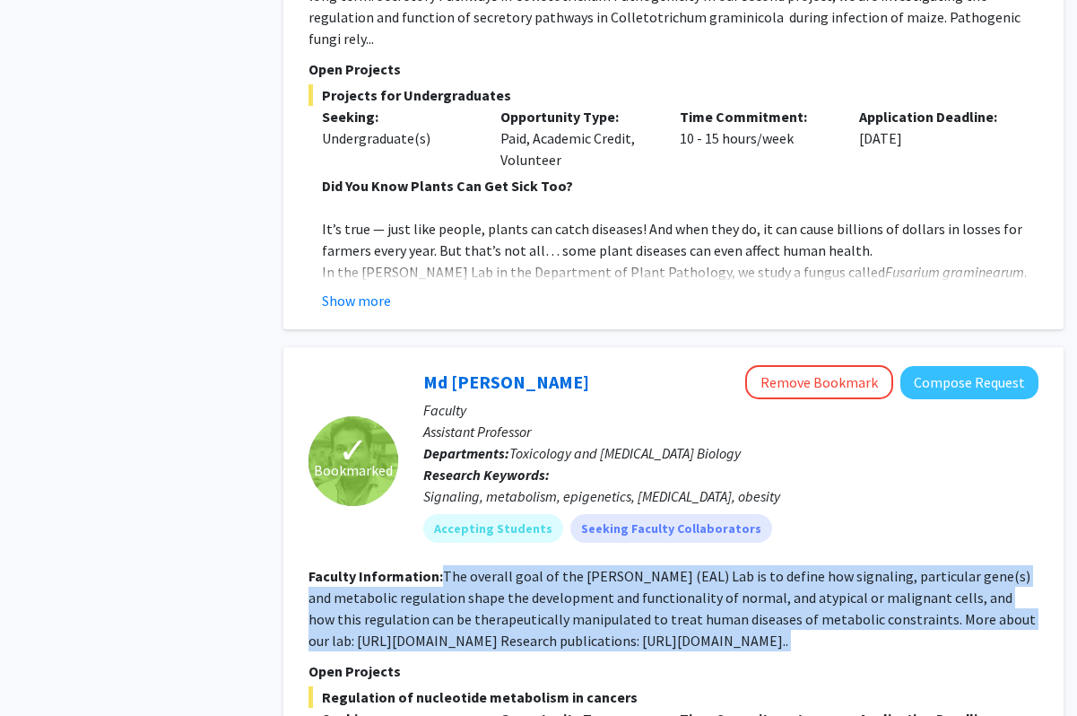
drag, startPoint x: 875, startPoint y: 528, endPoint x: 444, endPoint y: 473, distance: 434.2
click at [444, 565] on section "Faculty Information: The overall goal of the [PERSON_NAME] (EAL) Lab is to defi…" at bounding box center [674, 608] width 730 height 86
click at [451, 565] on section "Faculty Information: The overall goal of the [PERSON_NAME] (EAL) Lab is to defi…" at bounding box center [674, 608] width 730 height 86
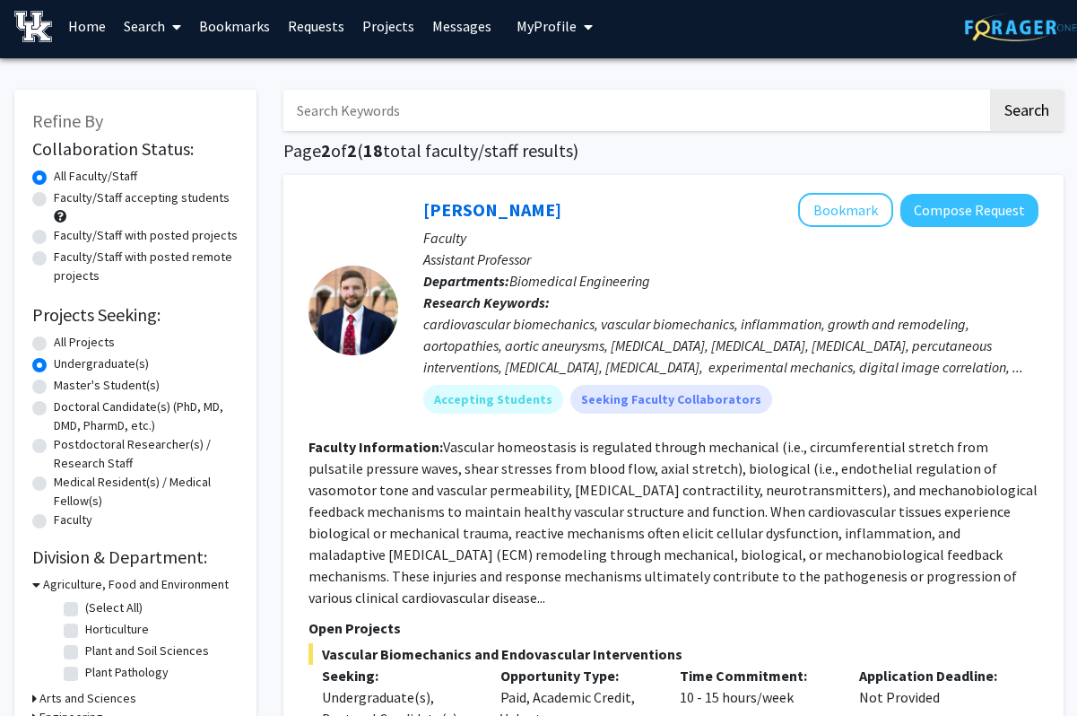
scroll to position [0, 0]
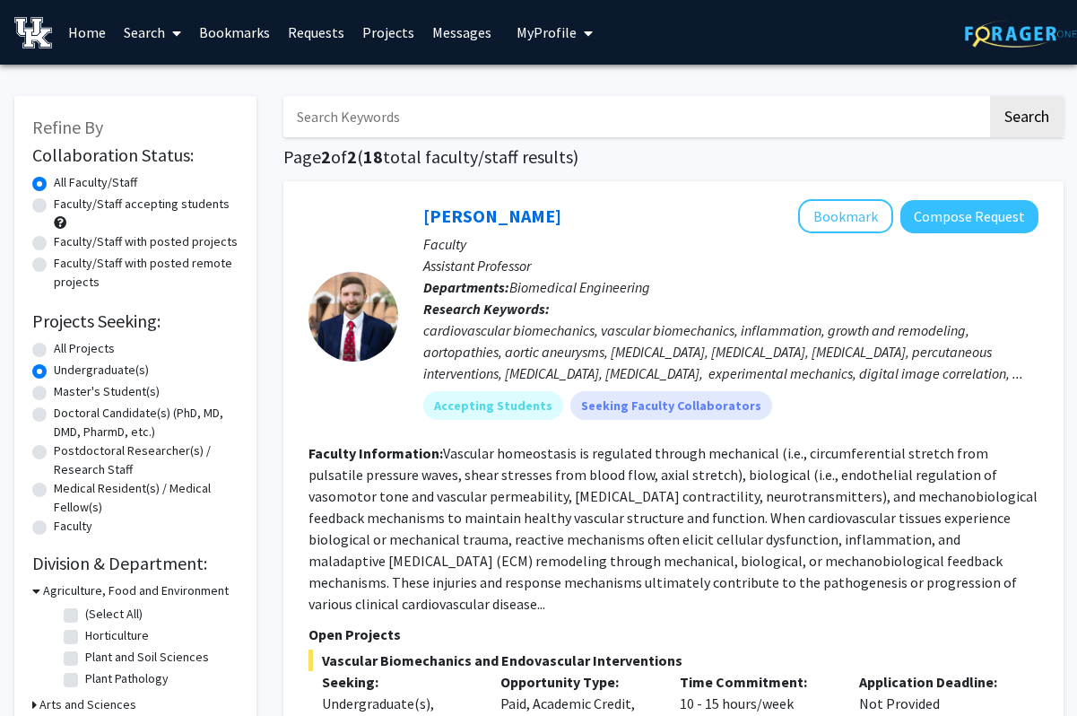
click at [422, 103] on input "Search Keywords" at bounding box center [635, 116] width 704 height 41
type input "[PERSON_NAME]"
click at [990, 96] on button "Search" at bounding box center [1027, 116] width 74 height 41
radio input "true"
